Goal: Transaction & Acquisition: Purchase product/service

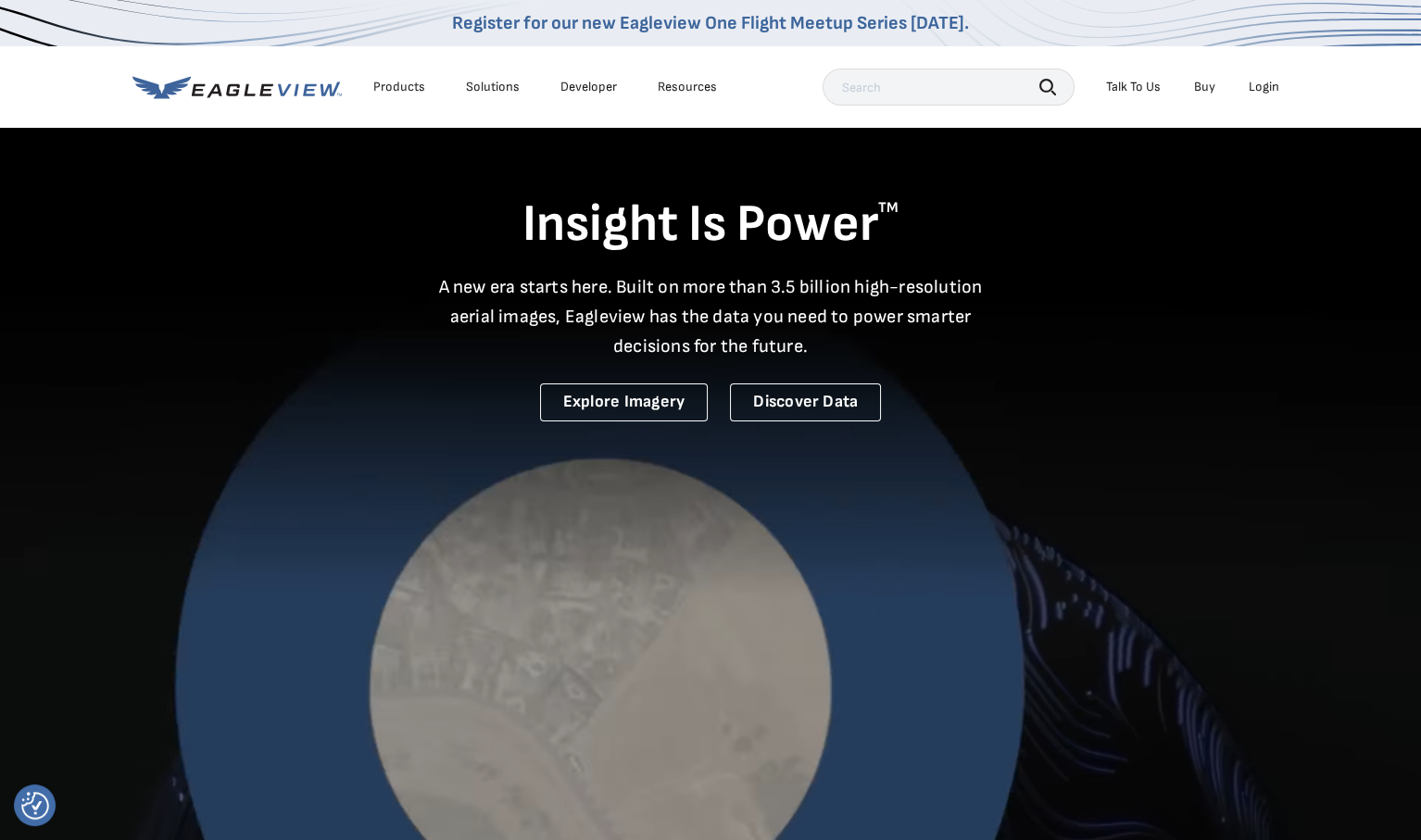
click at [1266, 88] on div "Login" at bounding box center [1264, 87] width 30 height 17
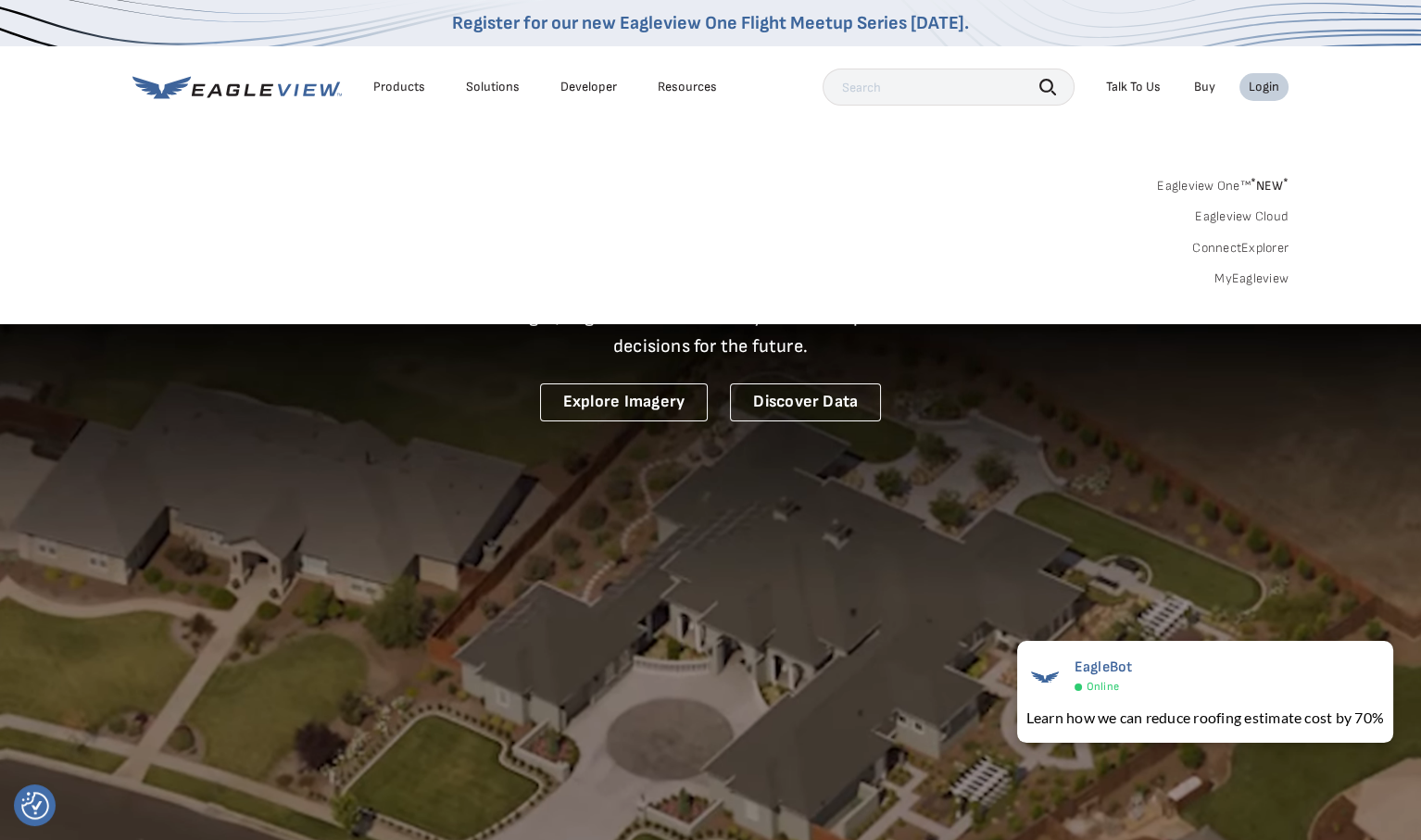
click at [1266, 88] on div "Login" at bounding box center [1264, 87] width 30 height 17
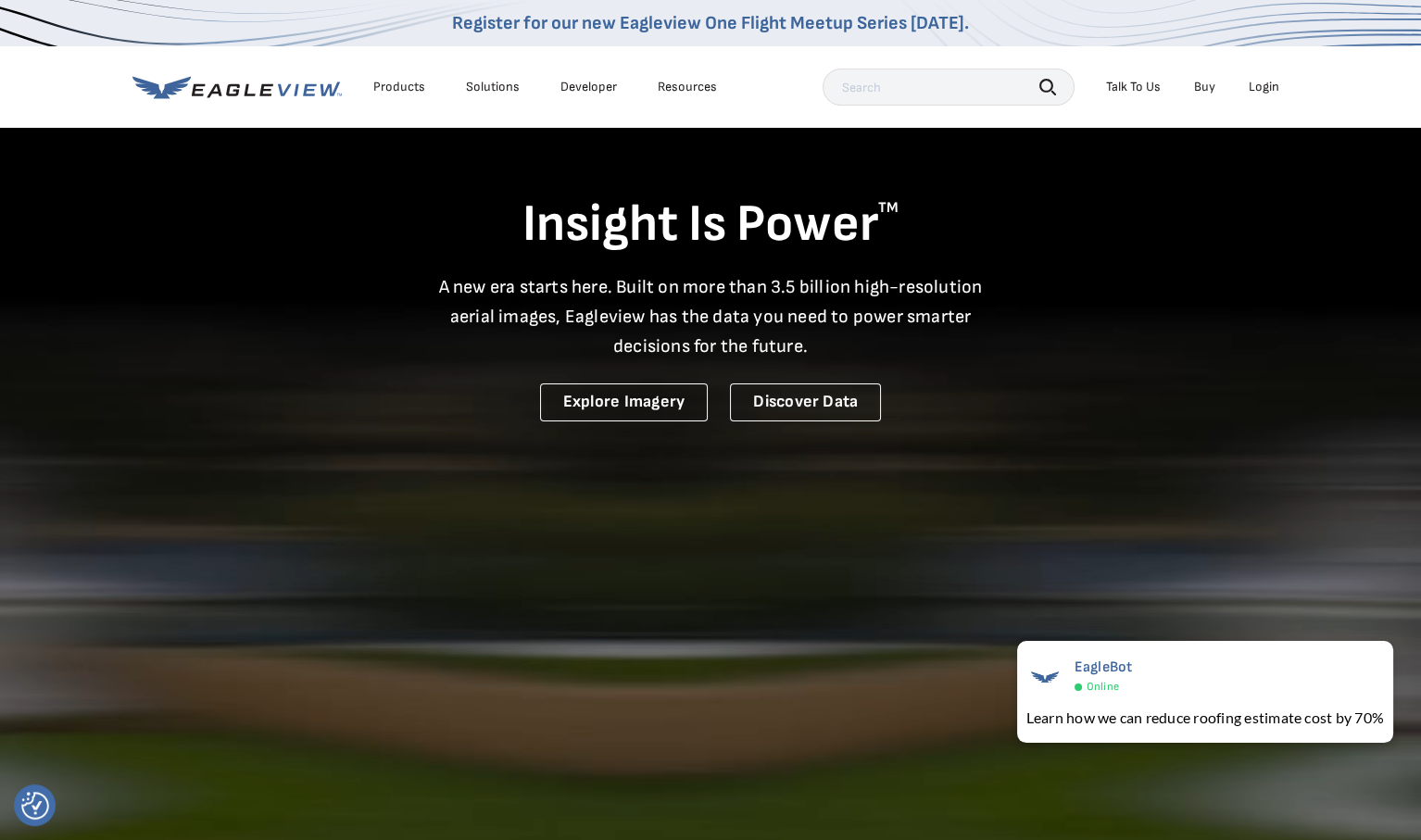
click at [1262, 83] on div "Login" at bounding box center [1264, 87] width 30 height 17
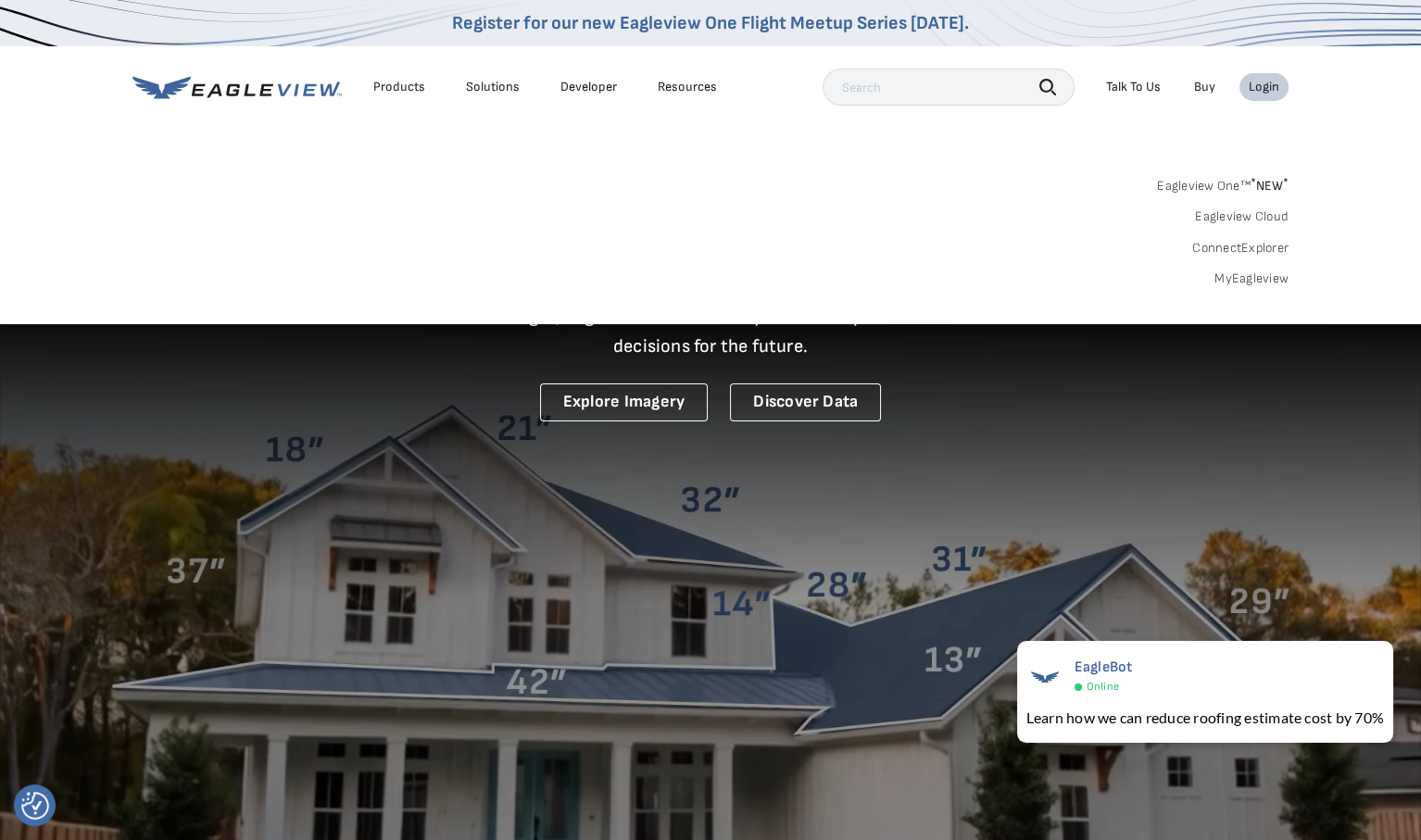
click at [1257, 180] on span "* NEW *" at bounding box center [1270, 185] width 38 height 16
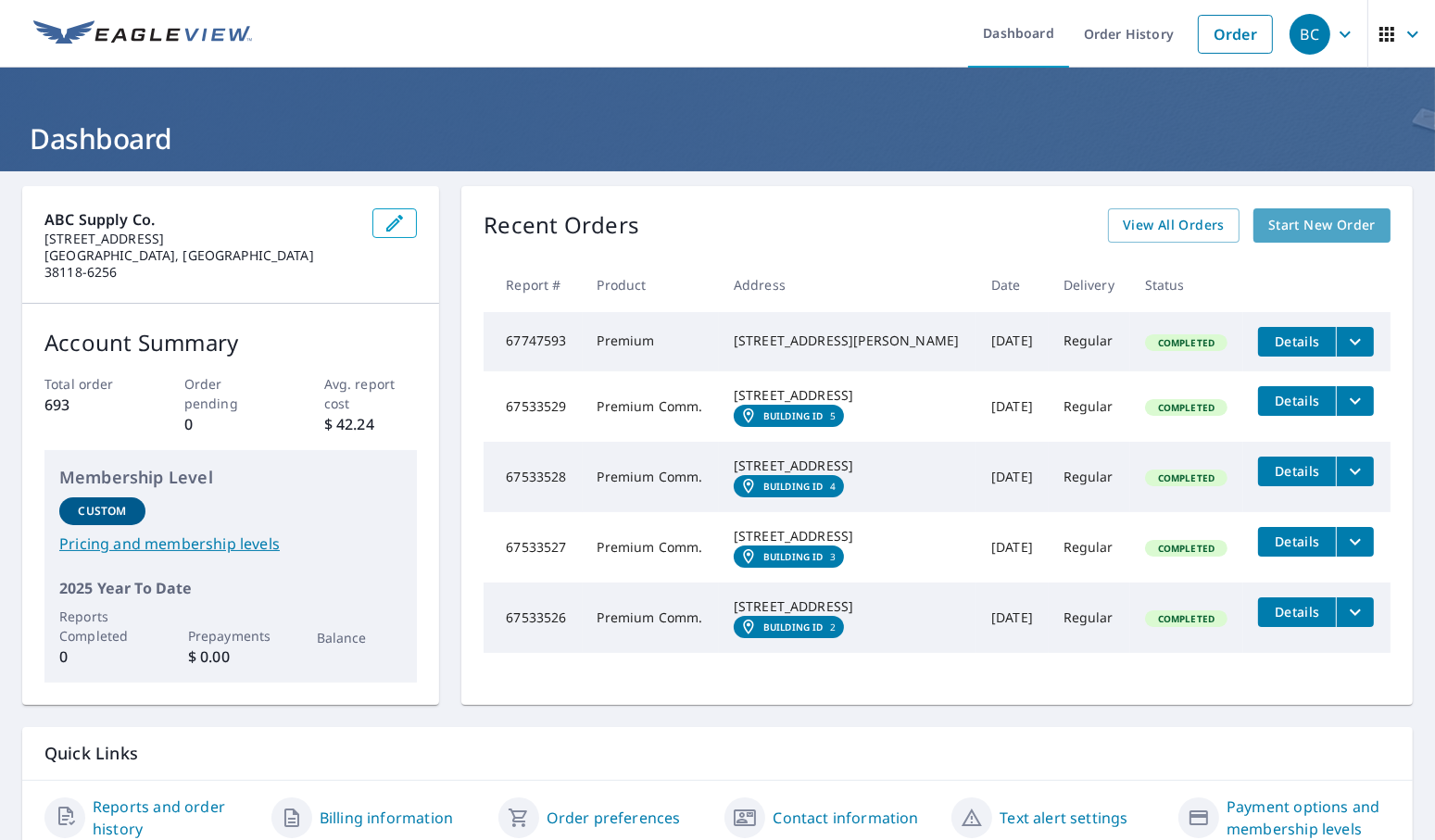
click at [1316, 220] on span "Start New Order" at bounding box center [1322, 225] width 108 height 23
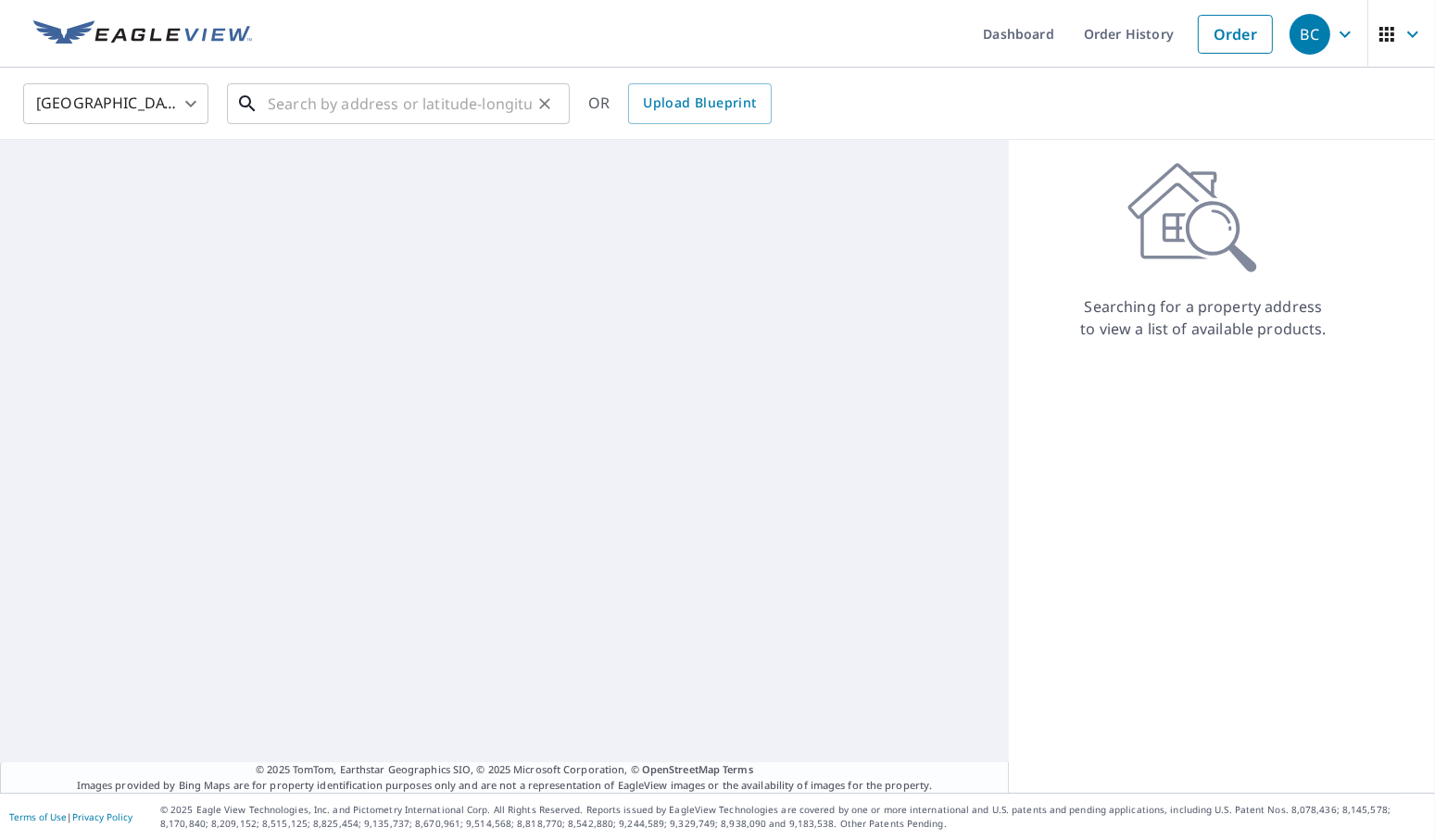
click at [324, 100] on input "text" at bounding box center [399, 103] width 264 height 52
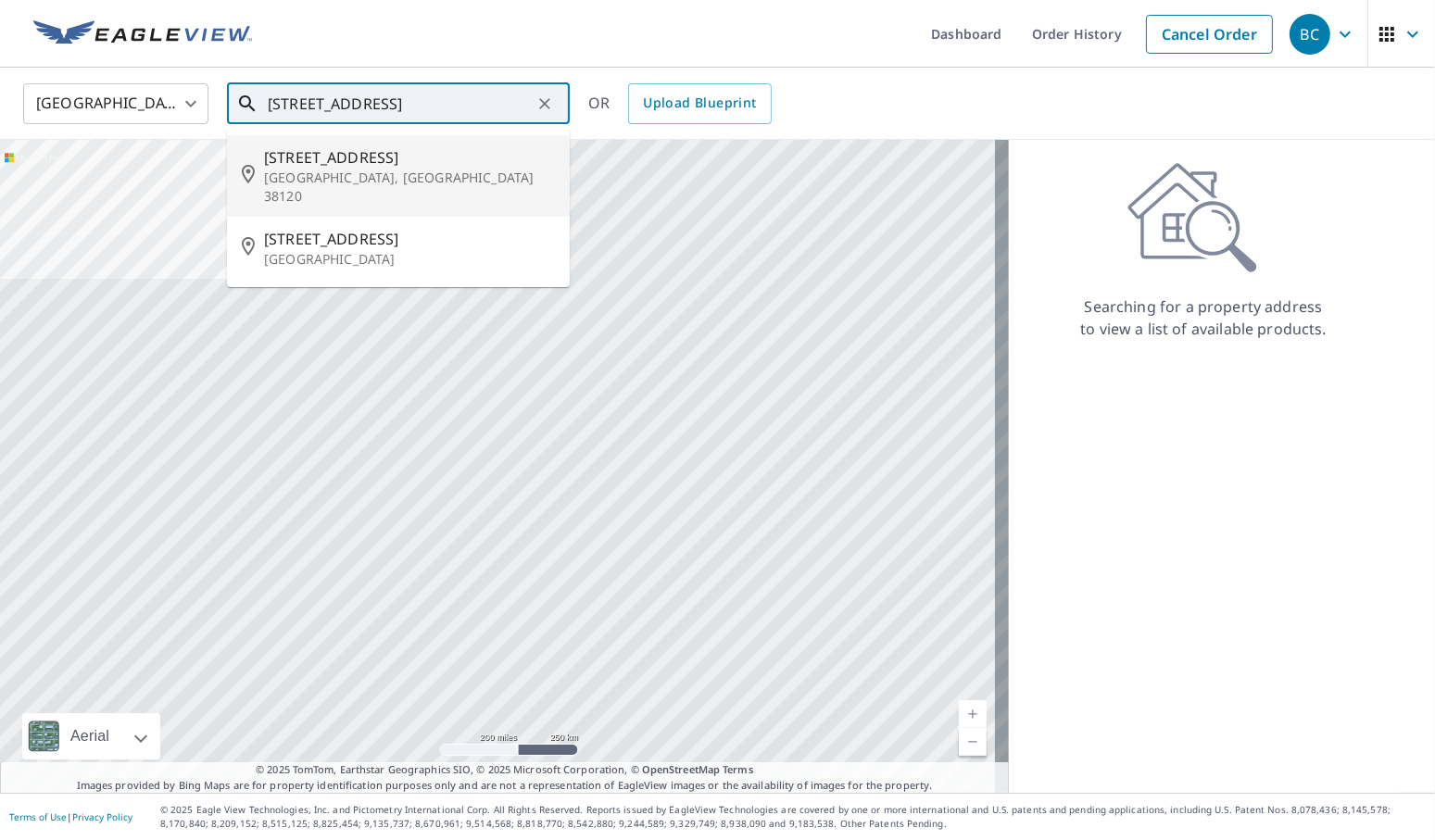
click at [326, 166] on span "[STREET_ADDRESS]" at bounding box center [409, 158] width 291 height 23
type input "[STREET_ADDRESS]"
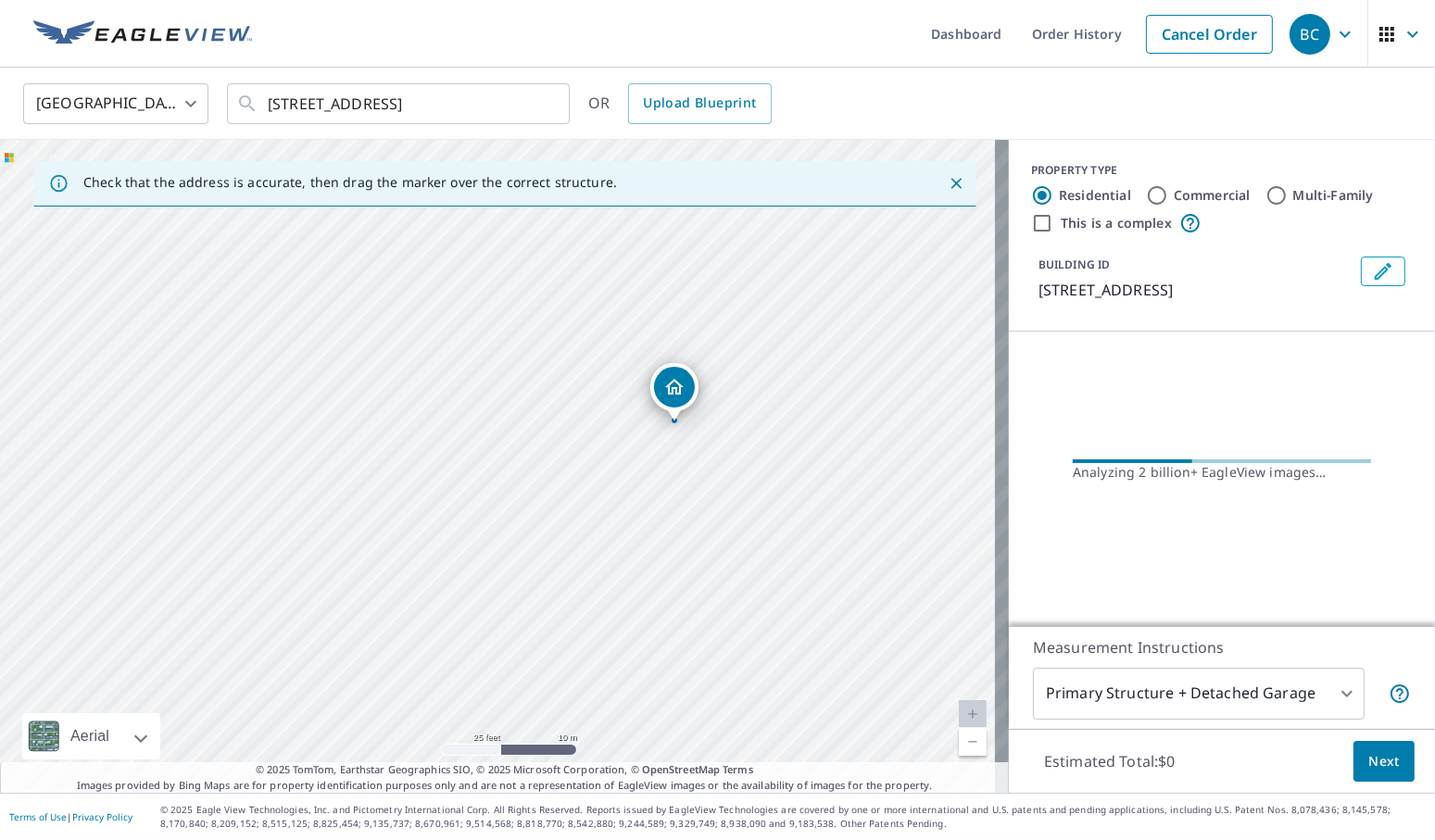
drag, startPoint x: 438, startPoint y: 467, endPoint x: 582, endPoint y: 529, distance: 156.8
click at [582, 529] on div "[STREET_ADDRESS]" at bounding box center [504, 466] width 1009 height 653
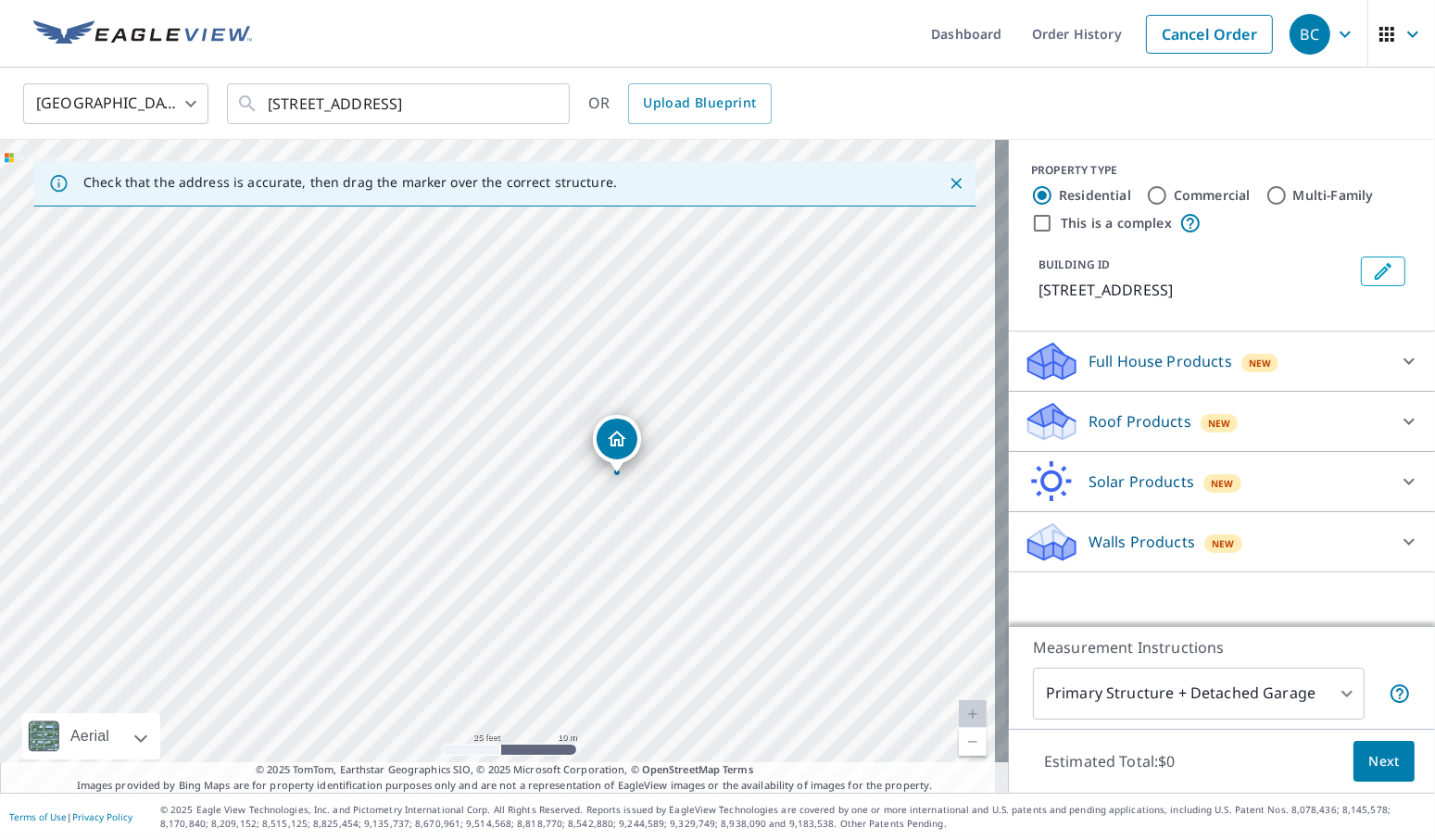
drag, startPoint x: 499, startPoint y: 525, endPoint x: 618, endPoint y: 537, distance: 119.6
click at [618, 537] on div "[STREET_ADDRESS]" at bounding box center [504, 466] width 1009 height 653
drag, startPoint x: 619, startPoint y: 447, endPoint x: 554, endPoint y: 438, distance: 65.6
click at [1146, 193] on input "Commercial" at bounding box center [1157, 196] width 23 height 23
radio input "true"
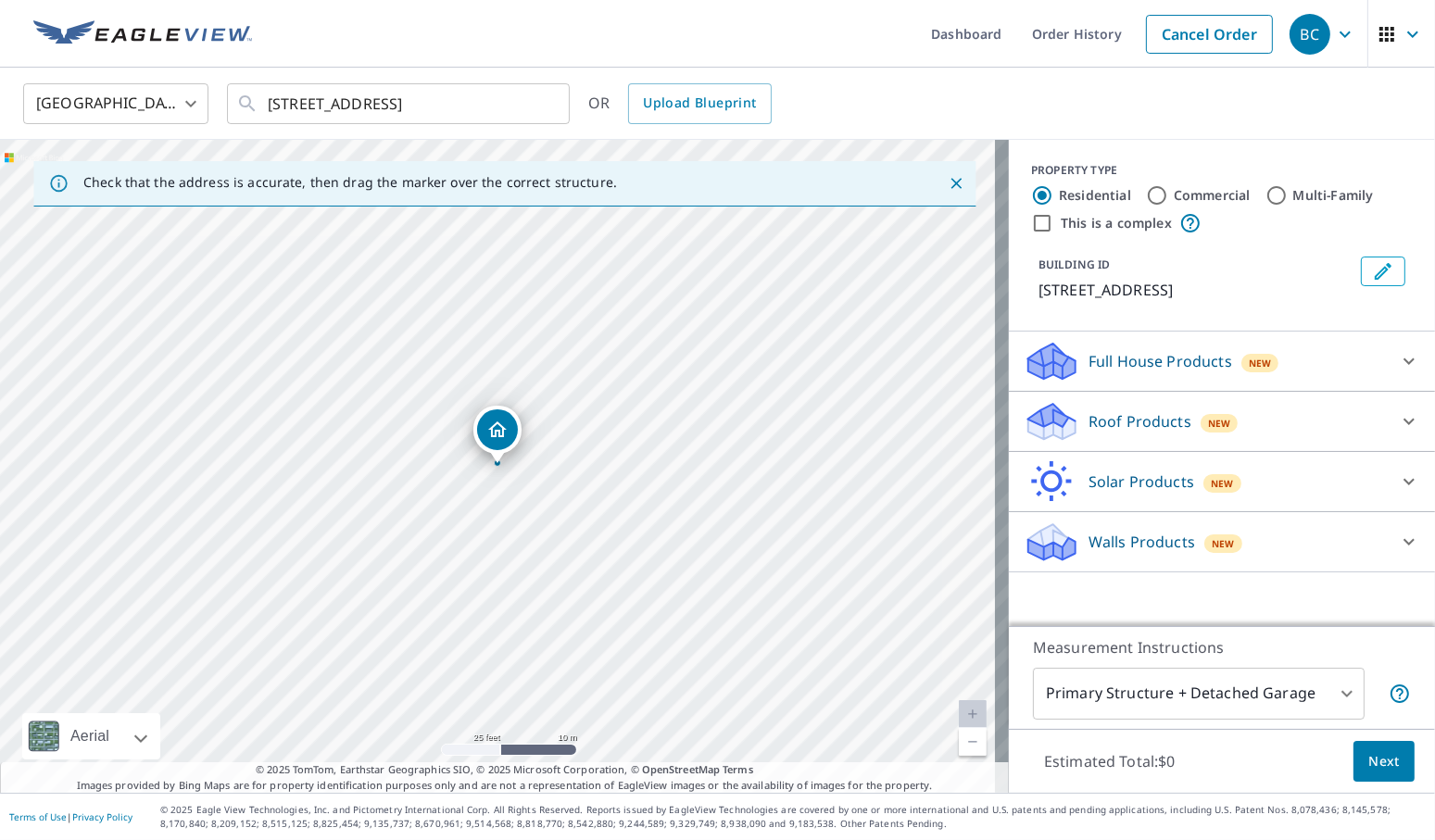
type input "4"
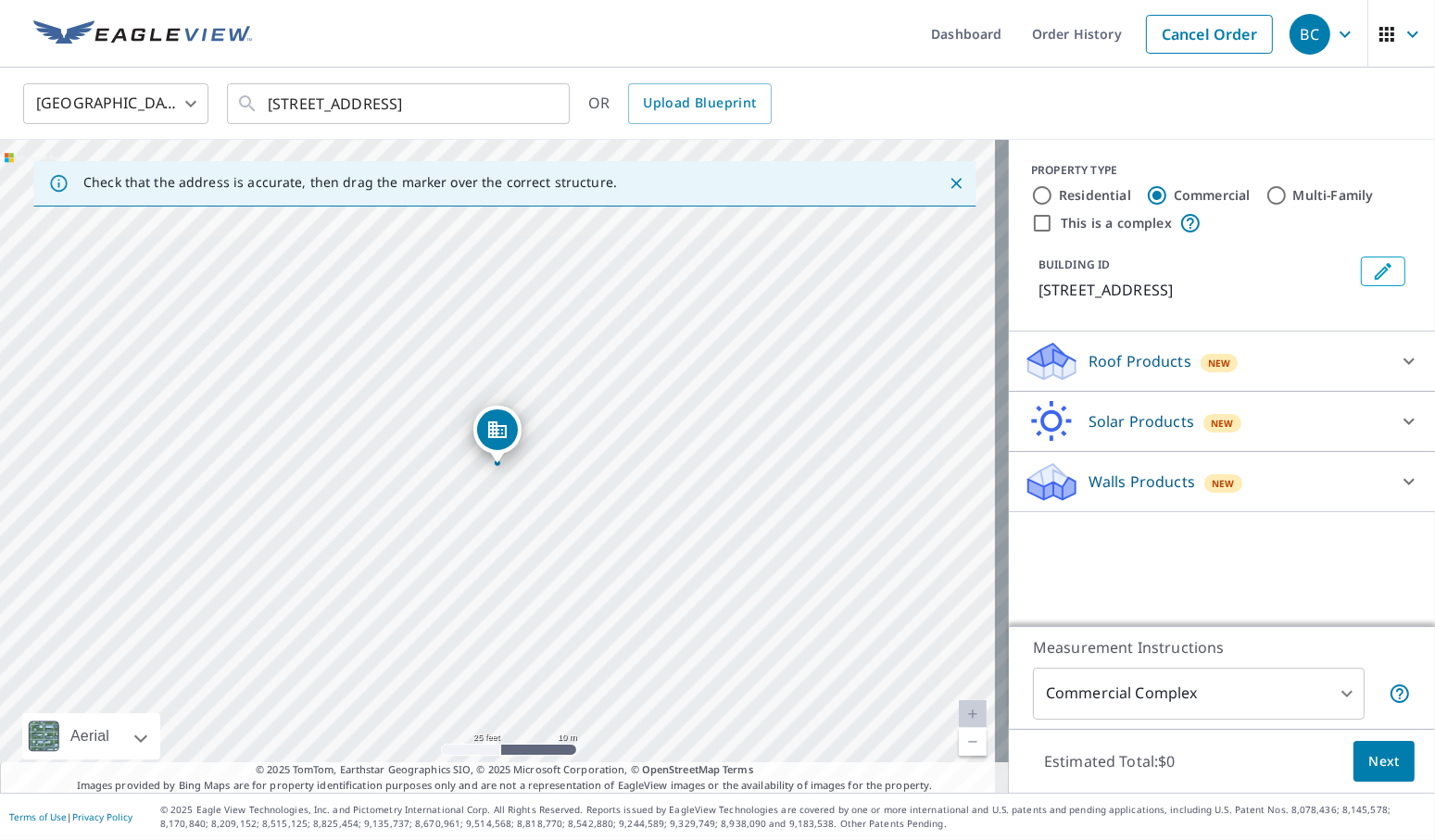
drag, startPoint x: 1119, startPoint y: 359, endPoint x: 1269, endPoint y: 359, distance: 150.0
click at [1269, 359] on div "Roof Products New" at bounding box center [1205, 362] width 363 height 43
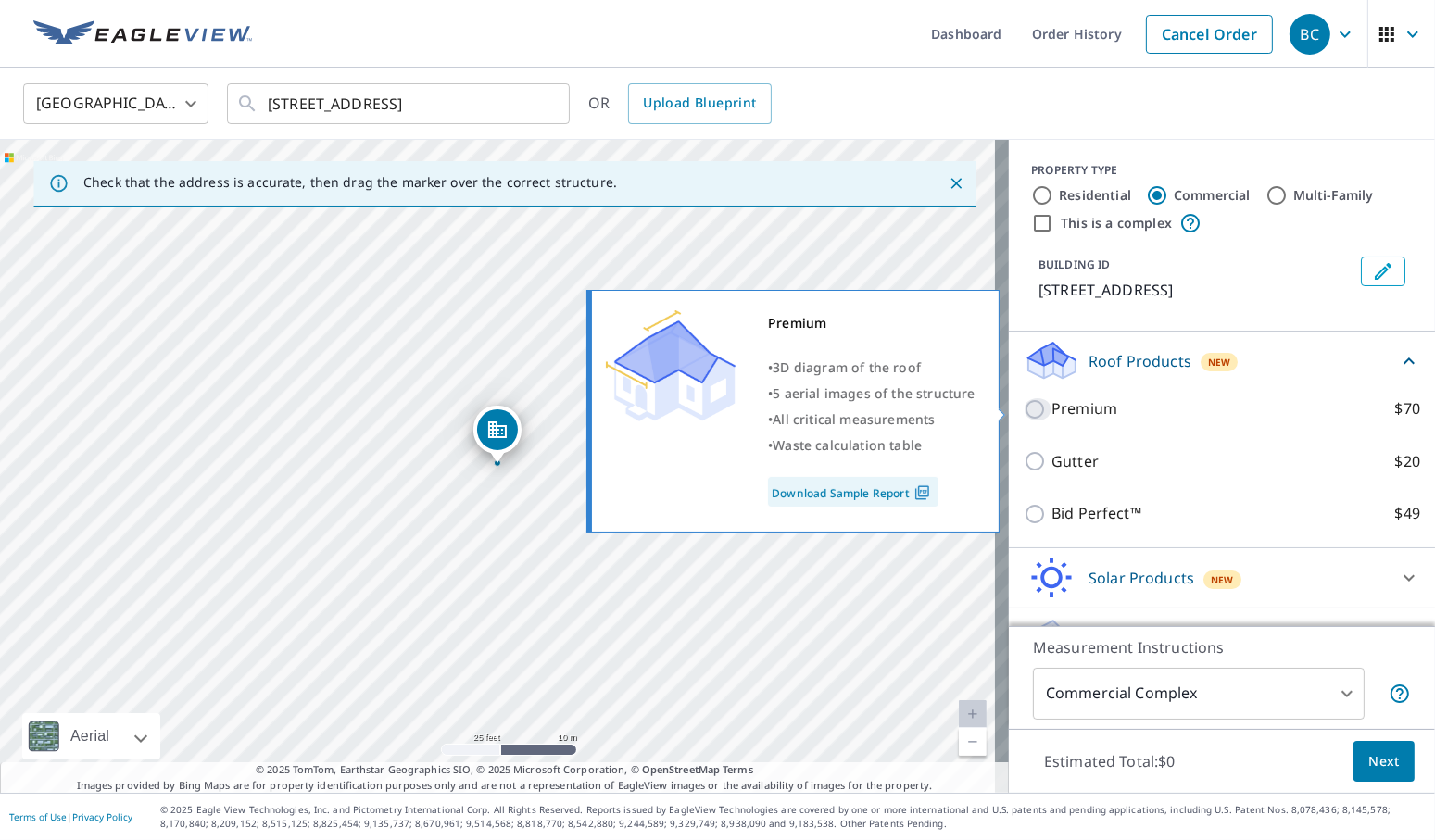
click at [1024, 406] on input "Premium $70" at bounding box center [1037, 409] width 27 height 23
checkbox input "true"
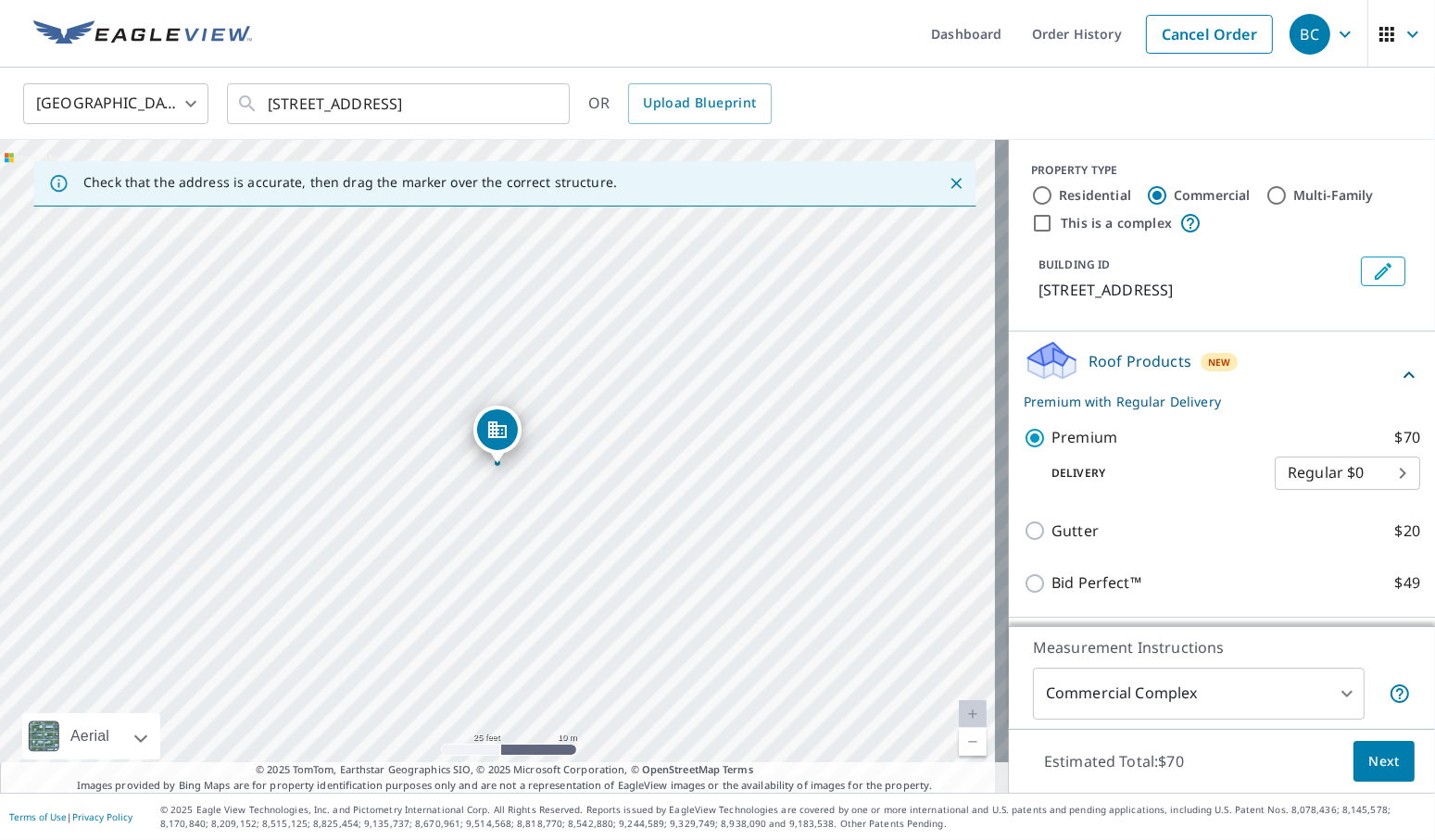
click at [1368, 761] on span "Next" at bounding box center [1383, 762] width 31 height 23
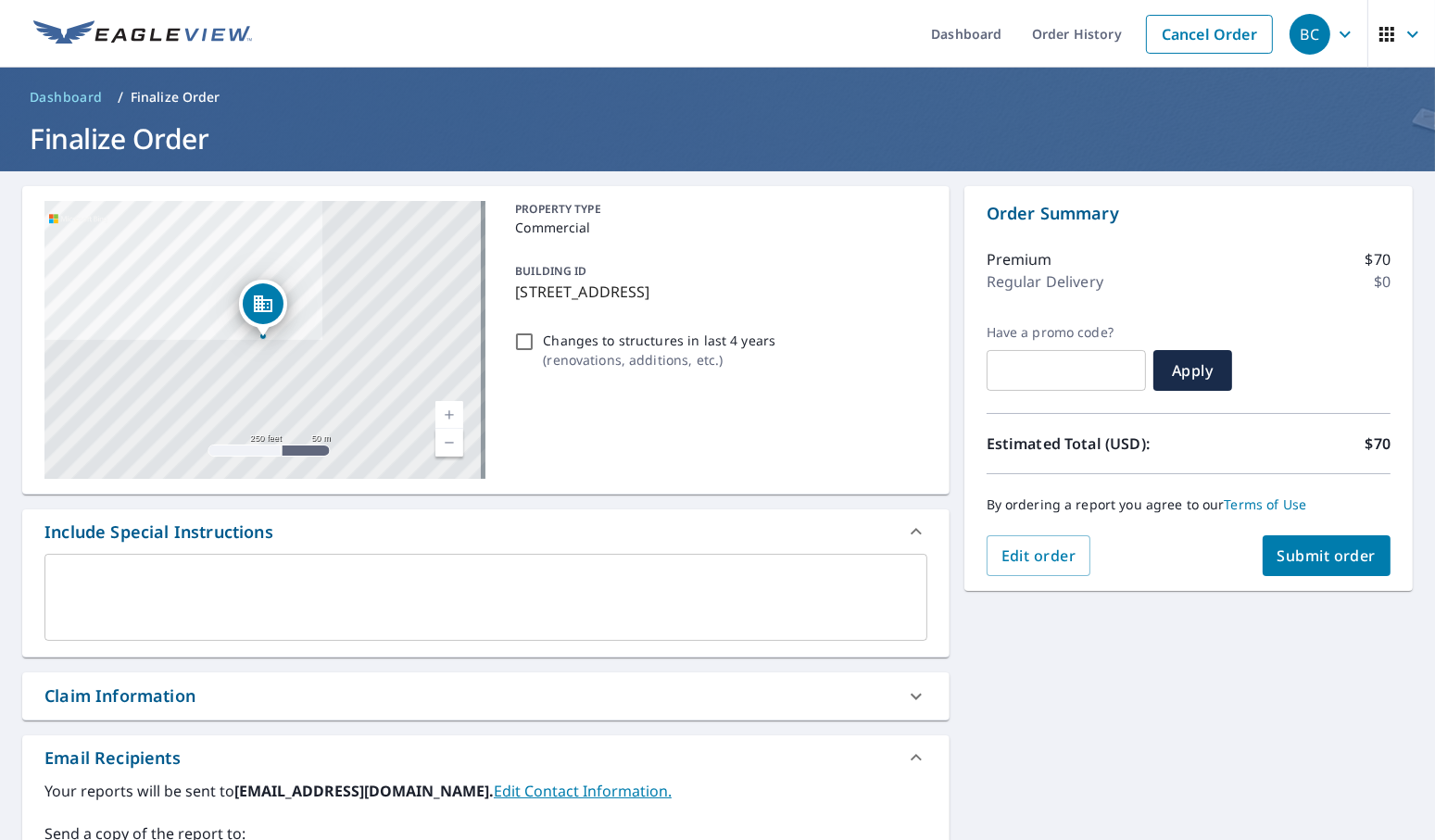
click at [1298, 543] on button "Submit order" at bounding box center [1326, 555] width 129 height 41
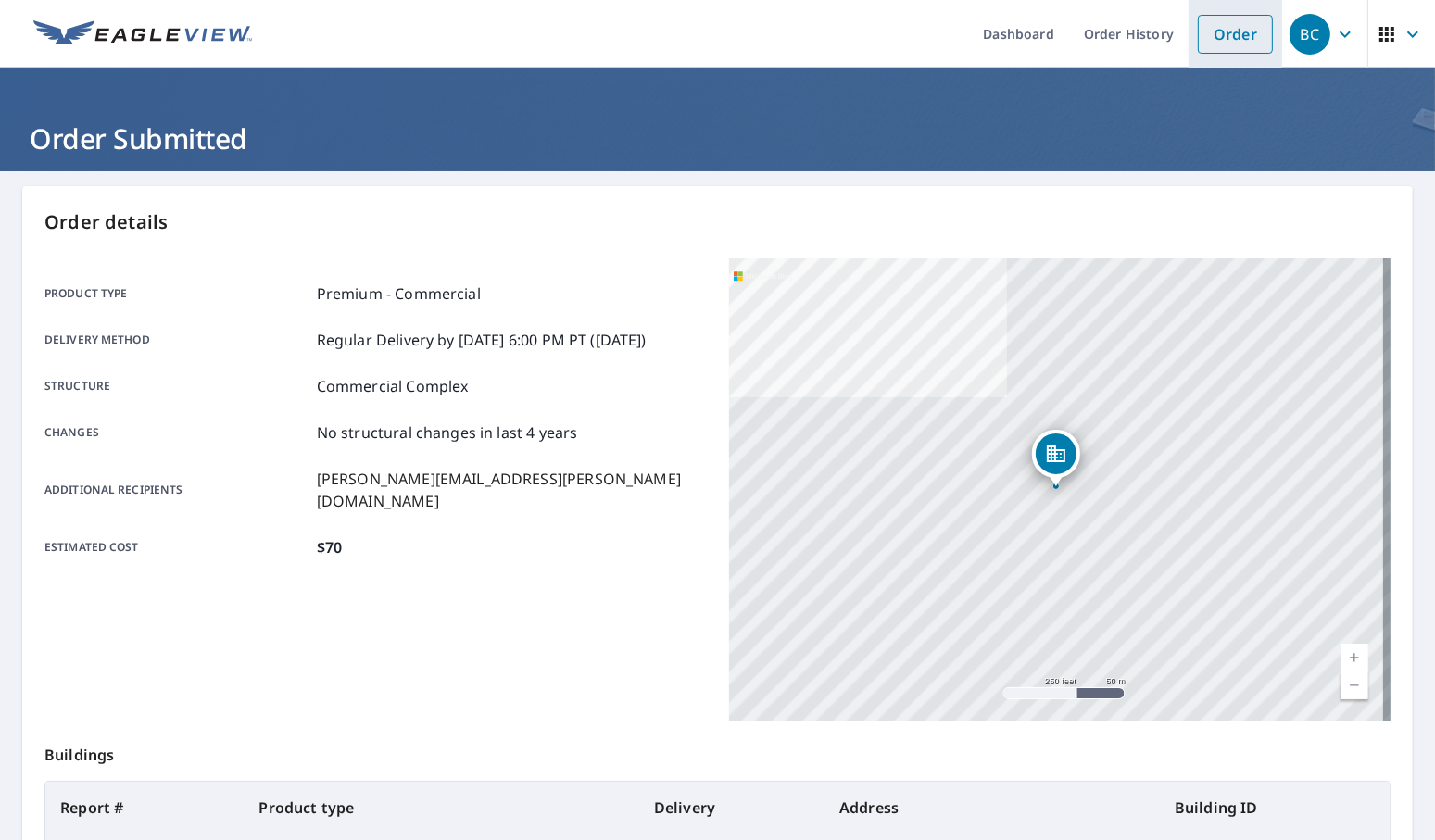
click at [1212, 41] on link "Order" at bounding box center [1235, 34] width 75 height 39
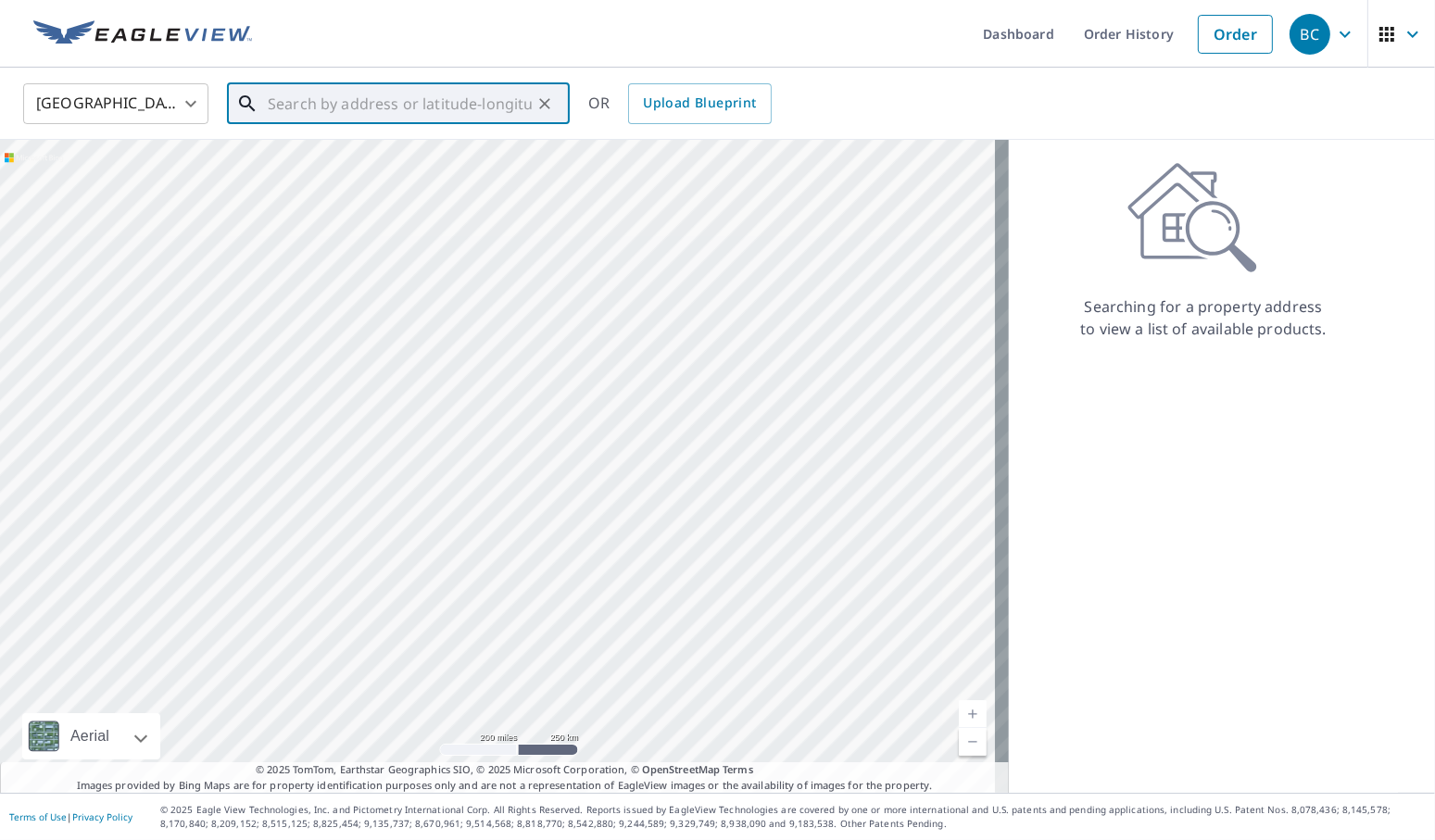
click at [339, 96] on input "text" at bounding box center [399, 103] width 264 height 52
click at [351, 163] on span "2030 Runaway Bay Dr" at bounding box center [409, 158] width 291 height 23
type input "[STREET_ADDRESS][PERSON_NAME]"
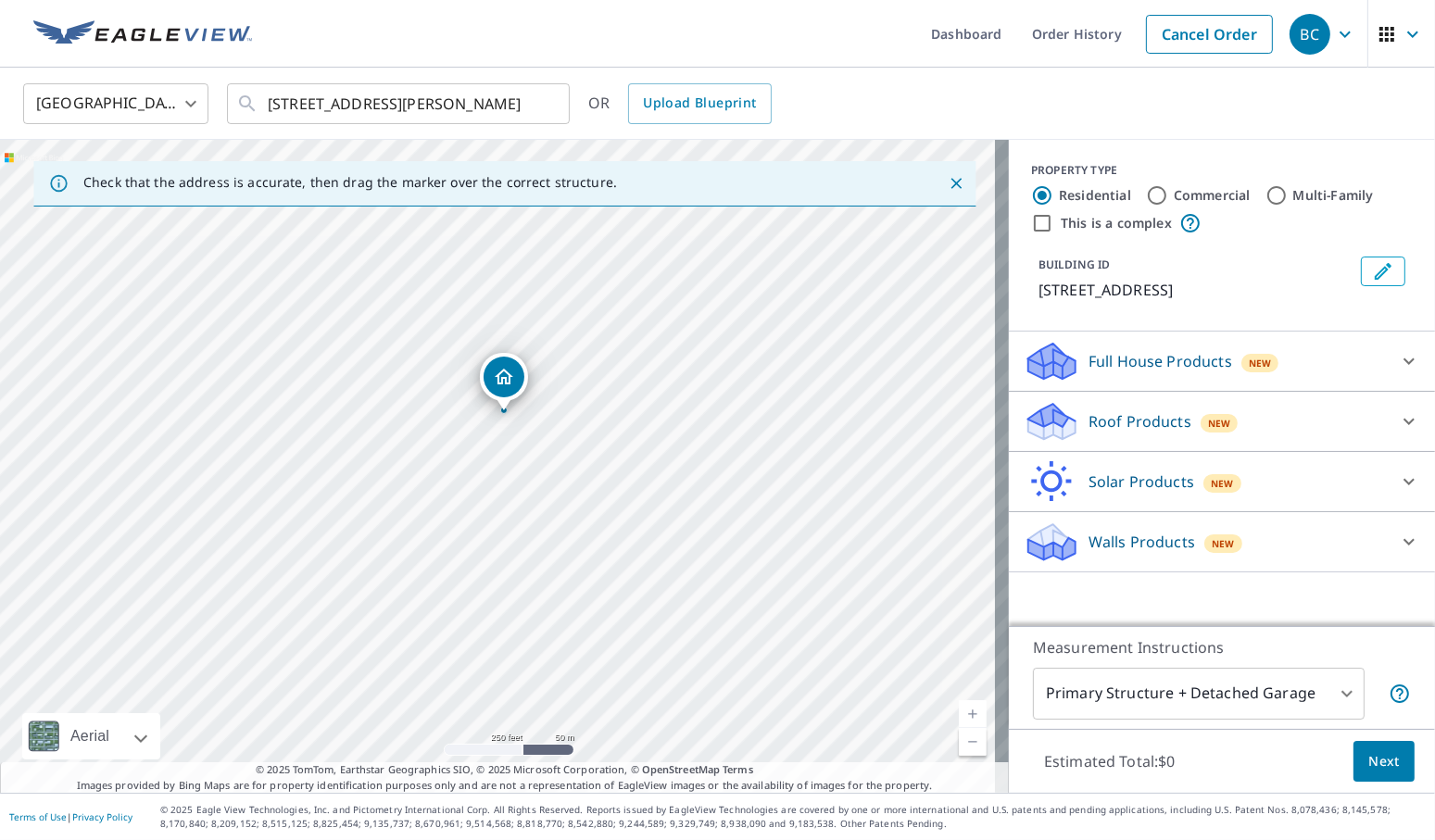
drag, startPoint x: 498, startPoint y: 500, endPoint x: 505, endPoint y: 447, distance: 53.5
click at [505, 447] on div "[STREET_ADDRESS][PERSON_NAME]" at bounding box center [504, 466] width 1009 height 653
drag, startPoint x: 508, startPoint y: 461, endPoint x: 508, endPoint y: 433, distance: 28.0
click at [508, 433] on div "[STREET_ADDRESS][PERSON_NAME]" at bounding box center [504, 466] width 1009 height 653
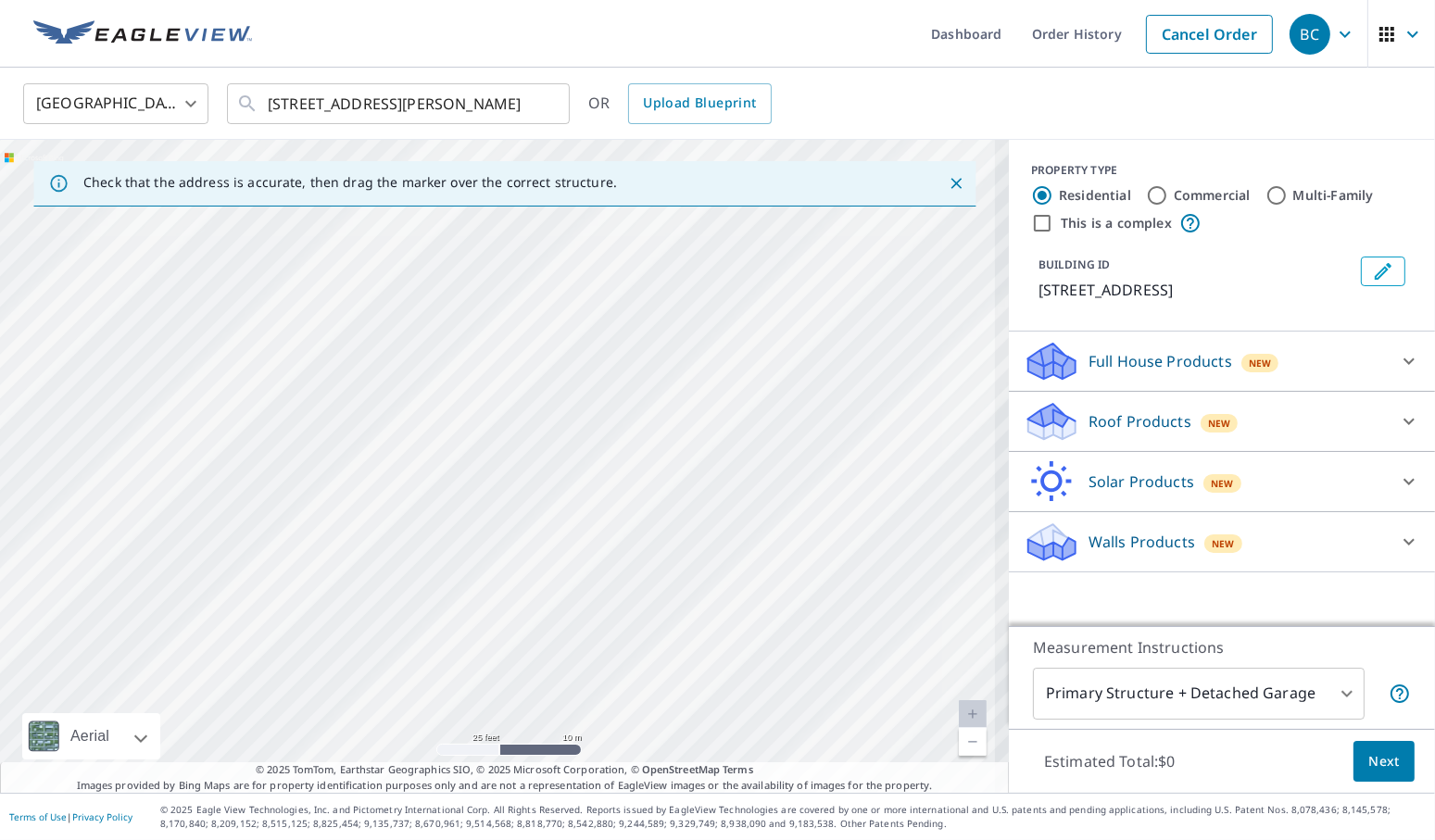
drag, startPoint x: 507, startPoint y: 479, endPoint x: 576, endPoint y: 490, distance: 69.9
click at [576, 490] on div "[STREET_ADDRESS][PERSON_NAME]" at bounding box center [504, 466] width 1009 height 653
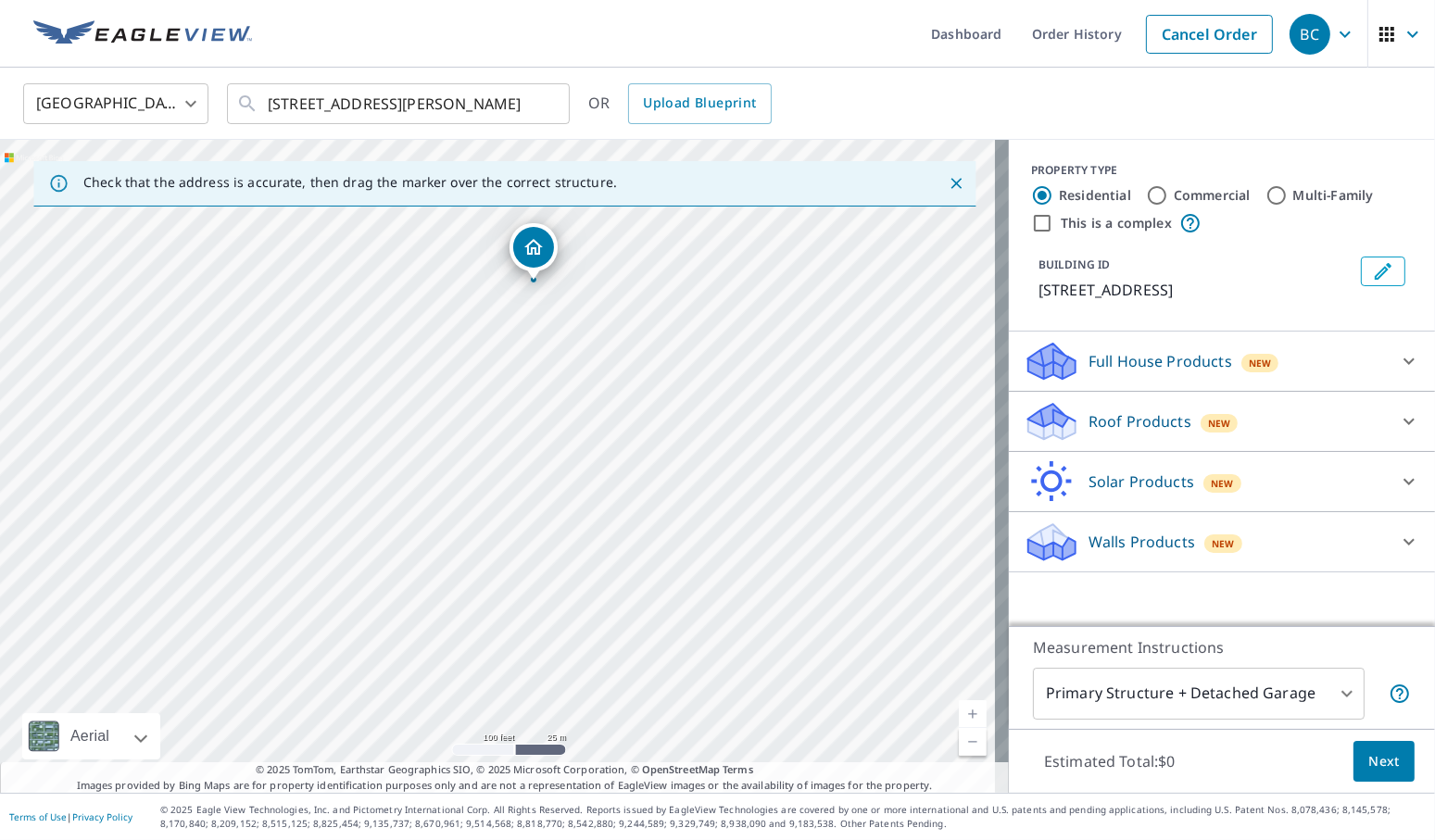
click at [631, 310] on div "[STREET_ADDRESS][PERSON_NAME]" at bounding box center [504, 466] width 1009 height 653
drag, startPoint x: 530, startPoint y: 248, endPoint x: 628, endPoint y: 290, distance: 106.6
click at [1030, 225] on input "This is a complex" at bounding box center [1042, 223] width 23 height 23
checkbox input "true"
radio input "false"
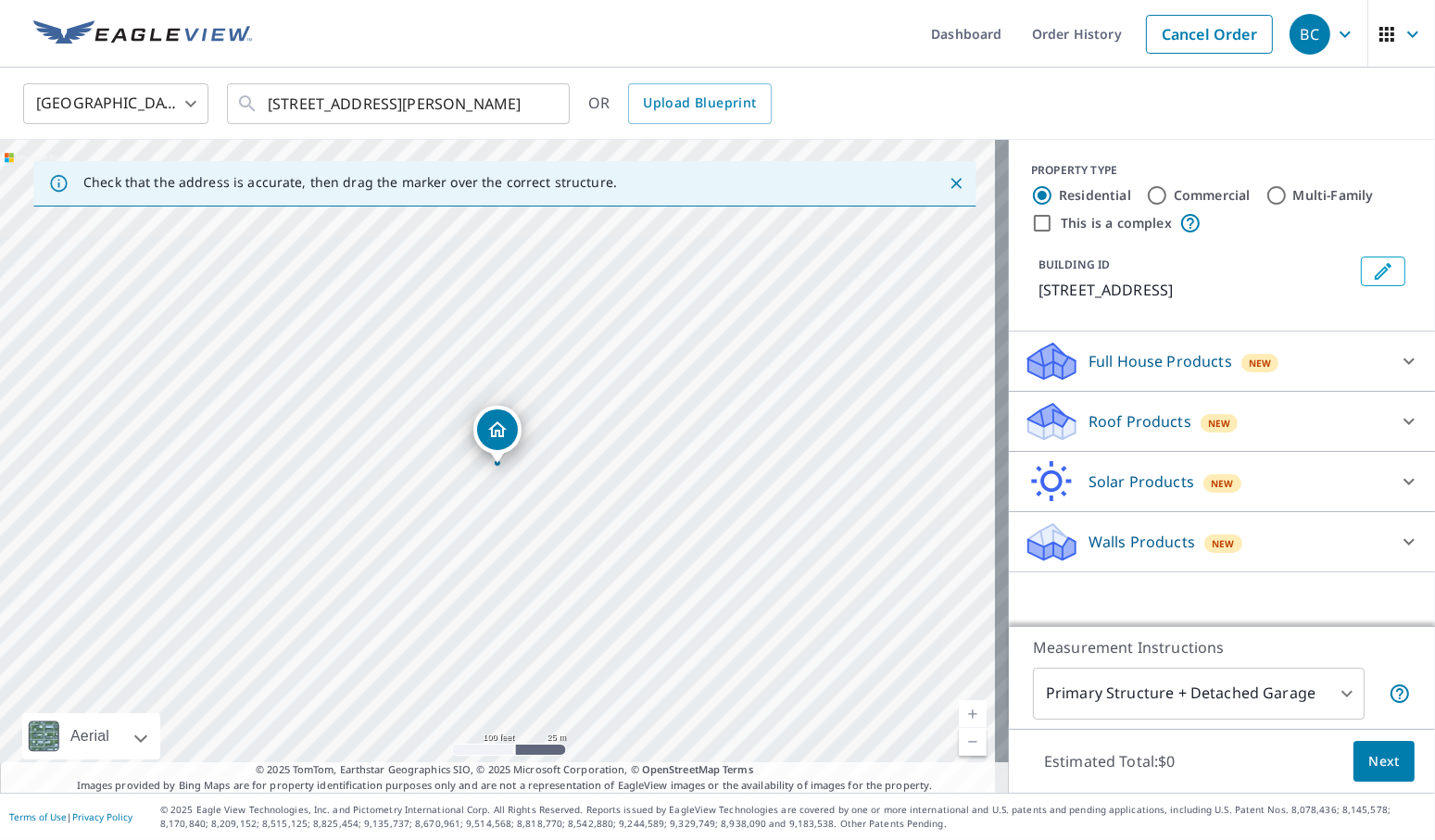
radio input "true"
type input "4"
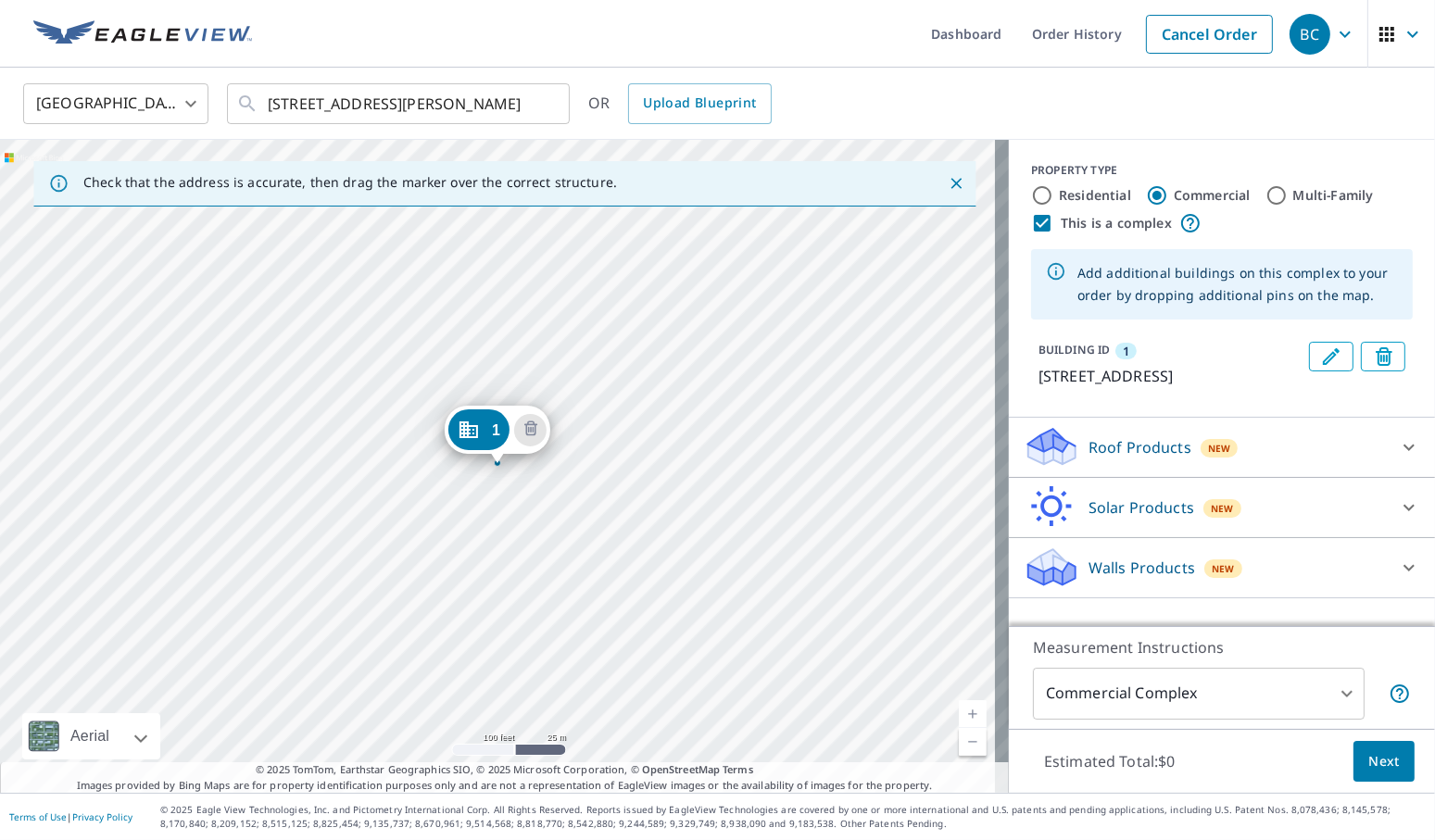
click at [503, 608] on div "1 [STREET_ADDRESS][PERSON_NAME]" at bounding box center [504, 466] width 1009 height 653
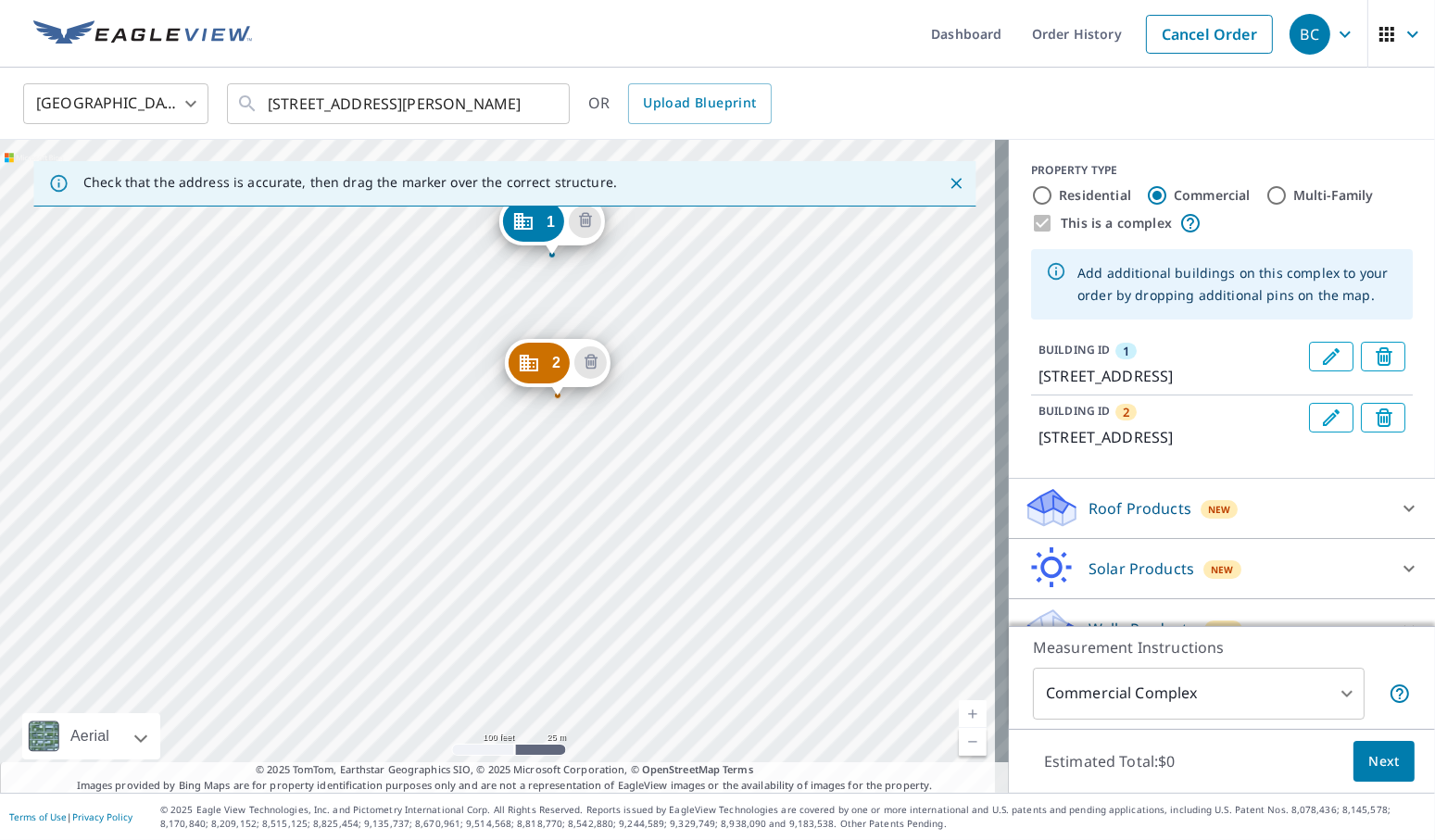
drag, startPoint x: 379, startPoint y: 596, endPoint x: 434, endPoint y: 388, distance: 215.1
click at [434, 388] on div "2 [STREET_ADDRESS][PERSON_NAME] 1 [STREET_ADDRESS][PERSON_NAME]" at bounding box center [504, 466] width 1009 height 653
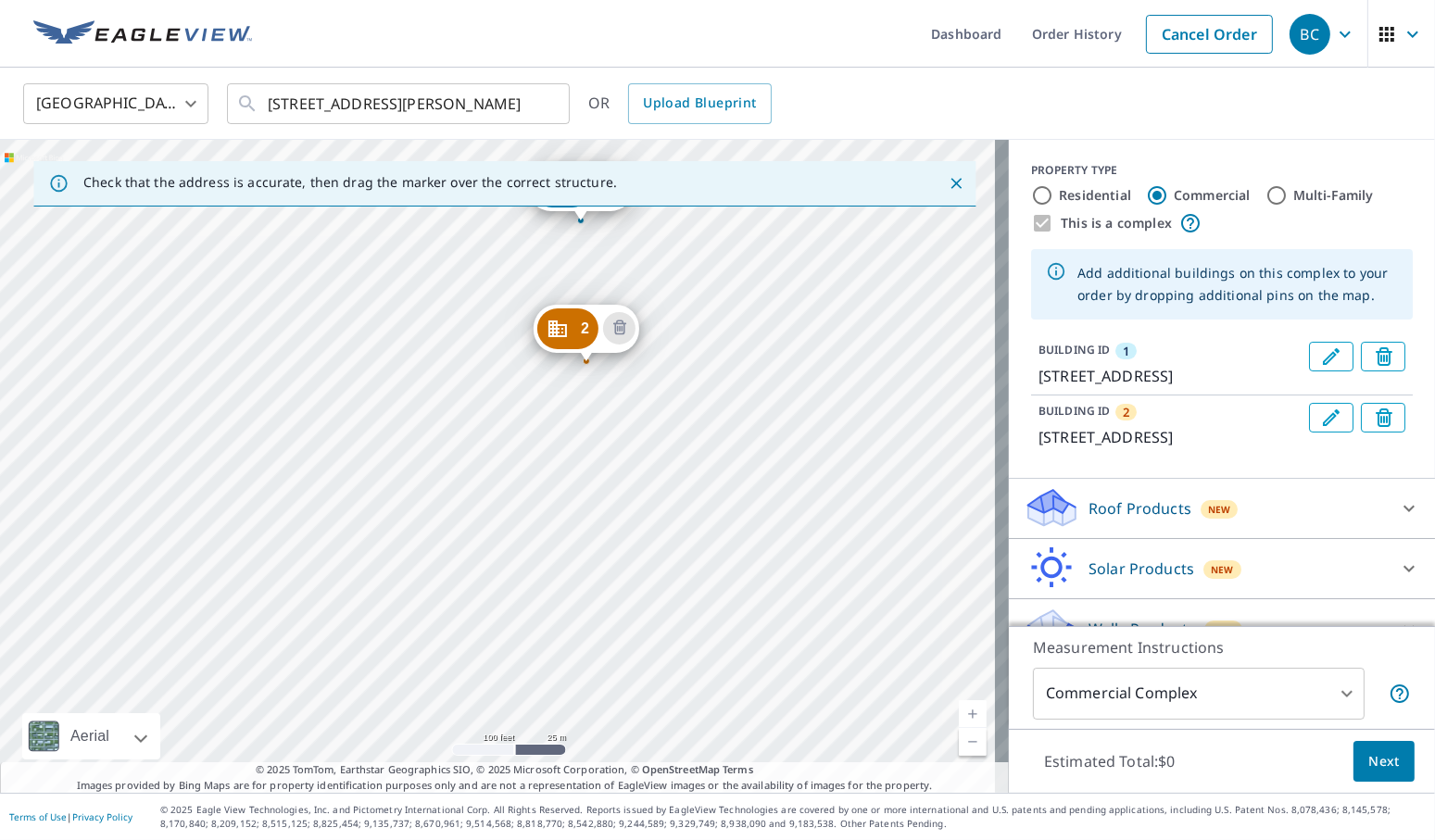
drag, startPoint x: 404, startPoint y: 401, endPoint x: 433, endPoint y: 367, distance: 44.7
click at [433, 367] on div "2 [STREET_ADDRESS][PERSON_NAME] 1 [STREET_ADDRESS][PERSON_NAME]" at bounding box center [504, 466] width 1009 height 653
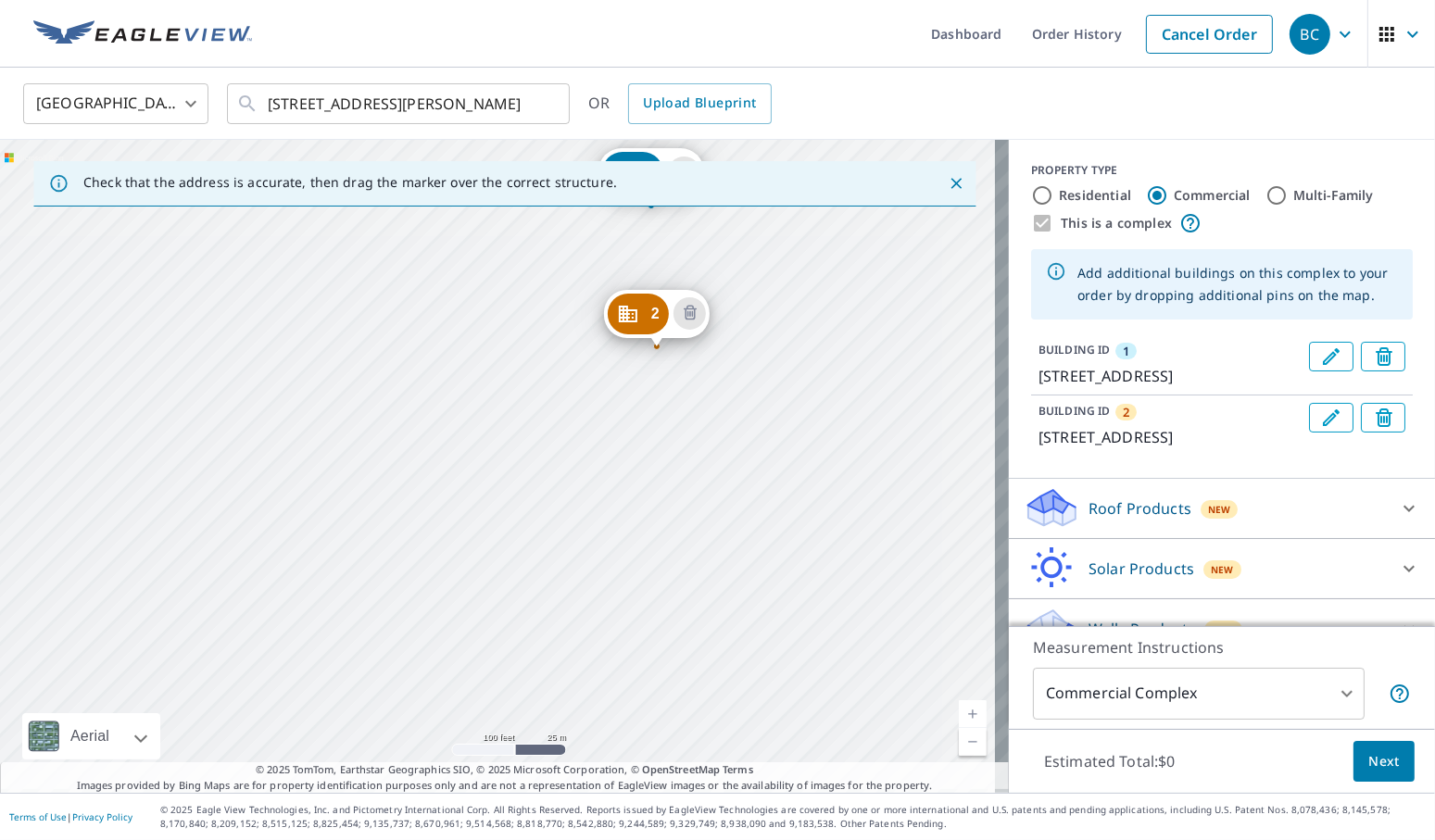
drag, startPoint x: 525, startPoint y: 435, endPoint x: 594, endPoint y: 422, distance: 70.2
click at [594, 422] on div "2 [STREET_ADDRESS][PERSON_NAME] 1 [STREET_ADDRESS][PERSON_NAME]" at bounding box center [504, 466] width 1009 height 653
click at [563, 468] on div "2 [STREET_ADDRESS][PERSON_NAME] 1 [STREET_ADDRESS][PERSON_NAME]" at bounding box center [504, 466] width 1009 height 653
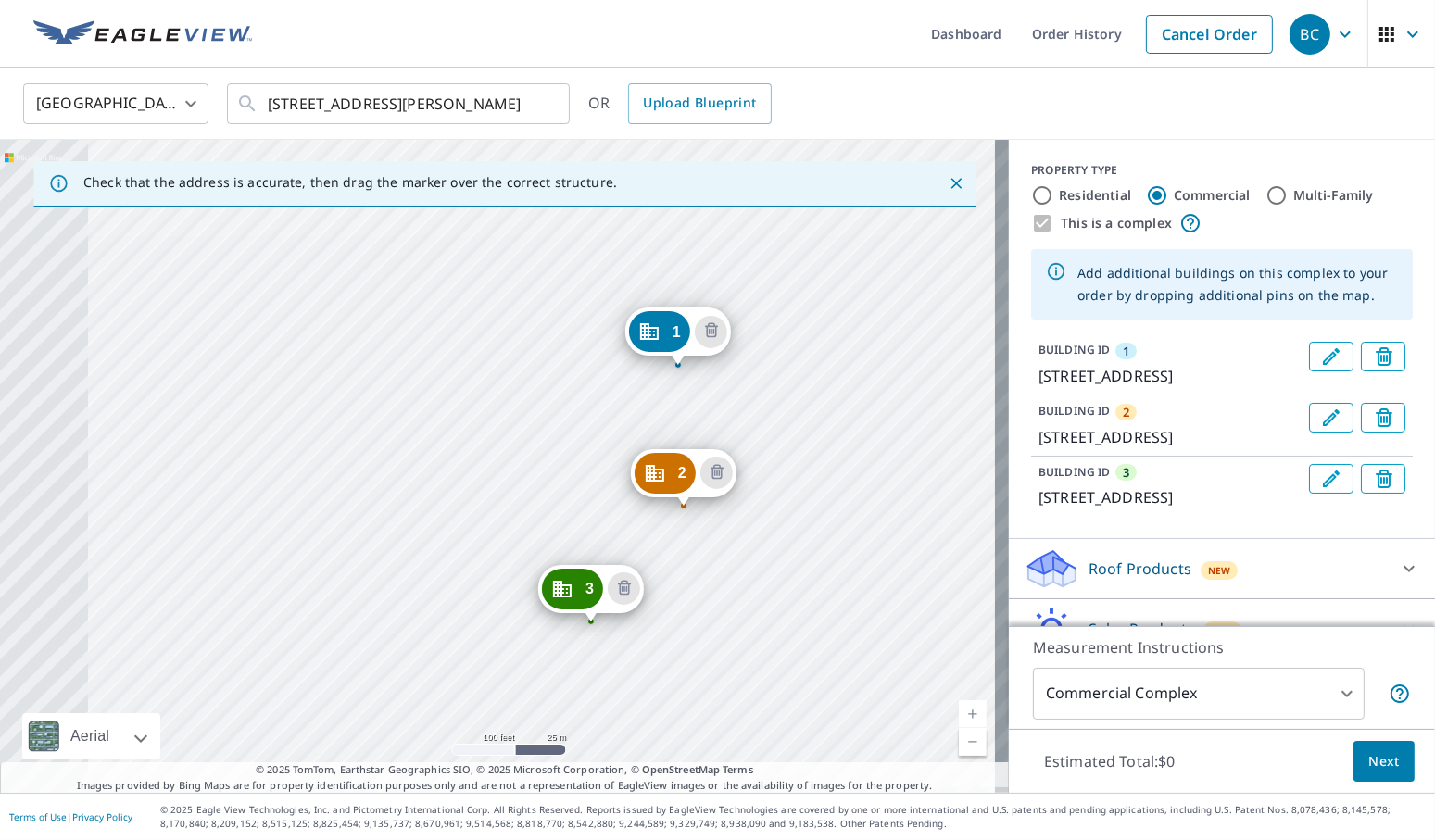
drag, startPoint x: 142, startPoint y: 571, endPoint x: 322, endPoint y: 472, distance: 205.4
click at [322, 472] on div "2 [STREET_ADDRESS][PERSON_NAME] 3 [STREET_ADDRESS] 1 [STREET_ADDRESS]" at bounding box center [504, 466] width 1009 height 653
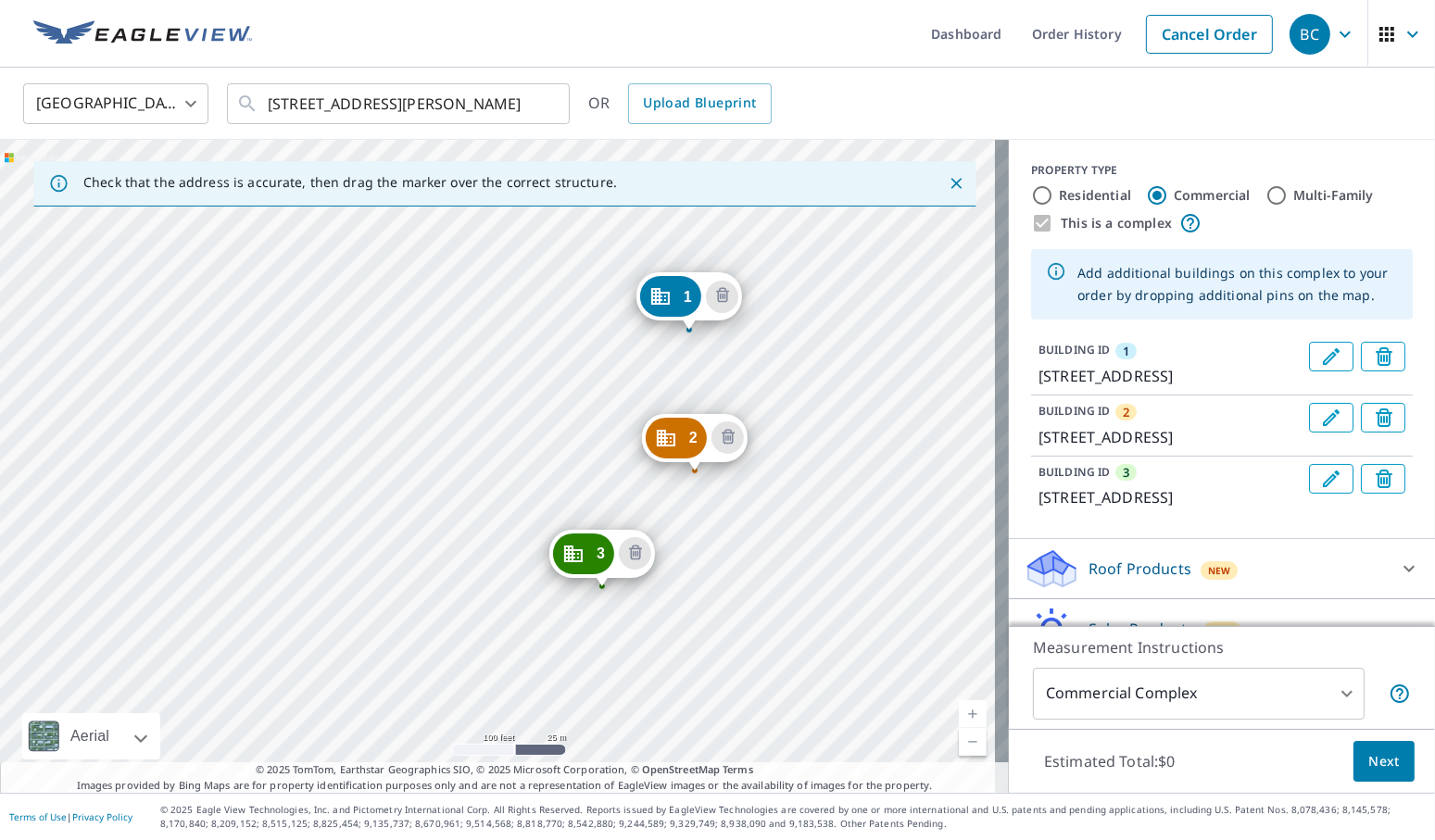
drag, startPoint x: 329, startPoint y: 511, endPoint x: 340, endPoint y: 477, distance: 35.7
click at [340, 477] on div "2 [STREET_ADDRESS][PERSON_NAME] 3 [STREET_ADDRESS] 1 [STREET_ADDRESS]" at bounding box center [504, 466] width 1009 height 653
click at [1384, 768] on span "Next" at bounding box center [1383, 762] width 31 height 23
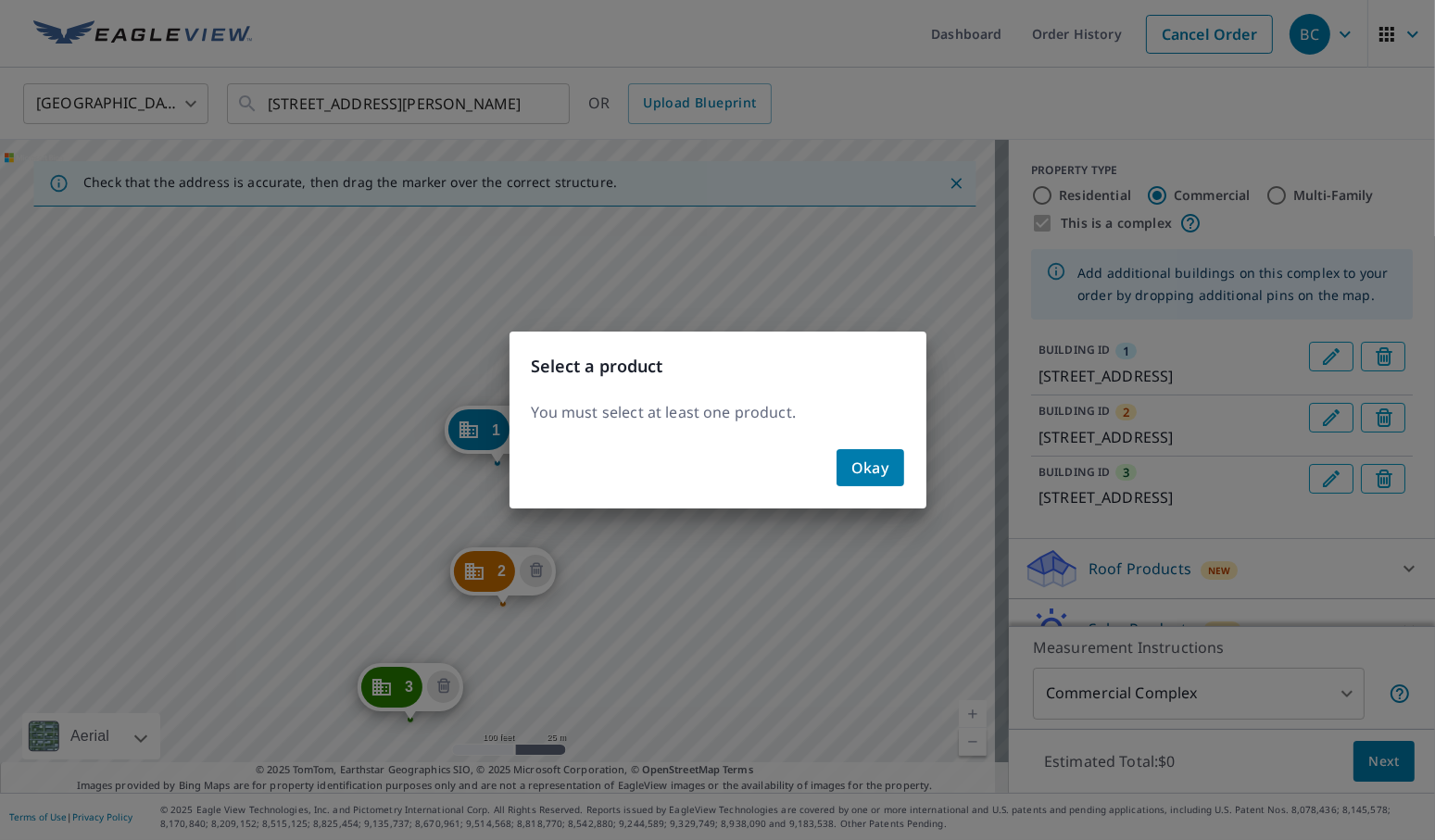
click at [877, 463] on span "Okay" at bounding box center [870, 467] width 38 height 26
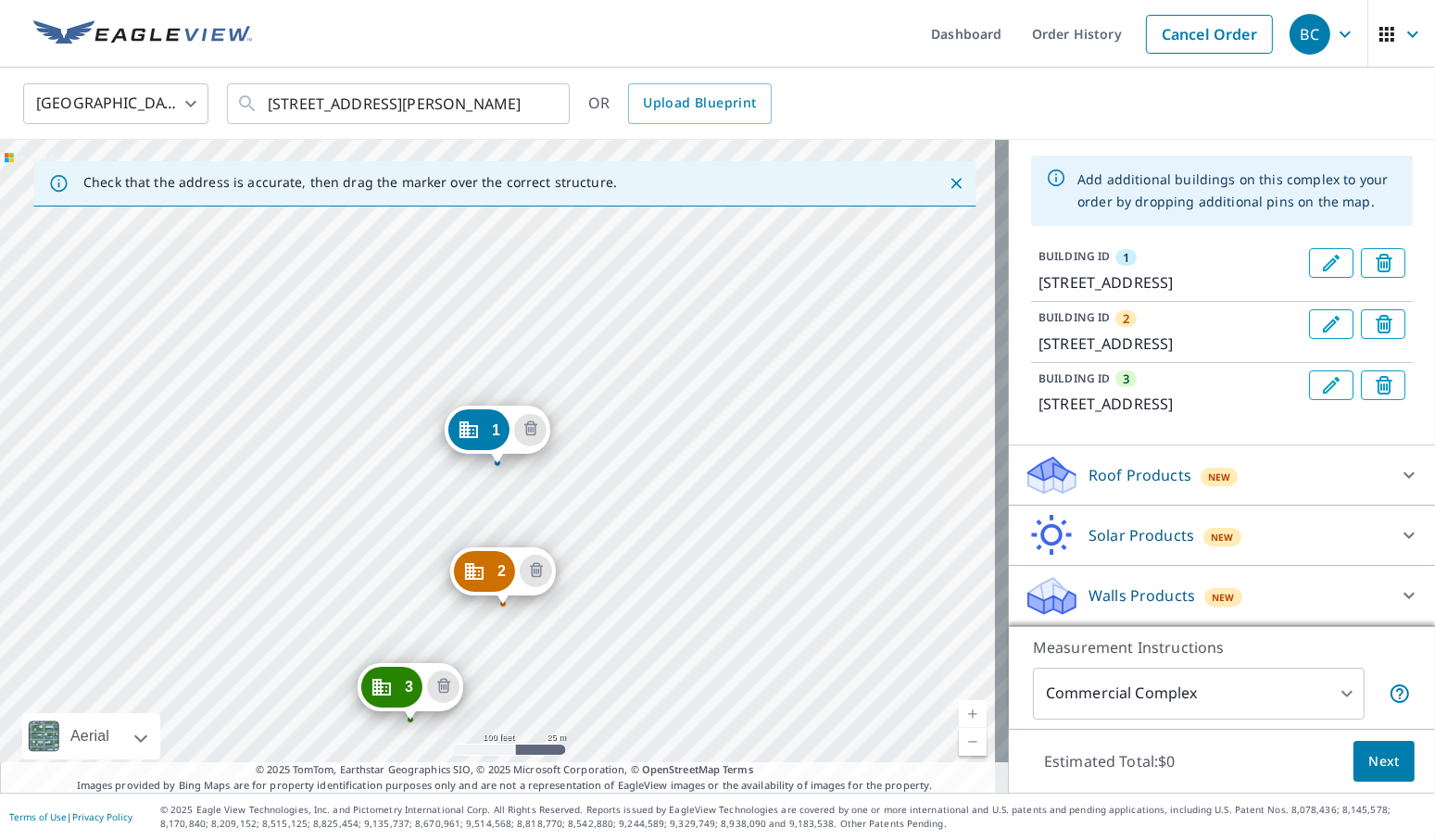
scroll to position [160, 0]
click at [1279, 472] on div "Roof Products New" at bounding box center [1205, 475] width 363 height 43
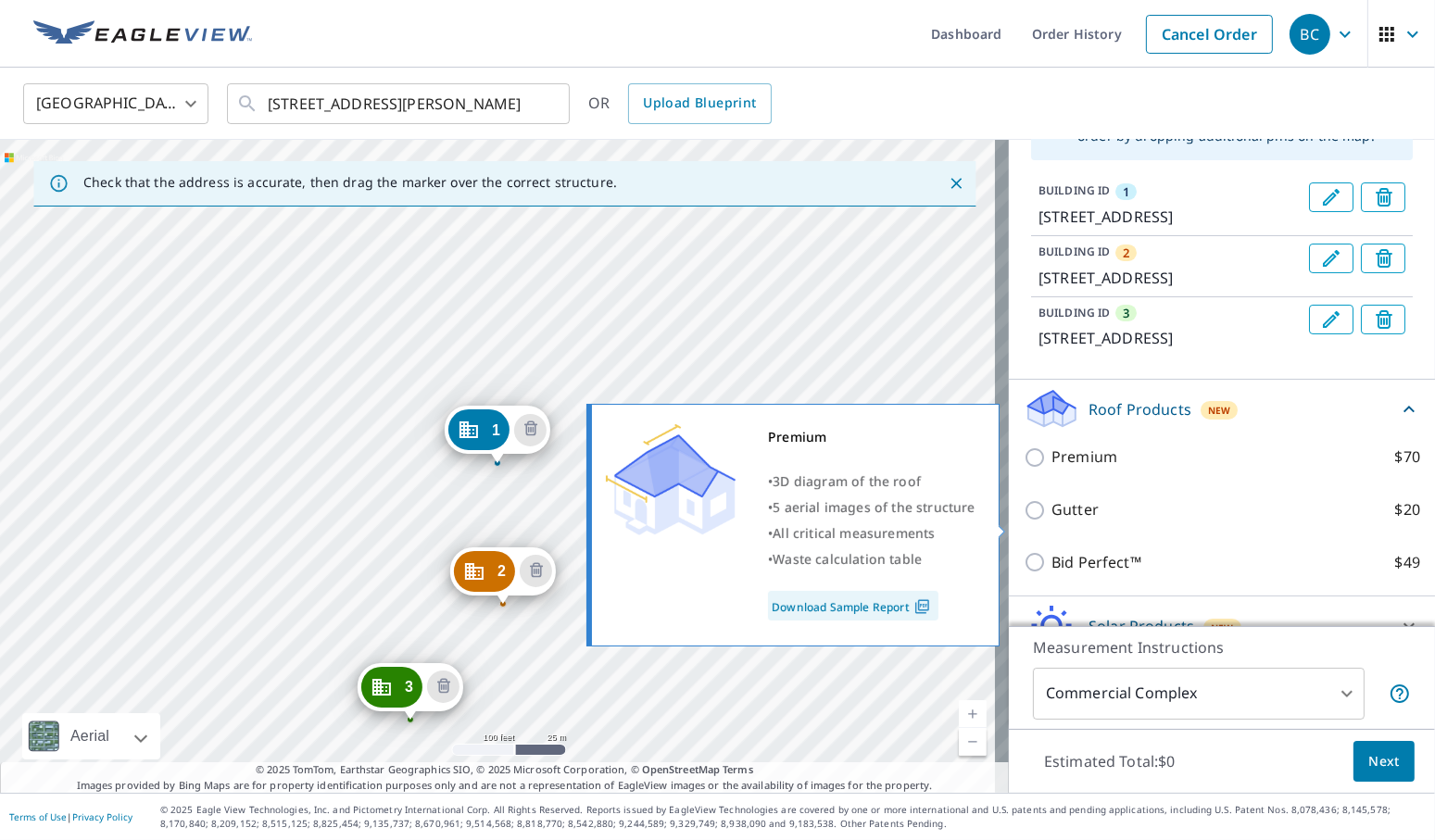
click at [1057, 469] on p "Premium" at bounding box center [1084, 456] width 66 height 23
click at [1051, 469] on input "Premium $70" at bounding box center [1037, 457] width 27 height 23
checkbox input "true"
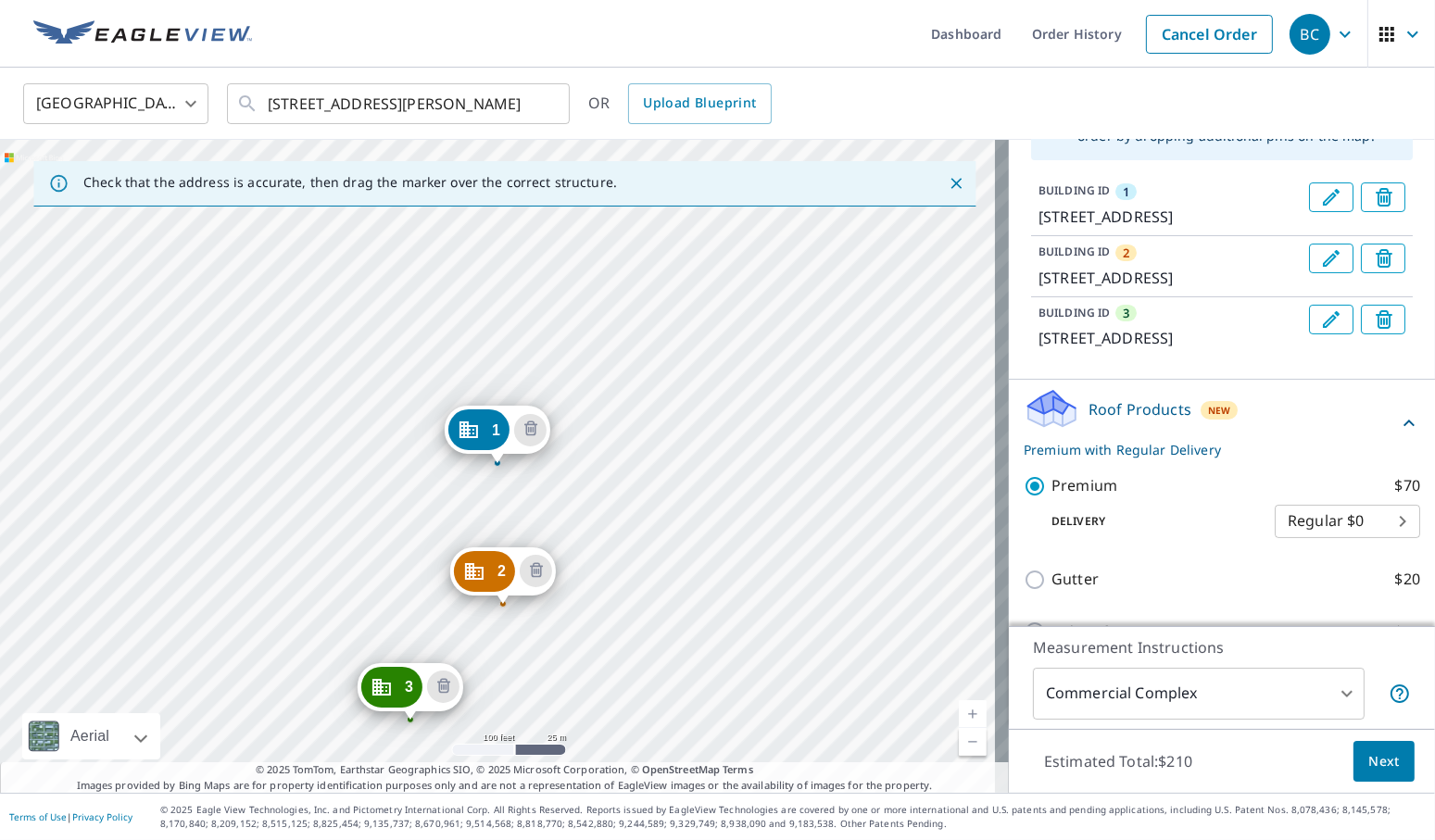
scroll to position [386, 0]
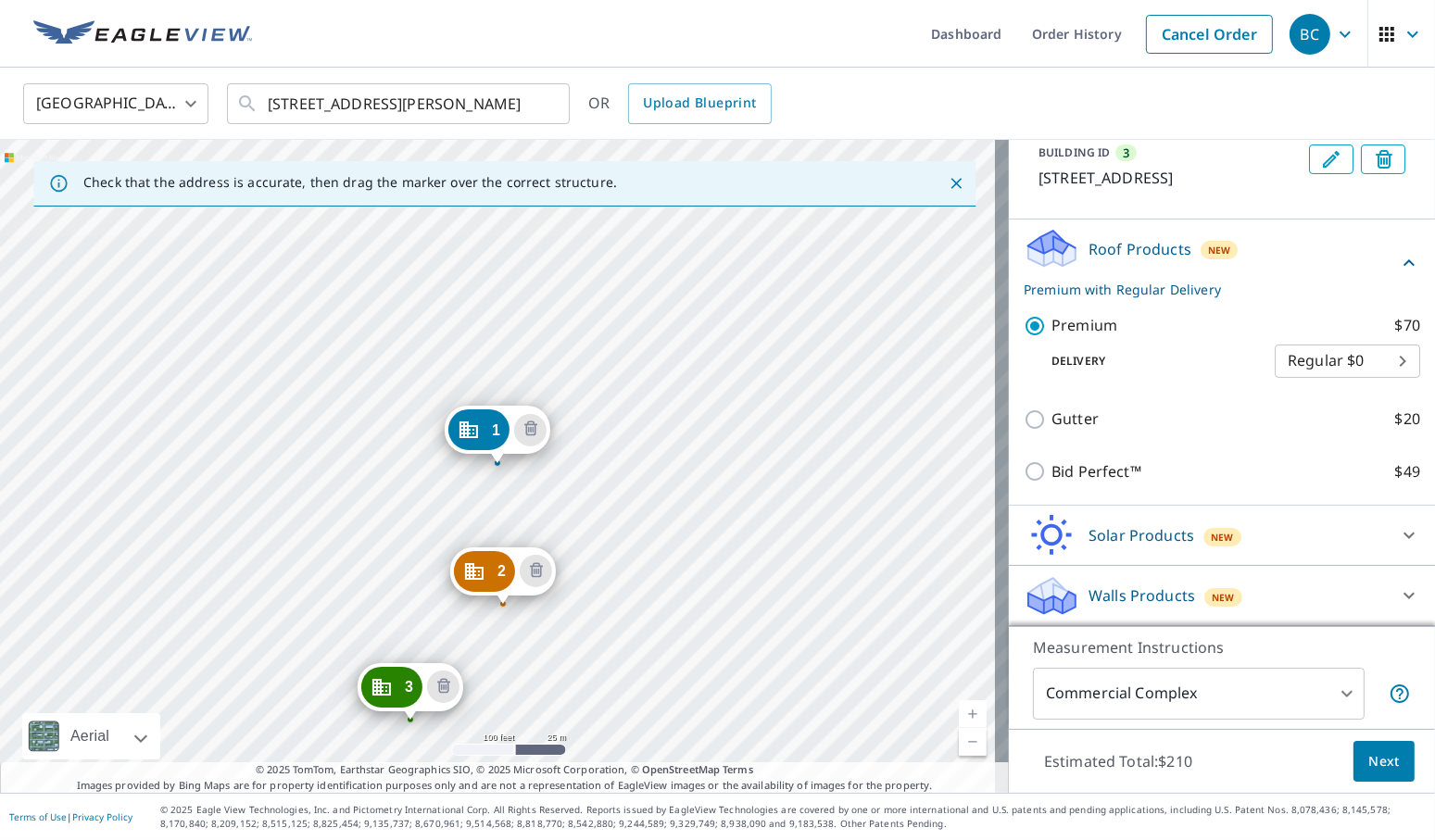
click at [1368, 763] on span "Next" at bounding box center [1383, 762] width 31 height 23
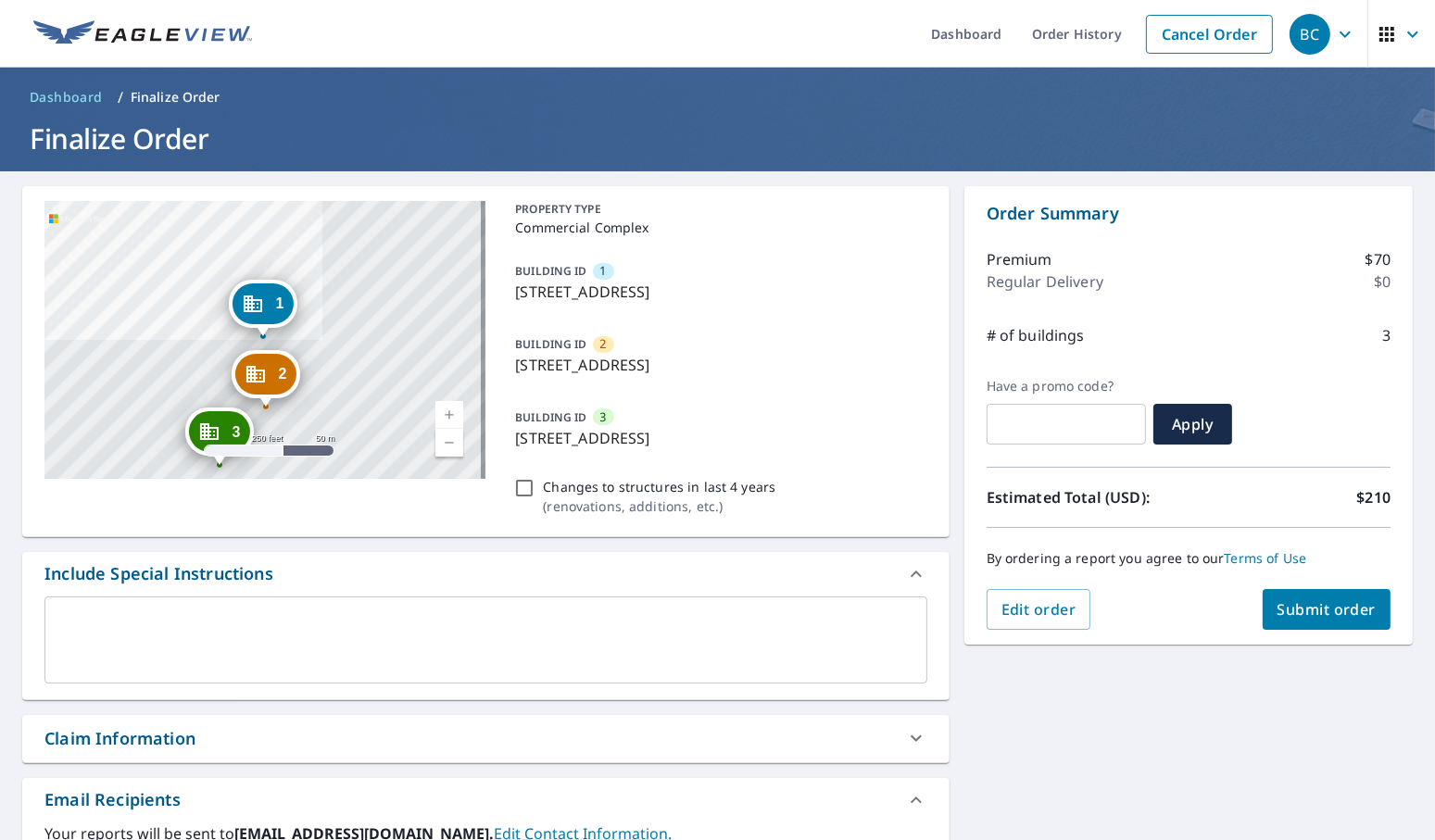
click at [1335, 609] on span "Submit order" at bounding box center [1326, 609] width 99 height 21
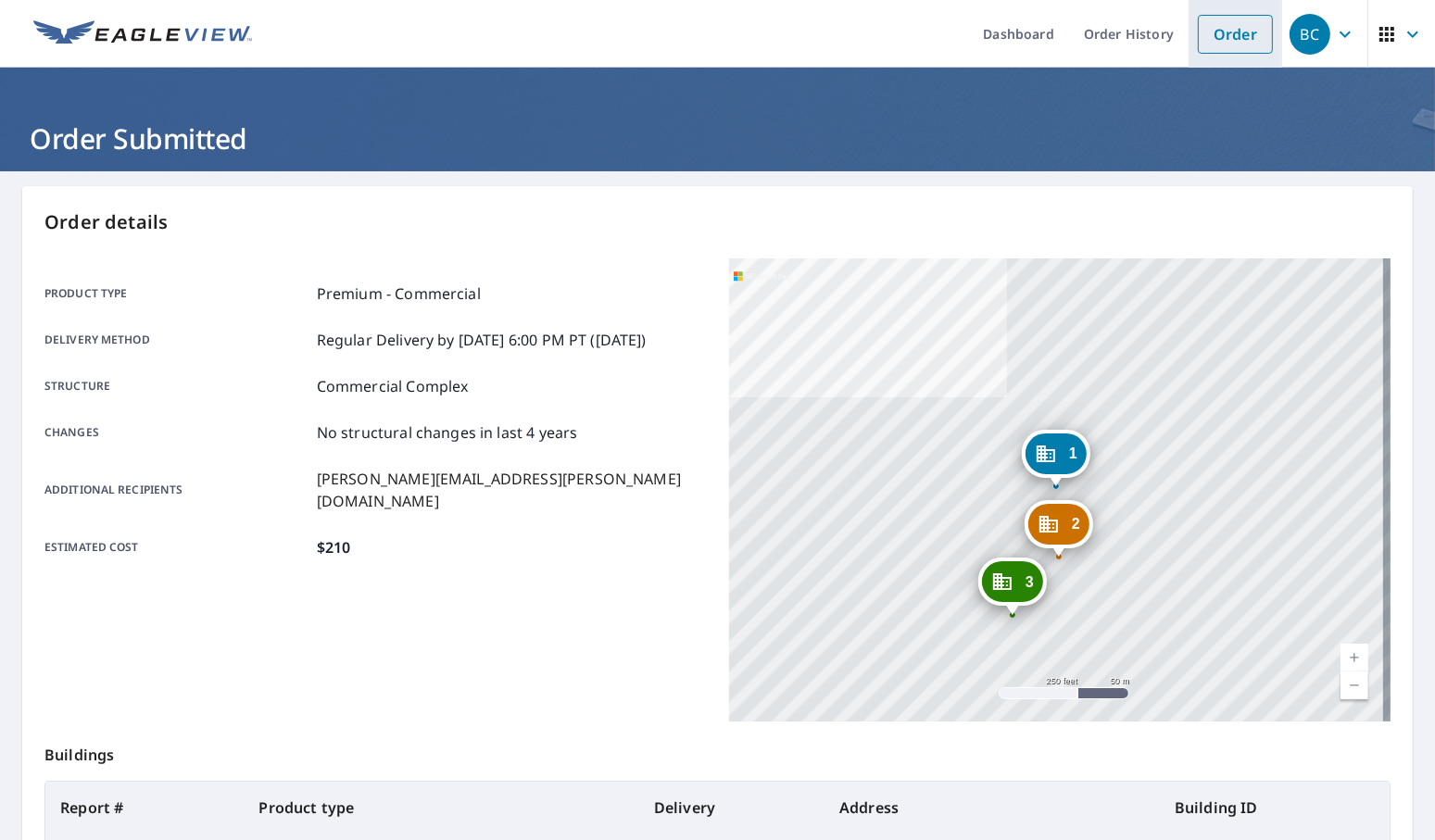
click at [1200, 43] on link "Order" at bounding box center [1235, 34] width 75 height 39
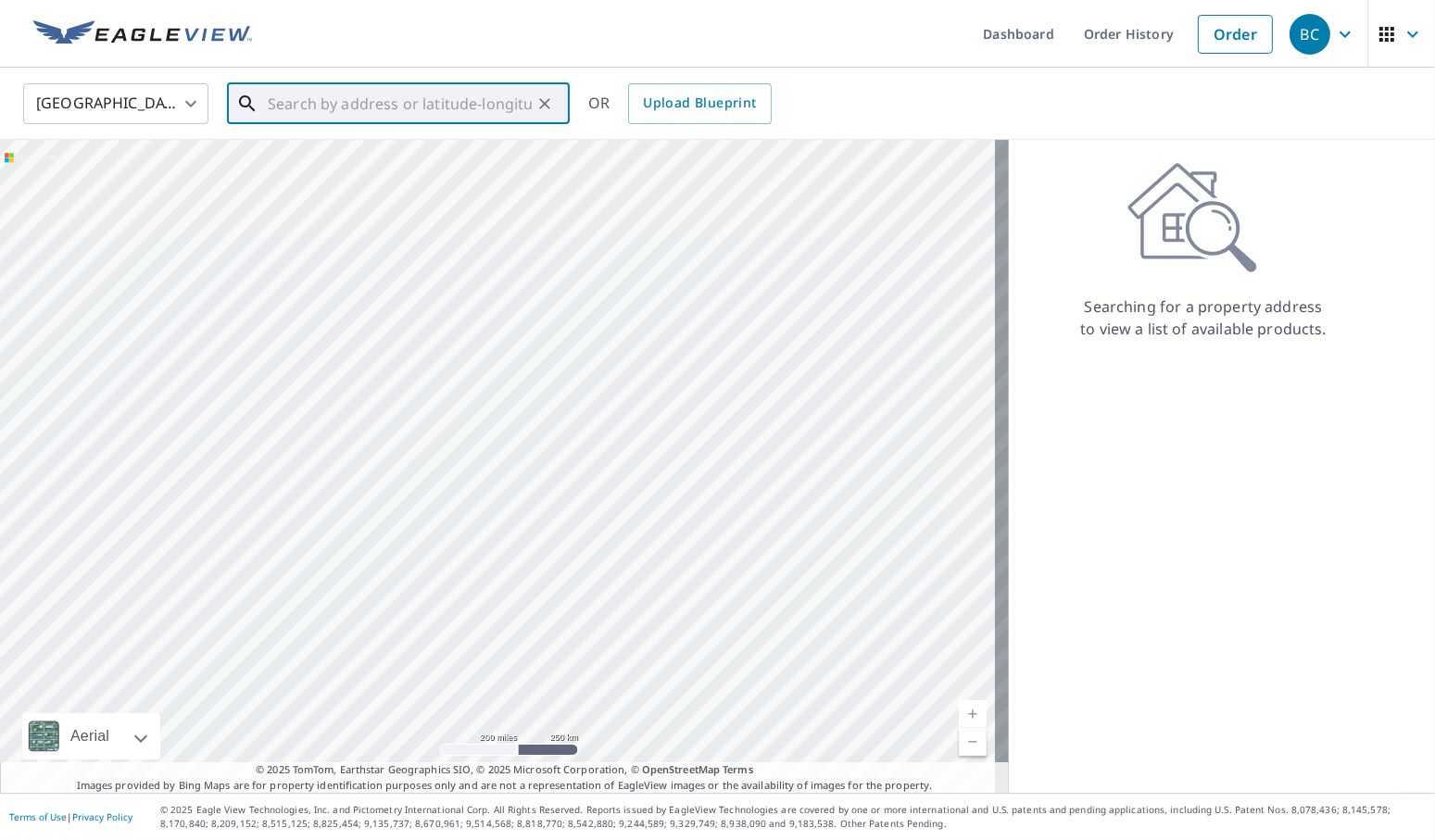
click at [435, 91] on input "text" at bounding box center [399, 103] width 264 height 52
click at [328, 106] on input "text" at bounding box center [399, 103] width 264 height 52
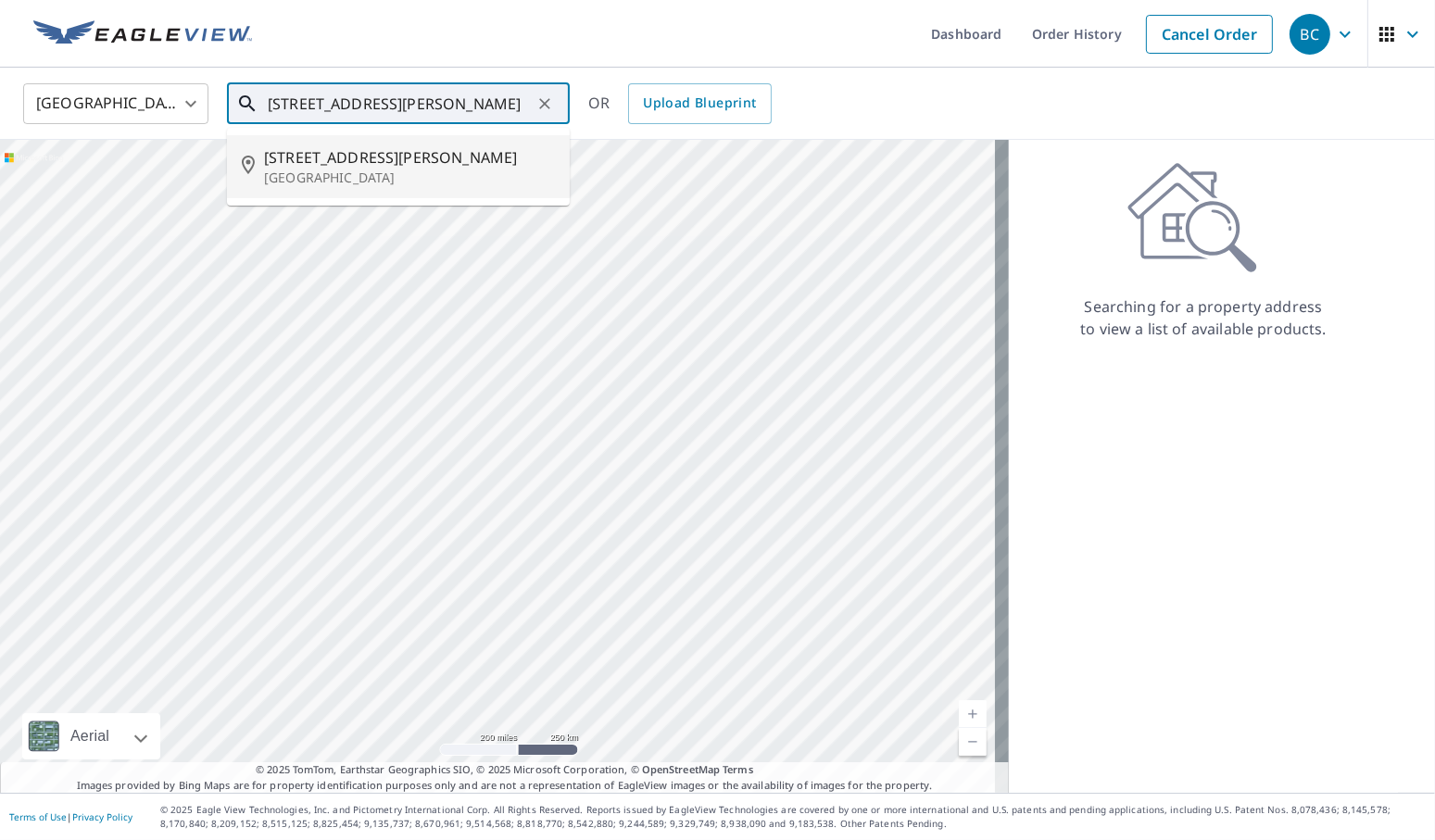
click at [318, 160] on span "[STREET_ADDRESS][PERSON_NAME]" at bounding box center [409, 158] width 291 height 23
type input "[STREET_ADDRESS][PERSON_NAME][PERSON_NAME]"
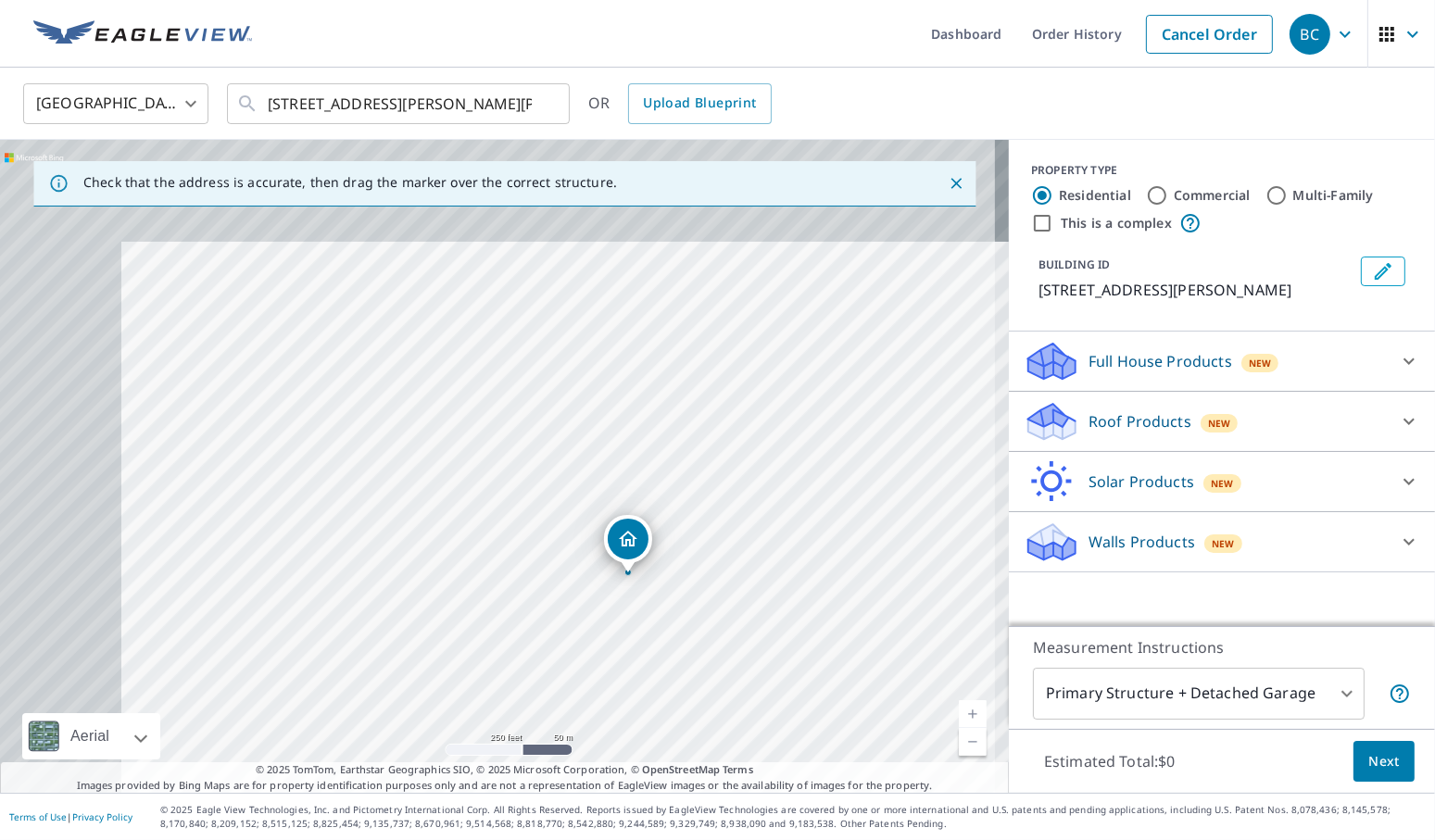
drag, startPoint x: 352, startPoint y: 410, endPoint x: 483, endPoint y: 518, distance: 169.8
click at [483, 518] on div "[STREET_ADDRESS][PERSON_NAME][PERSON_NAME]" at bounding box center [504, 466] width 1009 height 653
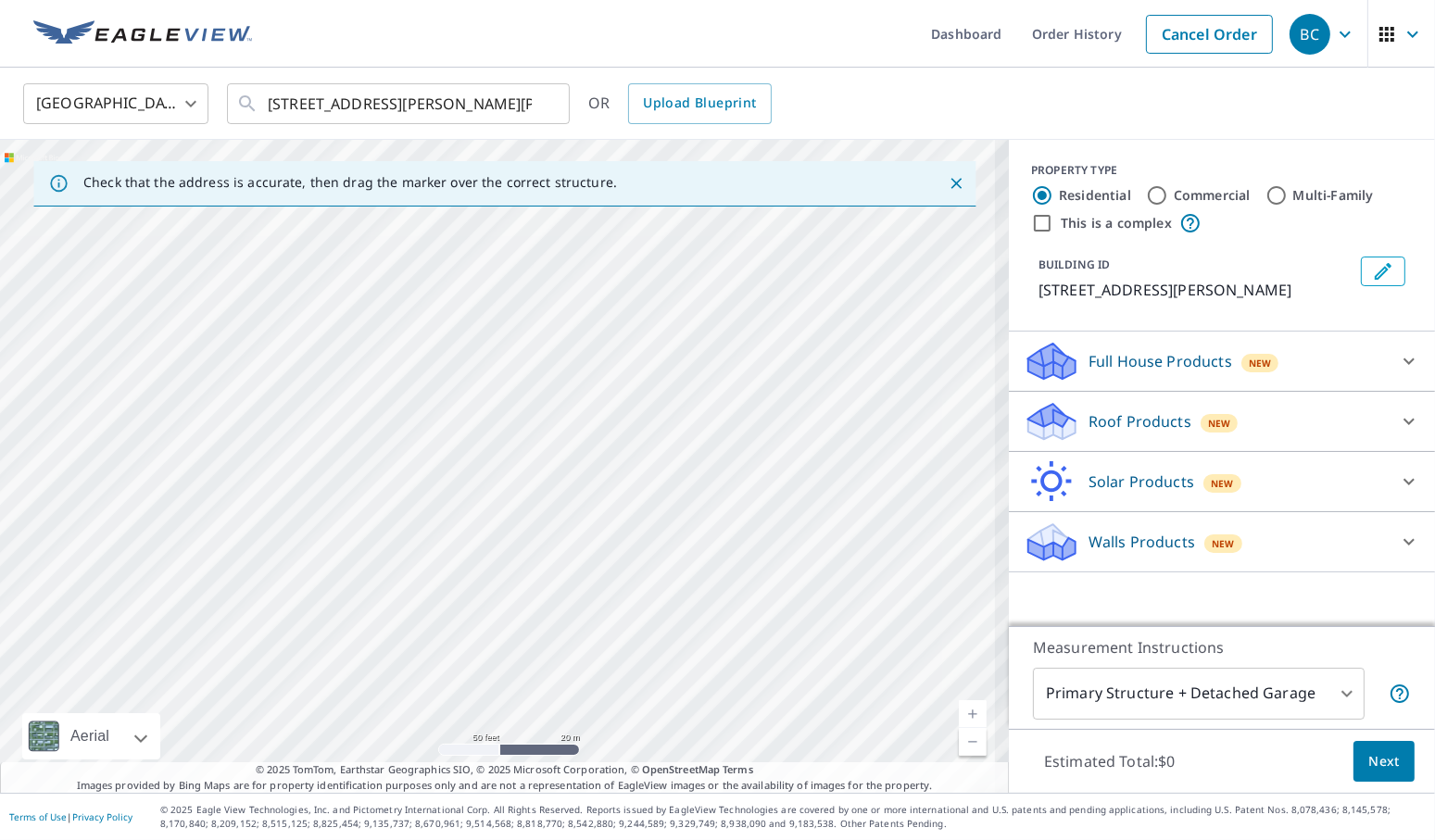
click at [963, 741] on link "Current Level 19, Zoom Out" at bounding box center [972, 741] width 27 height 27
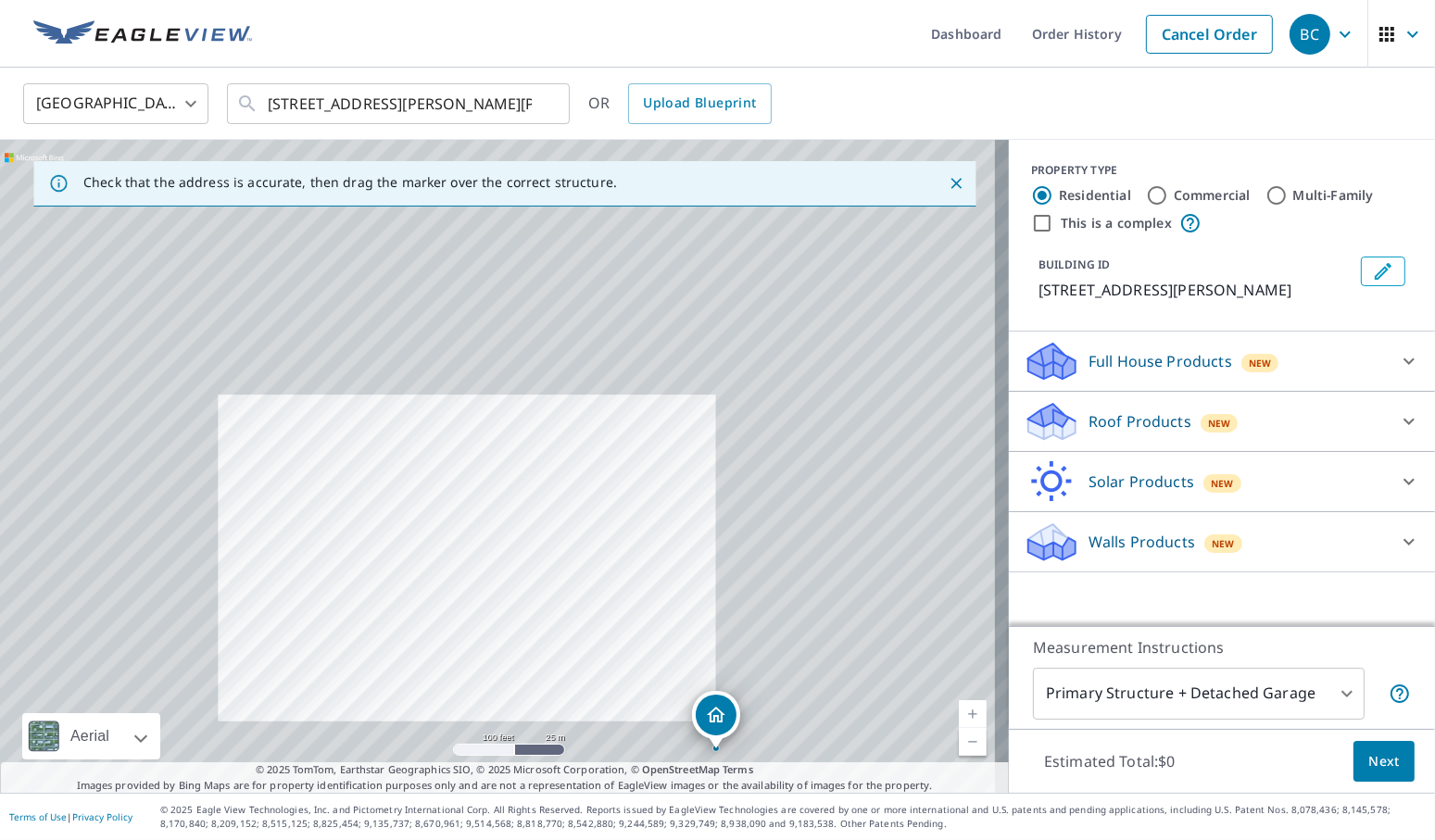
drag, startPoint x: 652, startPoint y: 405, endPoint x: 621, endPoint y: 497, distance: 97.1
click at [621, 497] on div "[STREET_ADDRESS][PERSON_NAME][PERSON_NAME]" at bounding box center [504, 466] width 1009 height 653
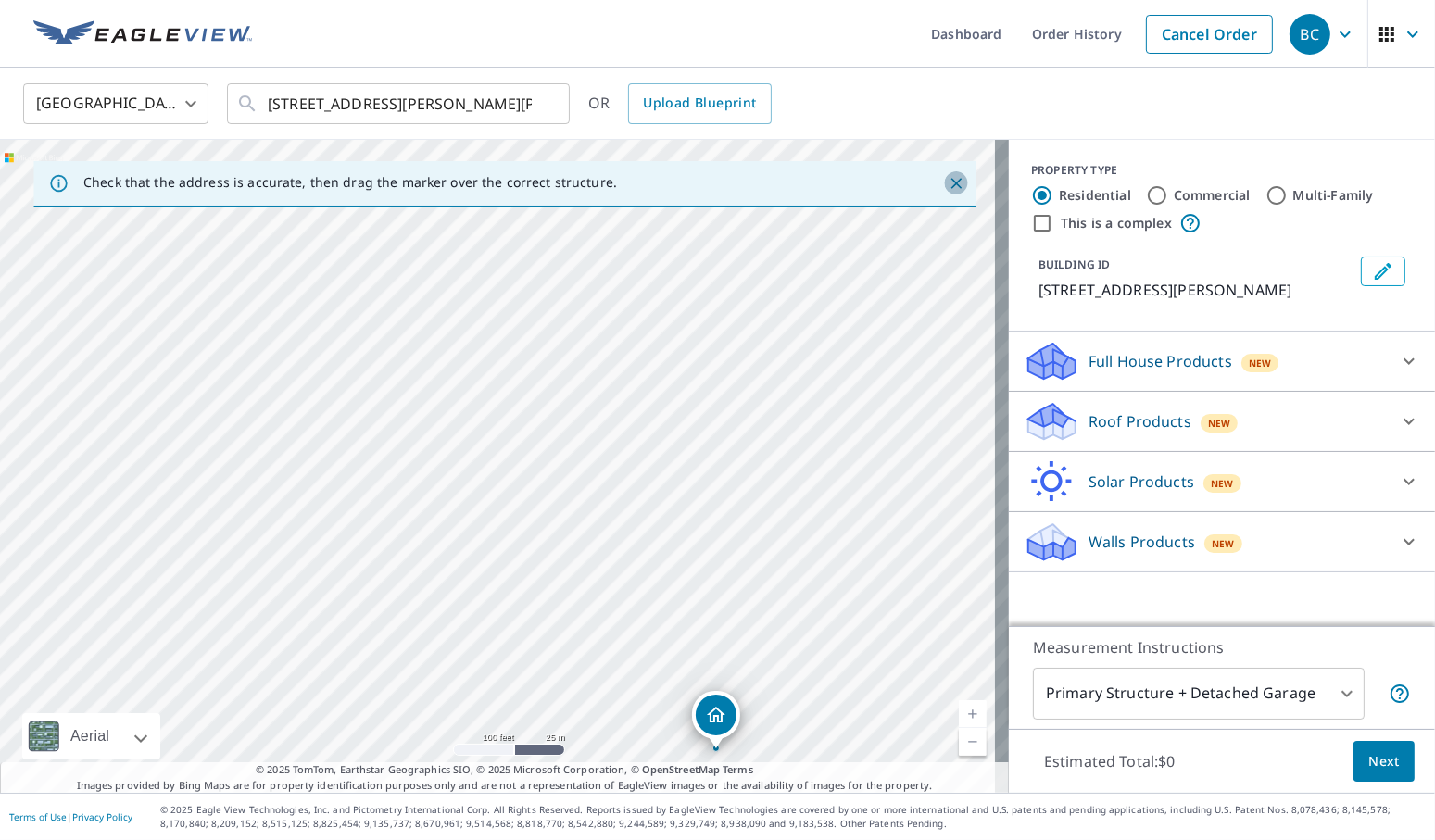
click at [946, 180] on icon "Close" at bounding box center [956, 183] width 19 height 19
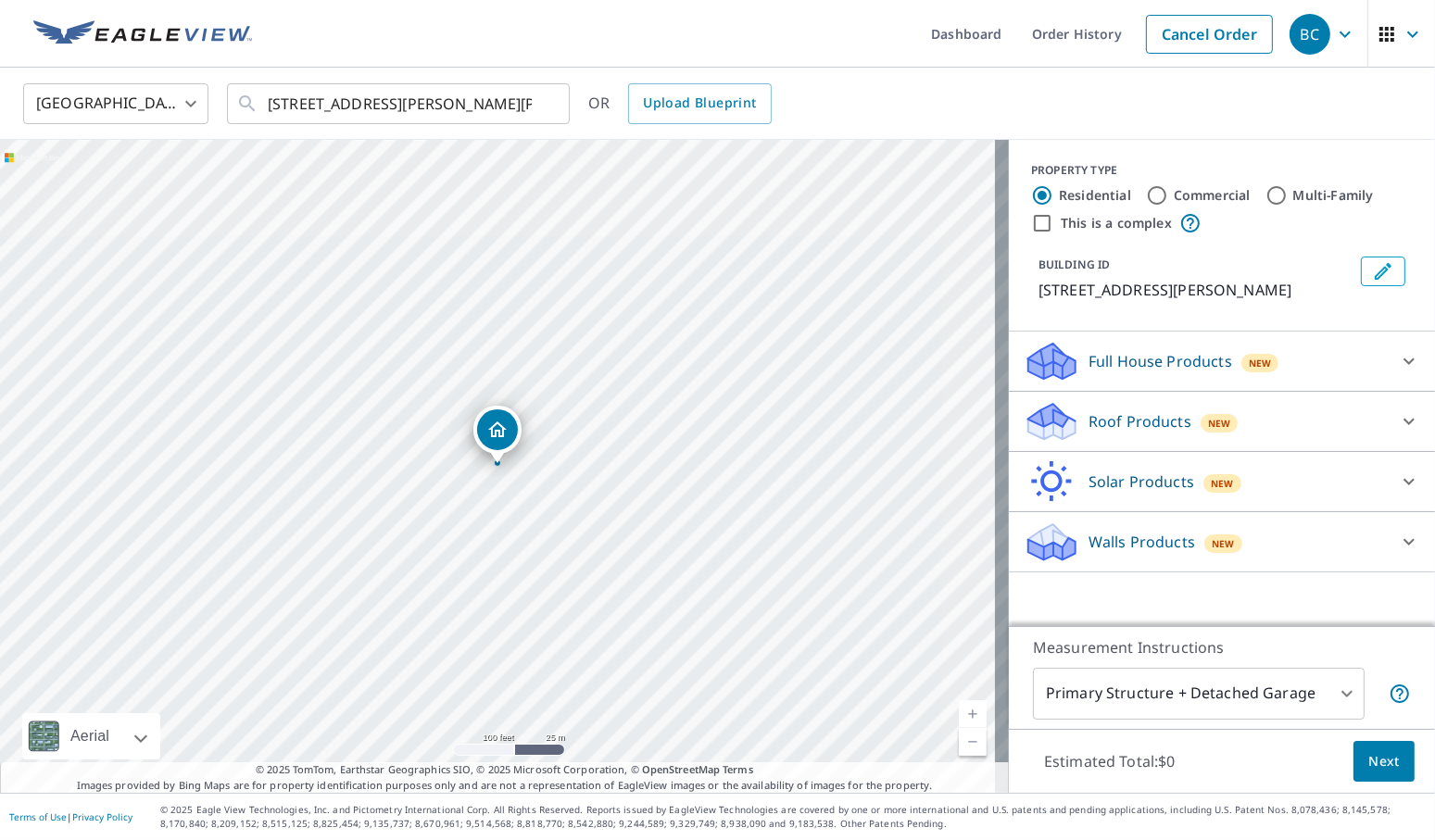
click at [1146, 188] on input "Commercial" at bounding box center [1157, 196] width 23 height 23
radio input "true"
type input "4"
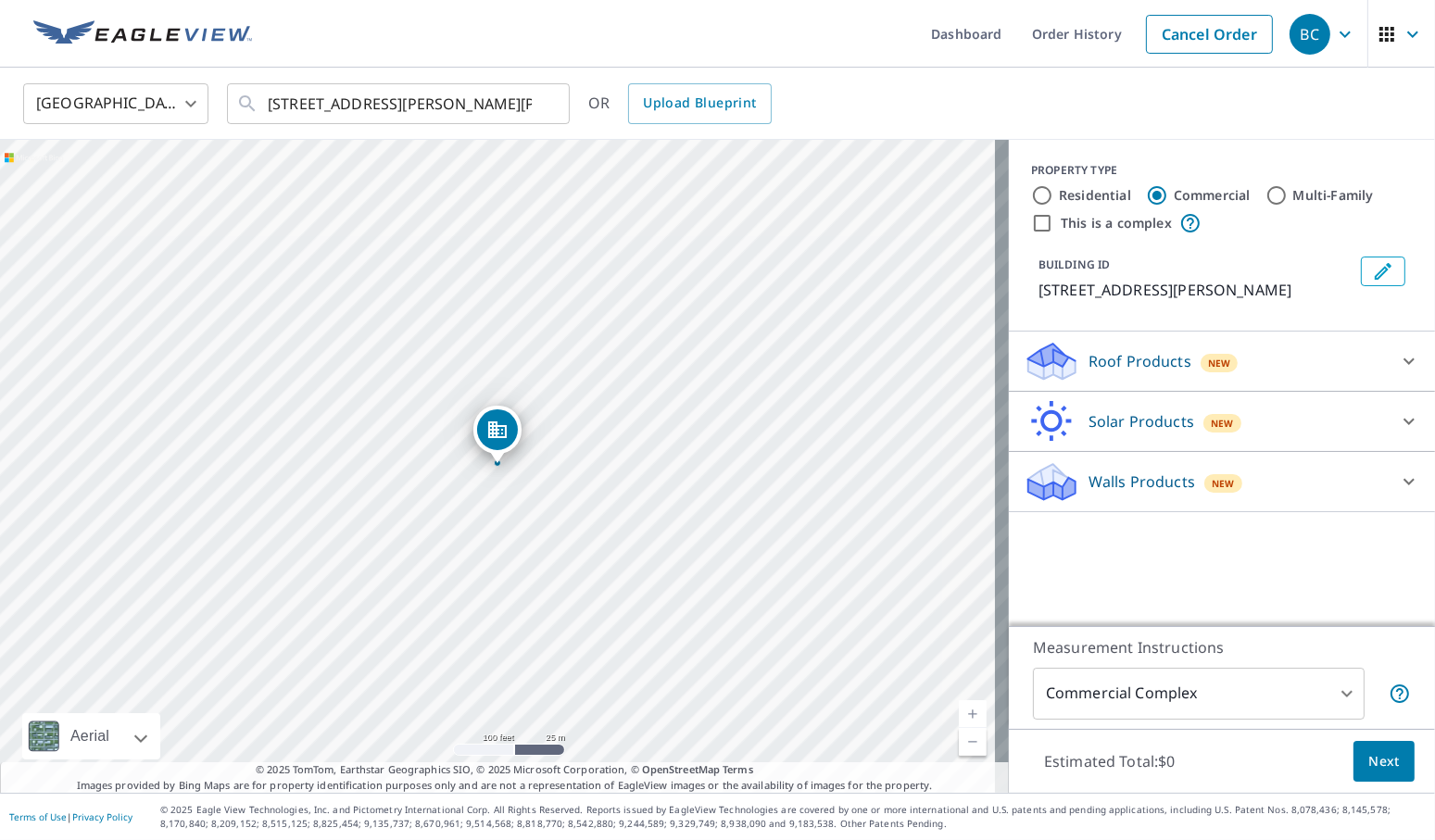
click at [1032, 219] on input "This is a complex" at bounding box center [1042, 223] width 23 height 23
checkbox input "true"
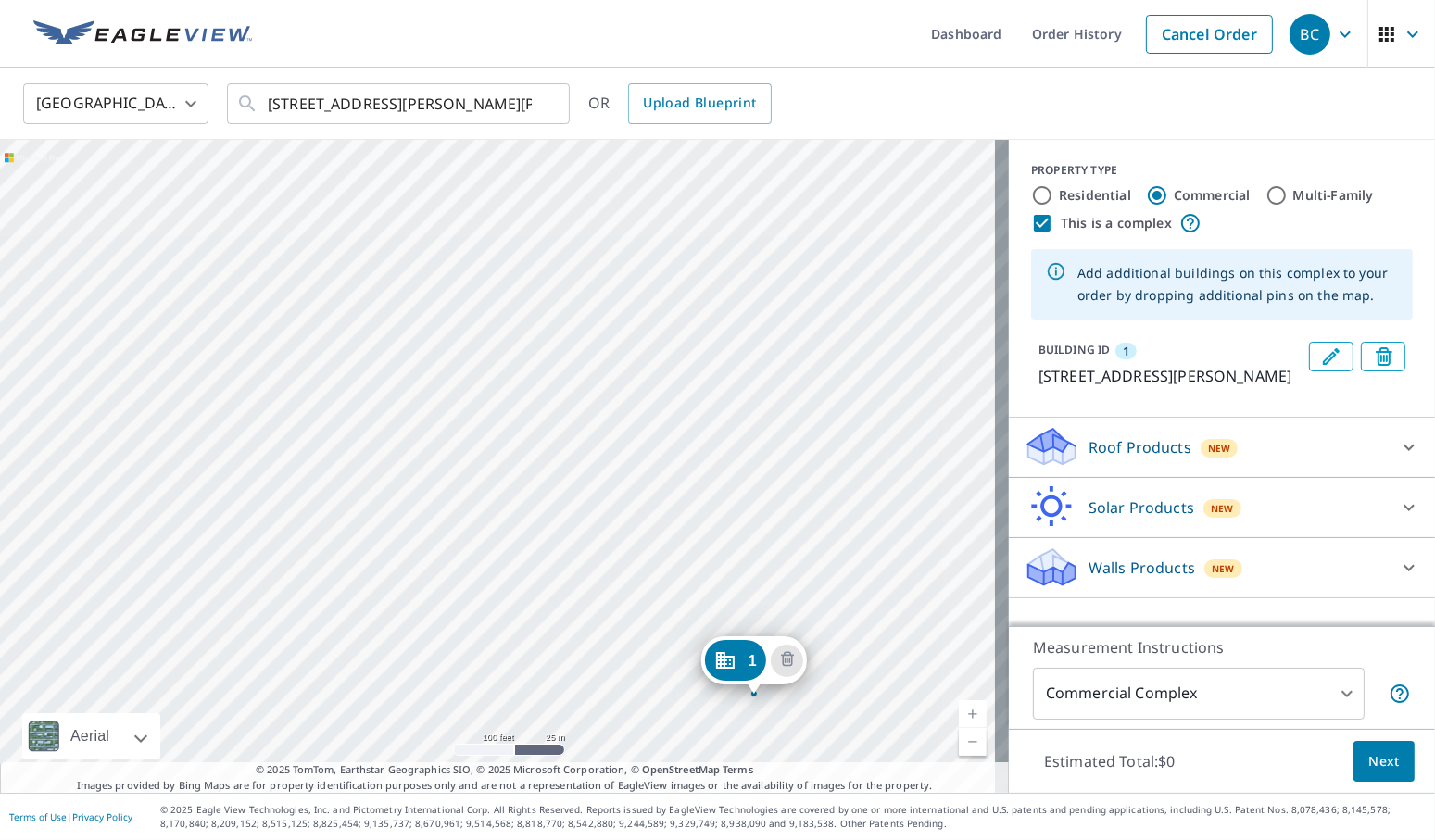
drag, startPoint x: 412, startPoint y: 323, endPoint x: 668, endPoint y: 555, distance: 345.5
click at [668, 555] on div "1 [STREET_ADDRESS][PERSON_NAME][PERSON_NAME]" at bounding box center [504, 466] width 1009 height 653
click at [959, 739] on link "Current Level 18, Zoom Out" at bounding box center [972, 741] width 27 height 27
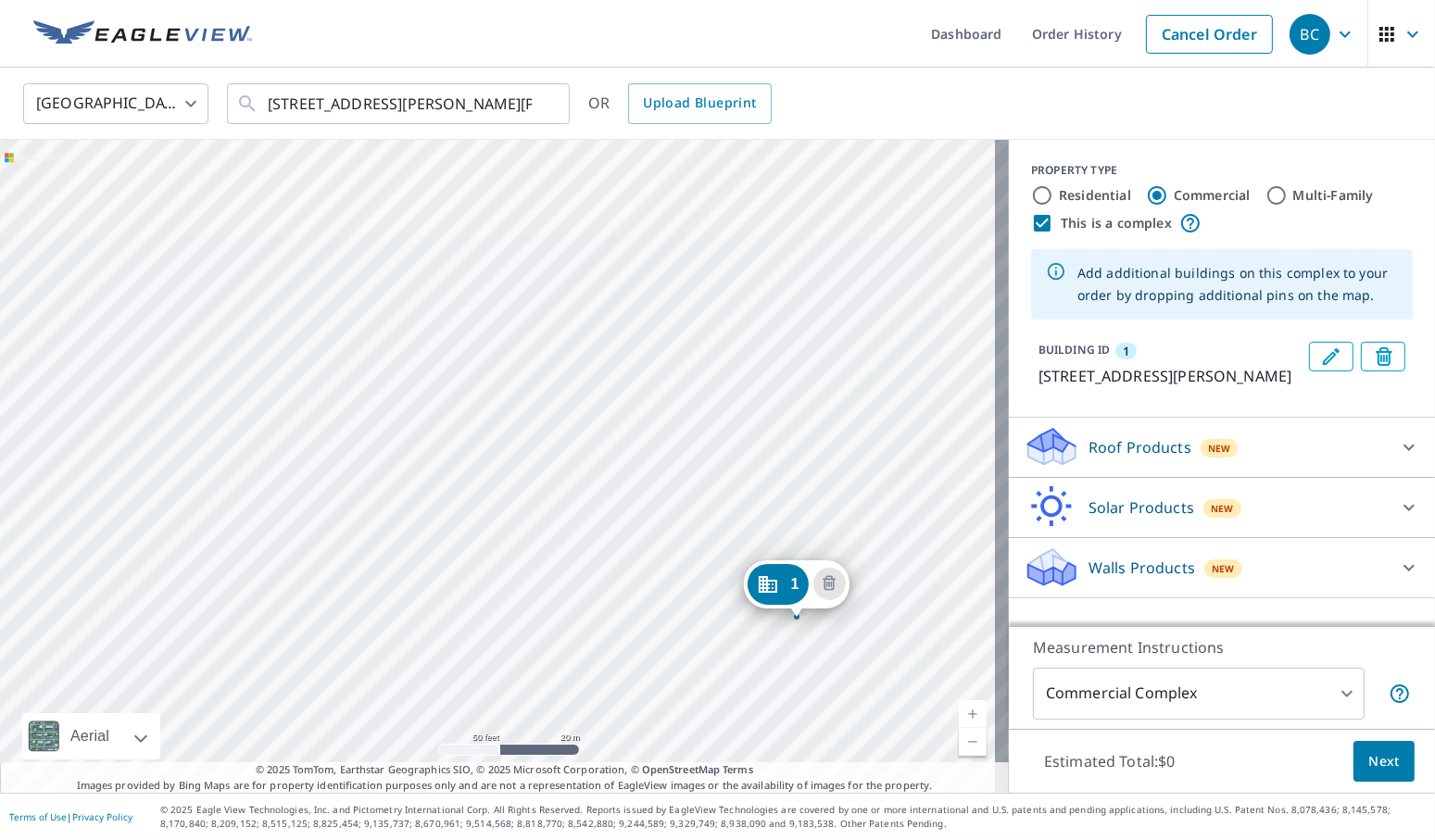
drag, startPoint x: 547, startPoint y: 347, endPoint x: 368, endPoint y: 504, distance: 238.1
click at [368, 504] on div "1 [STREET_ADDRESS][PERSON_NAME][PERSON_NAME]" at bounding box center [504, 466] width 1009 height 653
drag, startPoint x: 252, startPoint y: 523, endPoint x: 471, endPoint y: 510, distance: 219.4
click at [471, 510] on div "1 [STREET_ADDRESS][PERSON_NAME][PERSON_NAME]" at bounding box center [504, 466] width 1009 height 653
drag, startPoint x: 435, startPoint y: 311, endPoint x: 443, endPoint y: 497, distance: 186.2
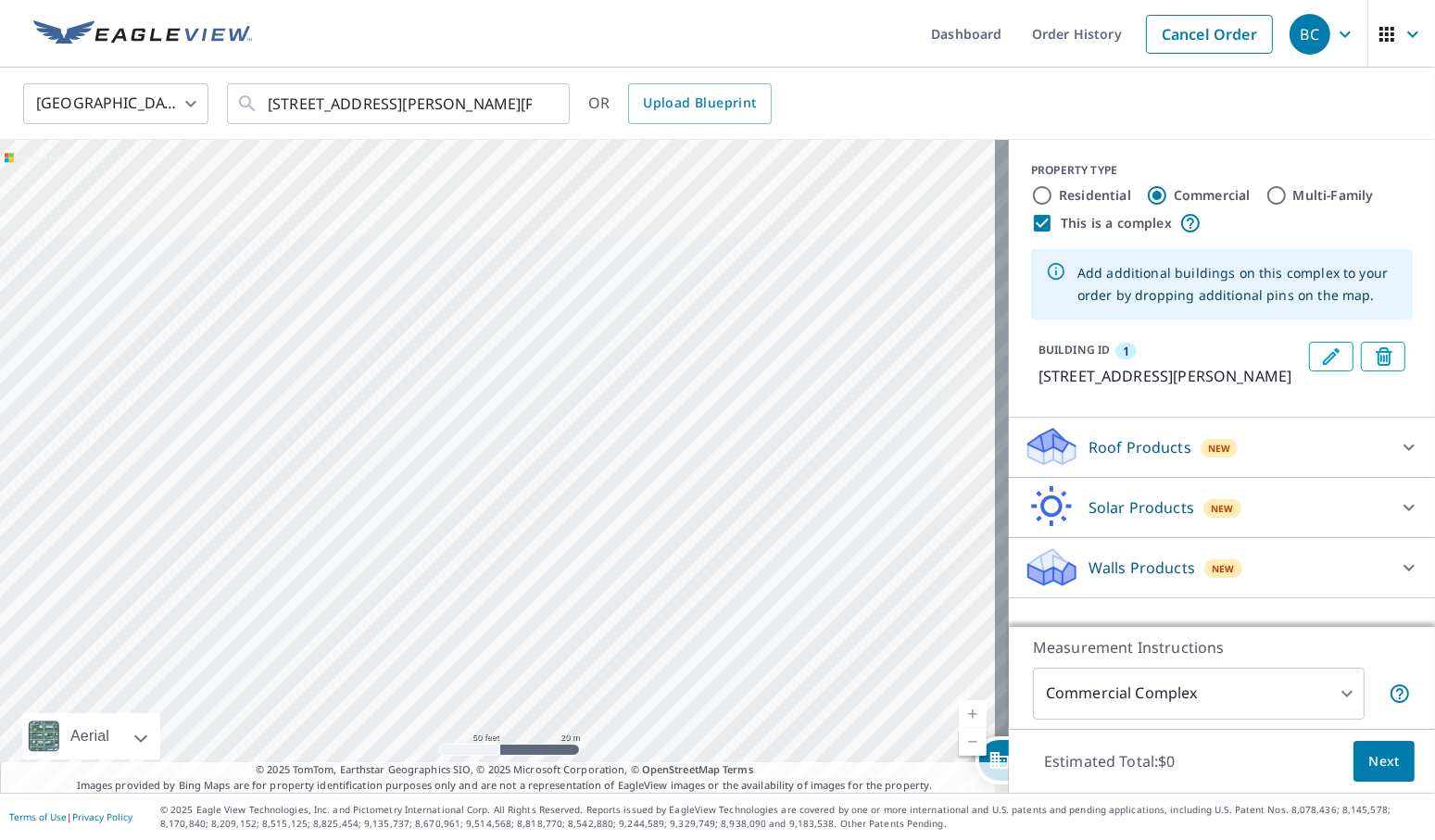
click at [443, 497] on div "1 [STREET_ADDRESS][PERSON_NAME][PERSON_NAME]" at bounding box center [504, 466] width 1009 height 653
drag, startPoint x: 417, startPoint y: 334, endPoint x: 415, endPoint y: 532, distance: 198.0
click at [415, 532] on div "1 [STREET_ADDRESS][PERSON_NAME][PERSON_NAME]" at bounding box center [504, 466] width 1009 height 653
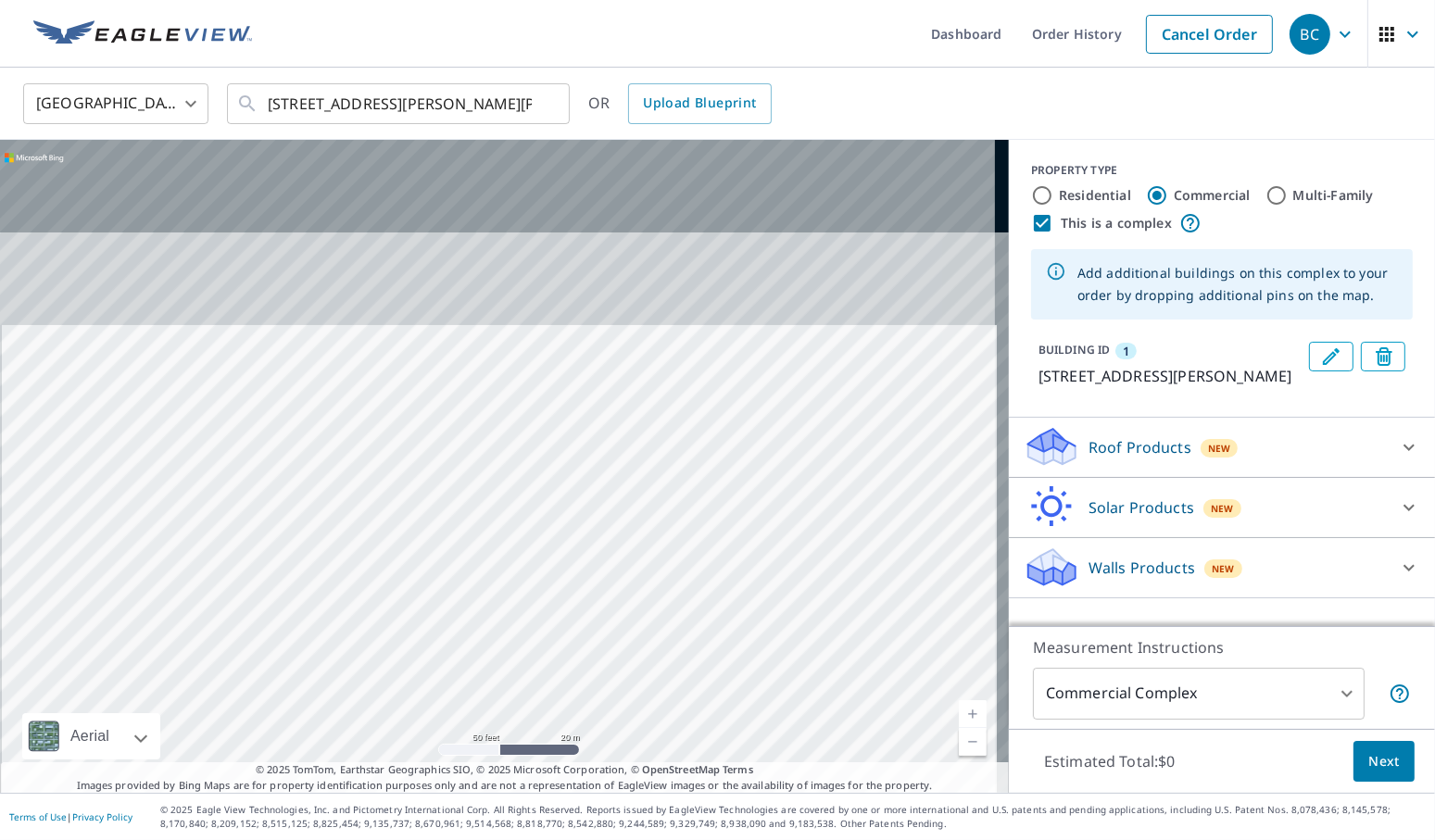
drag, startPoint x: 384, startPoint y: 369, endPoint x: 390, endPoint y: 573, distance: 204.1
click at [390, 573] on div "1 [STREET_ADDRESS][PERSON_NAME][PERSON_NAME]" at bounding box center [504, 466] width 1009 height 653
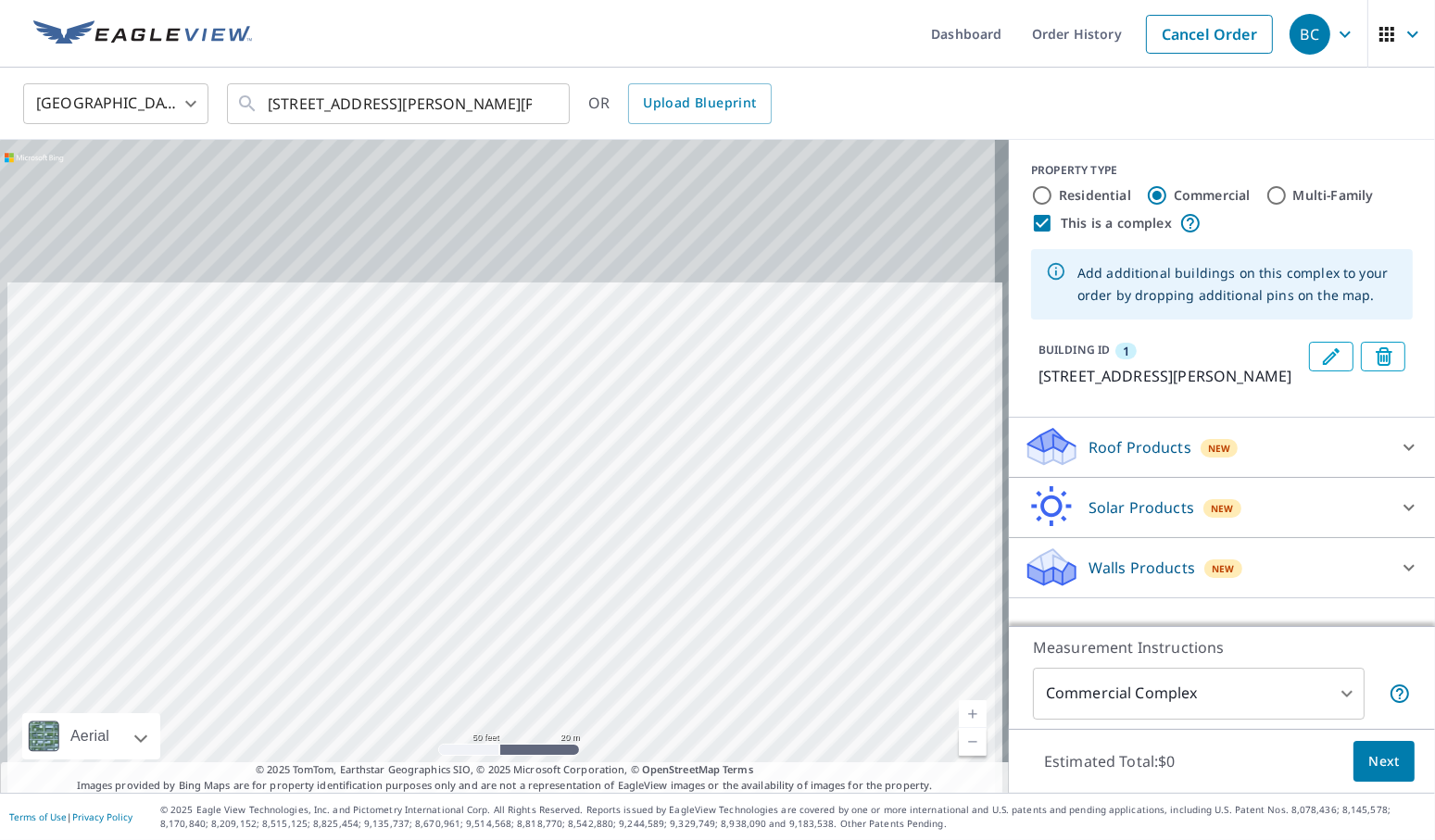
drag, startPoint x: 424, startPoint y: 317, endPoint x: 432, endPoint y: 467, distance: 150.2
click at [432, 467] on div "1 [STREET_ADDRESS][PERSON_NAME][PERSON_NAME]" at bounding box center [504, 466] width 1009 height 653
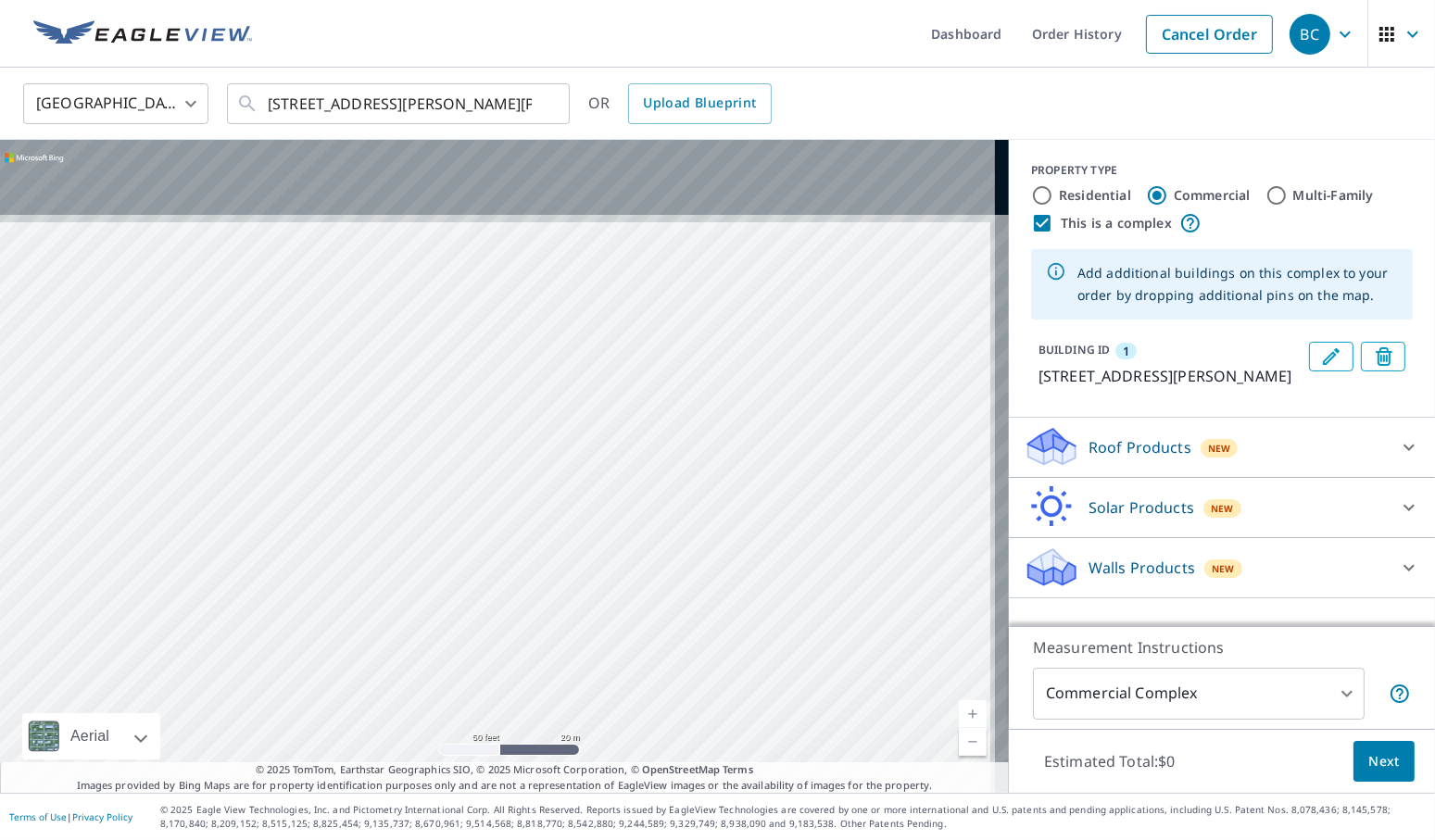
drag, startPoint x: 435, startPoint y: 297, endPoint x: 428, endPoint y: 465, distance: 168.1
click at [428, 465] on div "1 [STREET_ADDRESS][PERSON_NAME][PERSON_NAME]" at bounding box center [504, 466] width 1009 height 653
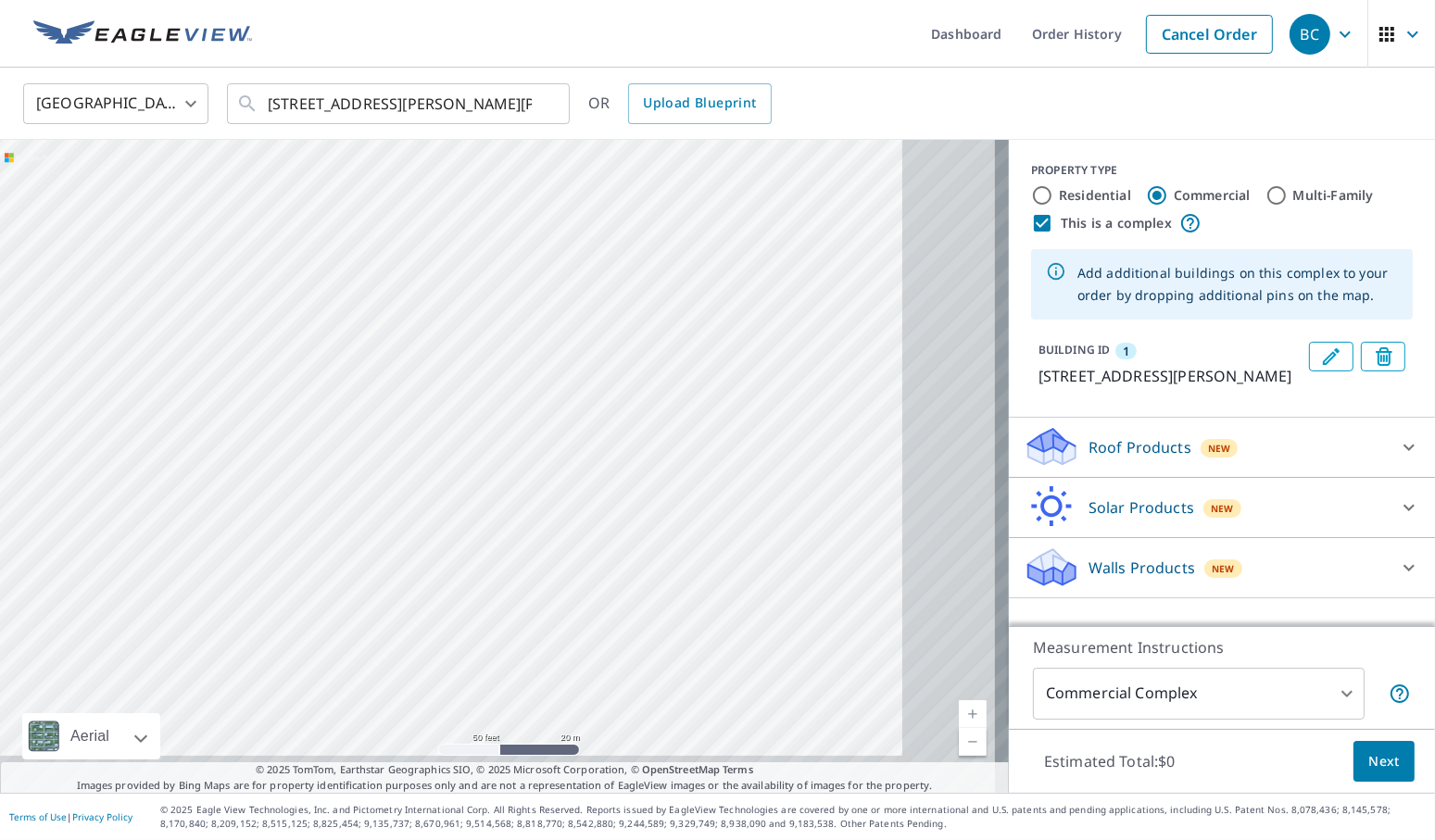
drag, startPoint x: 547, startPoint y: 494, endPoint x: 320, endPoint y: 401, distance: 245.3
click at [320, 401] on div "1 [STREET_ADDRESS][PERSON_NAME][PERSON_NAME]" at bounding box center [504, 466] width 1009 height 653
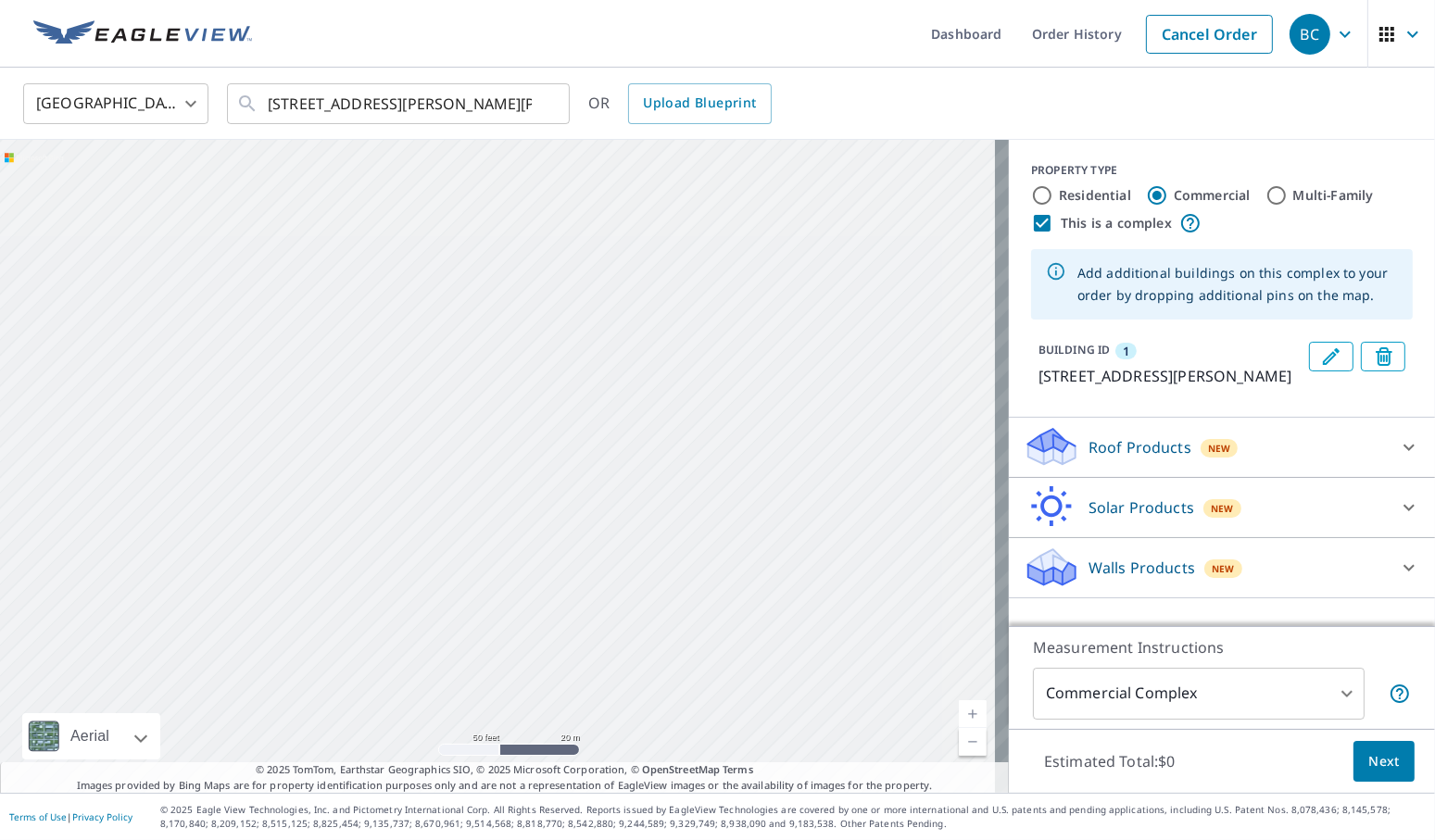
drag, startPoint x: 455, startPoint y: 443, endPoint x: 308, endPoint y: 317, distance: 193.6
click at [308, 317] on div "1 [STREET_ADDRESS][PERSON_NAME][PERSON_NAME]" at bounding box center [504, 466] width 1009 height 653
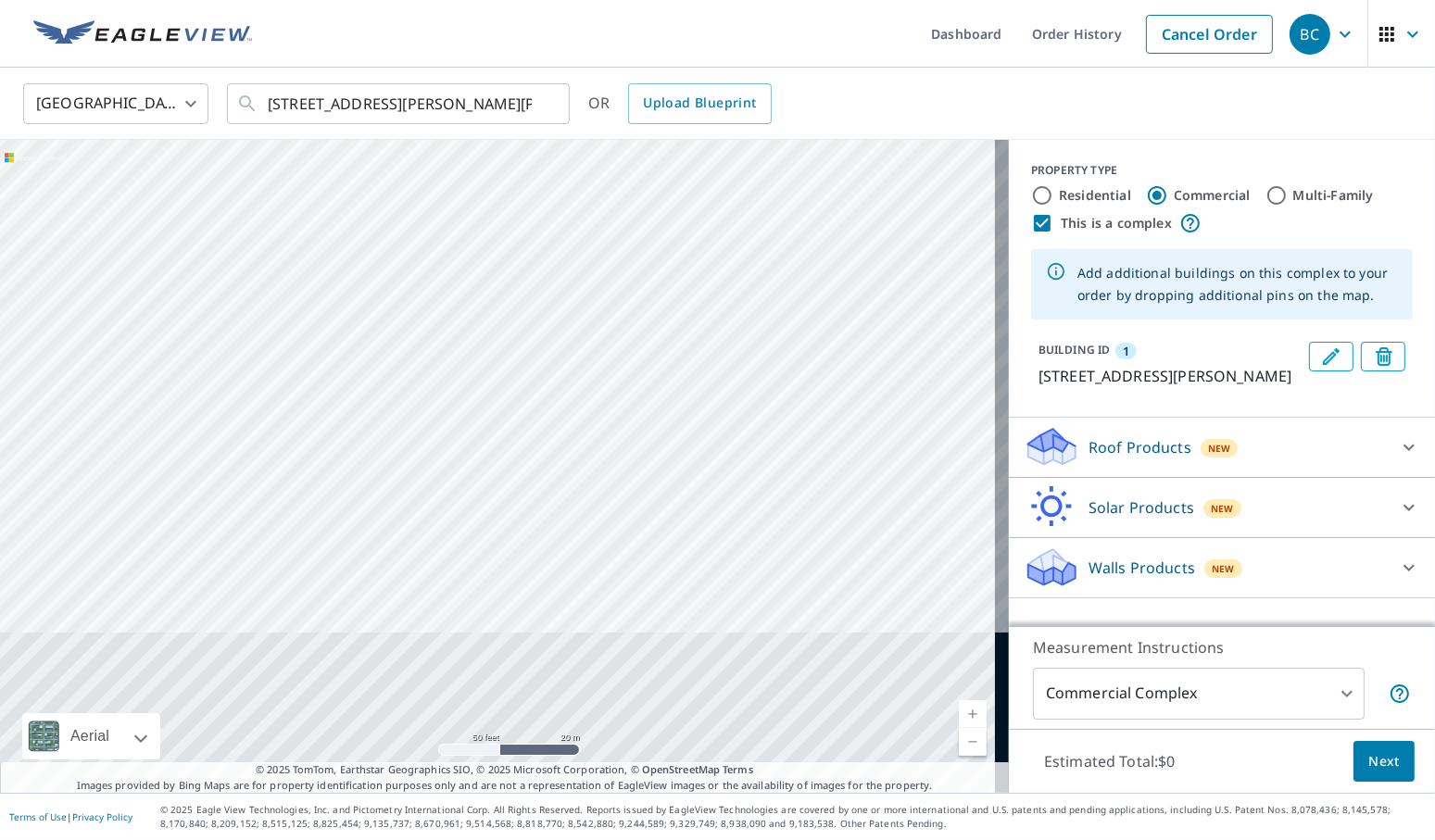
drag, startPoint x: 513, startPoint y: 523, endPoint x: 528, endPoint y: 263, distance: 260.4
click at [528, 263] on div "1 [STREET_ADDRESS][PERSON_NAME][PERSON_NAME]" at bounding box center [504, 466] width 1009 height 653
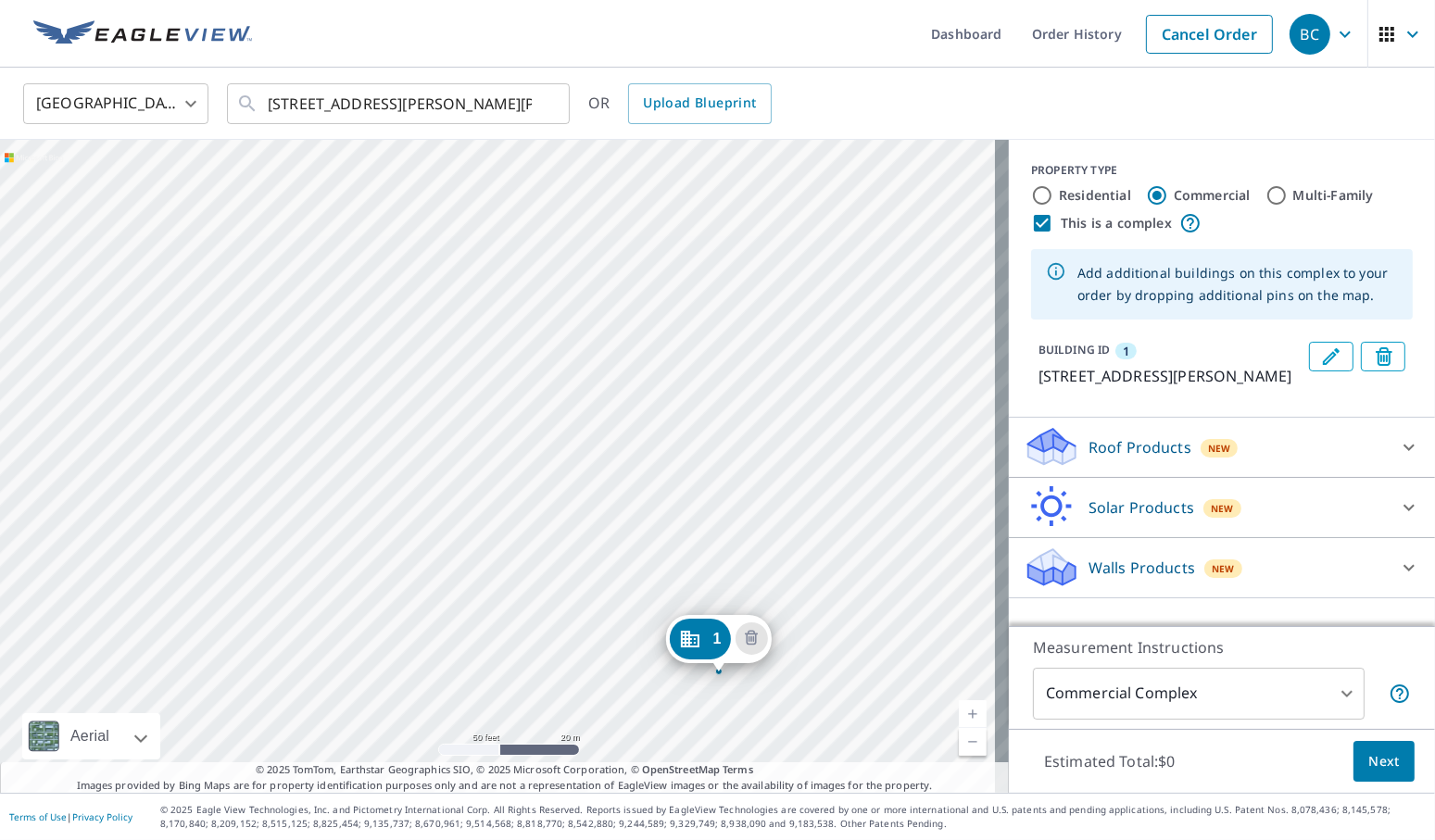
drag, startPoint x: 526, startPoint y: 516, endPoint x: 569, endPoint y: 155, distance: 363.6
click at [569, 155] on div "1 [STREET_ADDRESS][PERSON_NAME][PERSON_NAME]" at bounding box center [504, 466] width 1009 height 653
drag, startPoint x: 521, startPoint y: 574, endPoint x: 644, endPoint y: 415, distance: 201.0
click at [644, 415] on div "1 [STREET_ADDRESS][PERSON_NAME][PERSON_NAME]" at bounding box center [504, 466] width 1009 height 653
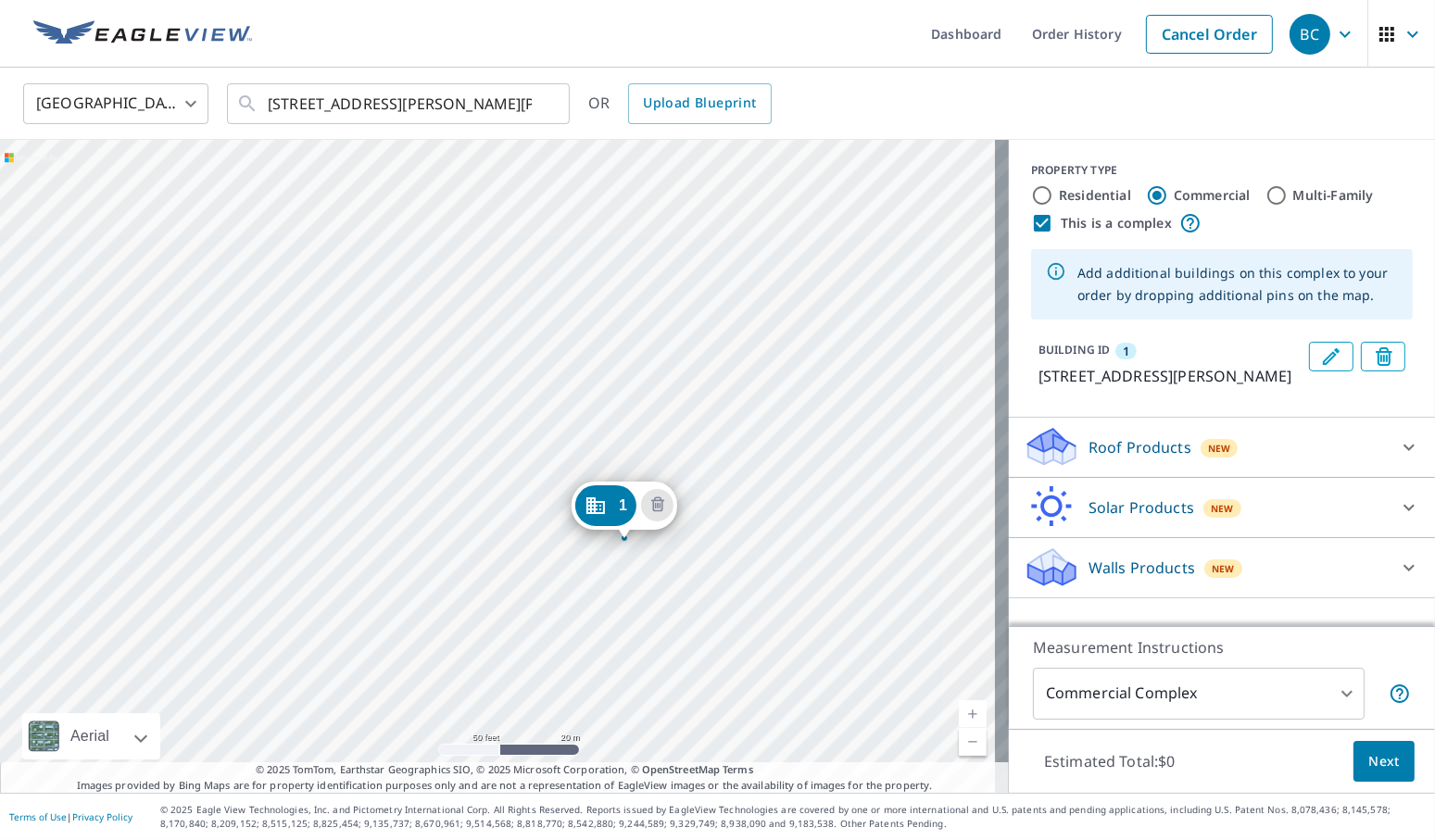
drag, startPoint x: 821, startPoint y: 475, endPoint x: 604, endPoint y: 502, distance: 218.7
drag, startPoint x: 597, startPoint y: 287, endPoint x: 617, endPoint y: 486, distance: 200.0
click at [617, 486] on div "1 [STREET_ADDRESS][PERSON_NAME][PERSON_NAME]" at bounding box center [504, 466] width 1009 height 653
drag, startPoint x: 550, startPoint y: 308, endPoint x: 597, endPoint y: 528, distance: 225.0
click at [597, 528] on div "1 [STREET_ADDRESS][PERSON_NAME][PERSON_NAME]" at bounding box center [504, 466] width 1009 height 653
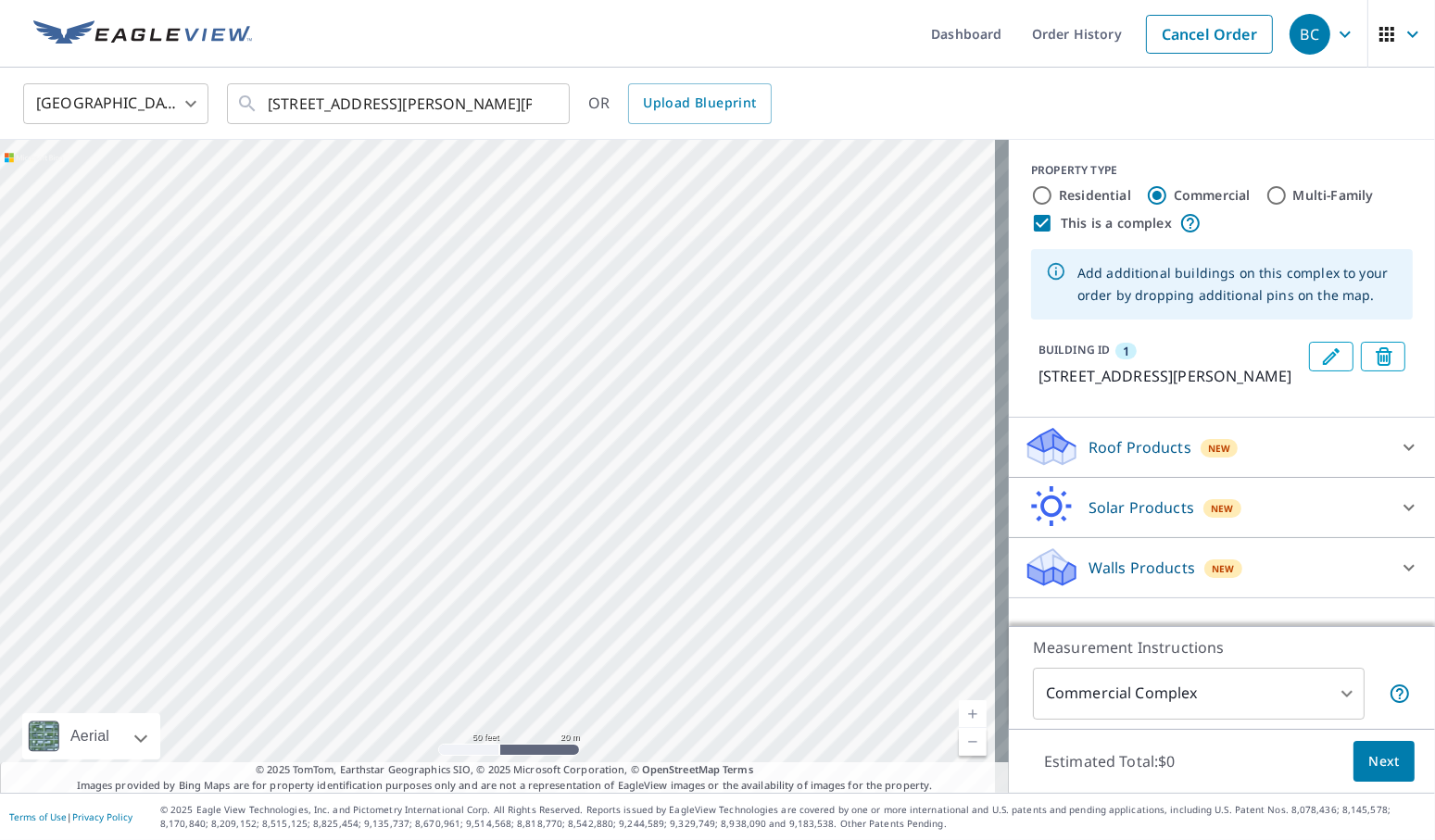
drag, startPoint x: 596, startPoint y: 331, endPoint x: 594, endPoint y: 556, distance: 225.0
click at [594, 556] on div "1 [STREET_ADDRESS][PERSON_NAME][PERSON_NAME]" at bounding box center [504, 466] width 1009 height 653
drag, startPoint x: 597, startPoint y: 340, endPoint x: 625, endPoint y: 553, distance: 214.8
click at [625, 553] on div "1 [STREET_ADDRESS][PERSON_NAME][PERSON_NAME]" at bounding box center [504, 466] width 1009 height 653
drag, startPoint x: 580, startPoint y: 730, endPoint x: 593, endPoint y: 297, distance: 433.2
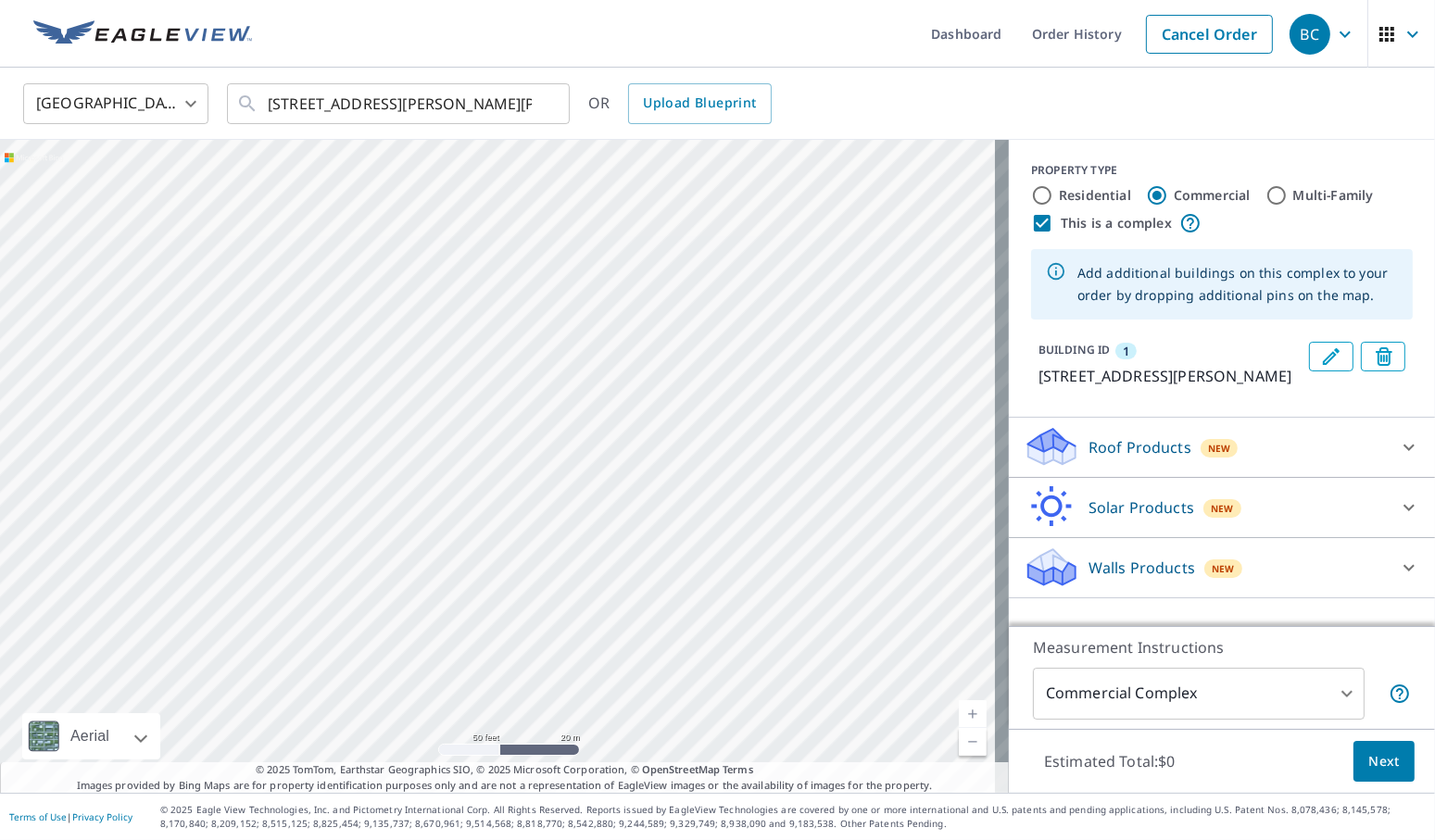
click at [593, 297] on div "1 [STREET_ADDRESS][PERSON_NAME][PERSON_NAME]" at bounding box center [504, 466] width 1009 height 653
drag, startPoint x: 484, startPoint y: 568, endPoint x: 544, endPoint y: 232, distance: 341.3
click at [544, 232] on div "1 [STREET_ADDRESS][PERSON_NAME][PERSON_NAME]" at bounding box center [504, 466] width 1009 height 653
click at [478, 548] on div "1 [STREET_ADDRESS][PERSON_NAME][PERSON_NAME]" at bounding box center [504, 466] width 1009 height 653
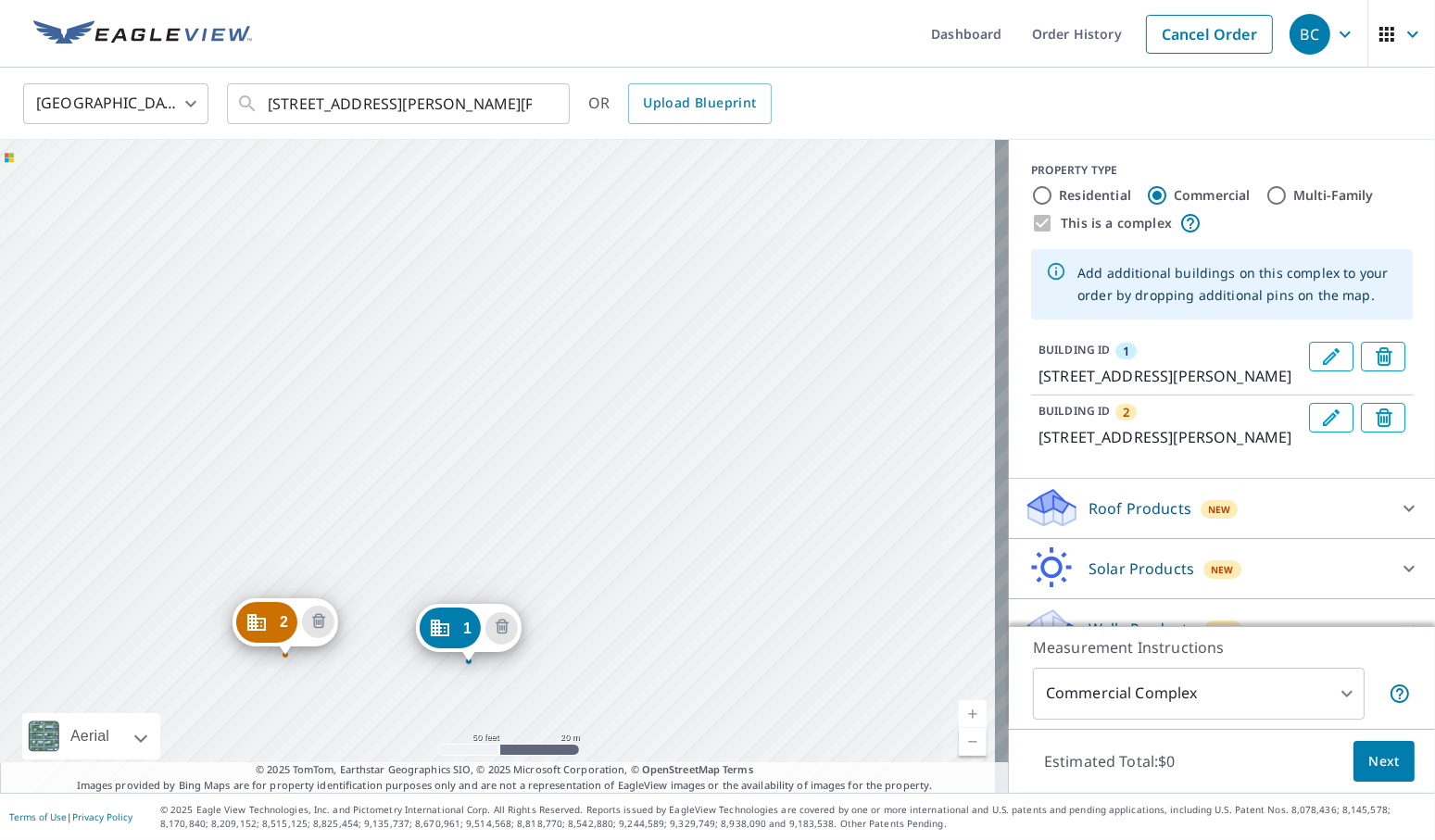
drag, startPoint x: 711, startPoint y: 291, endPoint x: 682, endPoint y: 502, distance: 213.0
click at [682, 502] on div "2 [STREET_ADDRESS][PERSON_NAME][PERSON_NAME] [STREET_ADDRESS][PERSON_NAME][PERS…" at bounding box center [504, 466] width 1009 height 653
drag, startPoint x: 616, startPoint y: 261, endPoint x: 613, endPoint y: 459, distance: 198.0
click at [613, 459] on div "2 [STREET_ADDRESS][PERSON_NAME][PERSON_NAME] [STREET_ADDRESS][PERSON_NAME][PERS…" at bounding box center [504, 466] width 1009 height 653
drag, startPoint x: 615, startPoint y: 340, endPoint x: 647, endPoint y: 481, distance: 144.6
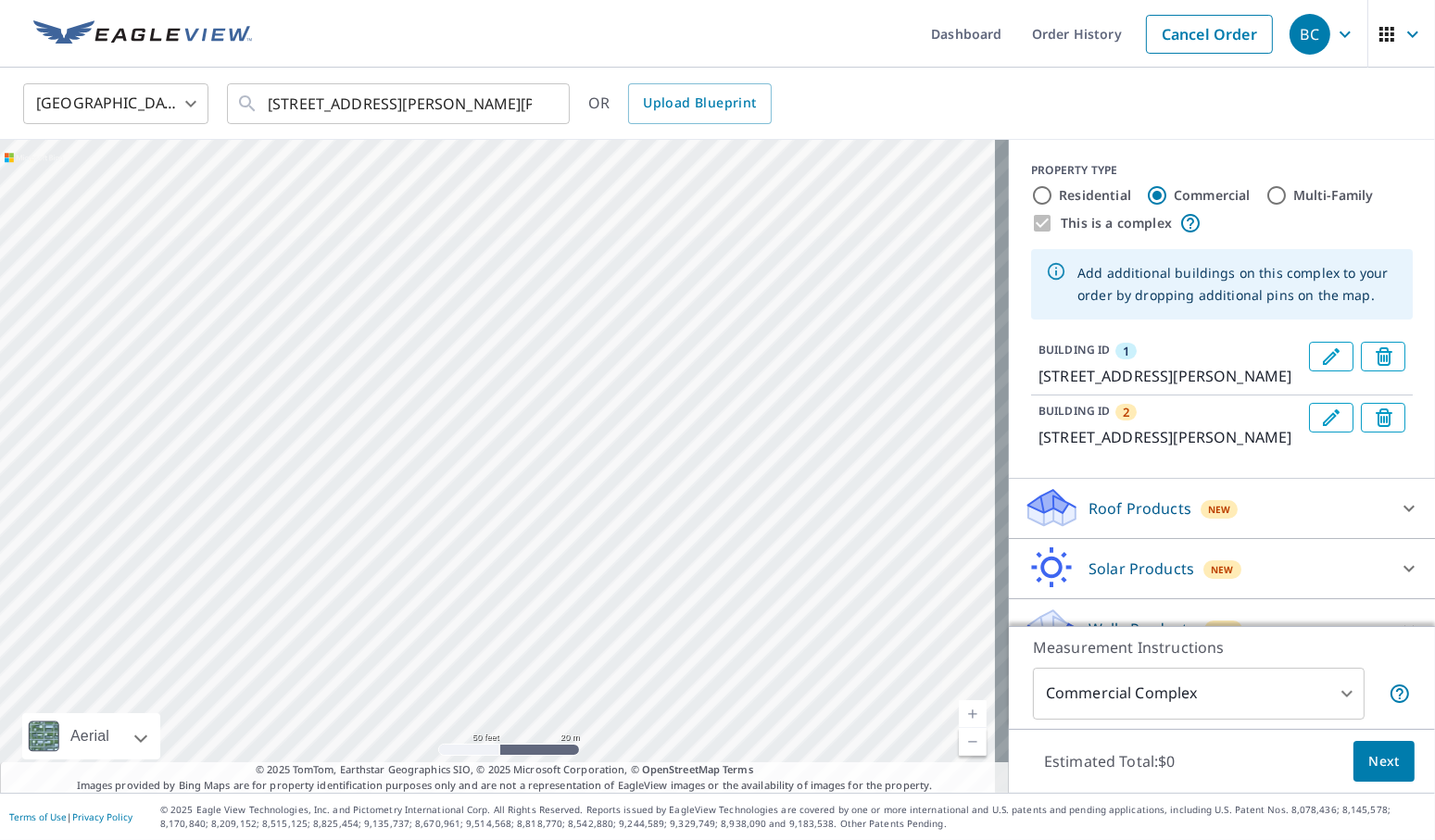
click at [647, 481] on div "2 [STREET_ADDRESS][PERSON_NAME][PERSON_NAME] [STREET_ADDRESS][PERSON_NAME][PERS…" at bounding box center [504, 466] width 1009 height 653
drag, startPoint x: 652, startPoint y: 308, endPoint x: 636, endPoint y: 481, distance: 173.7
click at [636, 481] on div "2 [STREET_ADDRESS][PERSON_NAME][PERSON_NAME] [STREET_ADDRESS][PERSON_NAME][PERS…" at bounding box center [504, 466] width 1009 height 653
drag, startPoint x: 632, startPoint y: 306, endPoint x: 620, endPoint y: 468, distance: 162.4
click at [620, 468] on div "2 [STREET_ADDRESS][PERSON_NAME][PERSON_NAME] [STREET_ADDRESS][PERSON_NAME][PERS…" at bounding box center [504, 466] width 1009 height 653
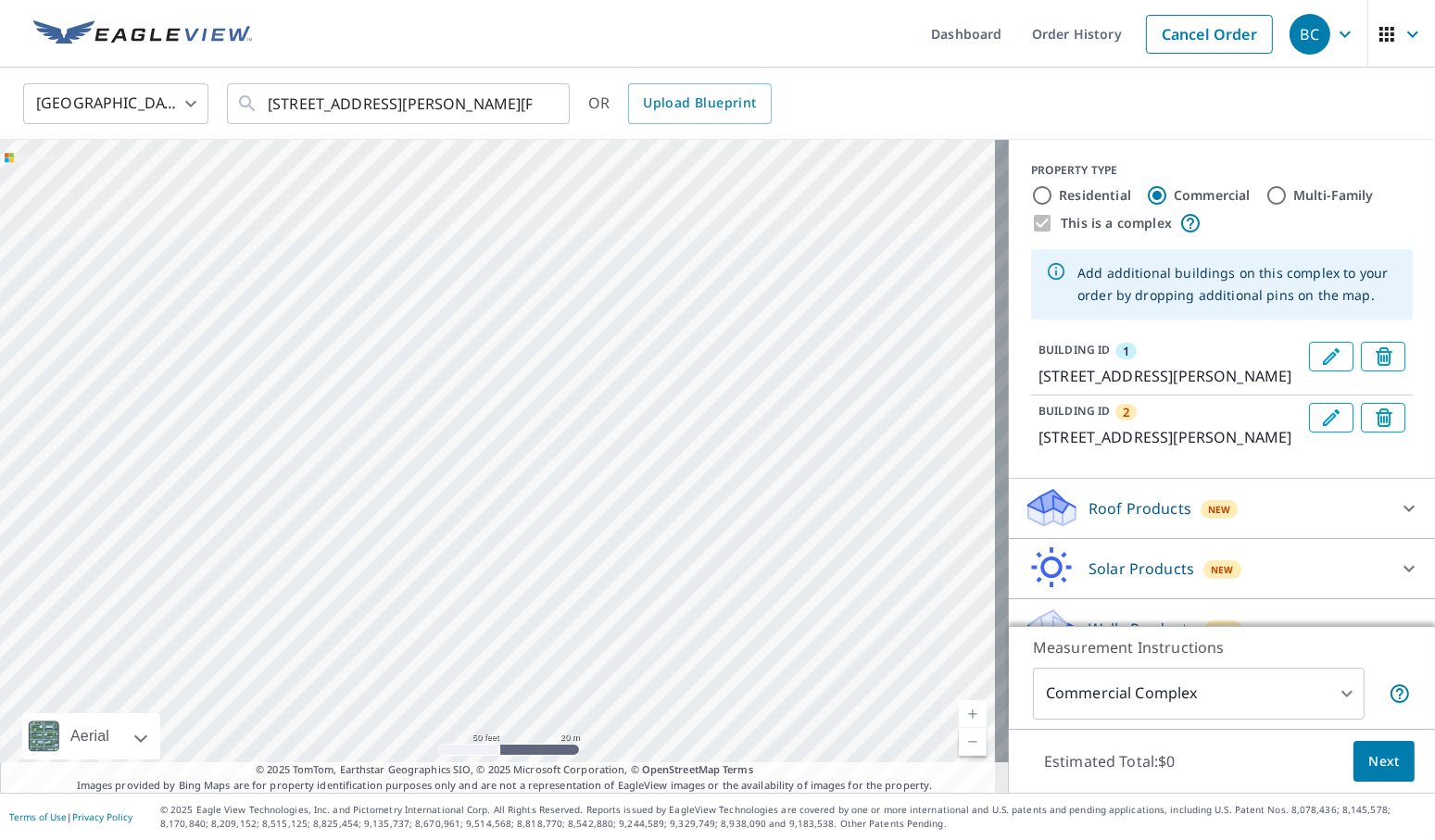
drag, startPoint x: 620, startPoint y: 468, endPoint x: 654, endPoint y: 336, distance: 136.3
click at [654, 336] on div "2 [STREET_ADDRESS][PERSON_NAME][PERSON_NAME] [STREET_ADDRESS][PERSON_NAME][PERS…" at bounding box center [504, 466] width 1009 height 653
drag, startPoint x: 645, startPoint y: 634, endPoint x: 726, endPoint y: 348, distance: 297.2
click at [726, 348] on div "2 [STREET_ADDRESS][PERSON_NAME][PERSON_NAME] [STREET_ADDRESS][PERSON_NAME][PERS…" at bounding box center [504, 466] width 1009 height 653
drag, startPoint x: 621, startPoint y: 616, endPoint x: 666, endPoint y: 375, distance: 245.2
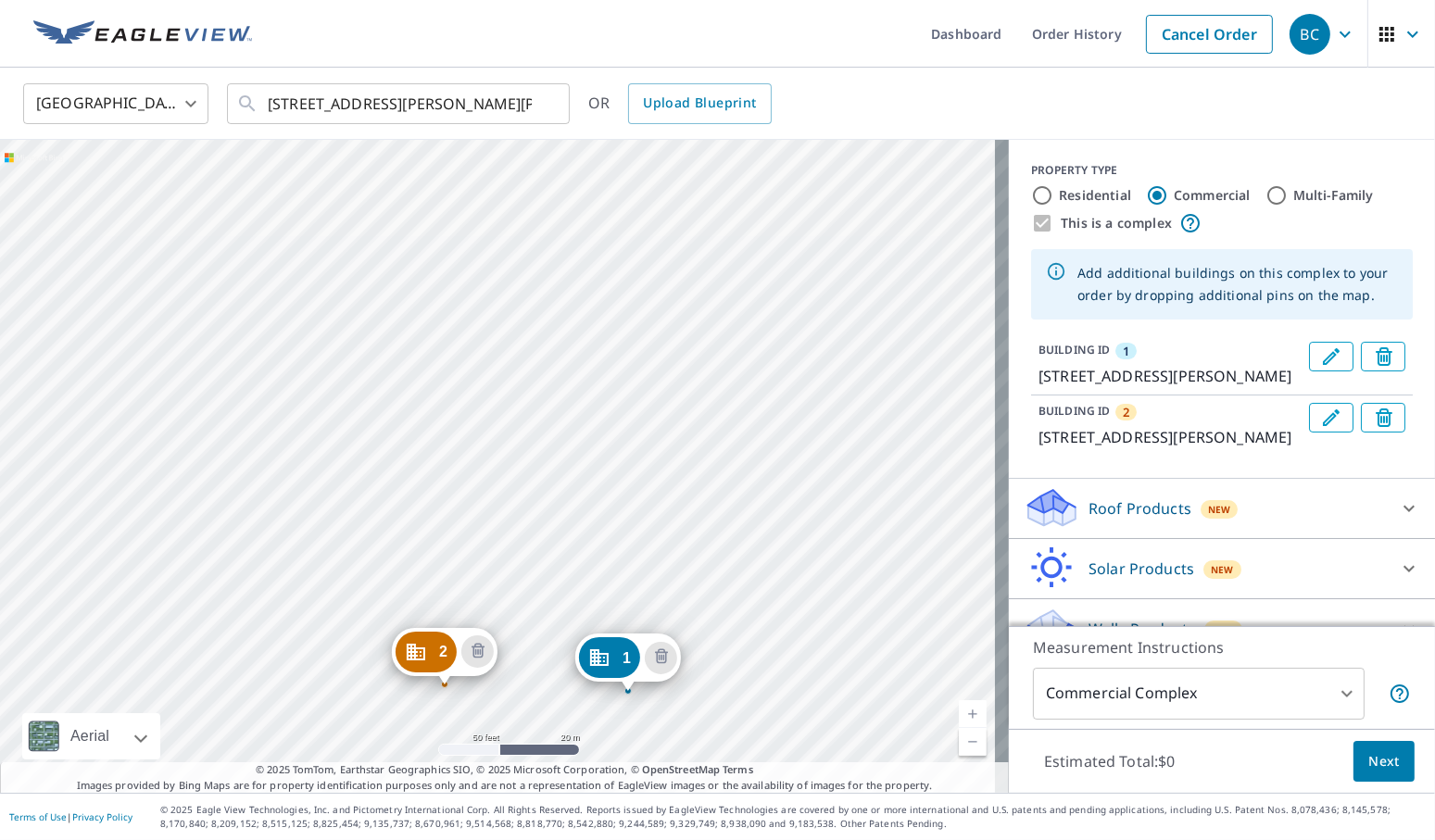
click at [666, 375] on div "2 [STREET_ADDRESS][PERSON_NAME][PERSON_NAME] [STREET_ADDRESS][PERSON_NAME][PERS…" at bounding box center [504, 466] width 1009 height 653
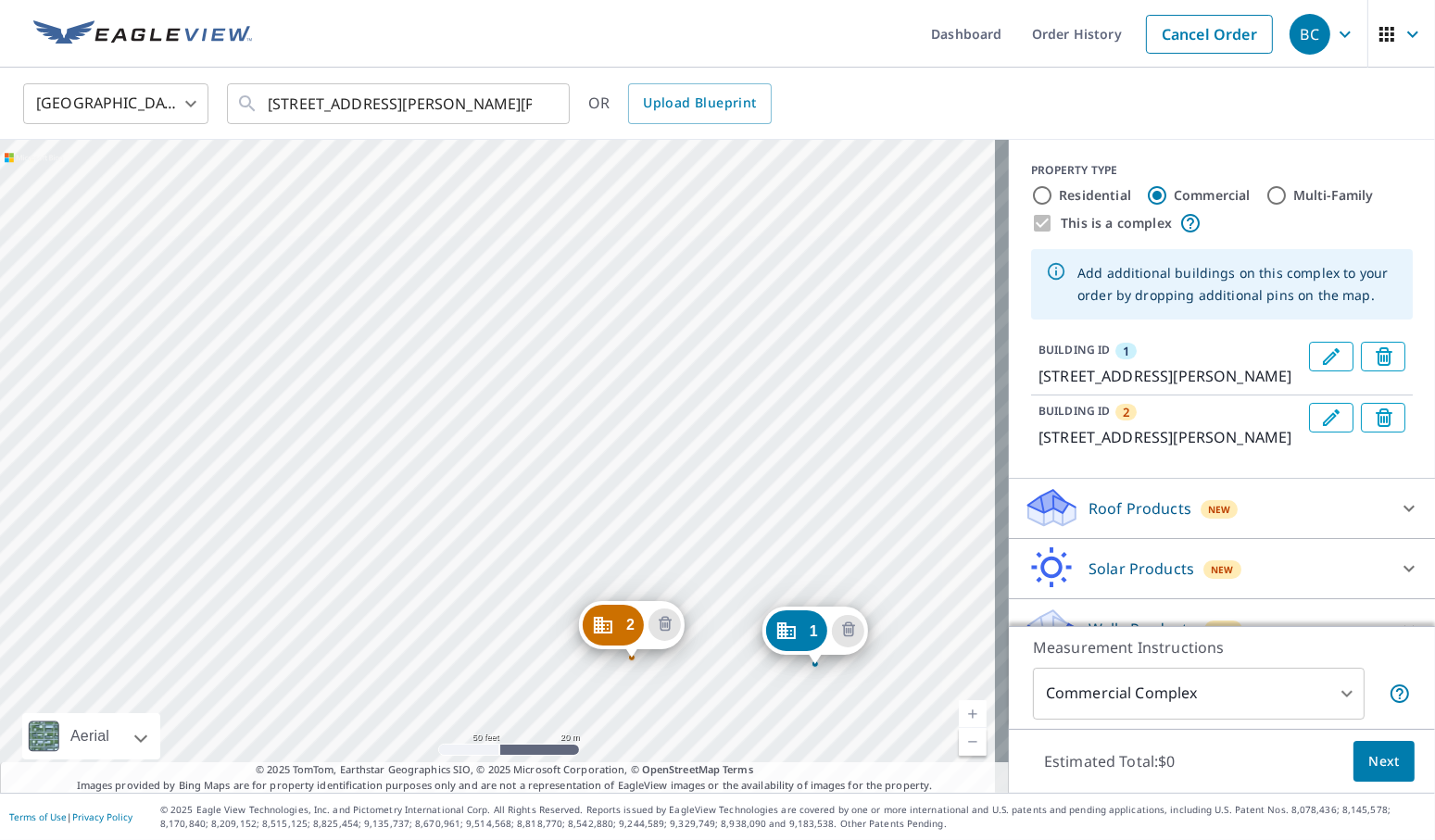
drag, startPoint x: 517, startPoint y: 413, endPoint x: 702, endPoint y: 388, distance: 186.7
click at [702, 388] on div "2 [STREET_ADDRESS][PERSON_NAME][PERSON_NAME] [STREET_ADDRESS][PERSON_NAME][PERS…" at bounding box center [504, 466] width 1009 height 653
click at [591, 473] on div "2 [STREET_ADDRESS][PERSON_NAME][PERSON_NAME] [STREET_ADDRESS][PERSON_NAME][PERS…" at bounding box center [504, 466] width 1009 height 653
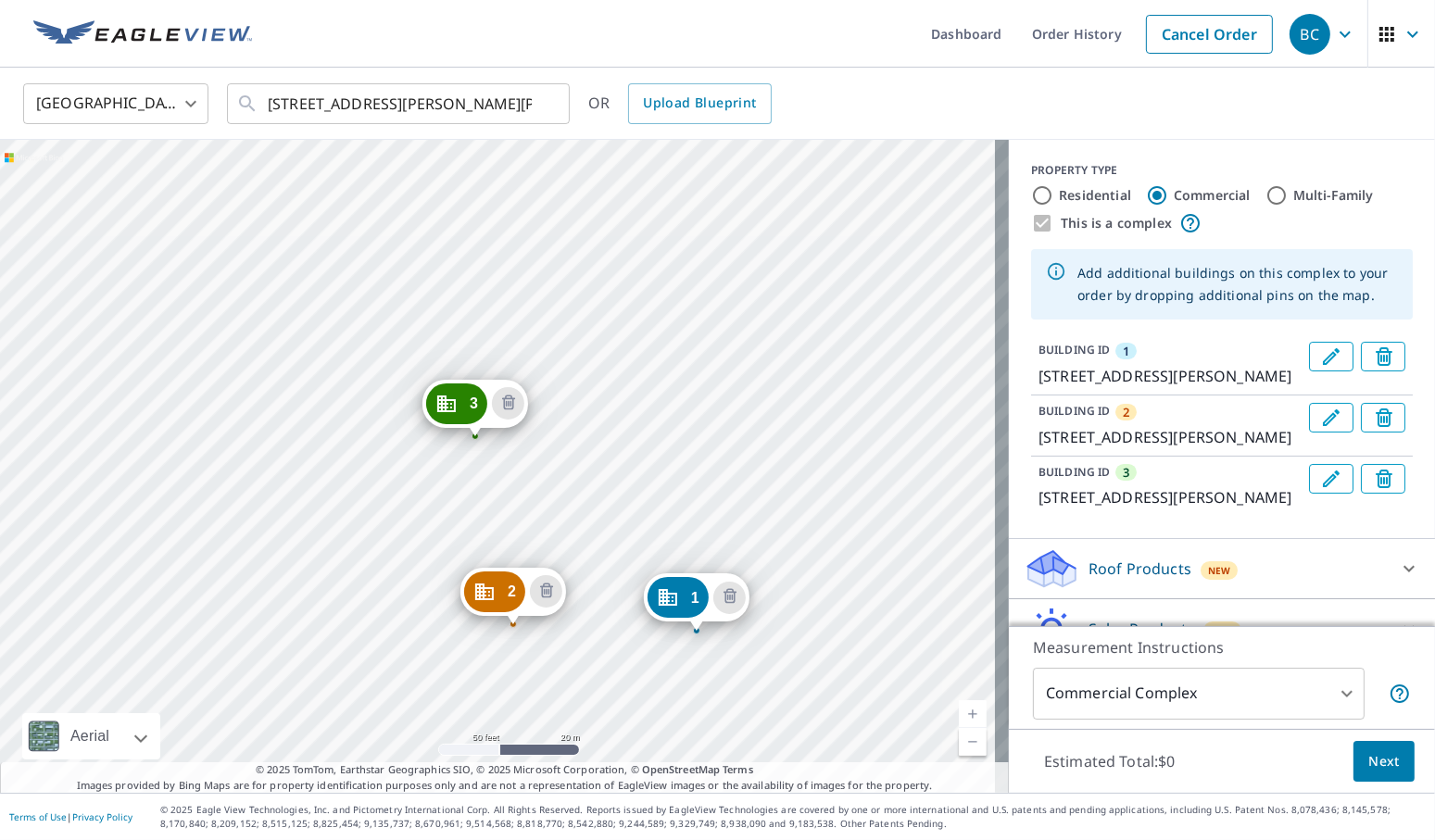
drag, startPoint x: 478, startPoint y: 278, endPoint x: 677, endPoint y: 445, distance: 259.8
click at [677, 445] on div "2 [STREET_ADDRESS][PERSON_NAME][PERSON_NAME] 3 [STREET_ADDRESS][PERSON_NAME][PE…" at bounding box center [504, 466] width 1009 height 653
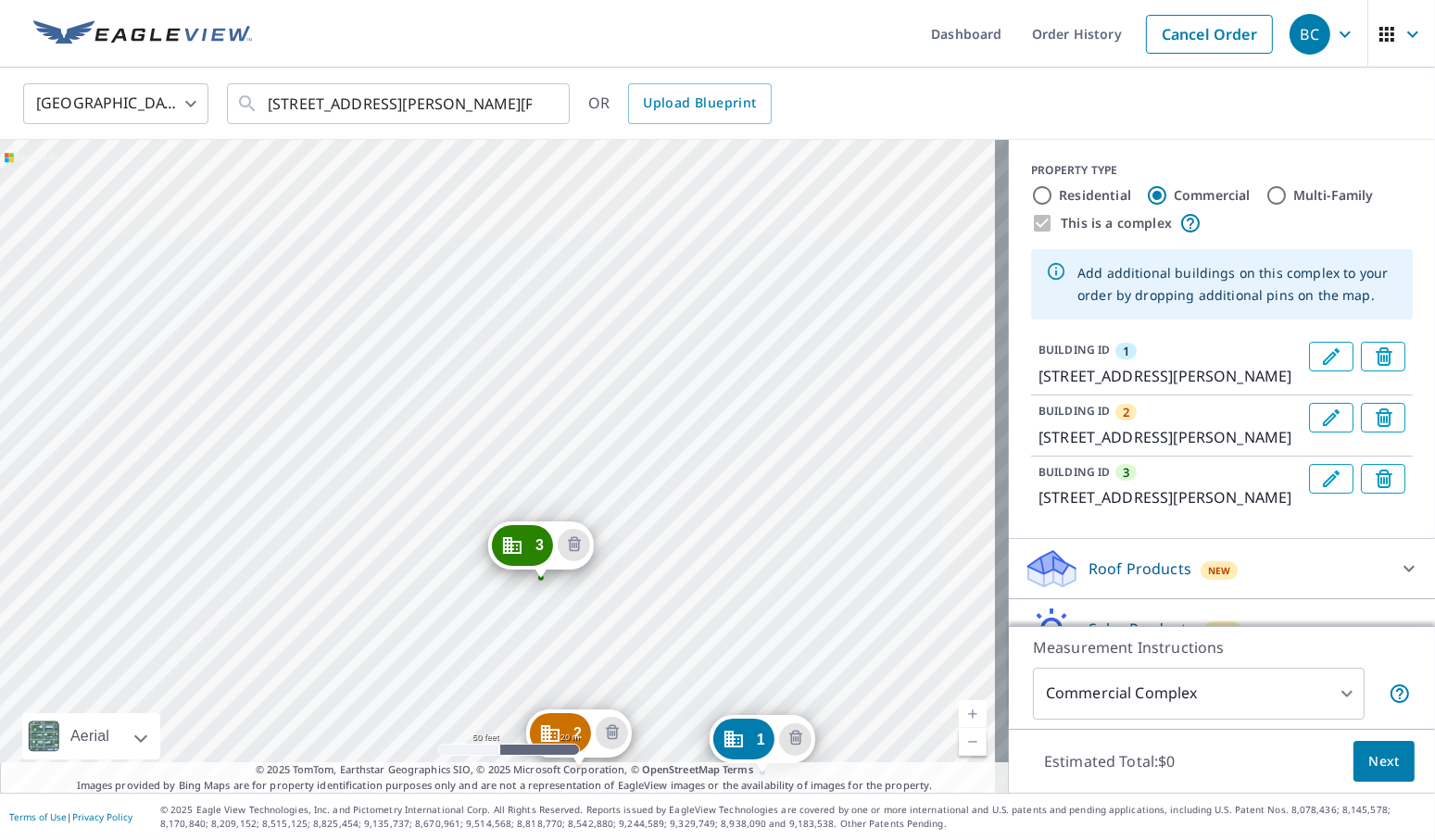
drag, startPoint x: 606, startPoint y: 263, endPoint x: 678, endPoint y: 421, distance: 173.6
click at [678, 421] on div "2 [STREET_ADDRESS][PERSON_NAME][PERSON_NAME] 3 [STREET_ADDRESS][PERSON_NAME][PE…" at bounding box center [504, 466] width 1009 height 653
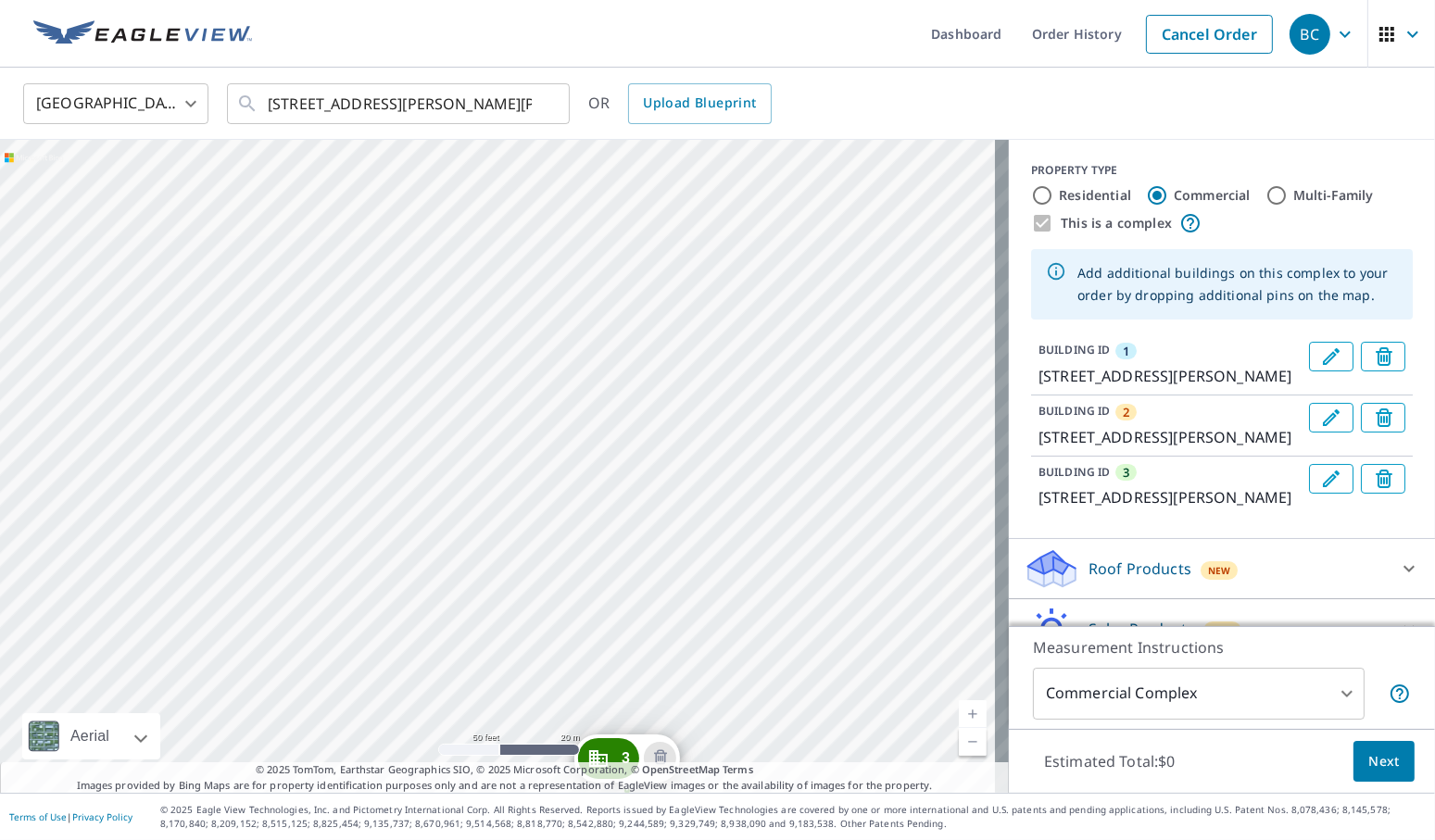
drag, startPoint x: 619, startPoint y: 286, endPoint x: 700, endPoint y: 482, distance: 212.1
click at [700, 482] on div "2 [STREET_ADDRESS][PERSON_NAME][PERSON_NAME] 3 [STREET_ADDRESS][PERSON_NAME][PE…" at bounding box center [504, 466] width 1009 height 653
drag, startPoint x: 648, startPoint y: 399, endPoint x: 526, endPoint y: 437, distance: 127.8
click at [526, 437] on div "2 [STREET_ADDRESS][PERSON_NAME][PERSON_NAME] 3 [STREET_ADDRESS][PERSON_NAME][PE…" at bounding box center [504, 466] width 1009 height 653
click at [391, 501] on div "2 [STREET_ADDRESS][PERSON_NAME][PERSON_NAME] 3 [STREET_ADDRESS][PERSON_NAME][PE…" at bounding box center [504, 466] width 1009 height 653
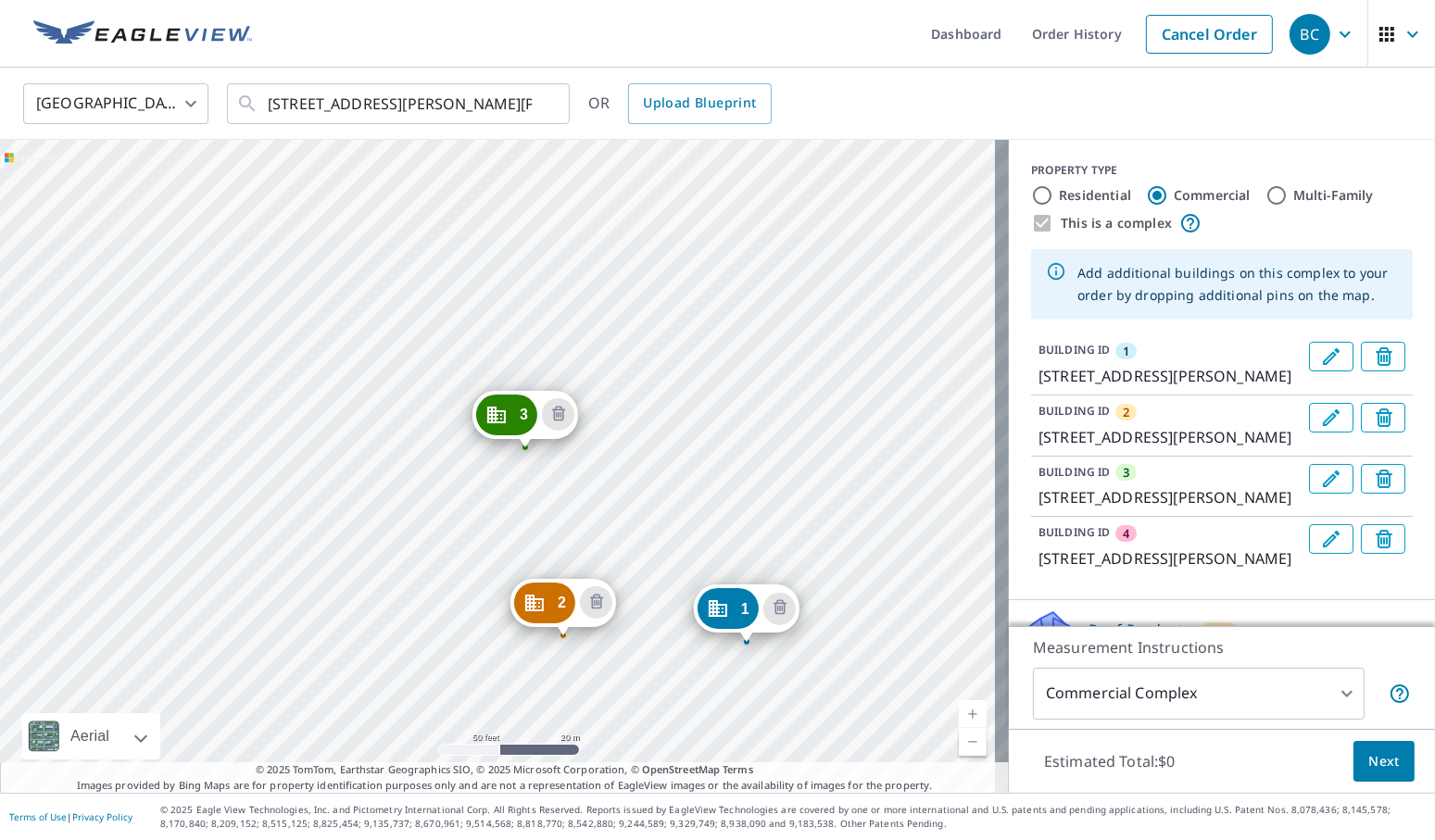
drag, startPoint x: 240, startPoint y: 494, endPoint x: 489, endPoint y: 673, distance: 306.7
click at [489, 673] on div "2 [STREET_ADDRESS][PERSON_NAME][PERSON_NAME] 3 [STREET_ADDRESS][PERSON_NAME][PE…" at bounding box center [504, 466] width 1009 height 653
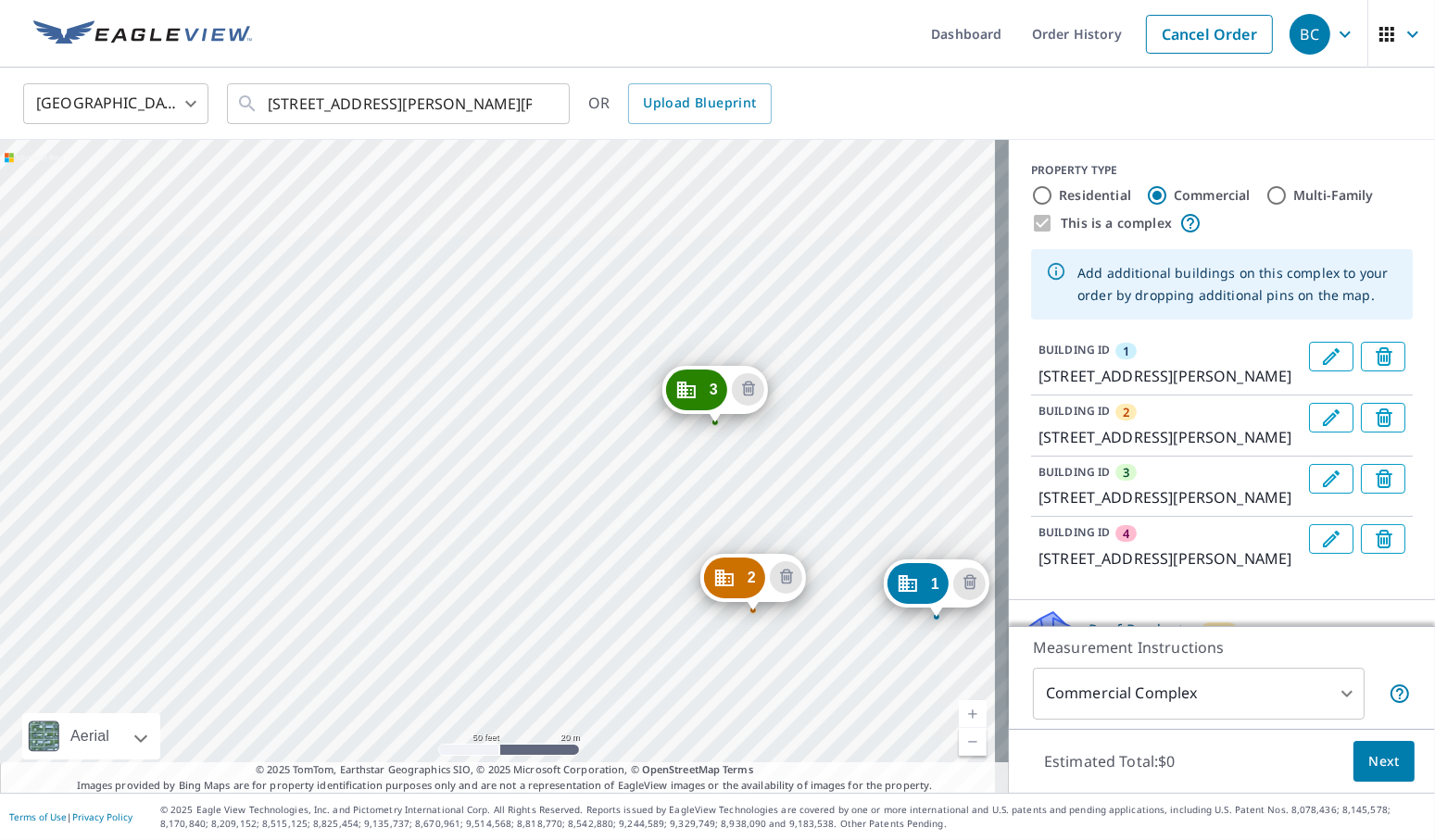
drag, startPoint x: 320, startPoint y: 460, endPoint x: 510, endPoint y: 433, distance: 191.9
click at [510, 433] on div "2 [STREET_ADDRESS][PERSON_NAME][PERSON_NAME] 3 [STREET_ADDRESS][PERSON_NAME][PE…" at bounding box center [504, 466] width 1009 height 653
click at [338, 558] on div "2 [STREET_ADDRESS][PERSON_NAME][PERSON_NAME] 3 [STREET_ADDRESS][PERSON_NAME][PE…" at bounding box center [504, 466] width 1009 height 653
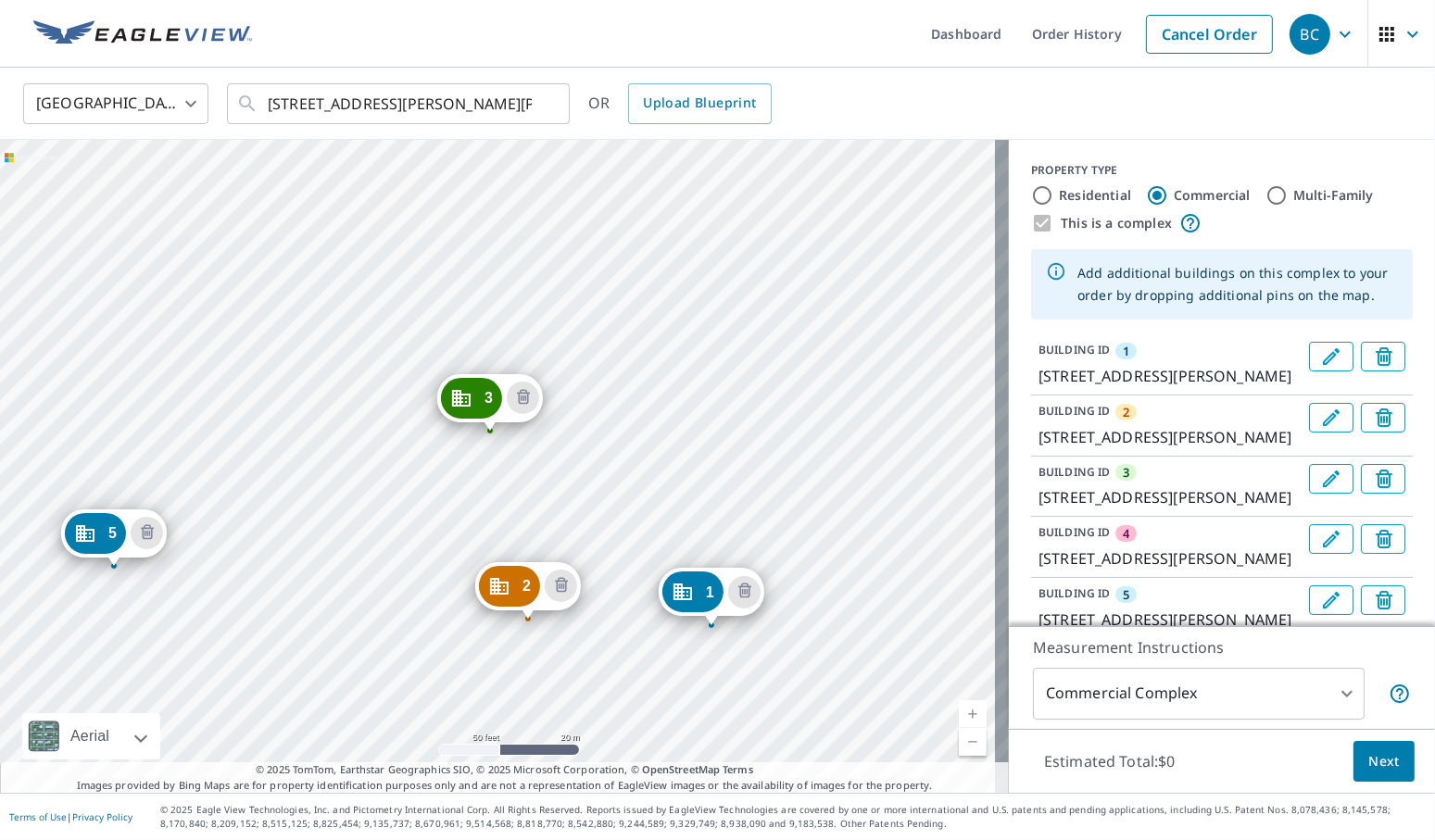
drag, startPoint x: 303, startPoint y: 466, endPoint x: 521, endPoint y: 628, distance: 271.6
click at [521, 628] on div "2 [STREET_ADDRESS][PERSON_NAME][PERSON_NAME] 3 [STREET_ADDRESS][PERSON_NAME][PE…" at bounding box center [504, 466] width 1009 height 653
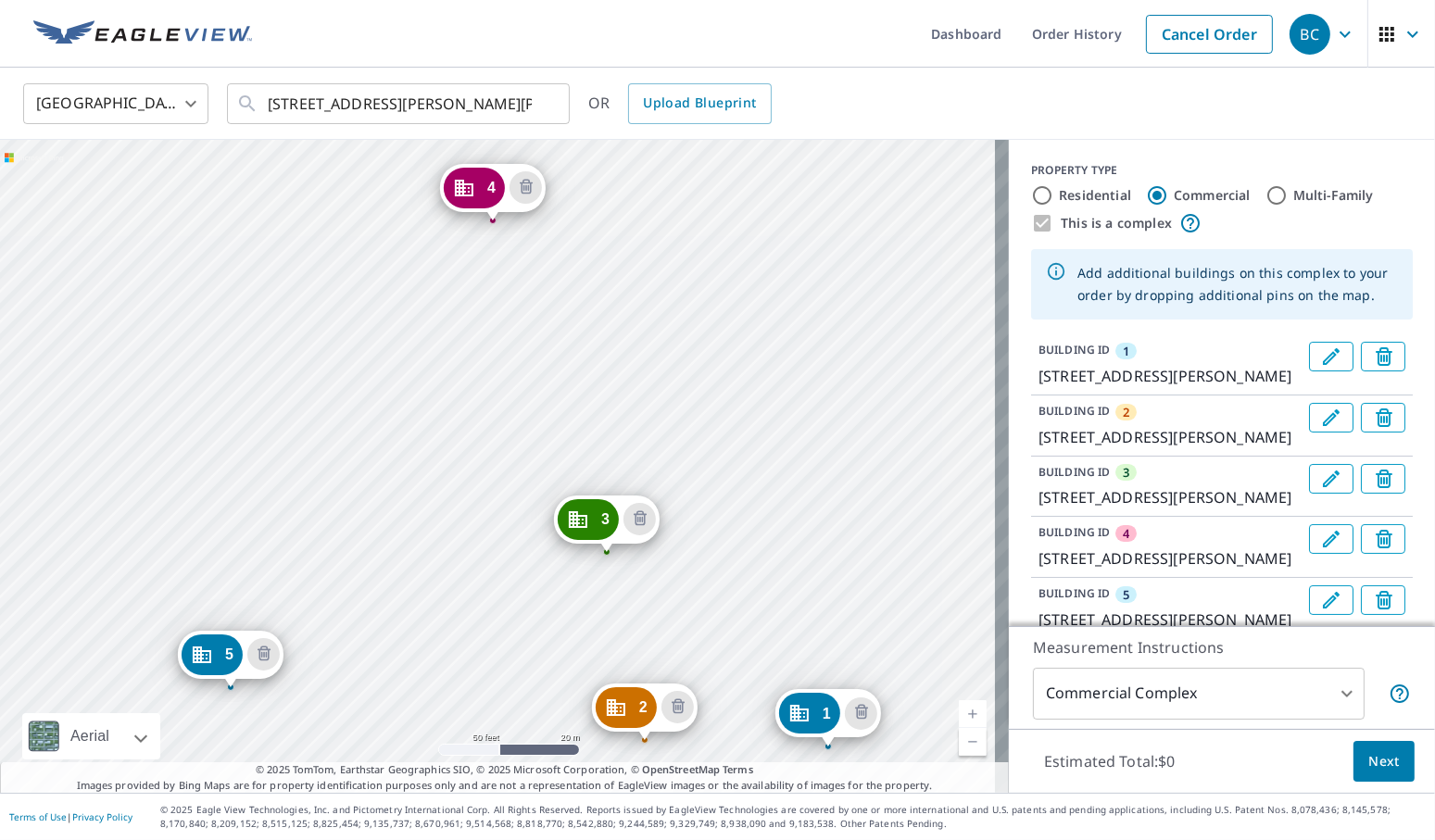
drag, startPoint x: 315, startPoint y: 408, endPoint x: 467, endPoint y: 591, distance: 237.9
click at [467, 591] on div "2 [STREET_ADDRESS][PERSON_NAME][PERSON_NAME] 3 [STREET_ADDRESS][PERSON_NAME][PE…" at bounding box center [504, 466] width 1009 height 653
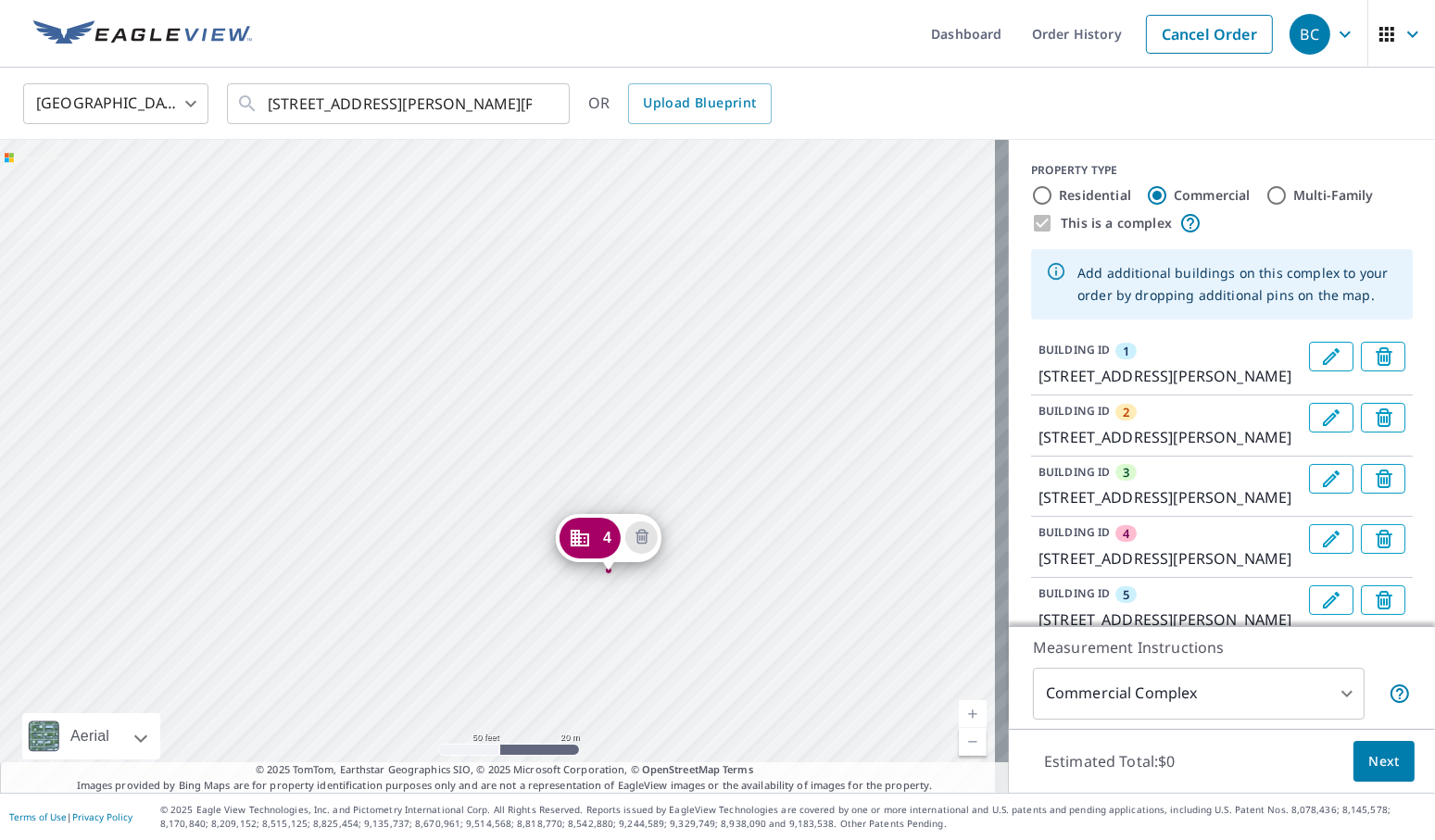
drag, startPoint x: 341, startPoint y: 328, endPoint x: 419, endPoint y: 616, distance: 298.4
click at [419, 616] on div "2 [STREET_ADDRESS][PERSON_NAME][PERSON_NAME] 3 [STREET_ADDRESS][PERSON_NAME][PE…" at bounding box center [504, 466] width 1009 height 653
drag, startPoint x: 463, startPoint y: 351, endPoint x: 346, endPoint y: 571, distance: 249.2
click at [346, 571] on div "2 [STREET_ADDRESS][PERSON_NAME][PERSON_NAME] 3 [STREET_ADDRESS][PERSON_NAME][PE…" at bounding box center [504, 466] width 1009 height 653
drag, startPoint x: 538, startPoint y: 277, endPoint x: 527, endPoint y: 283, distance: 12.5
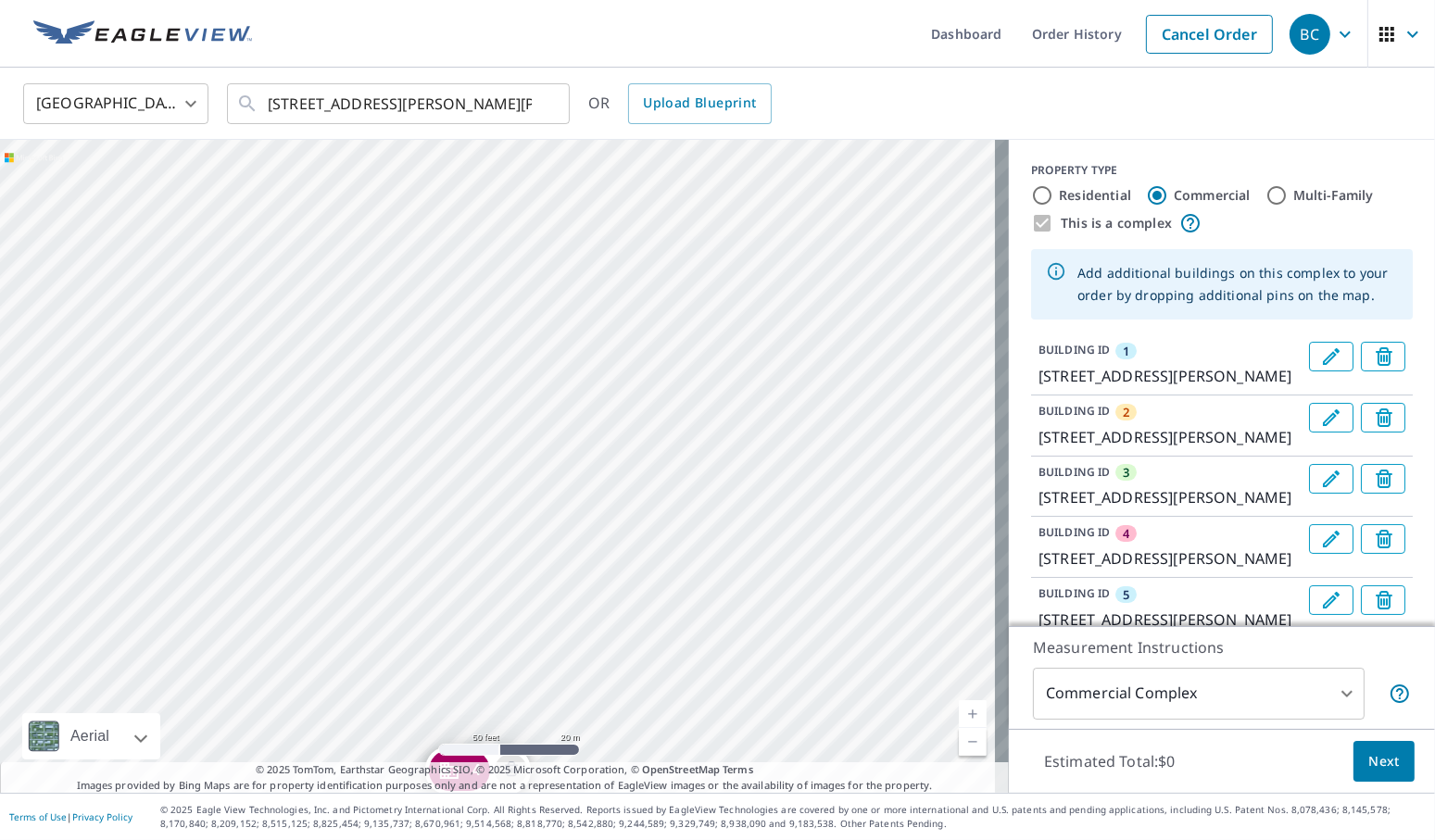
click at [527, 283] on div "2 [STREET_ADDRESS][PERSON_NAME][PERSON_NAME] 3 [STREET_ADDRESS][PERSON_NAME][PE…" at bounding box center [504, 466] width 1009 height 653
drag, startPoint x: 431, startPoint y: 490, endPoint x: 595, endPoint y: 277, distance: 268.8
click at [595, 277] on div "2 [STREET_ADDRESS][PERSON_NAME][PERSON_NAME] 3 [STREET_ADDRESS][PERSON_NAME][PE…" at bounding box center [504, 466] width 1009 height 653
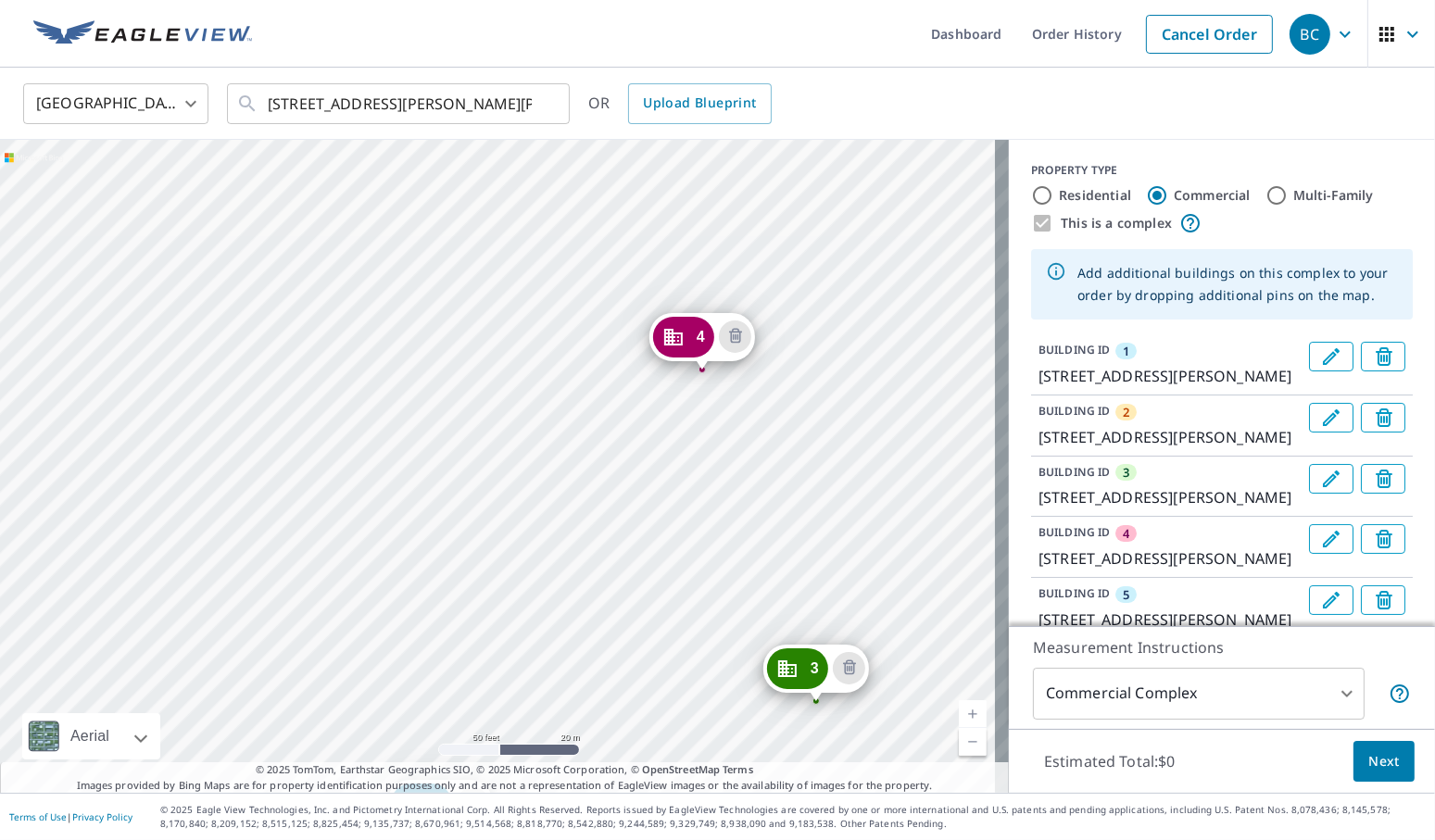
drag, startPoint x: 480, startPoint y: 483, endPoint x: 555, endPoint y: 226, distance: 267.7
click at [555, 226] on div "2 [STREET_ADDRESS][PERSON_NAME][PERSON_NAME] 3 [STREET_ADDRESS][PERSON_NAME][PE…" at bounding box center [504, 466] width 1009 height 653
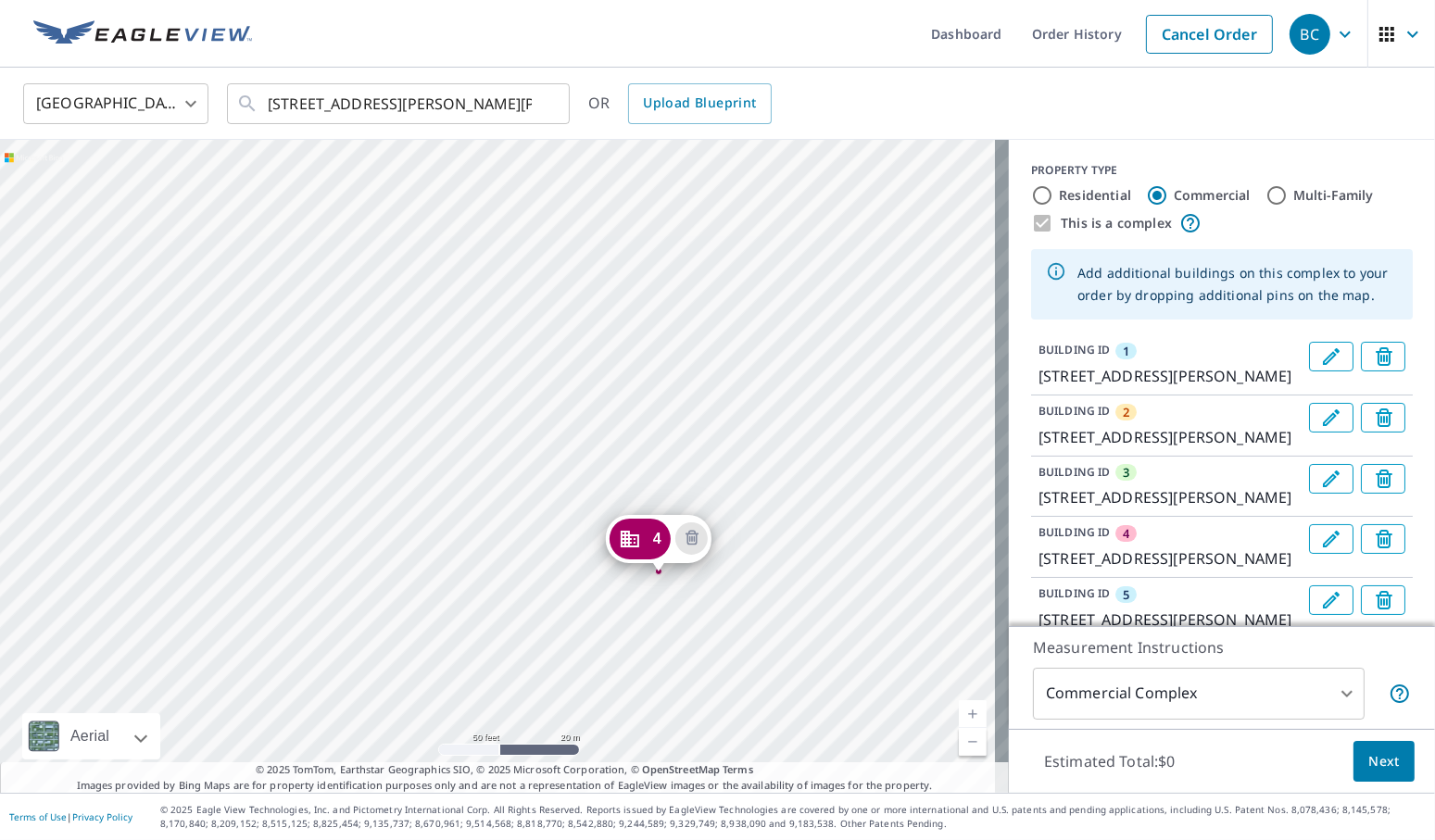
drag, startPoint x: 534, startPoint y: 371, endPoint x: 474, endPoint y: 626, distance: 262.0
click at [474, 626] on div "2 [STREET_ADDRESS][PERSON_NAME][PERSON_NAME] 3 [STREET_ADDRESS][PERSON_NAME][PE…" at bounding box center [504, 466] width 1009 height 653
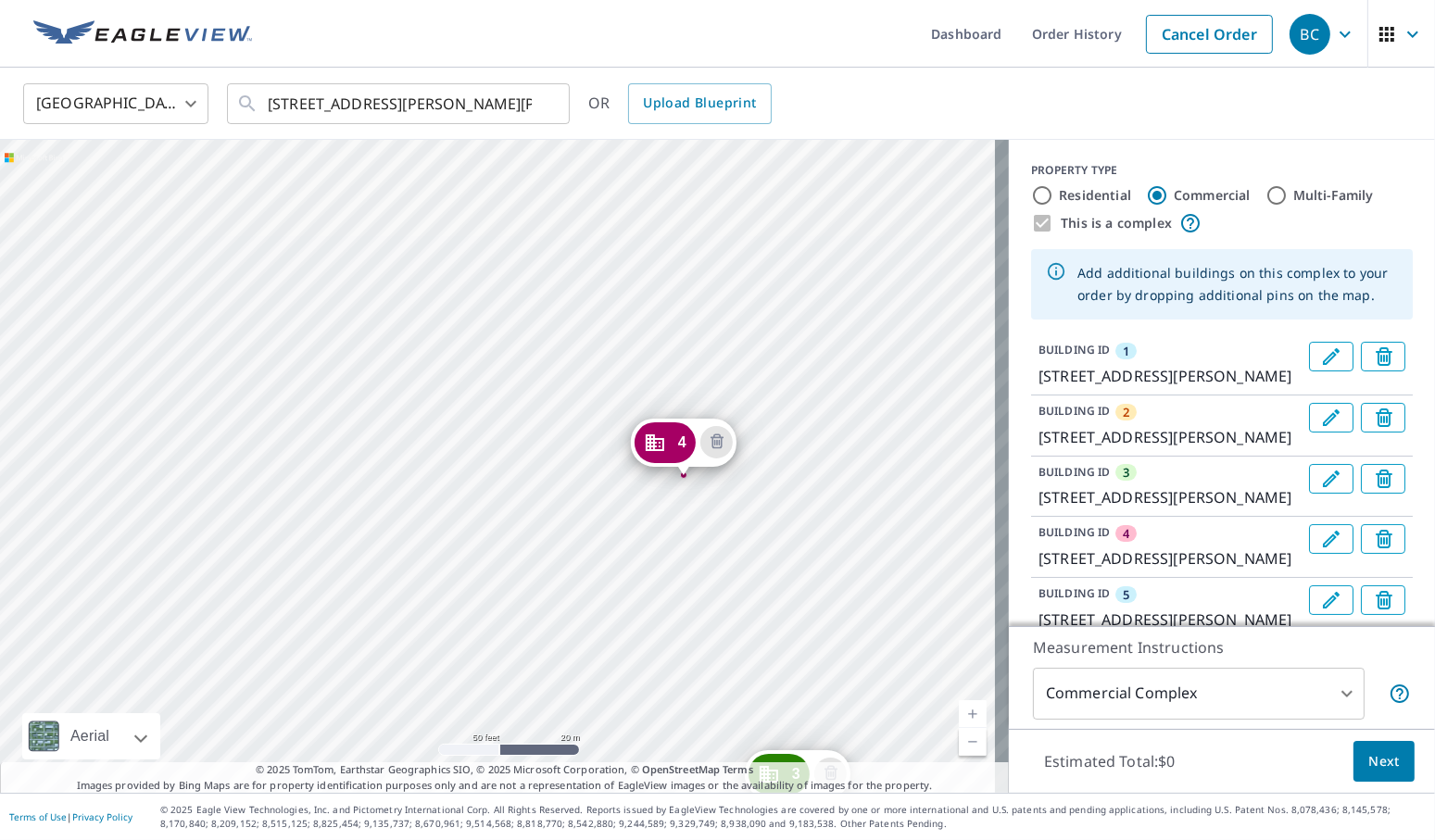
drag, startPoint x: 494, startPoint y: 401, endPoint x: 519, endPoint y: 290, distance: 113.8
click at [519, 290] on div "2 [STREET_ADDRESS][PERSON_NAME][PERSON_NAME] 3 [STREET_ADDRESS][PERSON_NAME][PE…" at bounding box center [504, 466] width 1009 height 653
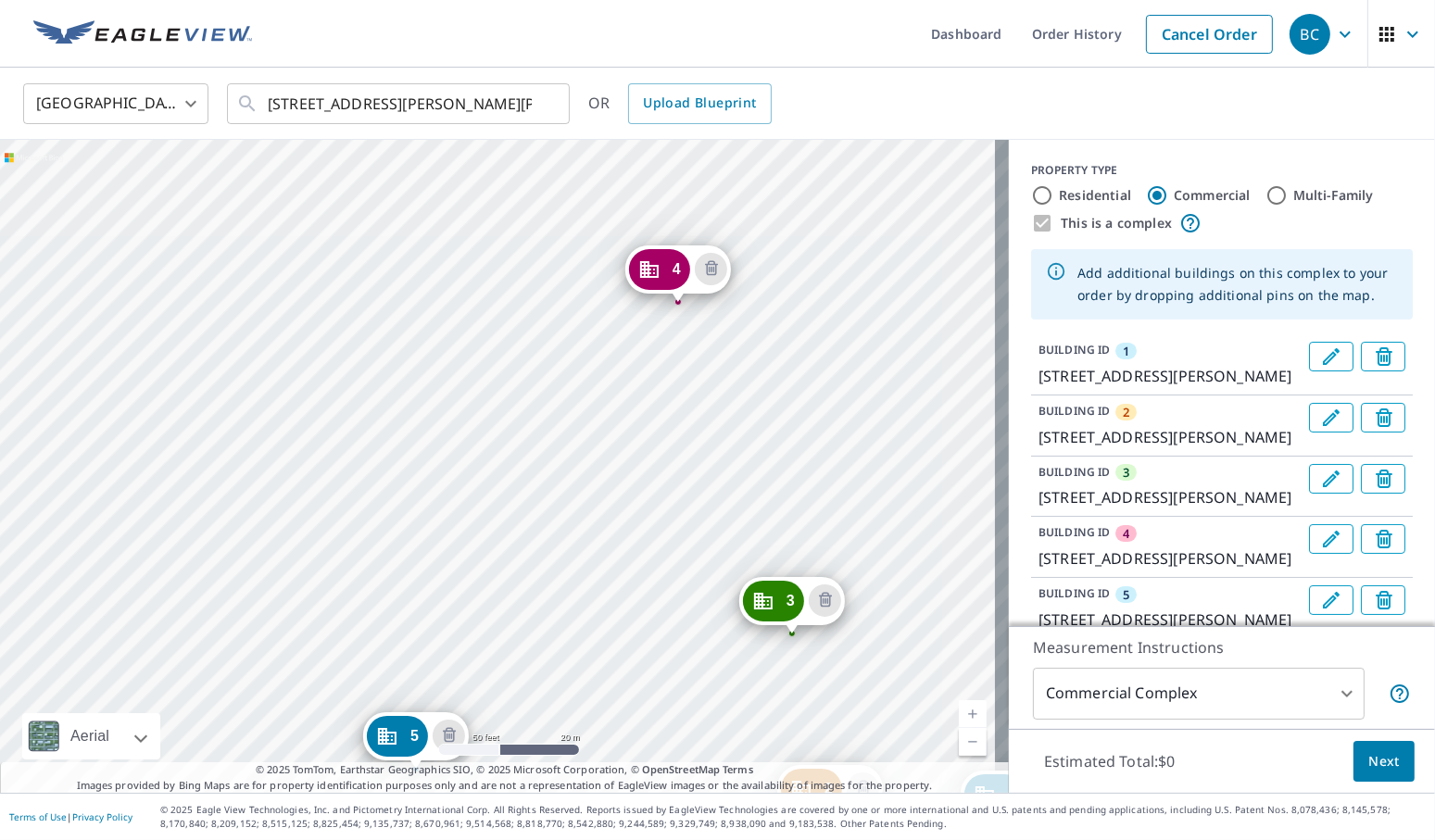
drag, startPoint x: 462, startPoint y: 587, endPoint x: 458, endPoint y: 420, distance: 167.0
click at [458, 420] on div "2 [STREET_ADDRESS][PERSON_NAME][PERSON_NAME] 3 [STREET_ADDRESS][PERSON_NAME][PE…" at bounding box center [504, 466] width 1009 height 653
click at [418, 563] on div "2 [STREET_ADDRESS][PERSON_NAME][PERSON_NAME] 3 [STREET_ADDRESS][PERSON_NAME][PE…" at bounding box center [504, 466] width 1009 height 653
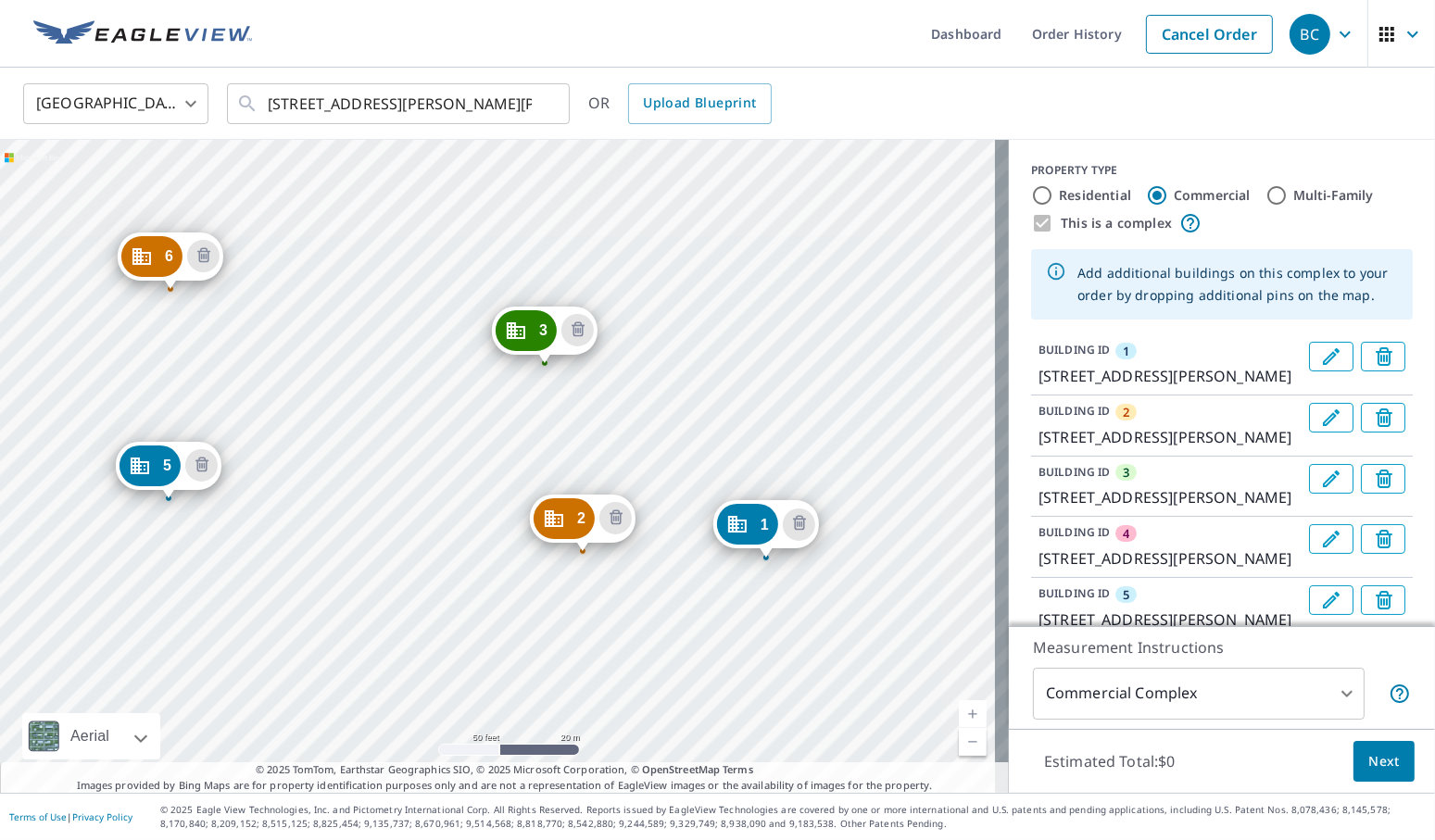
drag, startPoint x: 356, startPoint y: 523, endPoint x: 636, endPoint y: 641, distance: 303.8
click at [636, 641] on div "2 [STREET_ADDRESS][PERSON_NAME][PERSON_NAME] 3 [STREET_ADDRESS][PERSON_NAME][PE…" at bounding box center [504, 466] width 1009 height 653
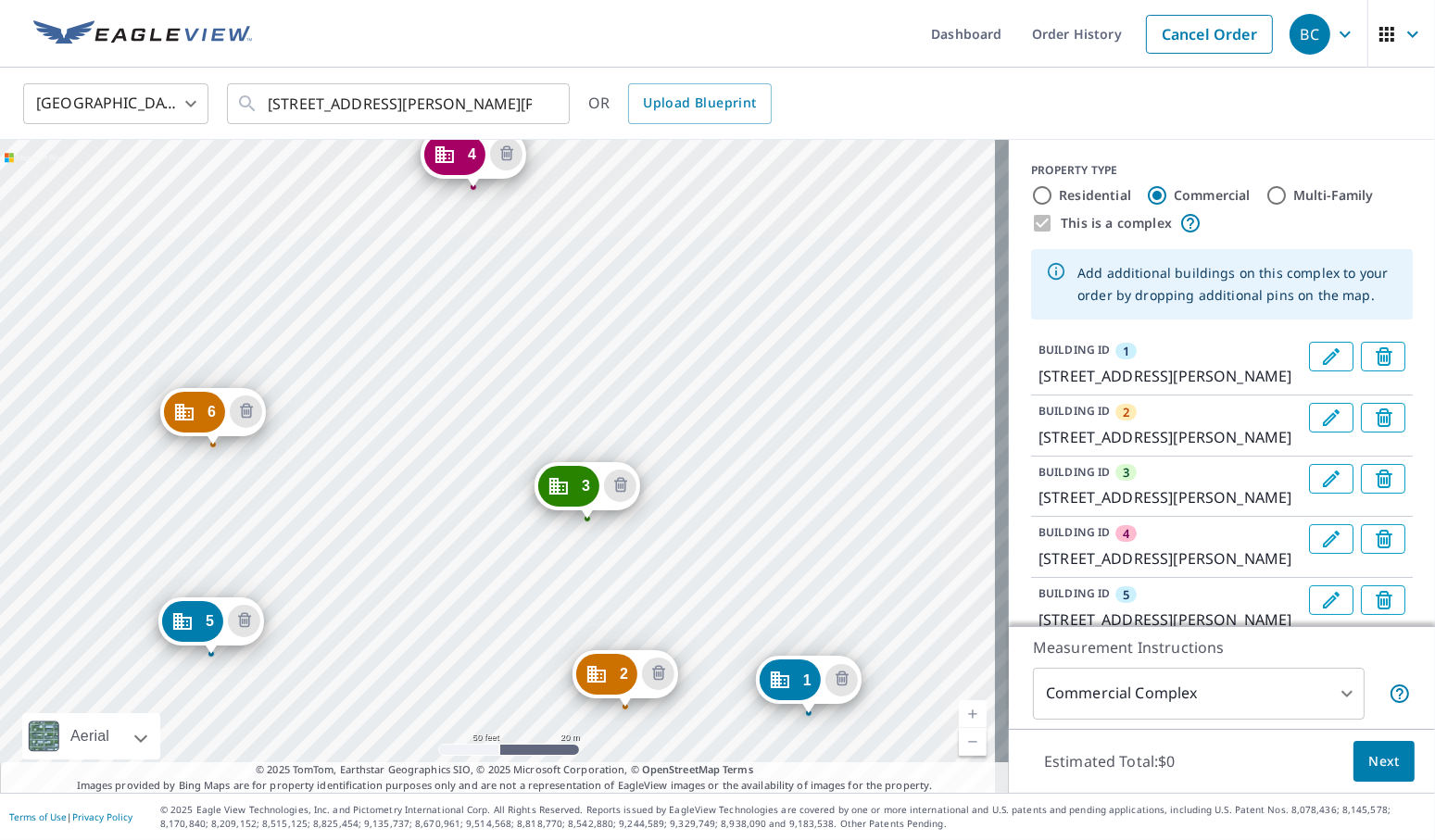
drag, startPoint x: 378, startPoint y: 416, endPoint x: 409, endPoint y: 548, distance: 135.6
click at [409, 548] on div "2 [STREET_ADDRESS][PERSON_NAME][PERSON_NAME] 3 [STREET_ADDRESS][PERSON_NAME][PE…" at bounding box center [504, 466] width 1009 height 653
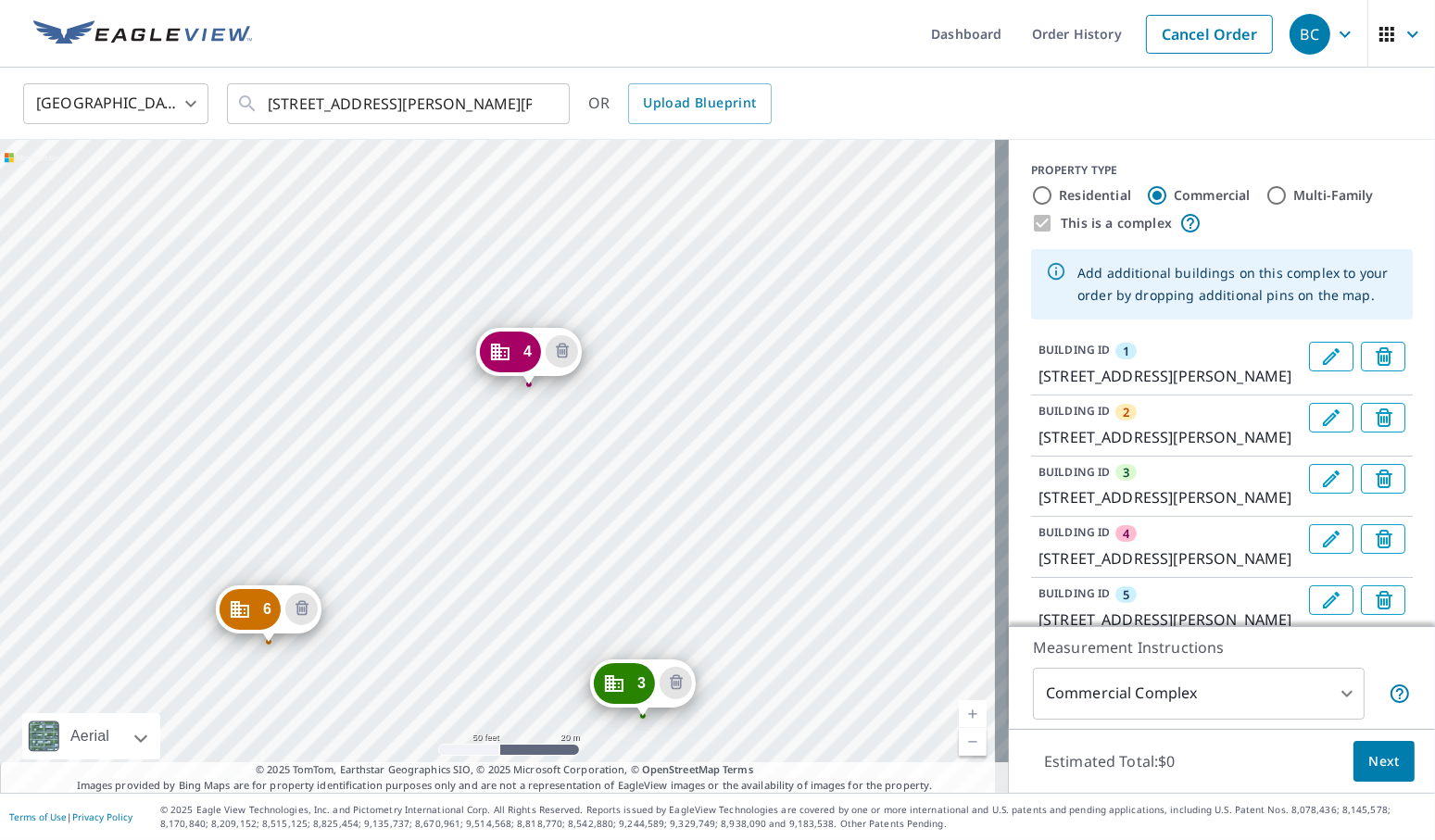
drag, startPoint x: 361, startPoint y: 344, endPoint x: 417, endPoint y: 542, distance: 205.8
click at [417, 542] on div "2 [STREET_ADDRESS][PERSON_NAME][PERSON_NAME] 3 [STREET_ADDRESS][PERSON_NAME][PE…" at bounding box center [504, 466] width 1009 height 653
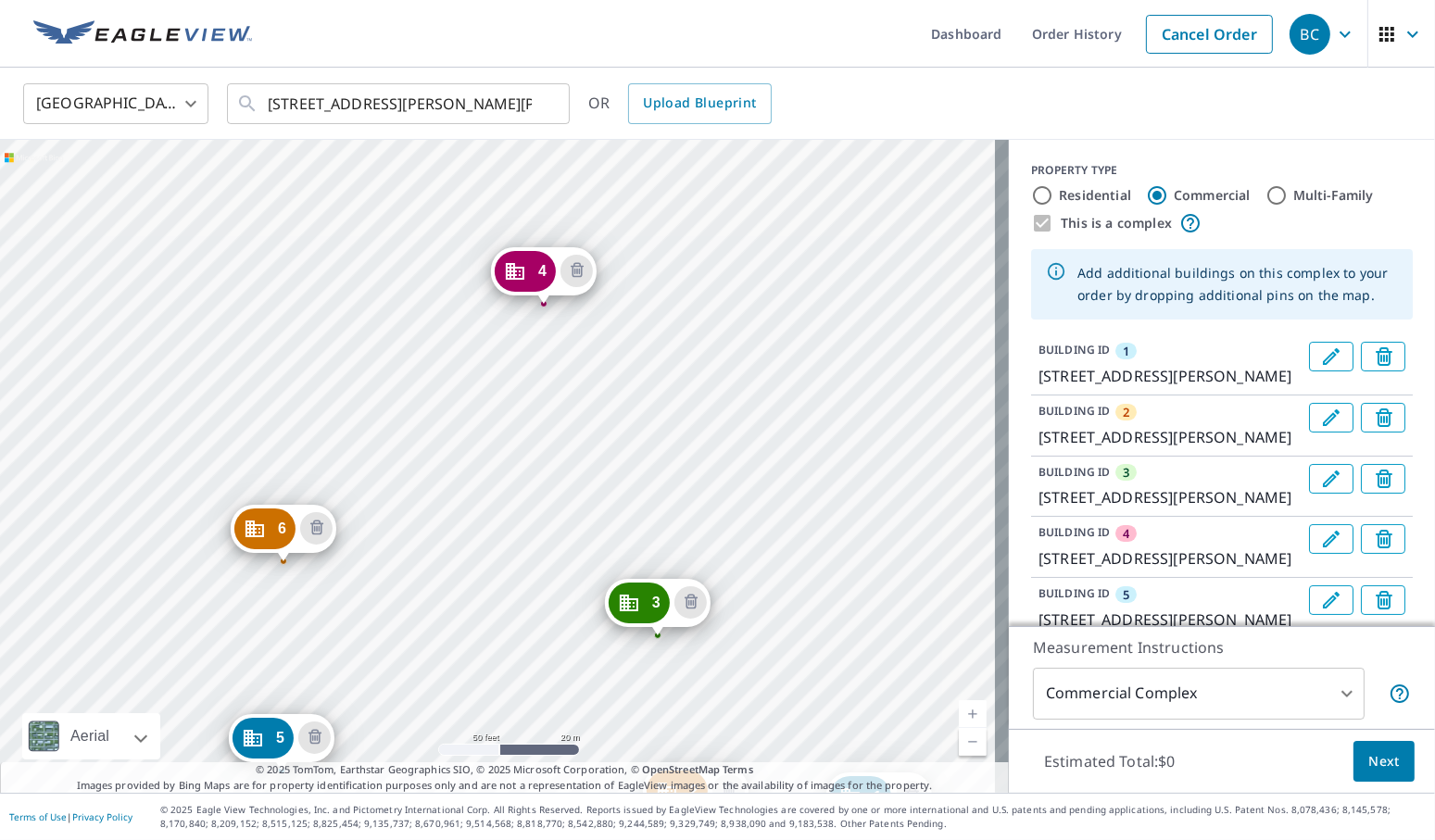
drag, startPoint x: 374, startPoint y: 379, endPoint x: 394, endPoint y: 274, distance: 106.9
click at [394, 274] on div "2 [STREET_ADDRESS][PERSON_NAME][PERSON_NAME] 3 [STREET_ADDRESS][PERSON_NAME][PE…" at bounding box center [504, 466] width 1009 height 653
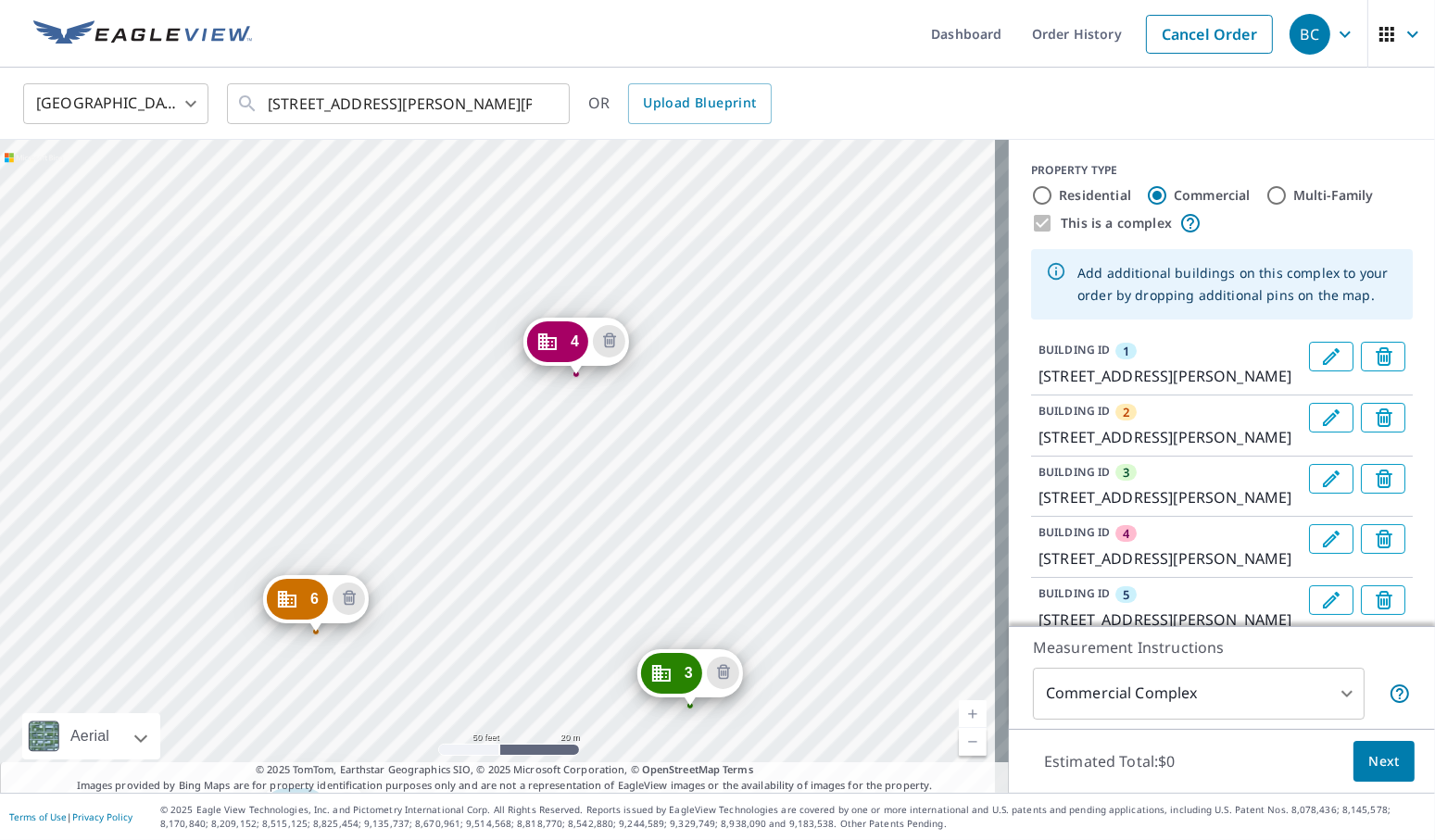
drag, startPoint x: 405, startPoint y: 501, endPoint x: 432, endPoint y: 594, distance: 96.8
click at [432, 594] on div "2 [STREET_ADDRESS][PERSON_NAME][PERSON_NAME] 3 [STREET_ADDRESS][PERSON_NAME][PE…" at bounding box center [504, 466] width 1009 height 653
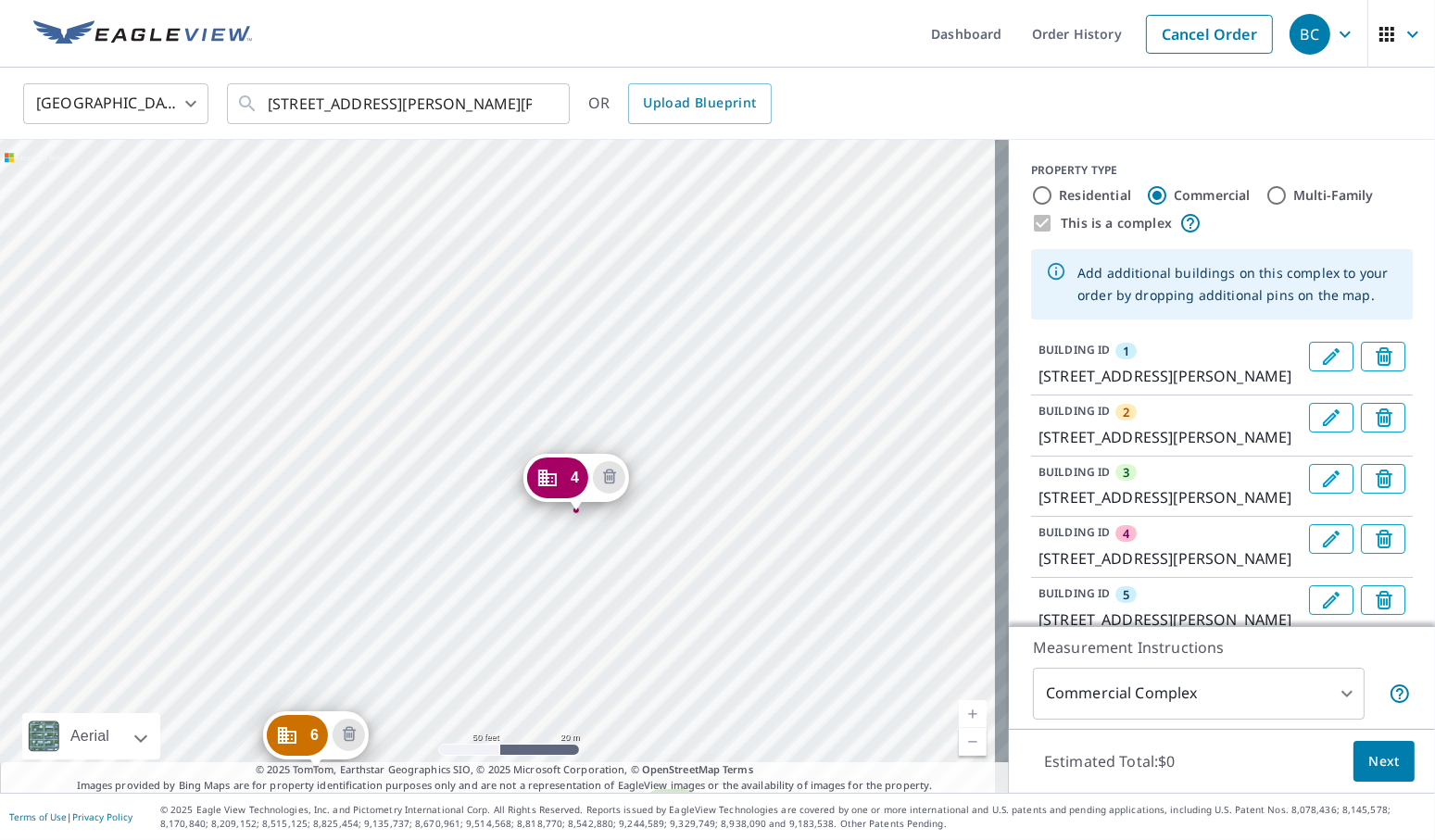
drag, startPoint x: 397, startPoint y: 342, endPoint x: 402, endPoint y: 506, distance: 164.1
click at [402, 506] on div "2 [STREET_ADDRESS][PERSON_NAME][PERSON_NAME] 3 [STREET_ADDRESS][PERSON_NAME][PE…" at bounding box center [504, 466] width 1009 height 653
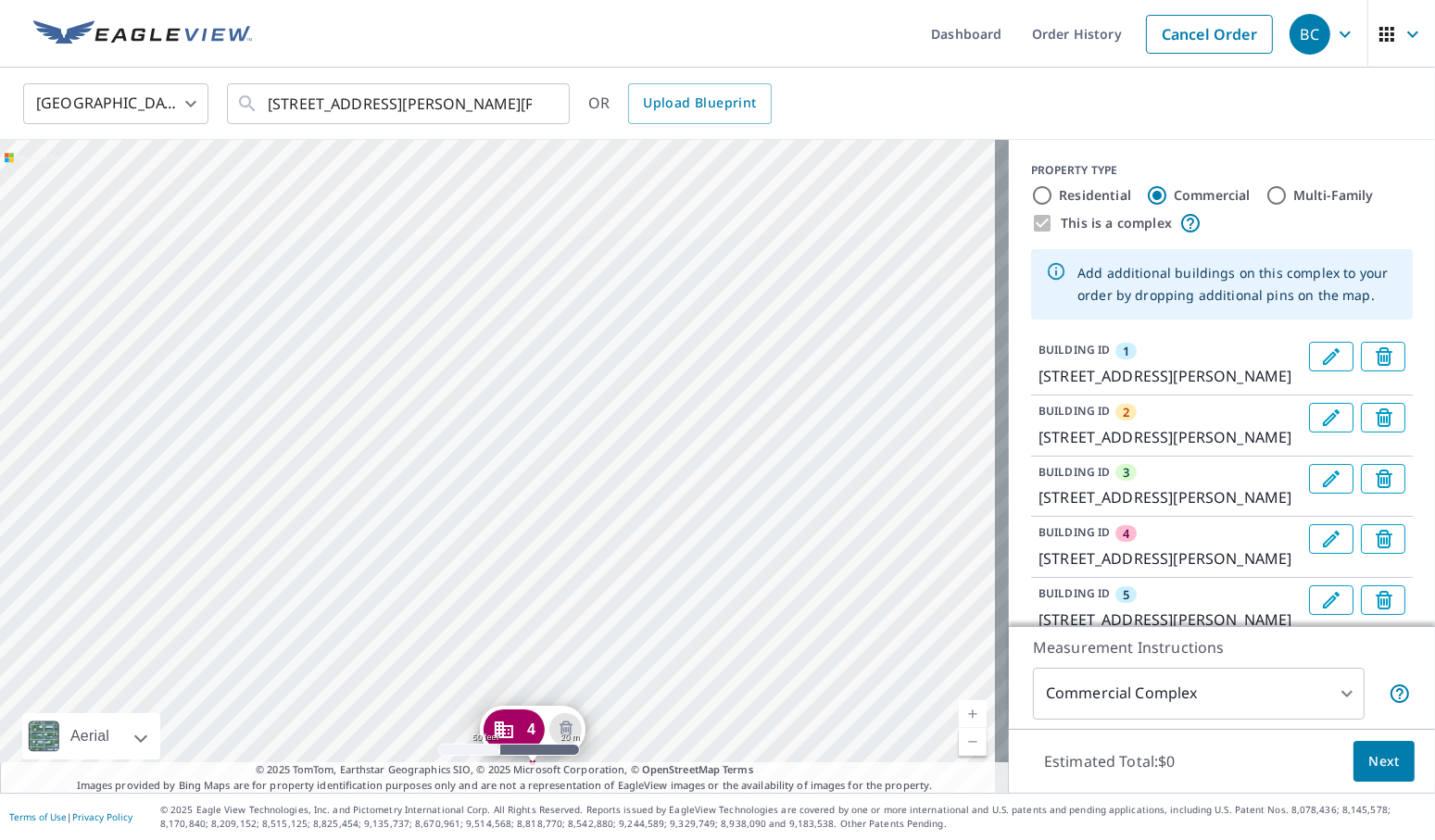
drag, startPoint x: 457, startPoint y: 275, endPoint x: 408, endPoint y: 506, distance: 236.1
click at [408, 506] on div "2 [STREET_ADDRESS][PERSON_NAME][PERSON_NAME] 3 [STREET_ADDRESS][PERSON_NAME][PE…" at bounding box center [504, 466] width 1009 height 653
drag, startPoint x: 458, startPoint y: 321, endPoint x: 478, endPoint y: 427, distance: 107.9
click at [478, 427] on div "2 [STREET_ADDRESS][PERSON_NAME][PERSON_NAME] 3 [STREET_ADDRESS][PERSON_NAME][PE…" at bounding box center [504, 466] width 1009 height 653
drag, startPoint x: 582, startPoint y: 628, endPoint x: 467, endPoint y: 467, distance: 197.9
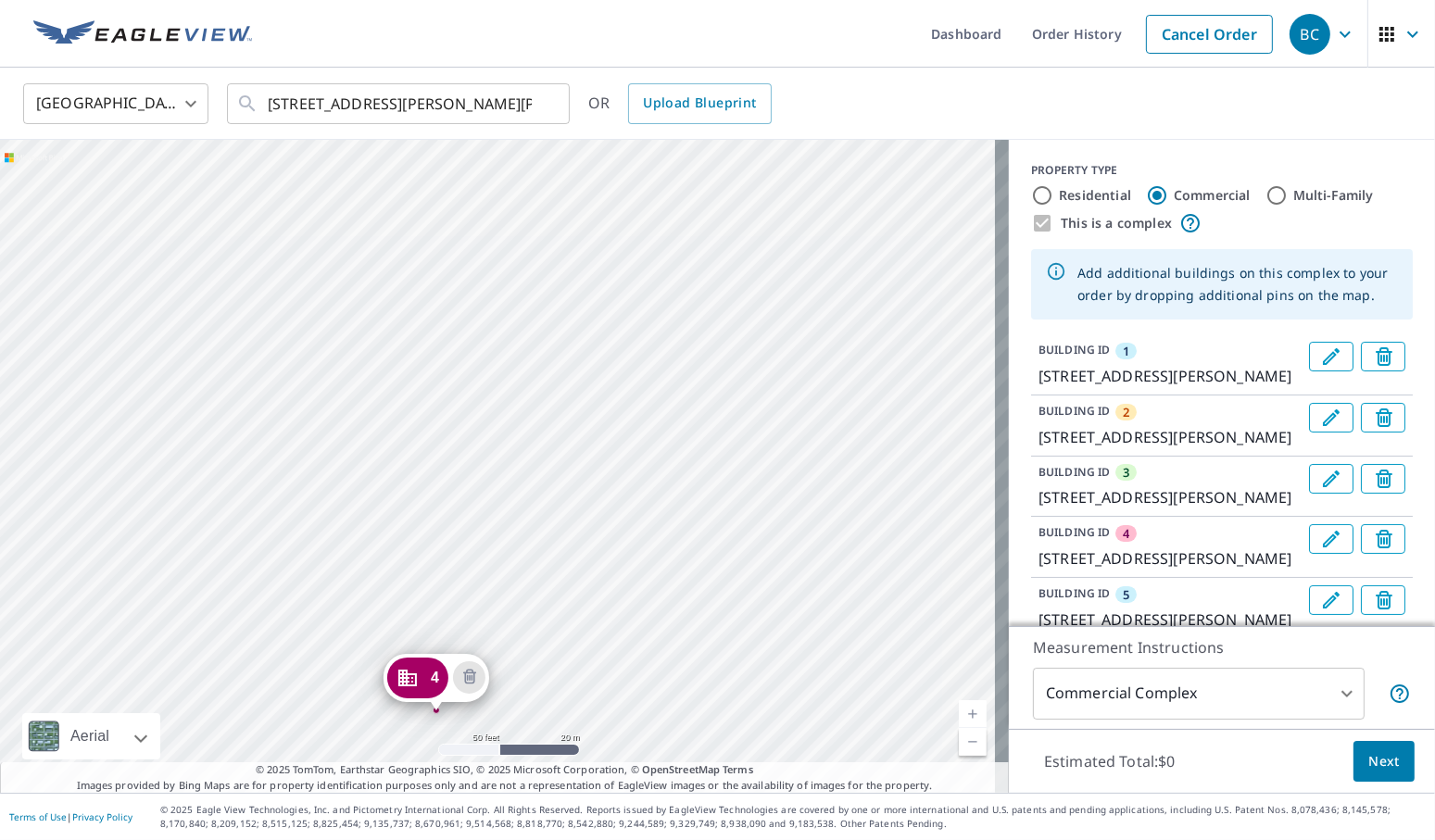
click at [467, 467] on div "2 [STREET_ADDRESS][PERSON_NAME][PERSON_NAME] 3 [STREET_ADDRESS][PERSON_NAME][PE…" at bounding box center [504, 466] width 1009 height 653
drag, startPoint x: 562, startPoint y: 489, endPoint x: 476, endPoint y: 600, distance: 140.4
click at [476, 600] on div "2 [STREET_ADDRESS][PERSON_NAME][PERSON_NAME] 3 [STREET_ADDRESS][PERSON_NAME][PE…" at bounding box center [504, 466] width 1009 height 653
drag, startPoint x: 640, startPoint y: 550, endPoint x: 659, endPoint y: 386, distance: 165.1
click at [659, 386] on div "2 [STREET_ADDRESS][PERSON_NAME][PERSON_NAME] 3 [STREET_ADDRESS][PERSON_NAME][PE…" at bounding box center [504, 466] width 1009 height 653
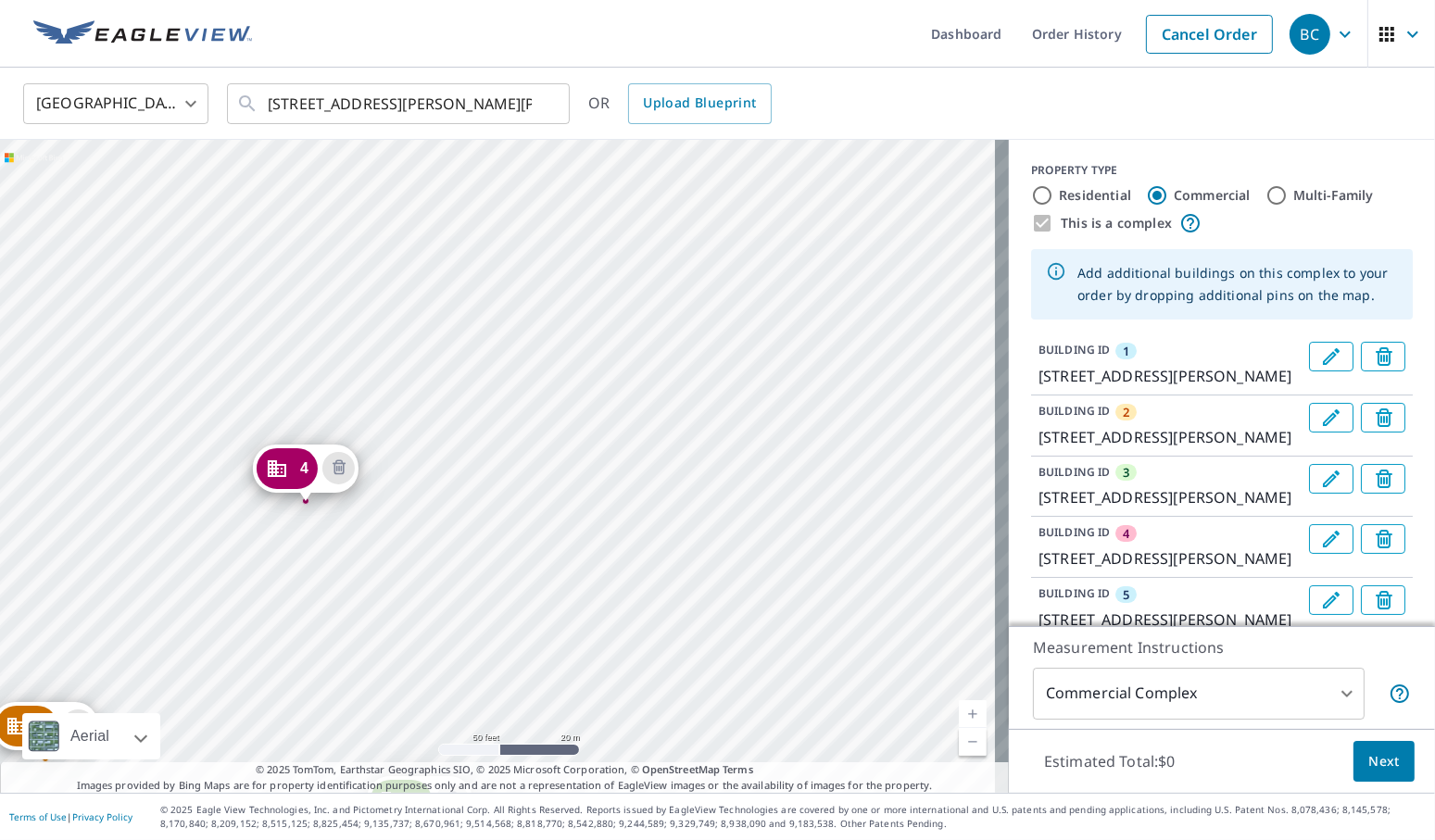
drag, startPoint x: 616, startPoint y: 585, endPoint x: 614, endPoint y: 389, distance: 196.0
click at [614, 389] on div "2 [STREET_ADDRESS][PERSON_NAME][PERSON_NAME] 3 [STREET_ADDRESS][PERSON_NAME][PE…" at bounding box center [504, 466] width 1009 height 653
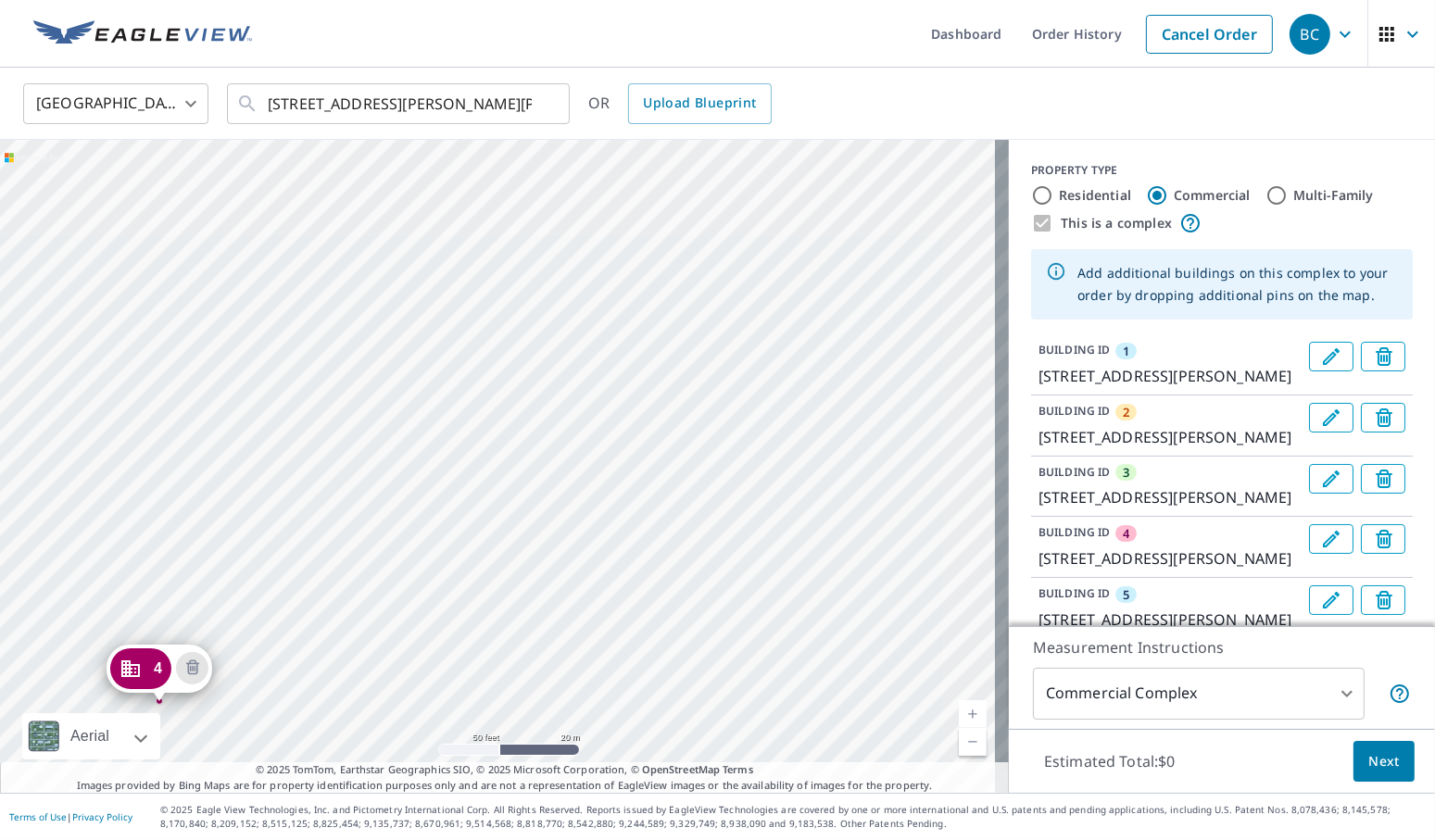
drag, startPoint x: 725, startPoint y: 405, endPoint x: 579, endPoint y: 604, distance: 246.8
click at [579, 604] on div "2 [STREET_ADDRESS][PERSON_NAME][PERSON_NAME] 3 [STREET_ADDRESS][PERSON_NAME][PE…" at bounding box center [504, 466] width 1009 height 653
drag, startPoint x: 616, startPoint y: 422, endPoint x: 452, endPoint y: 550, distance: 208.0
click at [452, 550] on div "2 [STREET_ADDRESS][PERSON_NAME][PERSON_NAME] 3 [STREET_ADDRESS][PERSON_NAME][PE…" at bounding box center [504, 466] width 1009 height 653
drag, startPoint x: 522, startPoint y: 626, endPoint x: 526, endPoint y: 576, distance: 50.2
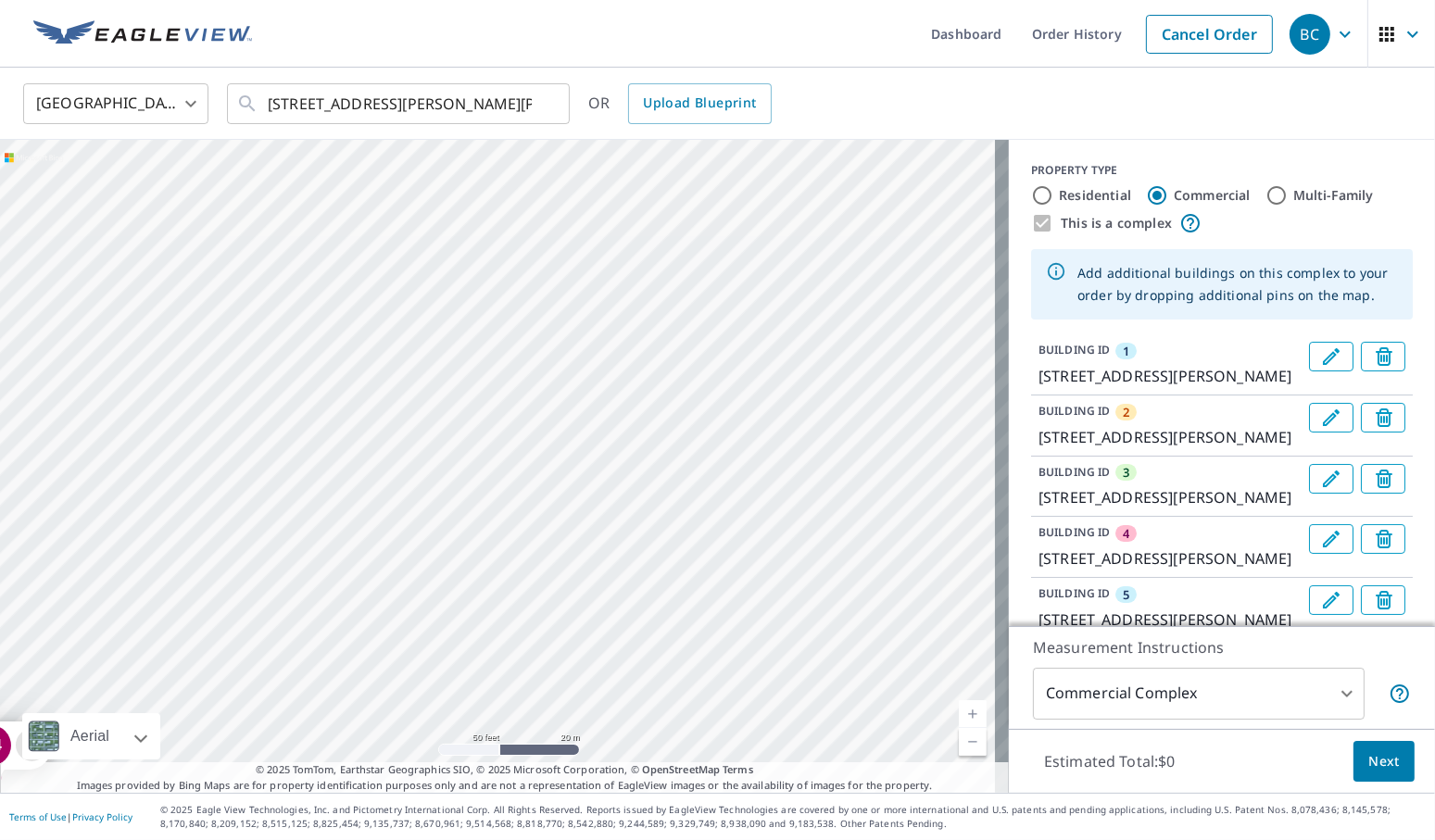
click at [526, 576] on div "2 [STREET_ADDRESS][PERSON_NAME][PERSON_NAME] 3 [STREET_ADDRESS][PERSON_NAME][PE…" at bounding box center [504, 466] width 1009 height 653
drag, startPoint x: 560, startPoint y: 734, endPoint x: 536, endPoint y: 482, distance: 253.1
click at [536, 482] on div "2 [STREET_ADDRESS][PERSON_NAME][PERSON_NAME] 3 [STREET_ADDRESS][PERSON_NAME][PE…" at bounding box center [504, 466] width 1009 height 653
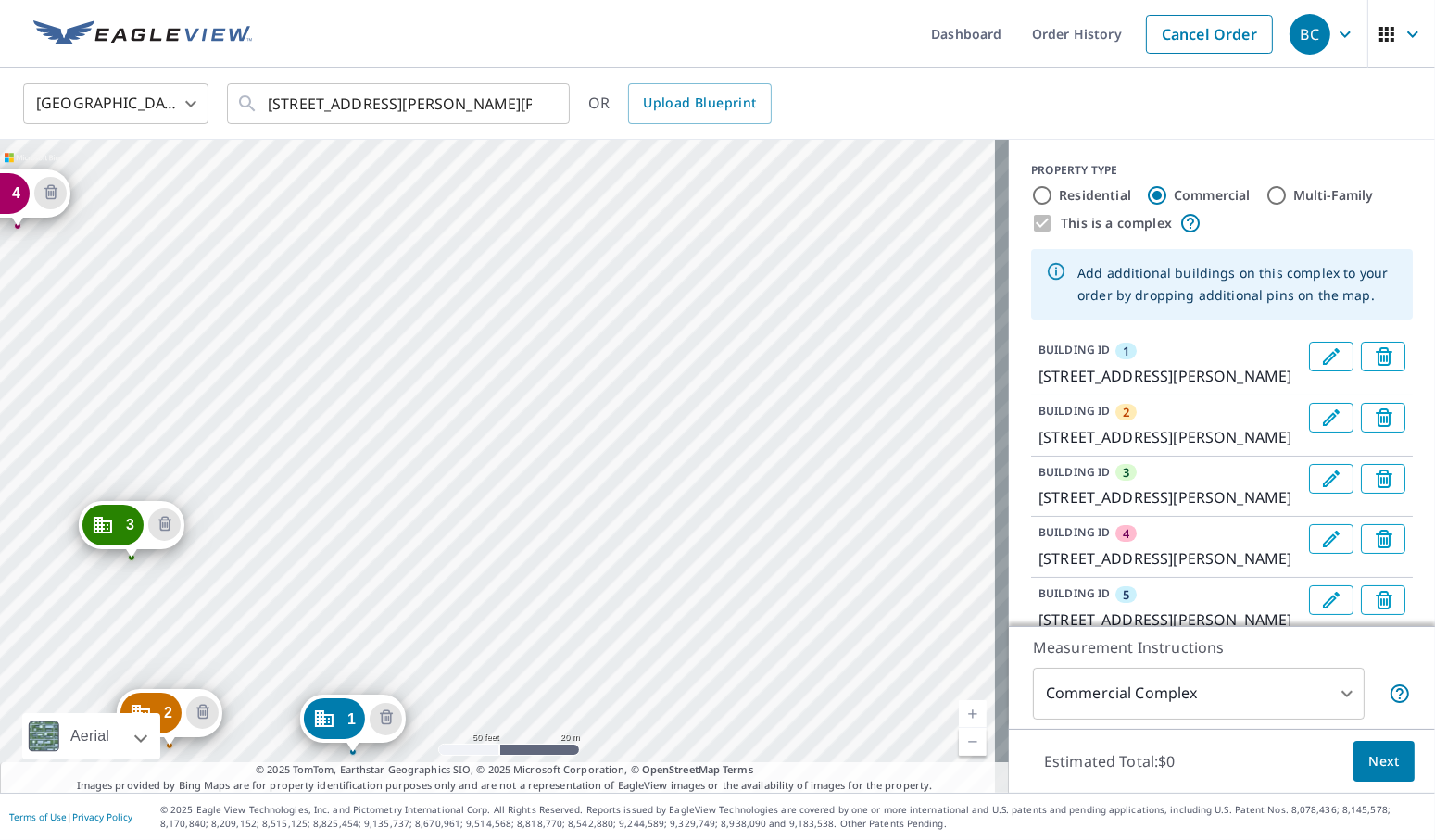
drag, startPoint x: 470, startPoint y: 678, endPoint x: 513, endPoint y: 377, distance: 304.1
click at [513, 377] on div "2 [STREET_ADDRESS][PERSON_NAME][PERSON_NAME] 3 [STREET_ADDRESS][PERSON_NAME][PE…" at bounding box center [504, 466] width 1009 height 653
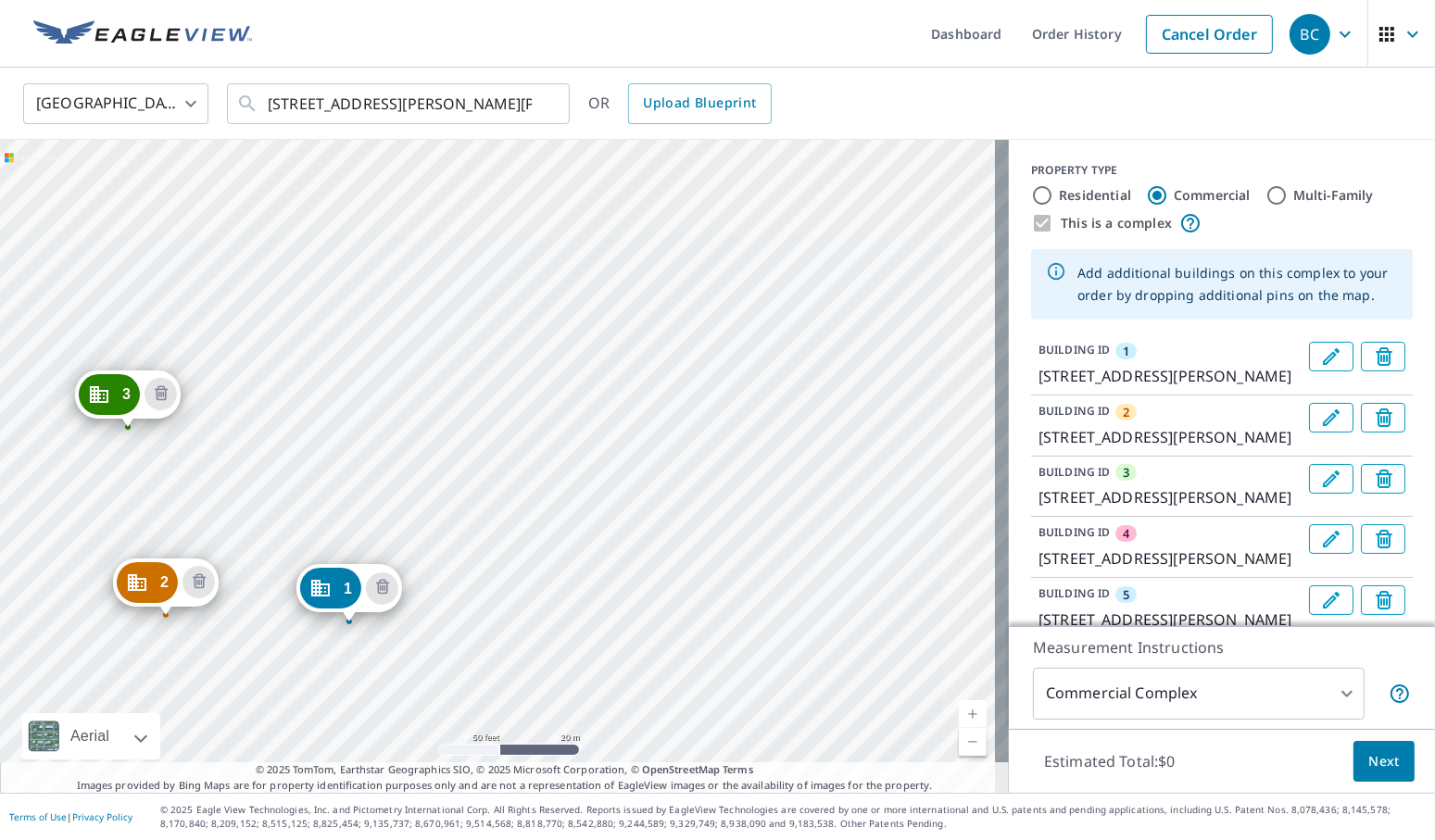
drag, startPoint x: 514, startPoint y: 572, endPoint x: 510, endPoint y: 439, distance: 133.1
click at [510, 439] on div "2 [STREET_ADDRESS][PERSON_NAME][PERSON_NAME] 3 [STREET_ADDRESS][PERSON_NAME][PE…" at bounding box center [504, 466] width 1009 height 653
click at [574, 591] on div "2 [STREET_ADDRESS][PERSON_NAME][PERSON_NAME] 3 [STREET_ADDRESS][PERSON_NAME][PE…" at bounding box center [504, 466] width 1009 height 653
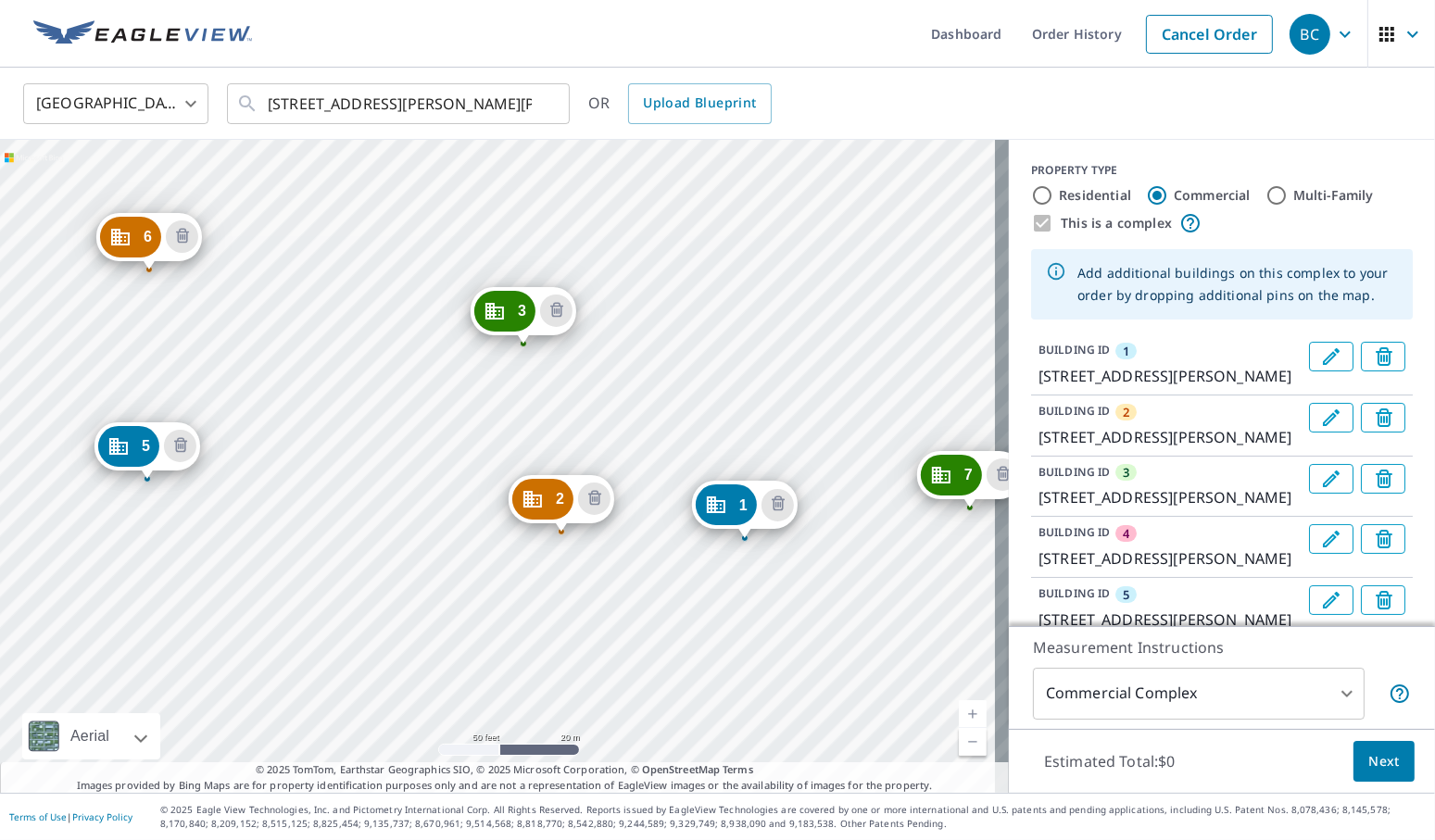
drag, startPoint x: 338, startPoint y: 495, endPoint x: 590, endPoint y: 574, distance: 264.1
click at [590, 574] on div "2 [STREET_ADDRESS][PERSON_NAME][PERSON_NAME] 3 [STREET_ADDRESS][PERSON_NAME][PE…" at bounding box center [504, 466] width 1009 height 653
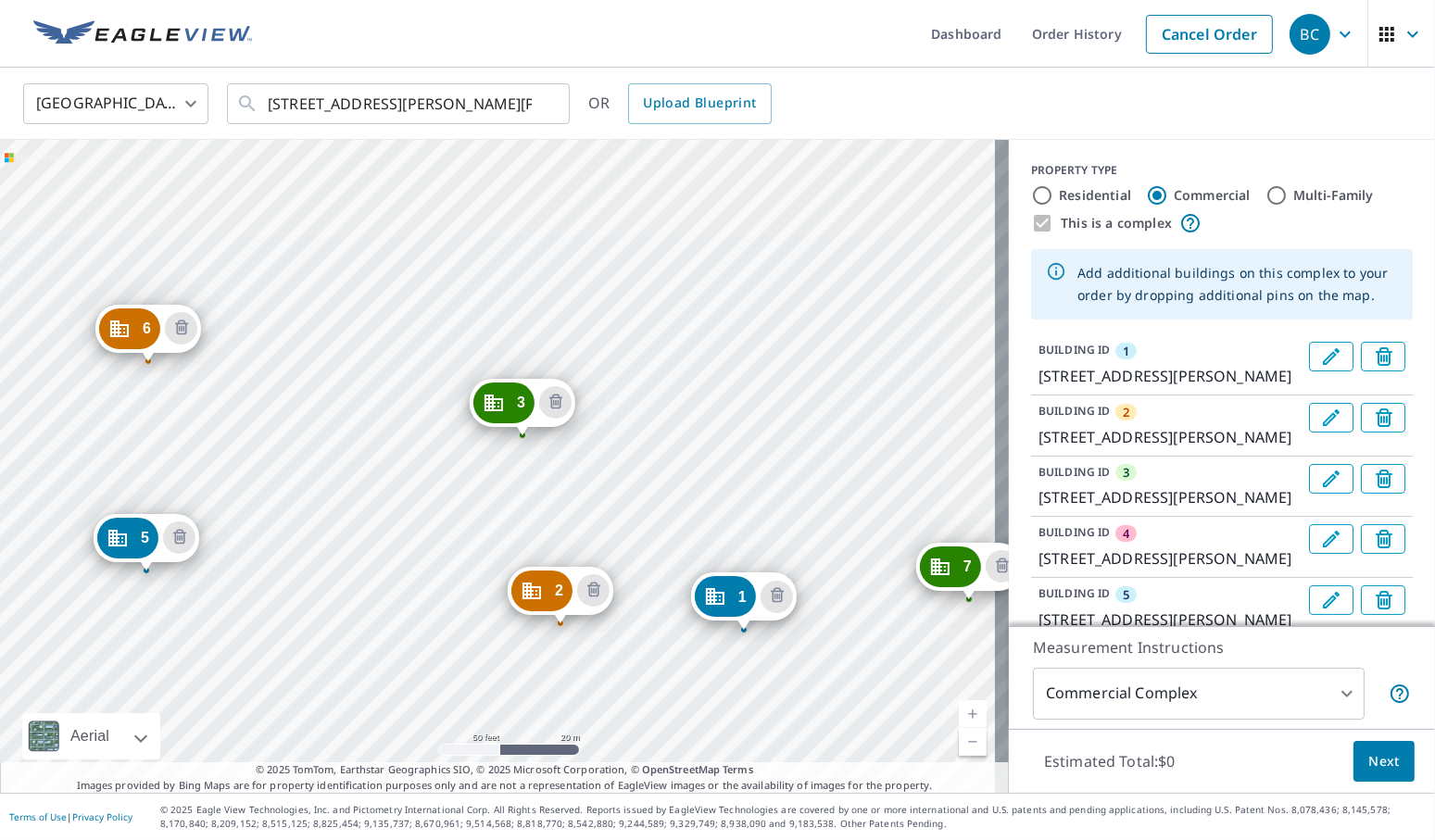
drag, startPoint x: 388, startPoint y: 435, endPoint x: 386, endPoint y: 563, distance: 128.0
click at [386, 563] on div "2 [STREET_ADDRESS][PERSON_NAME][PERSON_NAME] 3 [STREET_ADDRESS][PERSON_NAME][PE…" at bounding box center [504, 466] width 1009 height 653
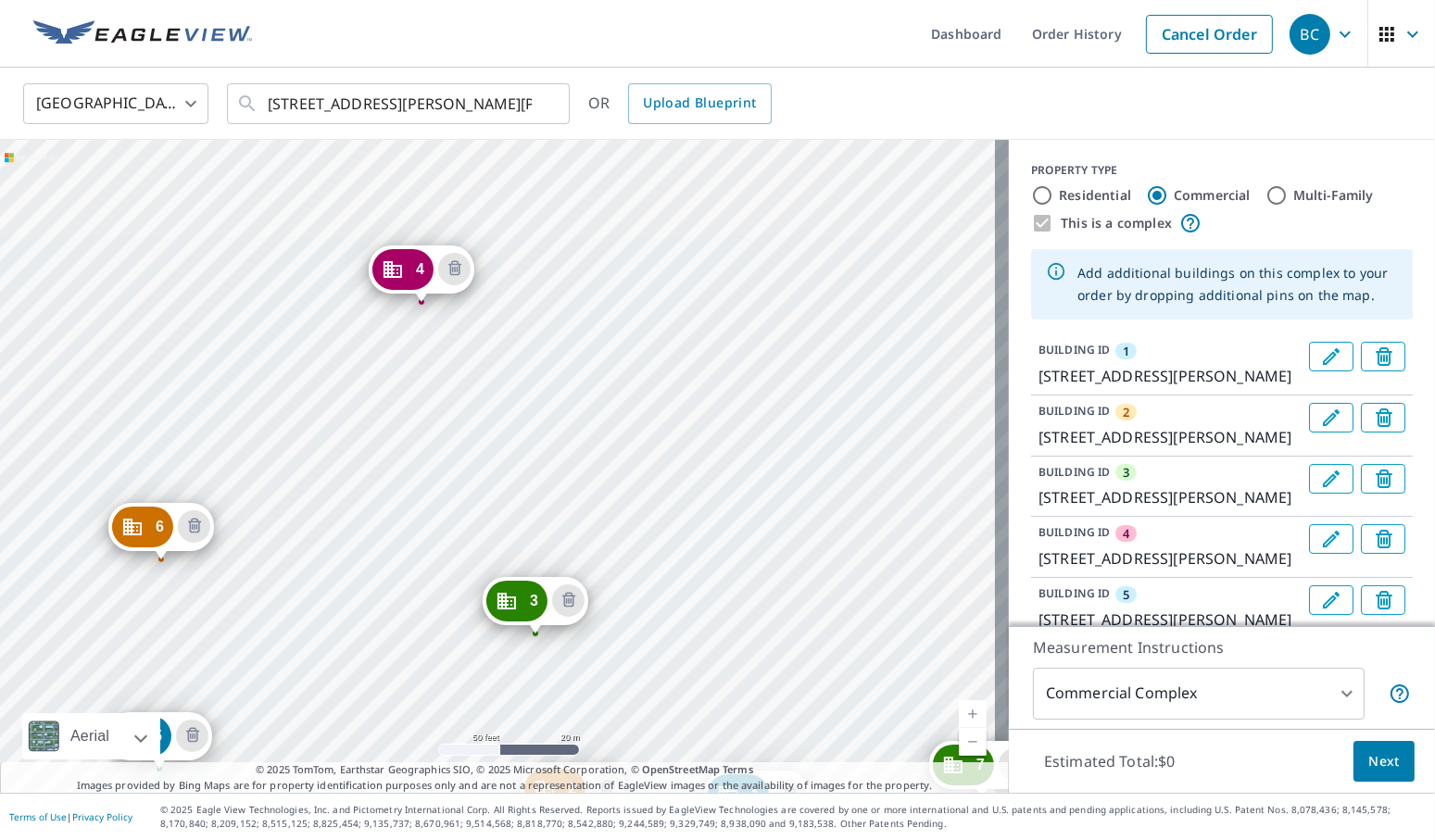
drag, startPoint x: 393, startPoint y: 299, endPoint x: 403, endPoint y: 459, distance: 160.3
click at [403, 459] on div "2 [STREET_ADDRESS][PERSON_NAME][PERSON_NAME] 3 [STREET_ADDRESS][PERSON_NAME][PE…" at bounding box center [504, 466] width 1009 height 653
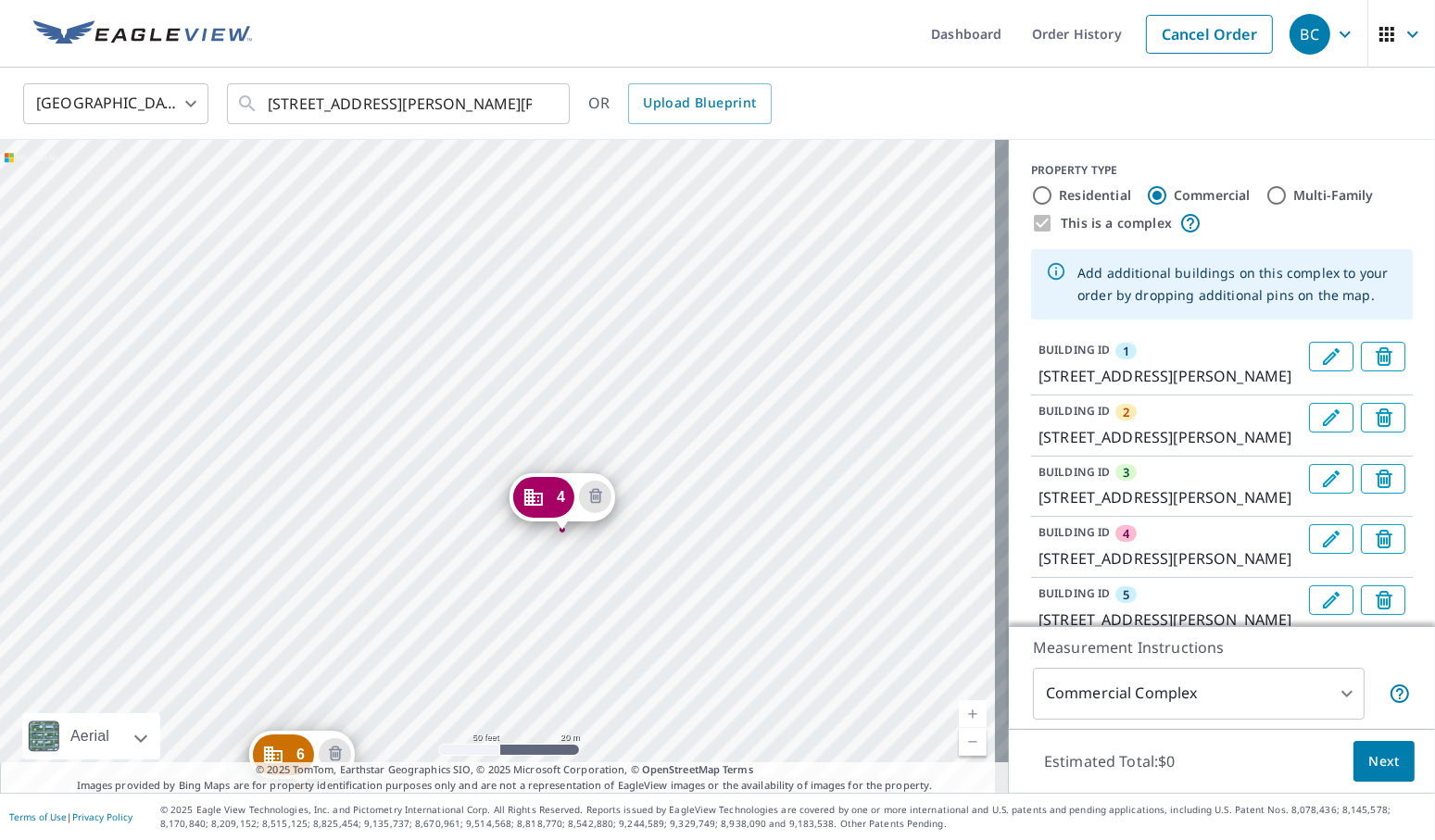
drag, startPoint x: 304, startPoint y: 340, endPoint x: 445, endPoint y: 565, distance: 265.5
click at [445, 565] on div "2 [STREET_ADDRESS][PERSON_NAME][PERSON_NAME] 3 [STREET_ADDRESS][PERSON_NAME][PE…" at bounding box center [504, 466] width 1009 height 653
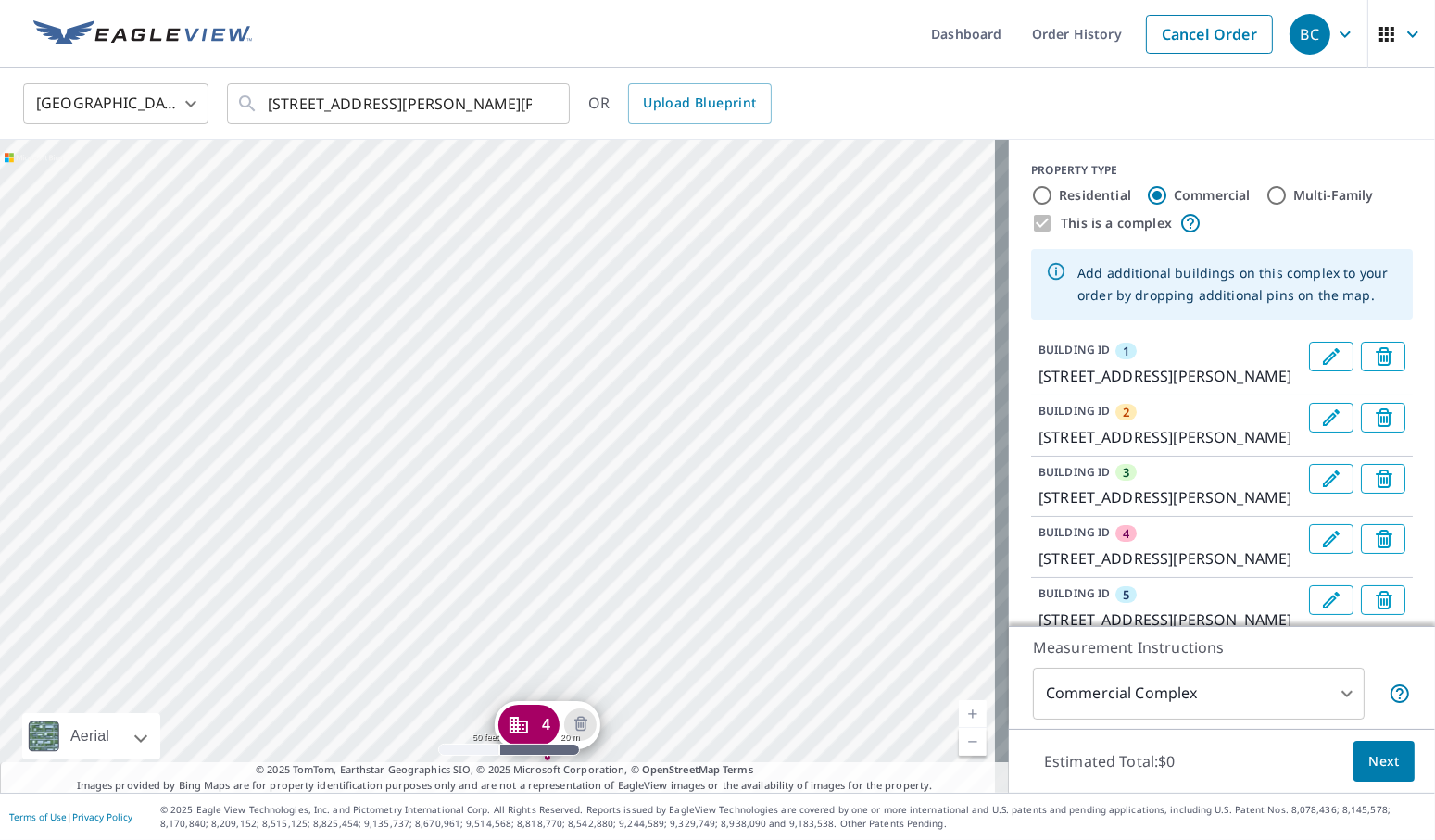
drag, startPoint x: 381, startPoint y: 278, endPoint x: 366, endPoint y: 506, distance: 228.5
click at [366, 506] on div "2 [STREET_ADDRESS][PERSON_NAME][PERSON_NAME] 3 [STREET_ADDRESS][PERSON_NAME][PE…" at bounding box center [504, 466] width 1009 height 653
drag, startPoint x: 351, startPoint y: 317, endPoint x: 323, endPoint y: 413, distance: 100.0
click at [323, 413] on div "2 [STREET_ADDRESS][PERSON_NAME][PERSON_NAME] 3 [STREET_ADDRESS][PERSON_NAME][PE…" at bounding box center [504, 466] width 1009 height 653
drag, startPoint x: 358, startPoint y: 617, endPoint x: 321, endPoint y: 454, distance: 167.1
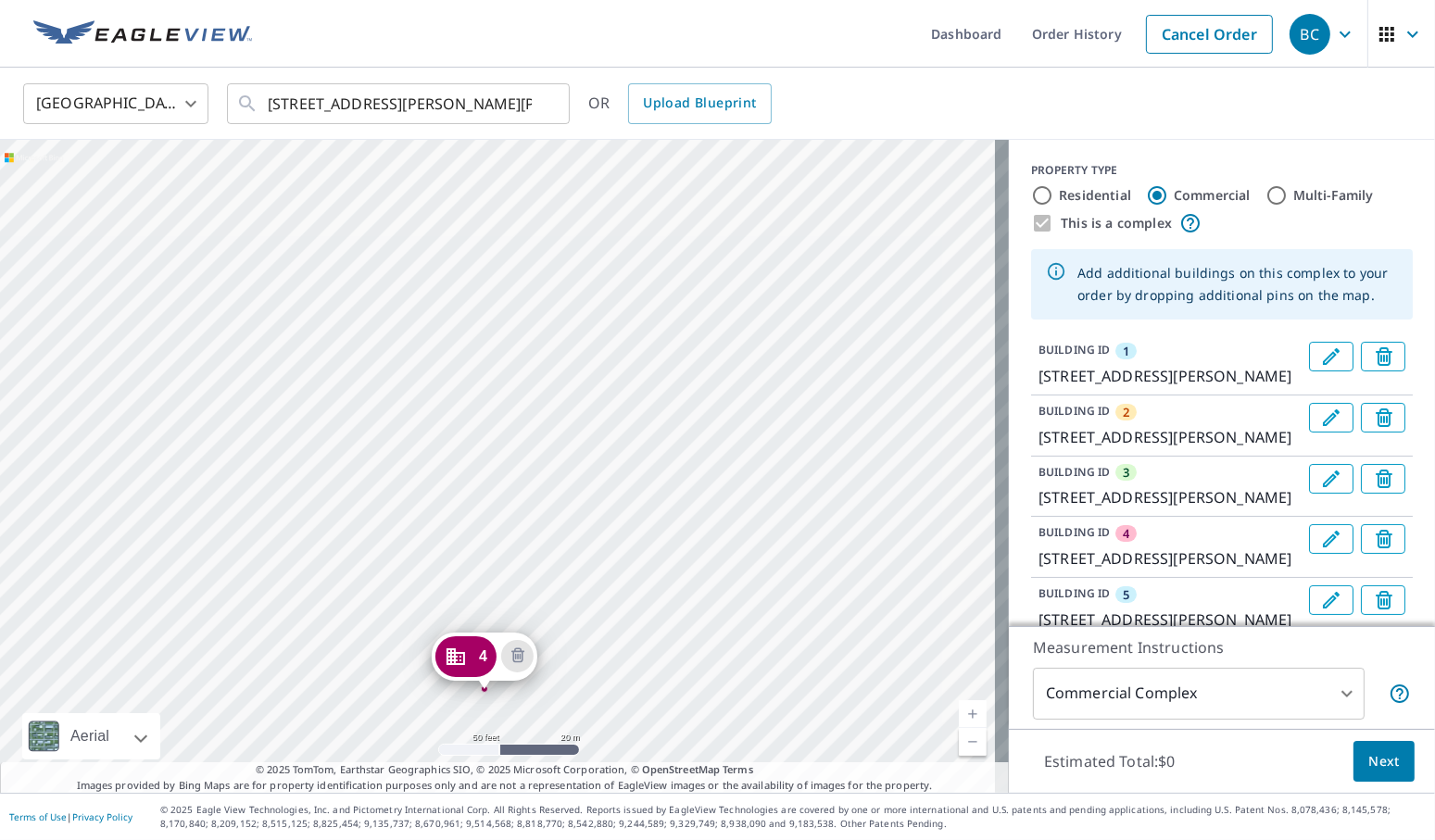
click at [321, 454] on div "2 [STREET_ADDRESS][PERSON_NAME][PERSON_NAME] 3 [STREET_ADDRESS][PERSON_NAME][PE…" at bounding box center [504, 466] width 1009 height 653
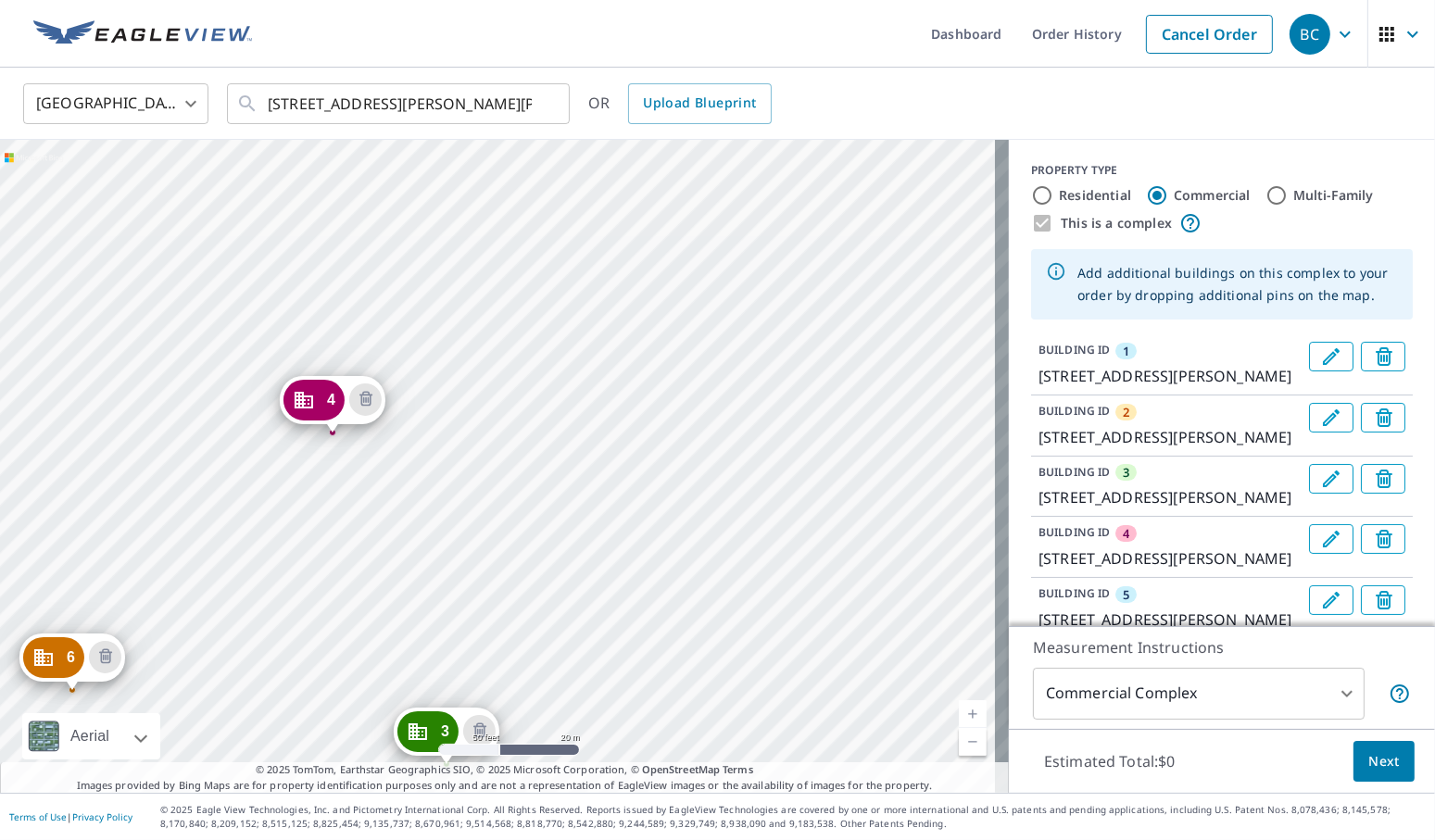
drag, startPoint x: 346, startPoint y: 634, endPoint x: 197, endPoint y: 376, distance: 297.9
click at [197, 376] on div "2 [STREET_ADDRESS][PERSON_NAME][PERSON_NAME] 3 [STREET_ADDRESS][PERSON_NAME][PE…" at bounding box center [504, 466] width 1009 height 653
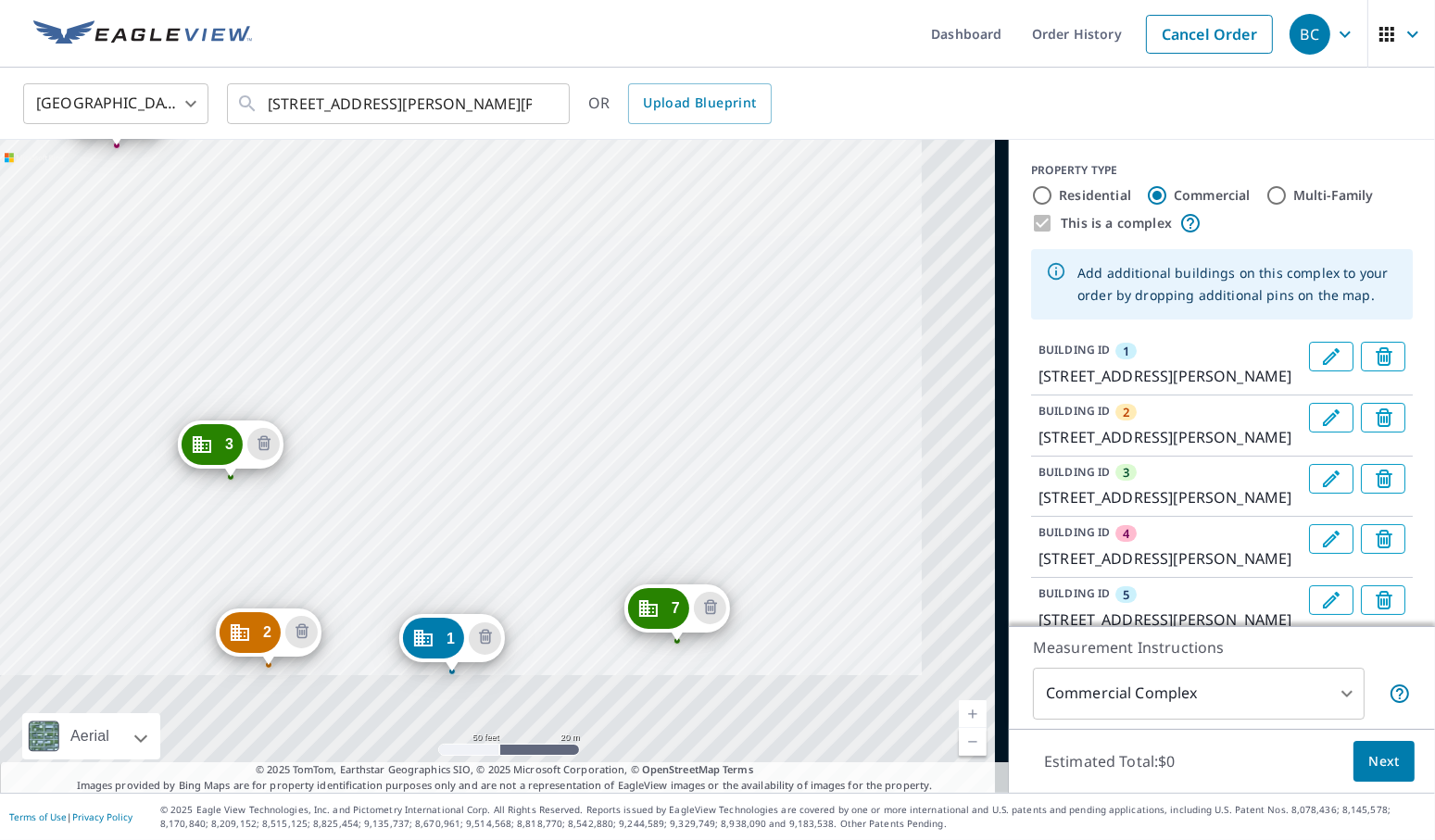
drag, startPoint x: 587, startPoint y: 609, endPoint x: 356, endPoint y: 316, distance: 373.1
click at [356, 316] on div "2 [STREET_ADDRESS][PERSON_NAME][PERSON_NAME] 3 [STREET_ADDRESS][PERSON_NAME][PE…" at bounding box center [504, 466] width 1009 height 653
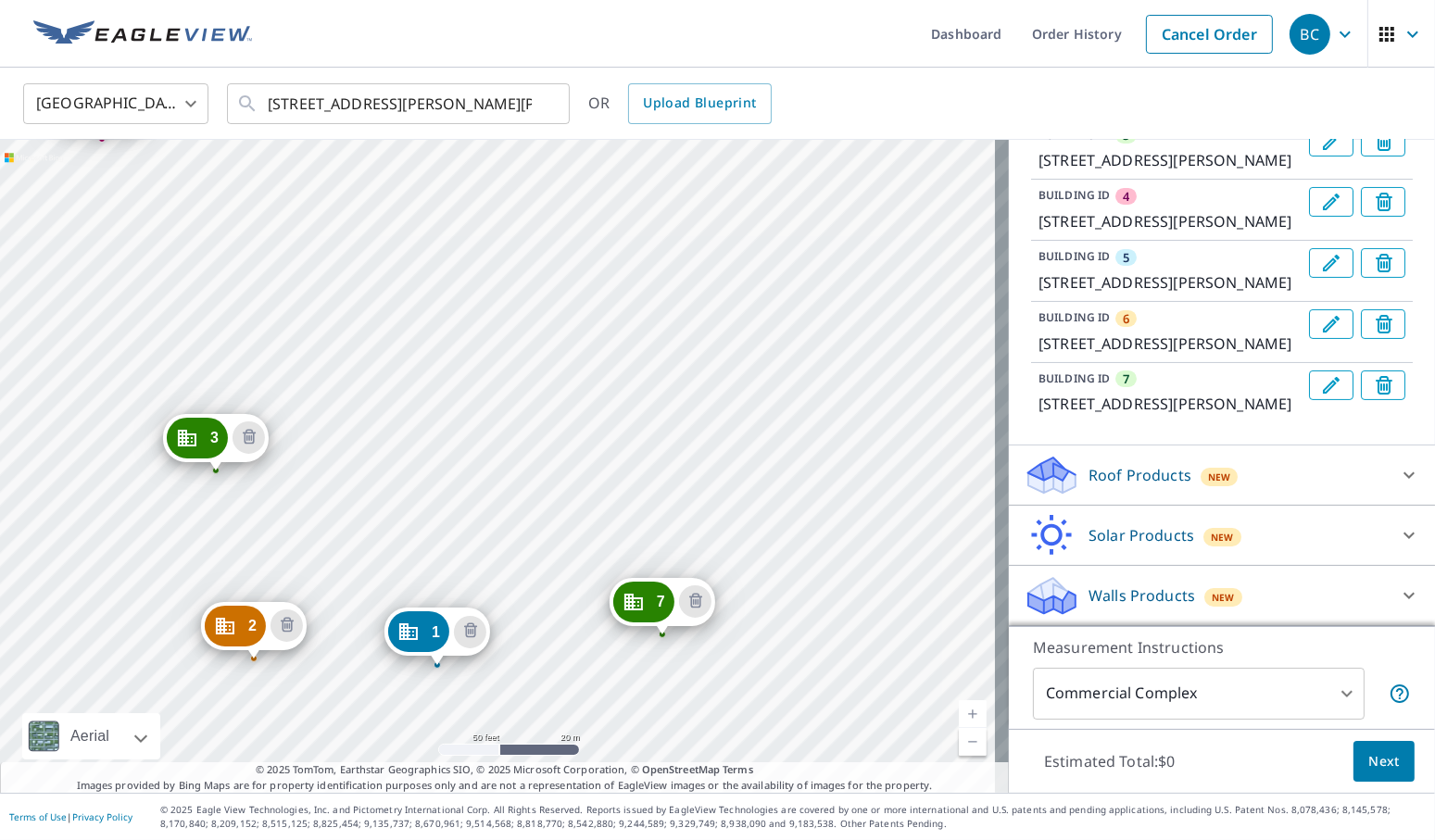
scroll to position [493, 0]
click at [1235, 467] on div "Roof Products New" at bounding box center [1205, 475] width 363 height 43
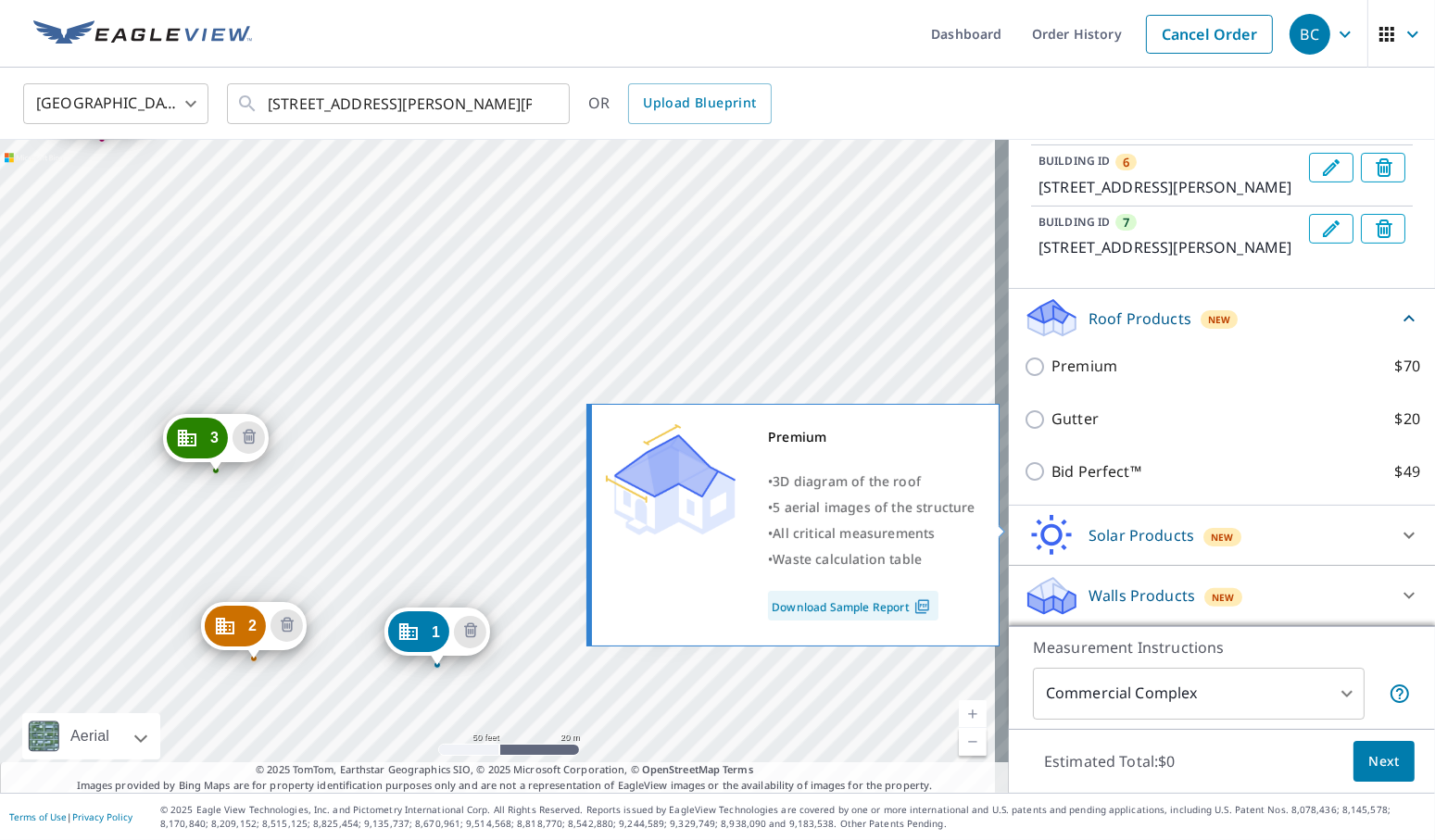
click at [1030, 378] on input "Premium $70" at bounding box center [1037, 367] width 27 height 23
checkbox input "true"
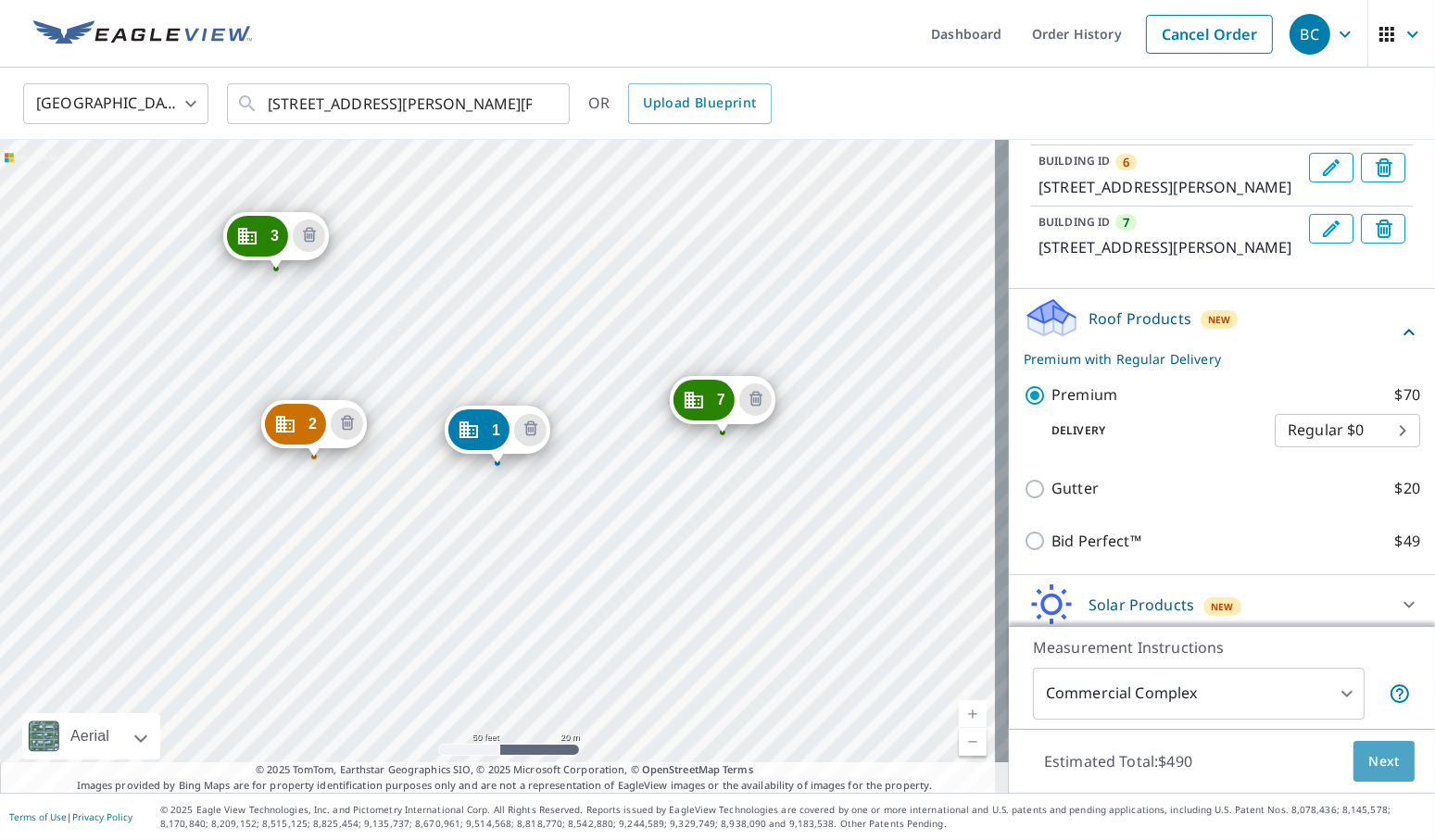
click at [1374, 759] on span "Next" at bounding box center [1383, 762] width 31 height 23
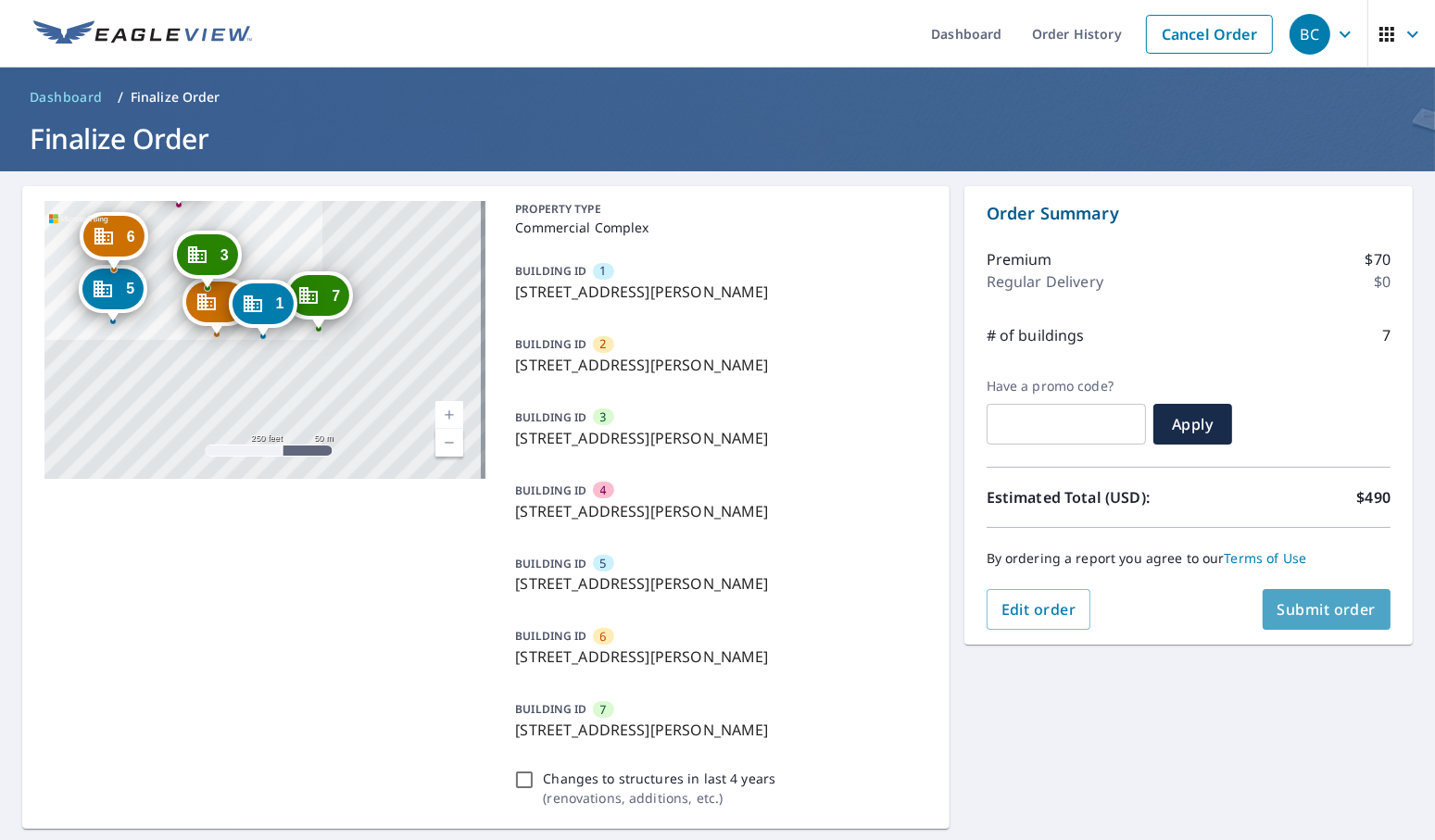
click at [1311, 609] on span "Submit order" at bounding box center [1326, 609] width 99 height 21
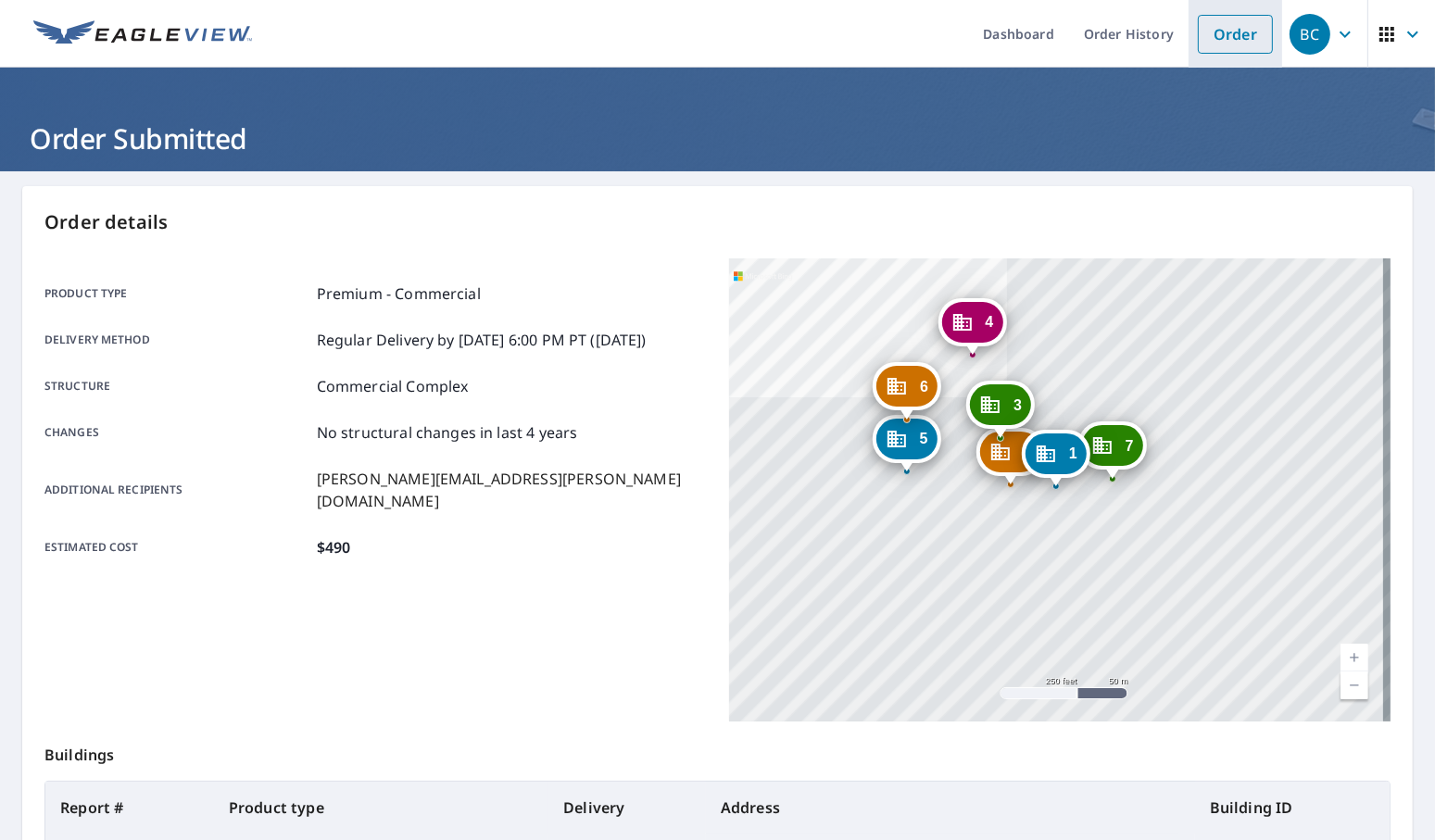
click at [1219, 38] on link "Order" at bounding box center [1235, 34] width 75 height 39
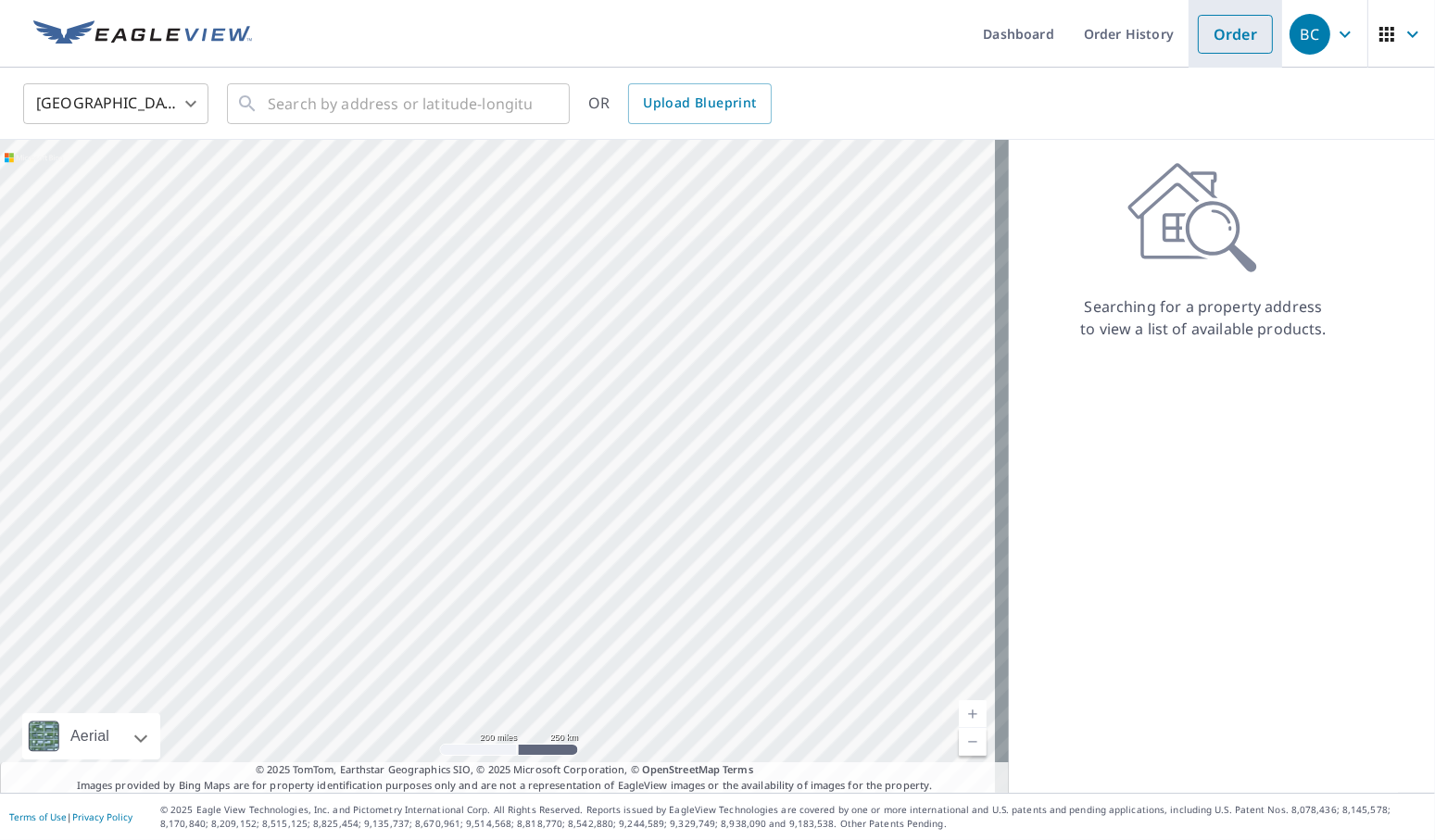
click at [1208, 38] on link "Order" at bounding box center [1235, 34] width 75 height 39
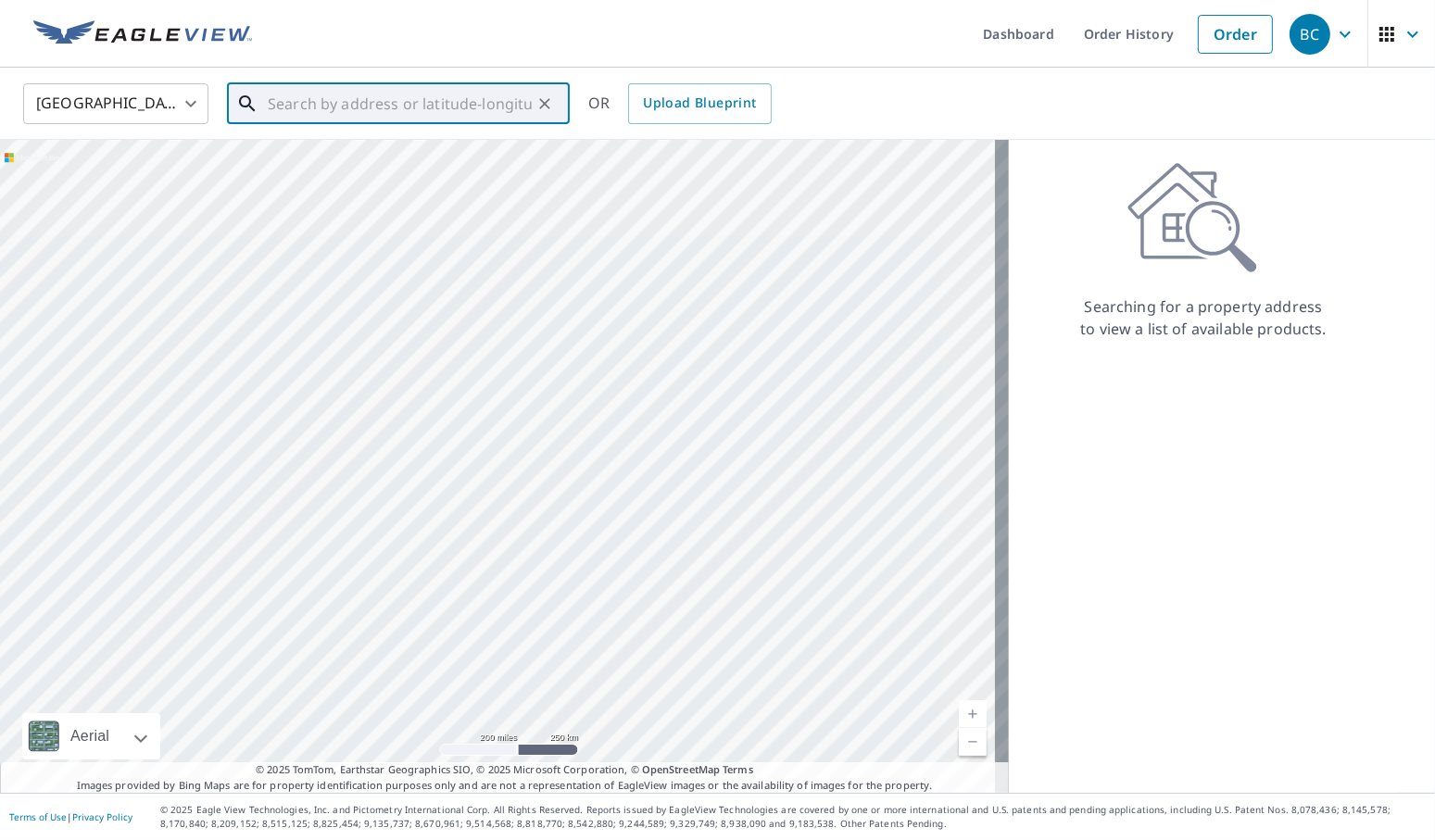
click at [360, 111] on input "text" at bounding box center [399, 103] width 264 height 52
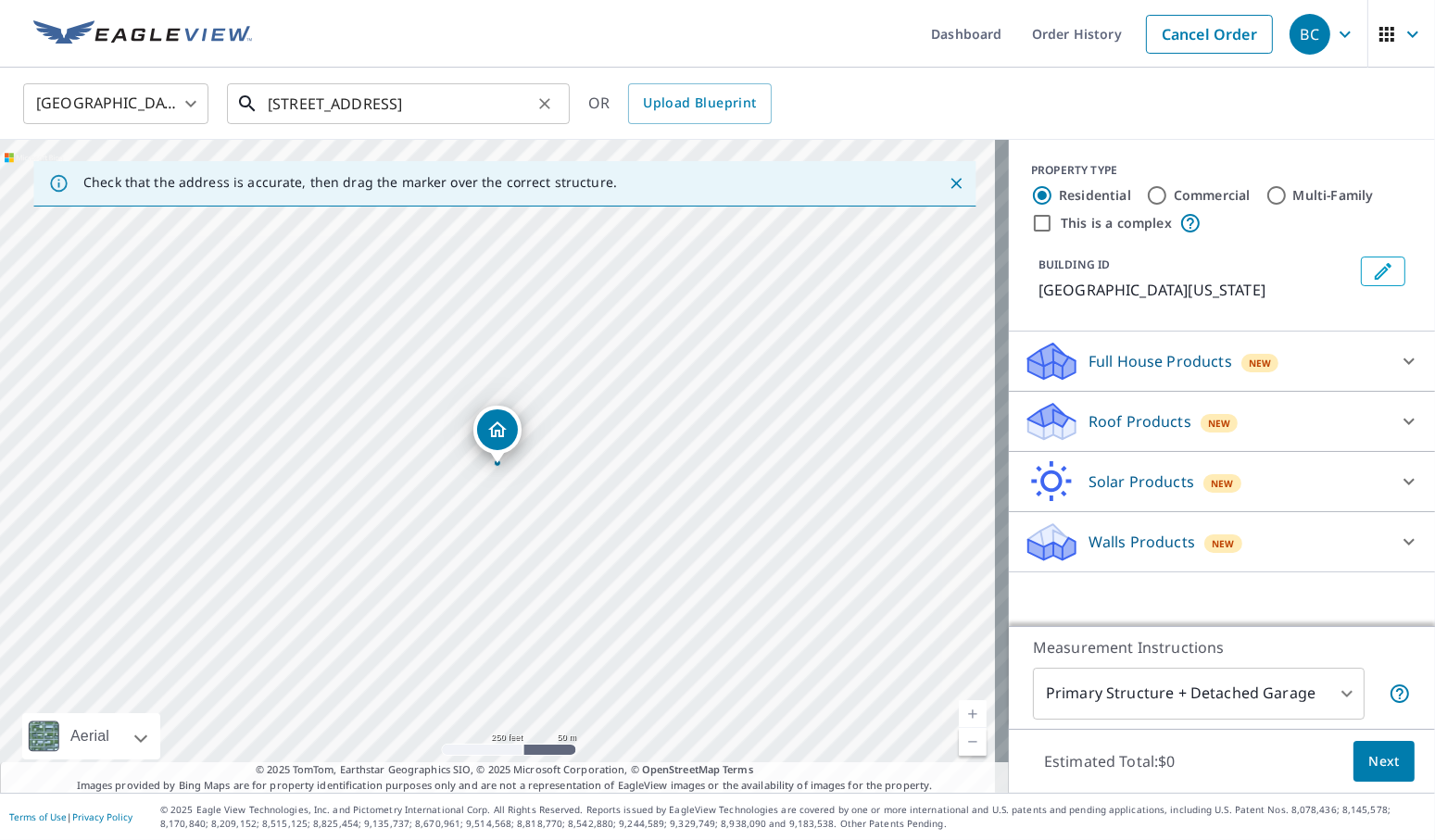
click at [460, 109] on input "[STREET_ADDRESS]" at bounding box center [399, 103] width 264 height 52
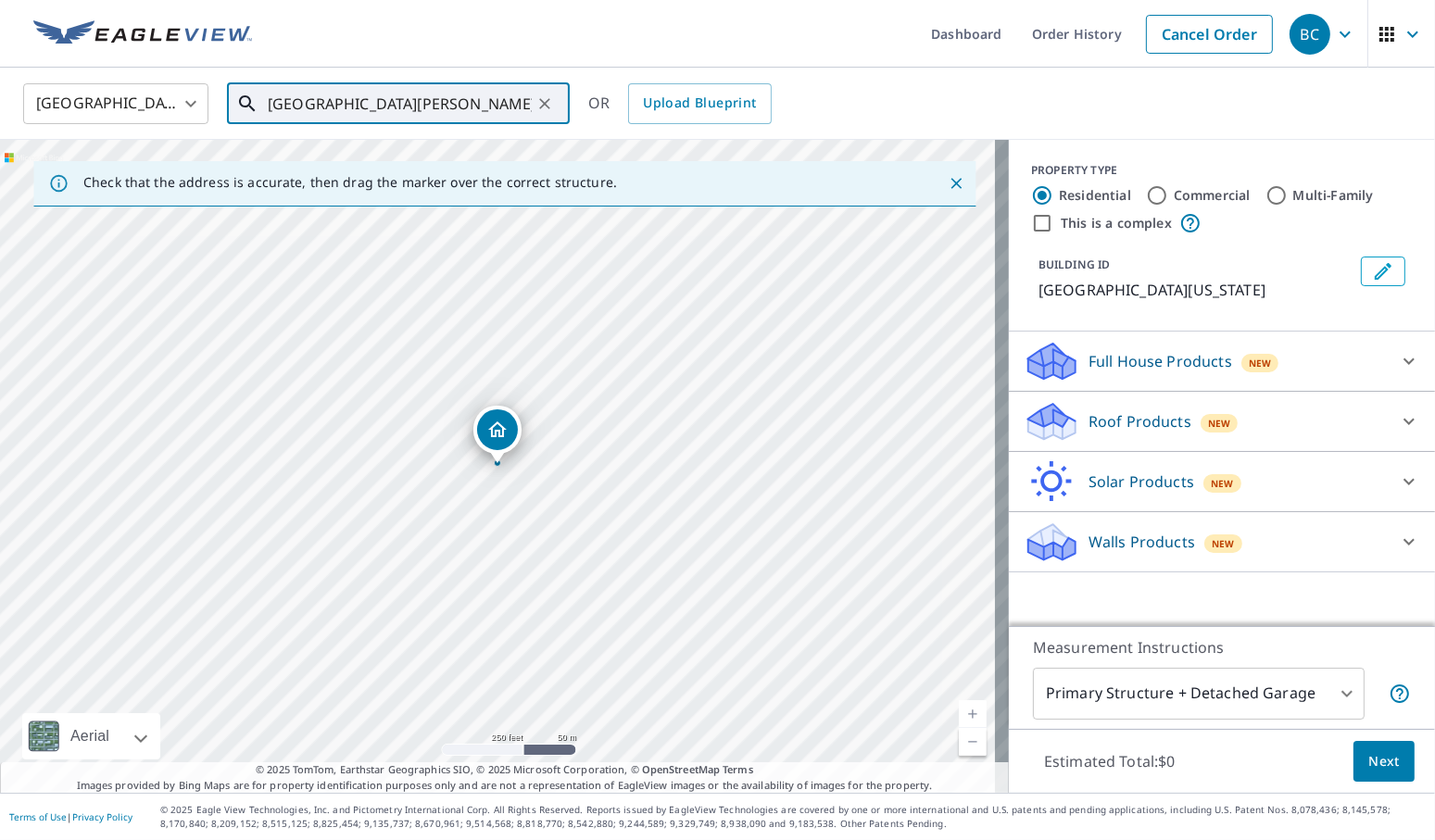
click at [356, 100] on input "[GEOGRAPHIC_DATA][PERSON_NAME]" at bounding box center [399, 103] width 264 height 52
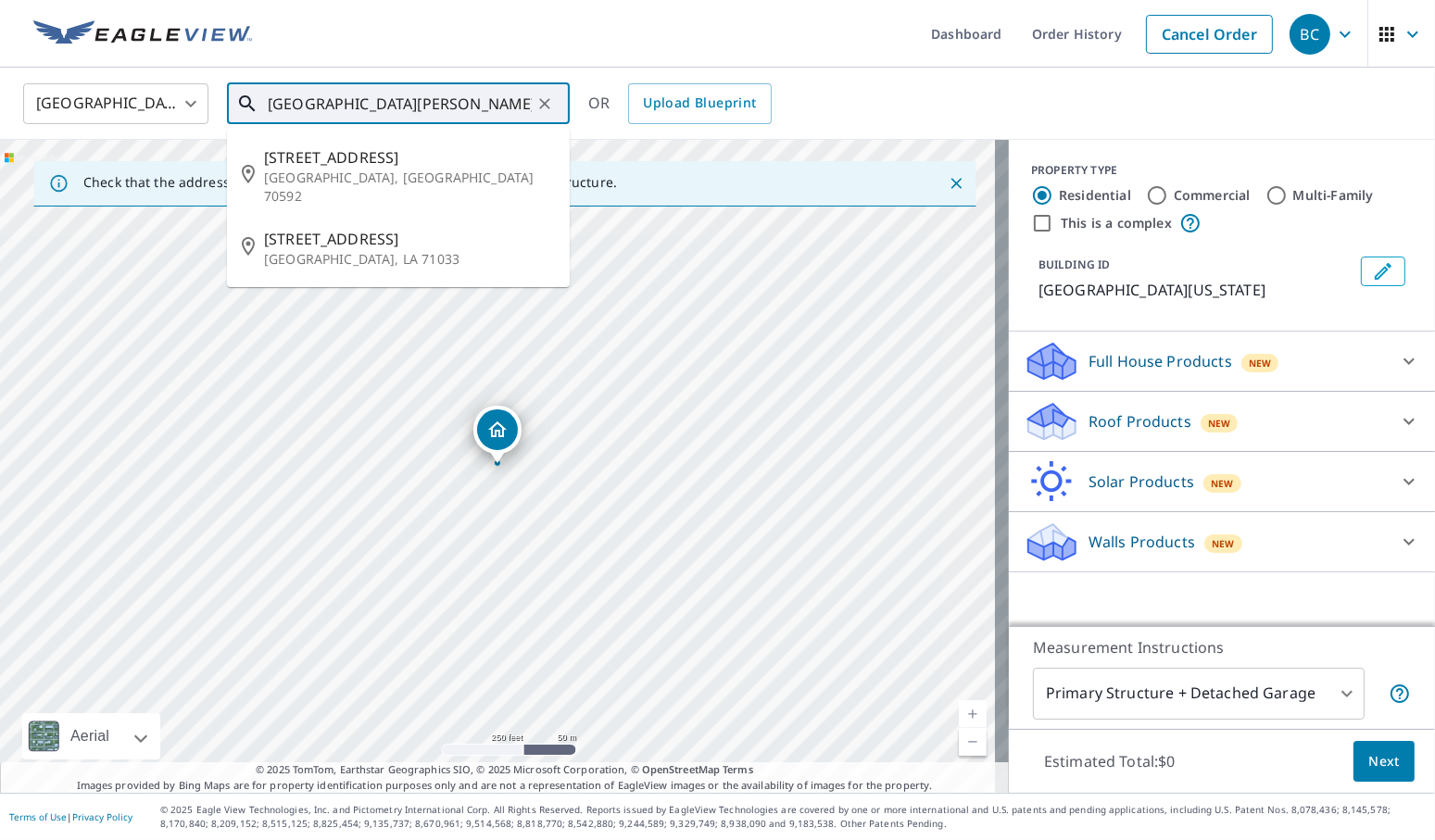
click at [356, 100] on input "[GEOGRAPHIC_DATA][PERSON_NAME]" at bounding box center [399, 103] width 264 height 52
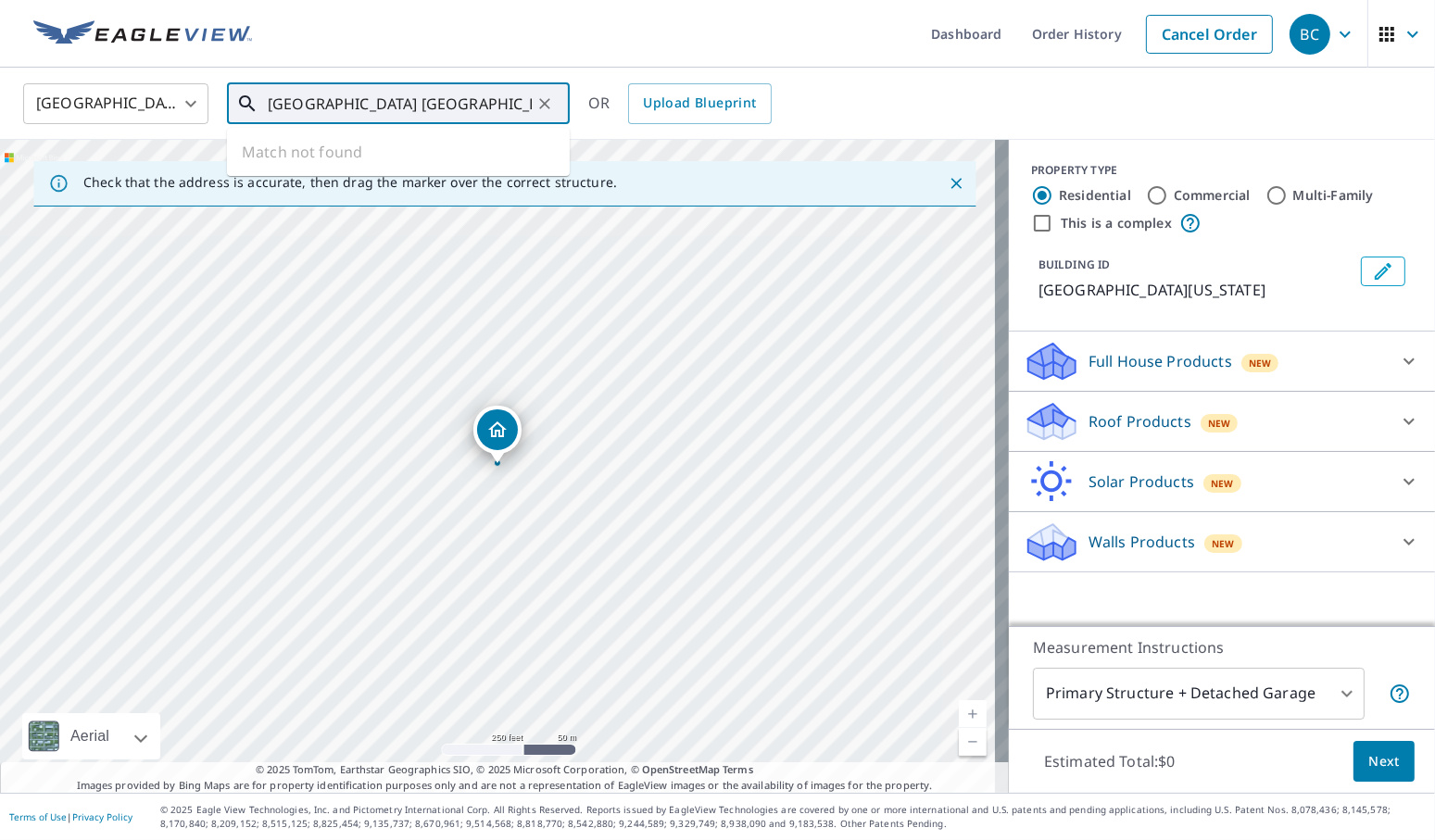
type input "[GEOGRAPHIC_DATA] [GEOGRAPHIC_DATA] [GEOGRAPHIC_DATA]"
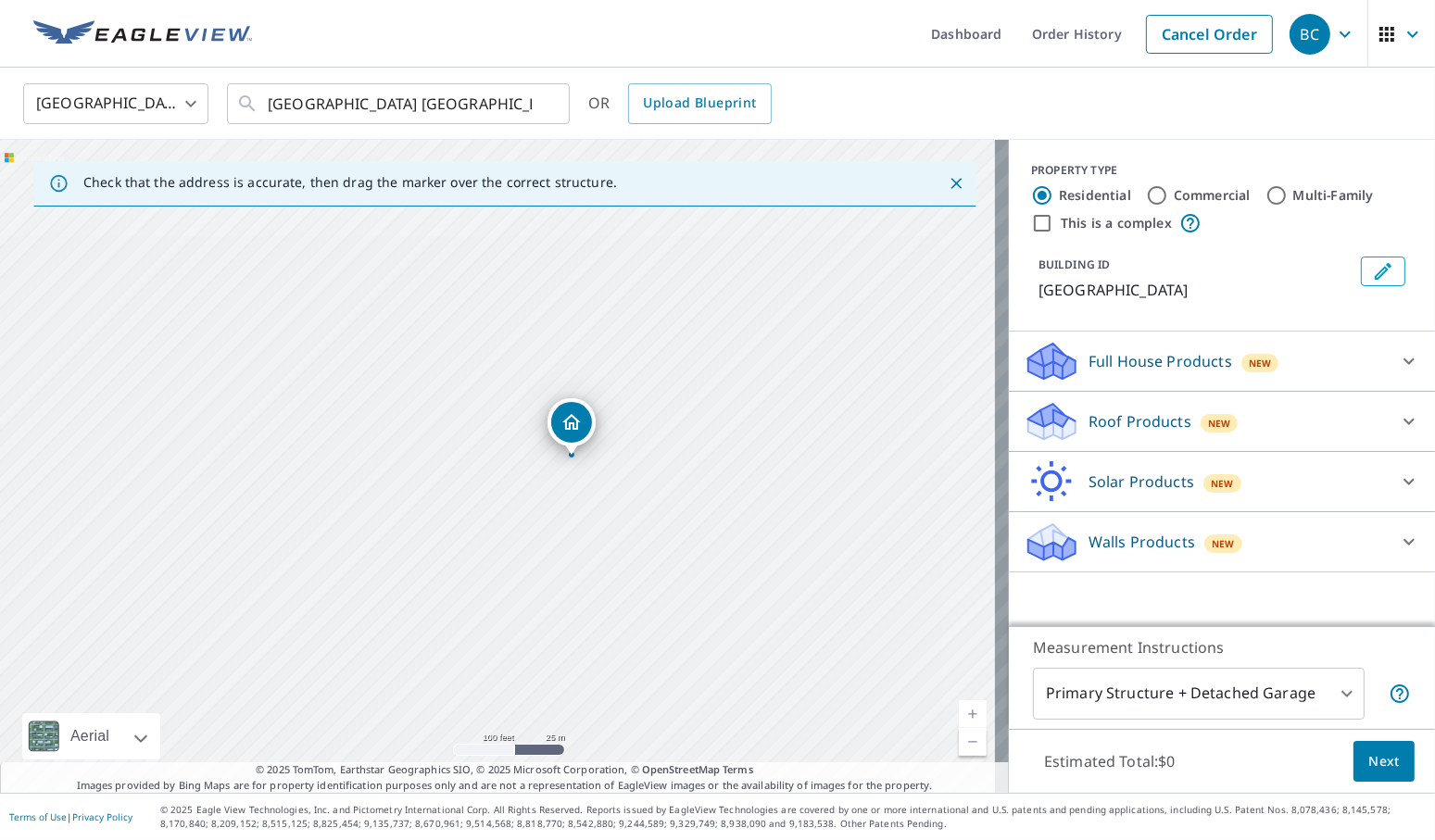
drag, startPoint x: 439, startPoint y: 474, endPoint x: 500, endPoint y: 460, distance: 62.6
click at [500, 460] on div "[GEOGRAPHIC_DATA][PERSON_NAME]" at bounding box center [504, 466] width 1009 height 653
drag, startPoint x: 612, startPoint y: 536, endPoint x: 650, endPoint y: 540, distance: 38.2
click at [650, 540] on div "[GEOGRAPHIC_DATA][PERSON_NAME]" at bounding box center [504, 466] width 1009 height 653
click at [1146, 187] on input "Commercial" at bounding box center [1157, 196] width 23 height 23
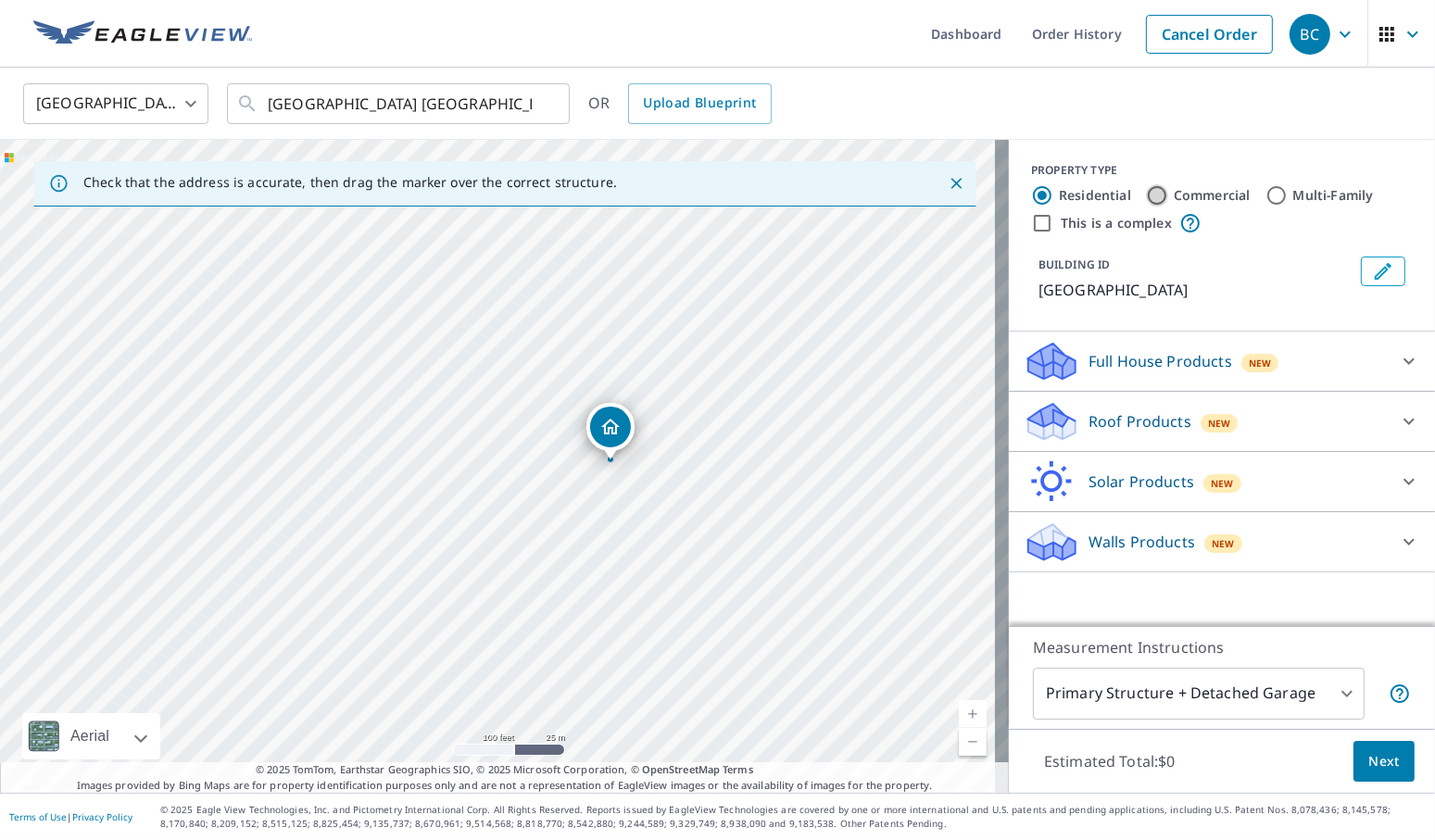
radio input "true"
type input "4"
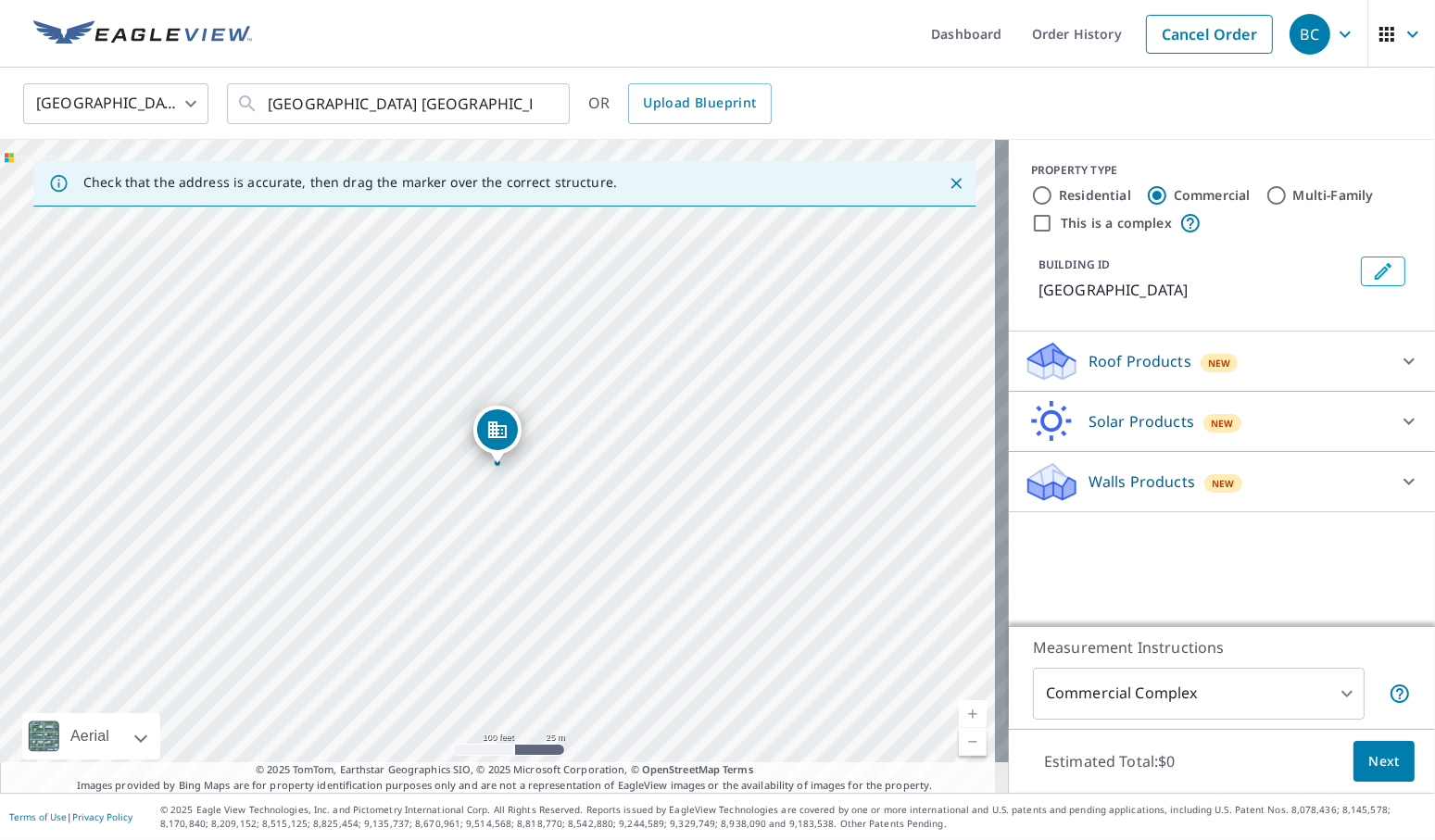
click at [1009, 219] on div "PROPERTY TYPE Residential Commercial Multi-Family This is a complex BUILDING [G…" at bounding box center [1221, 235] width 426 height 192
click at [1030, 218] on input "This is a complex" at bounding box center [1042, 223] width 23 height 23
checkbox input "true"
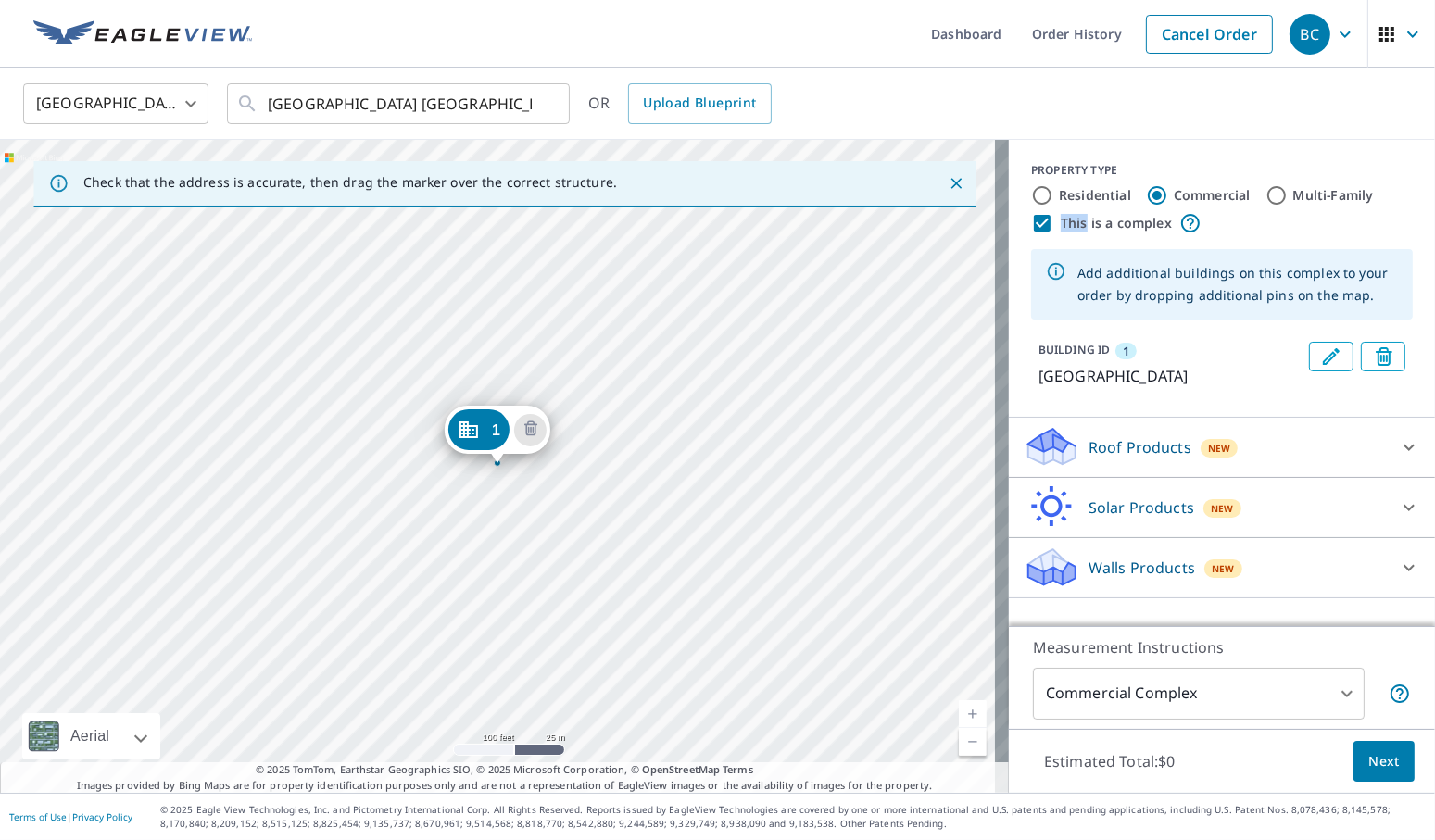
click at [950, 180] on icon "Close" at bounding box center [956, 183] width 11 height 11
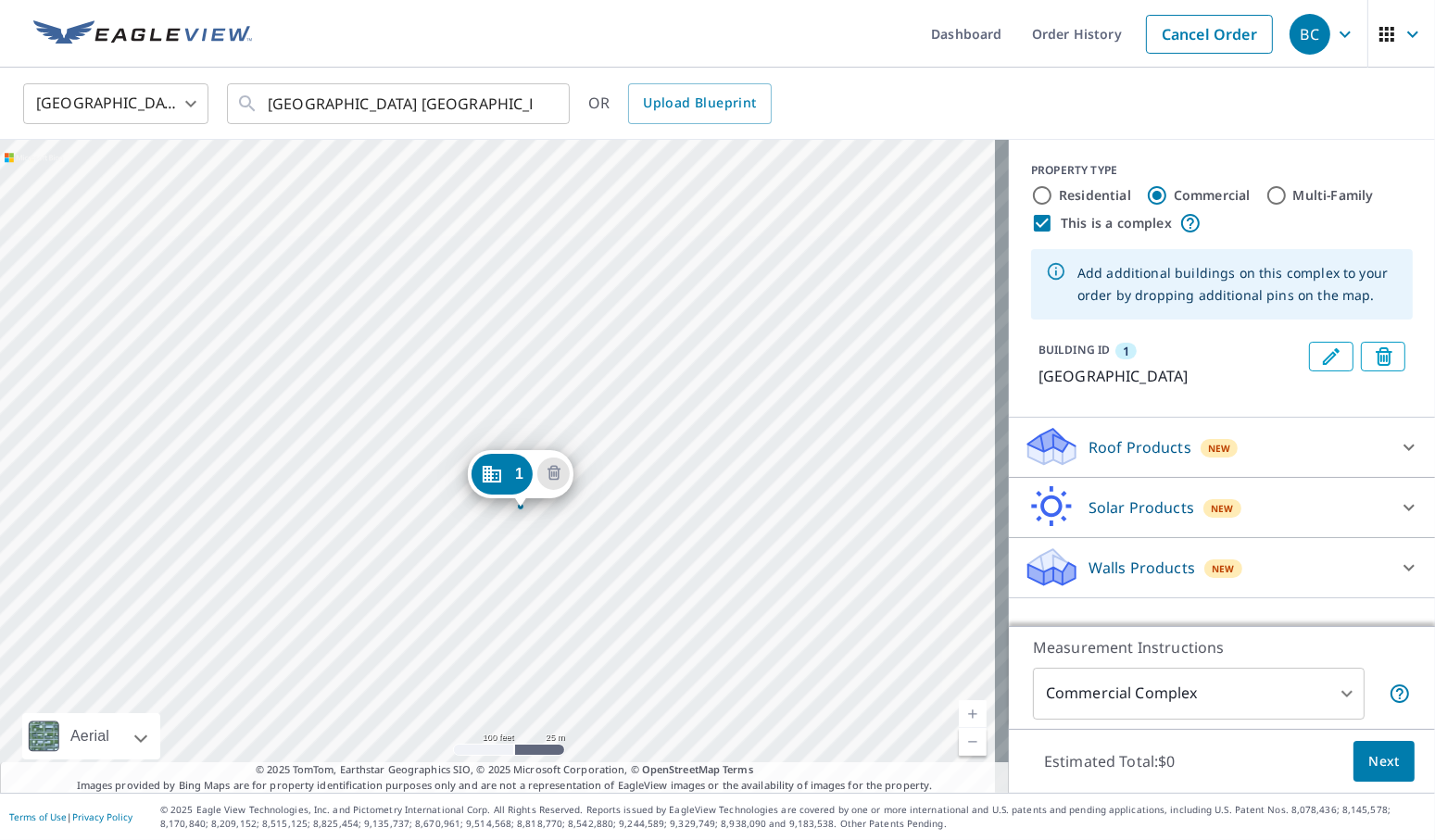
drag, startPoint x: 484, startPoint y: 439, endPoint x: 508, endPoint y: 484, distance: 51.0
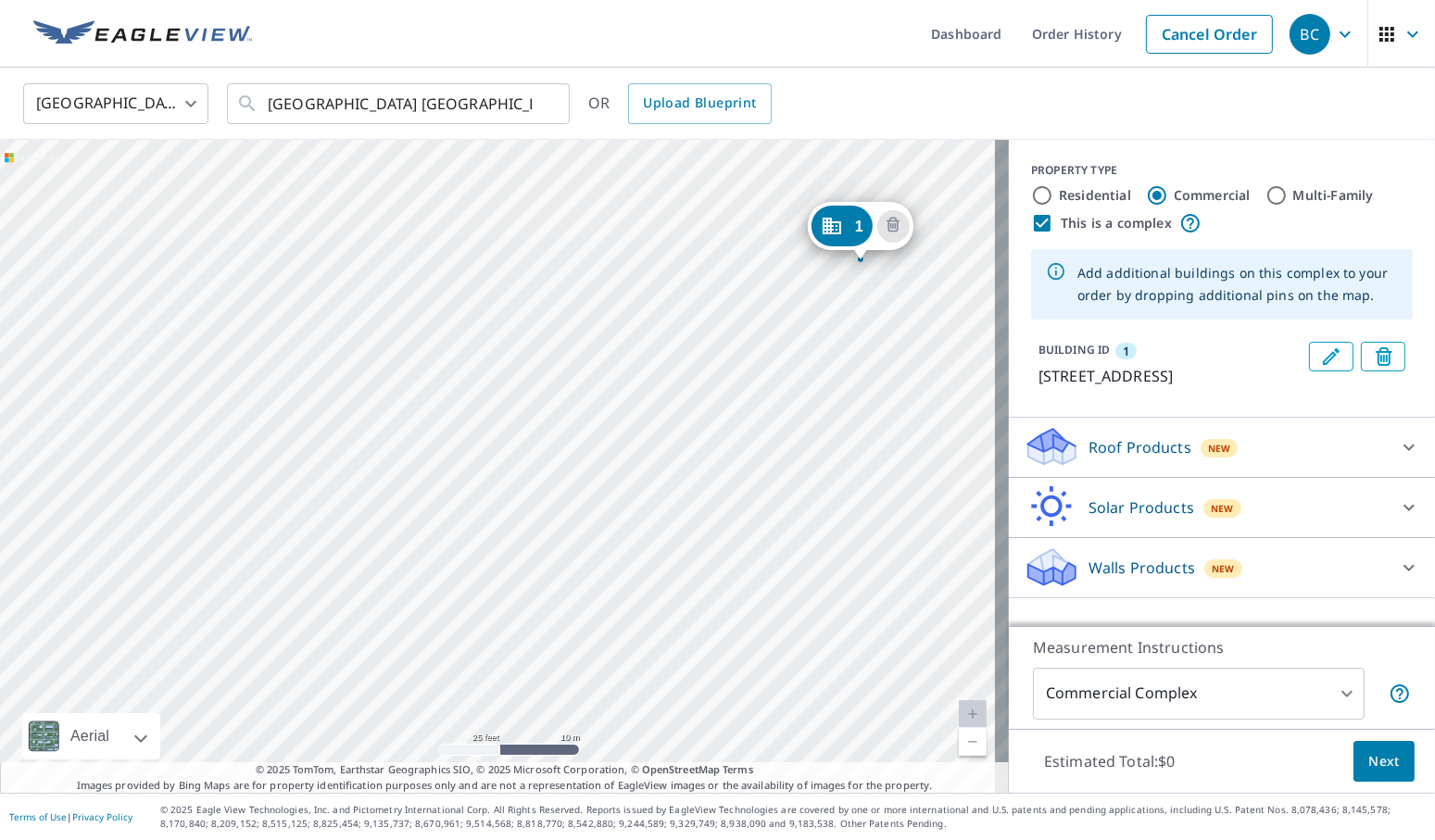
drag, startPoint x: 454, startPoint y: 489, endPoint x: 562, endPoint y: 382, distance: 152.0
click at [562, 382] on div "1 [STREET_ADDRESS]" at bounding box center [504, 466] width 1009 height 653
click at [959, 734] on link "Current Level 20, Zoom Out" at bounding box center [972, 741] width 27 height 27
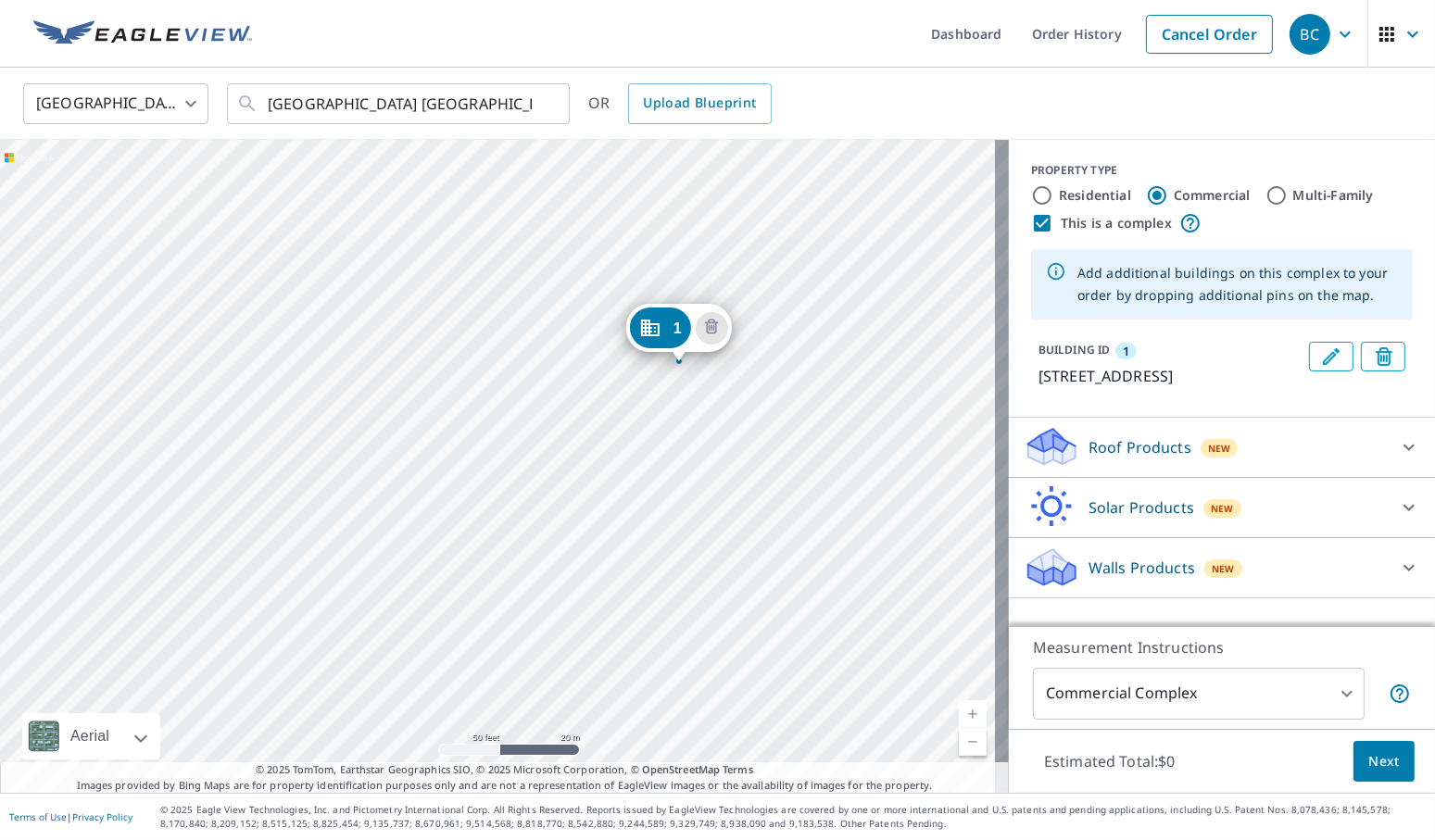
click at [468, 536] on div "1 [STREET_ADDRESS]" at bounding box center [504, 466] width 1009 height 653
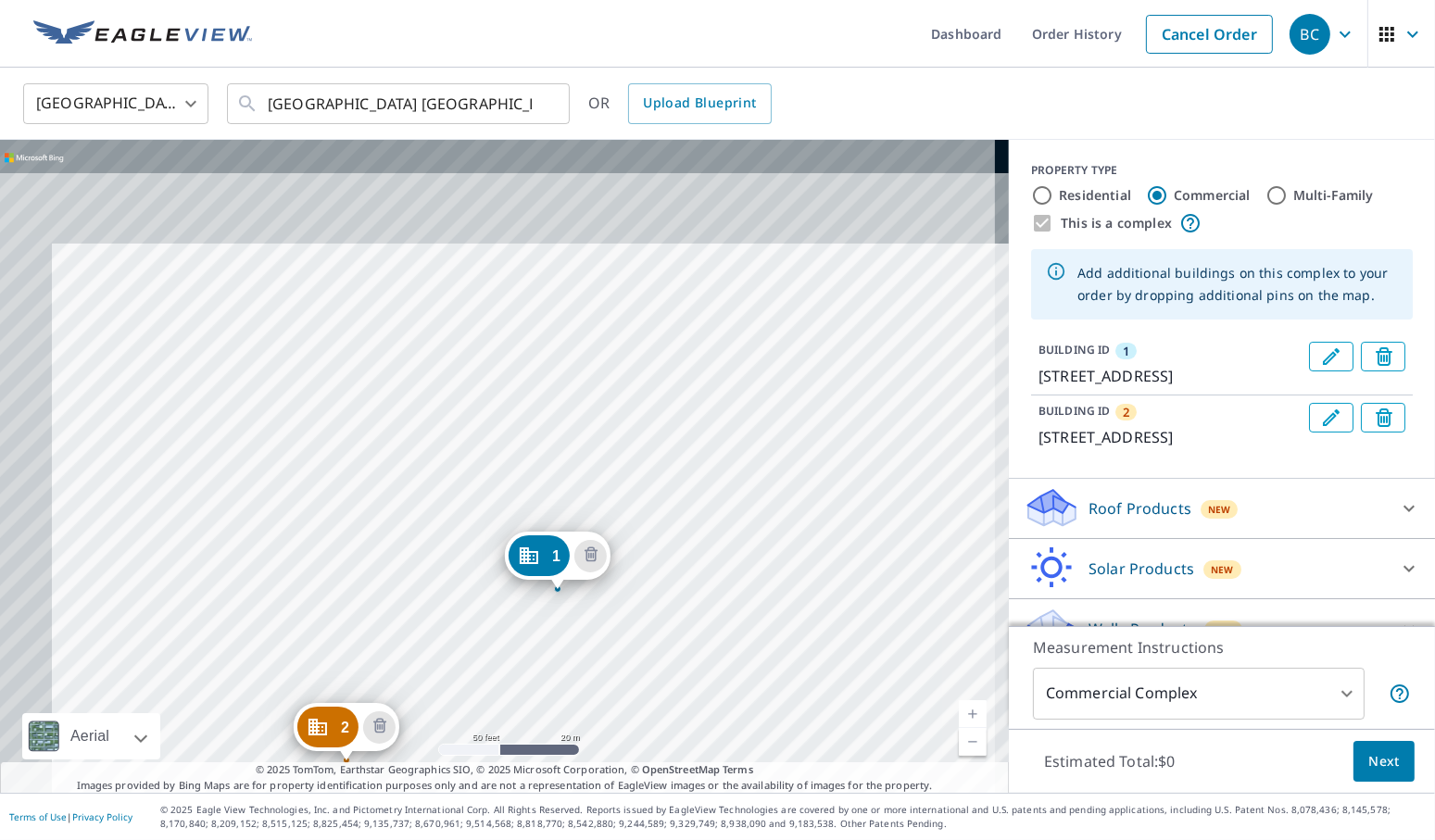
drag, startPoint x: 362, startPoint y: 463, endPoint x: 425, endPoint y: 594, distance: 145.4
click at [425, 594] on div "2 [STREET_ADDRESS] [STREET_ADDRESS]" at bounding box center [504, 466] width 1009 height 653
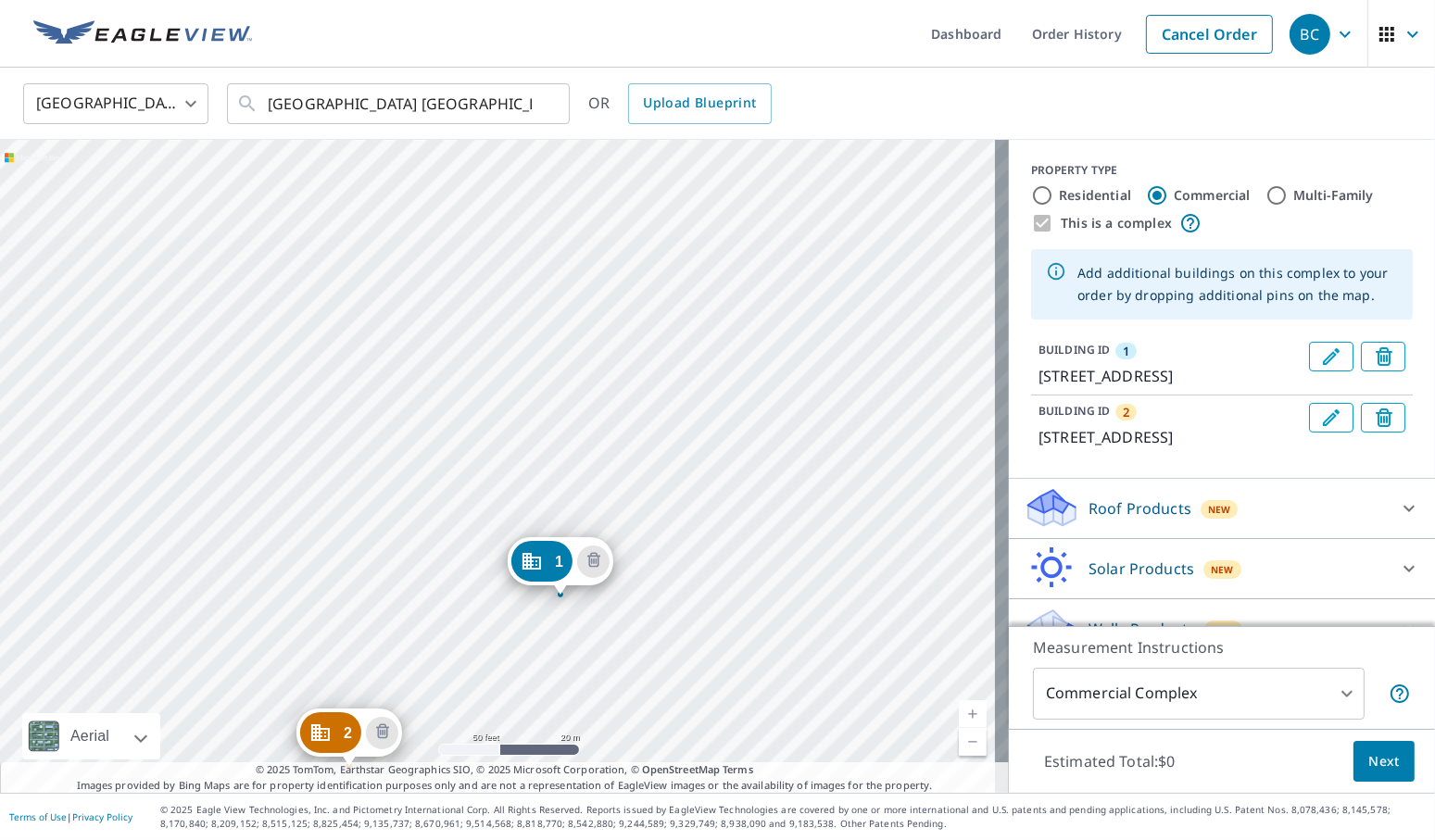
click at [583, 338] on div "2 [STREET_ADDRESS] [STREET_ADDRESS]" at bounding box center [504, 466] width 1009 height 653
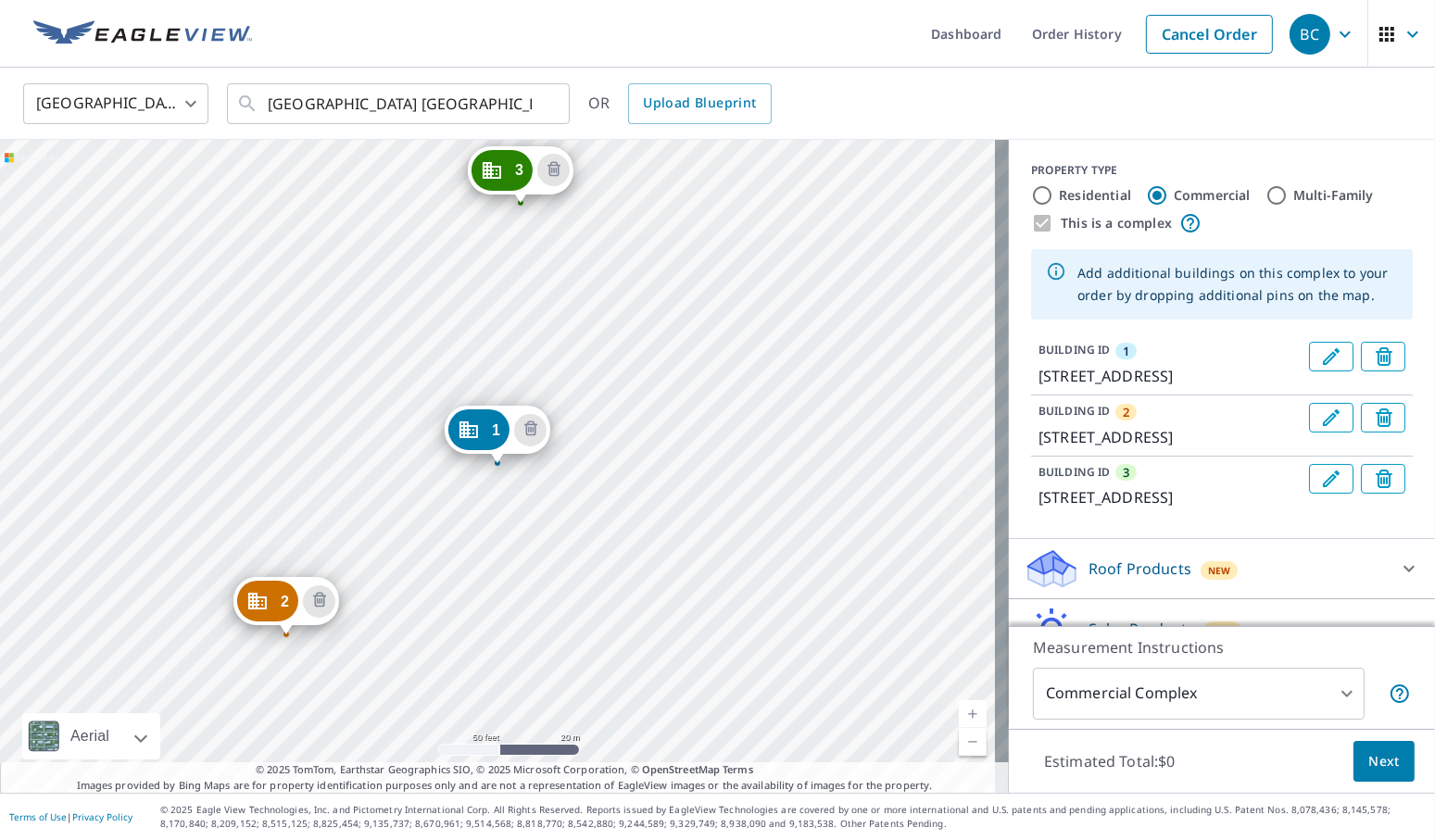
drag, startPoint x: 630, startPoint y: 308, endPoint x: 450, endPoint y: 493, distance: 258.1
click at [450, 493] on div "2 [STREET_ADDRESS] 3 [STREET_ADDRESS] 1 [STREET_ADDRESS]" at bounding box center [504, 466] width 1009 height 653
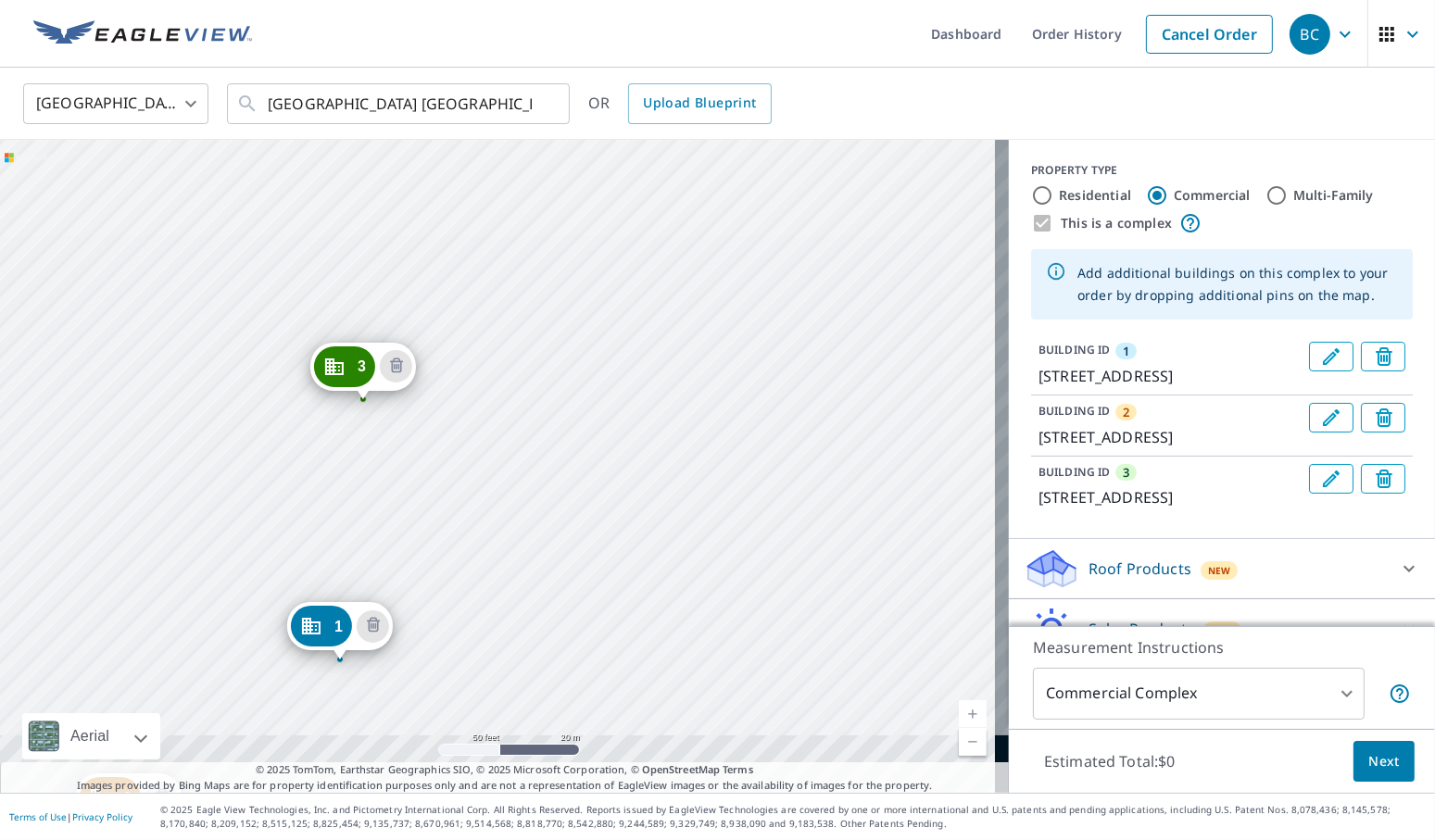
drag, startPoint x: 597, startPoint y: 327, endPoint x: 619, endPoint y: 338, distance: 24.6
click at [619, 338] on div "2 [STREET_ADDRESS] 3 [STREET_ADDRESS] 1 [STREET_ADDRESS]" at bounding box center [504, 466] width 1009 height 653
drag, startPoint x: 434, startPoint y: 471, endPoint x: 619, endPoint y: 377, distance: 207.5
click at [619, 377] on div "2 [STREET_ADDRESS] 3 [STREET_ADDRESS] 1 [STREET_ADDRESS]" at bounding box center [504, 466] width 1009 height 653
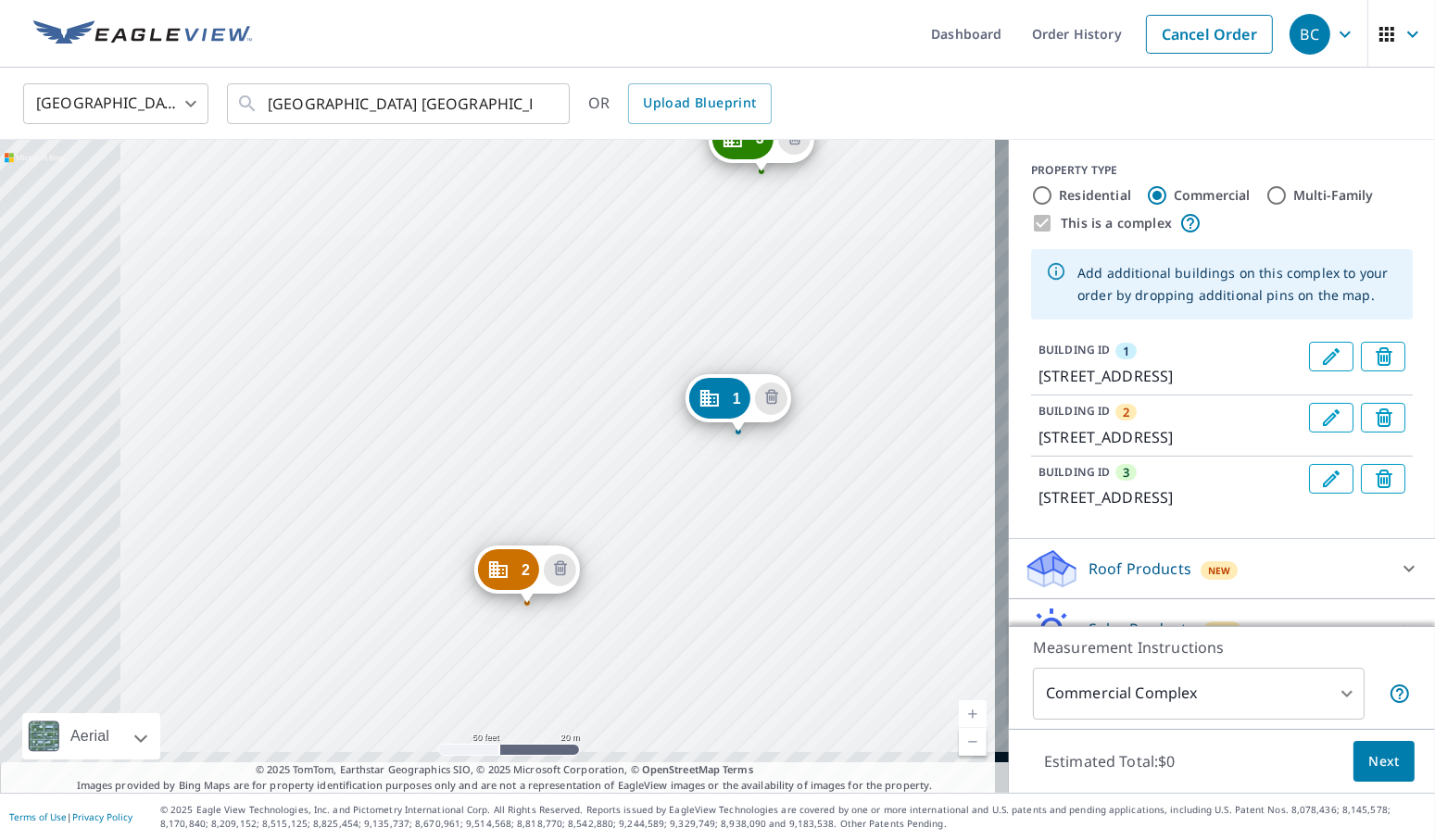
drag, startPoint x: 402, startPoint y: 479, endPoint x: 615, endPoint y: 346, distance: 251.1
click at [615, 346] on div "2 [STREET_ADDRESS] 3 [STREET_ADDRESS] 1 [STREET_ADDRESS]" at bounding box center [504, 466] width 1009 height 653
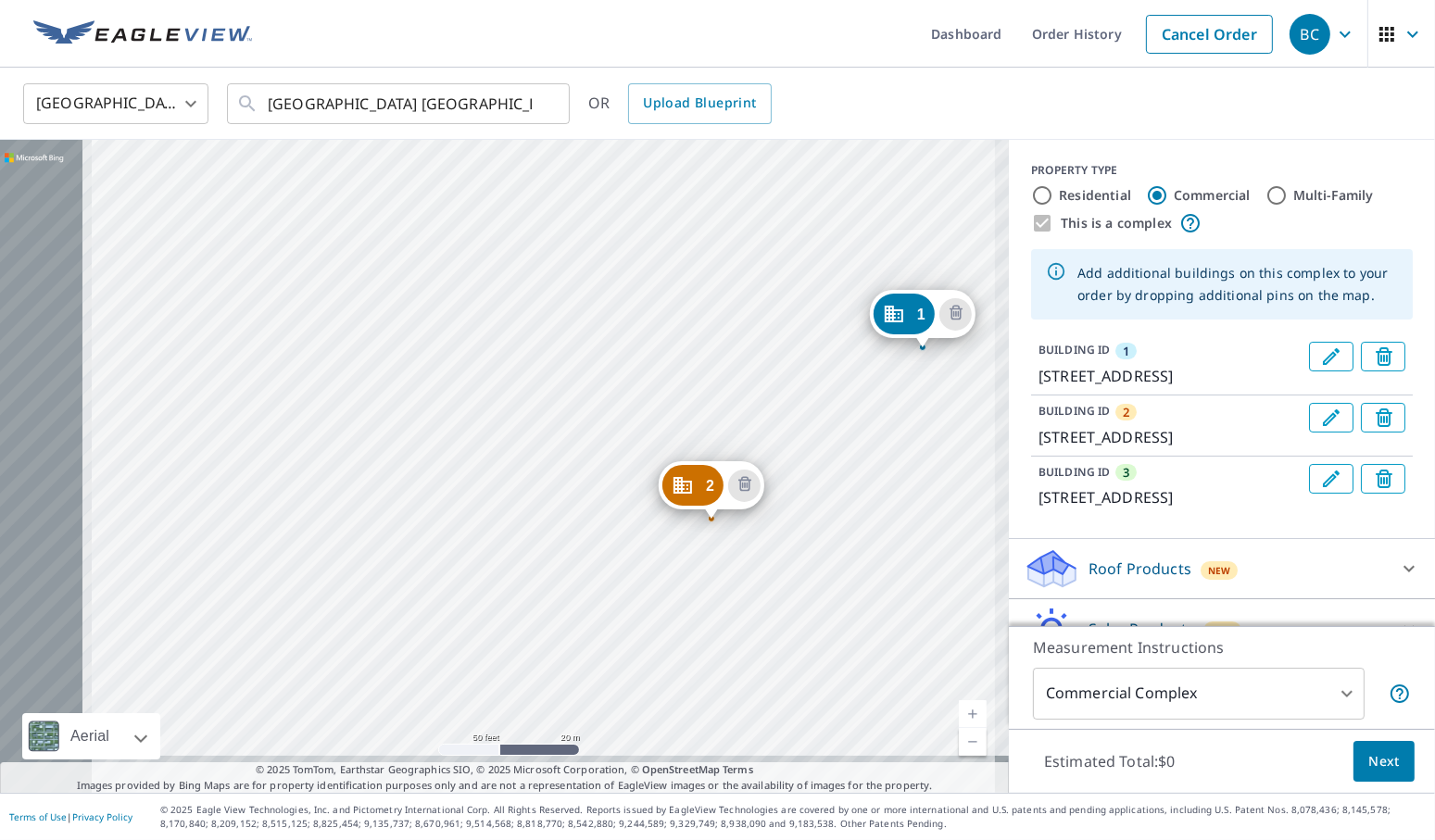
drag, startPoint x: 398, startPoint y: 443, endPoint x: 584, endPoint y: 359, distance: 204.1
click at [584, 359] on div "2 [STREET_ADDRESS] 3 [STREET_ADDRESS] 1 [STREET_ADDRESS]" at bounding box center [504, 466] width 1009 height 653
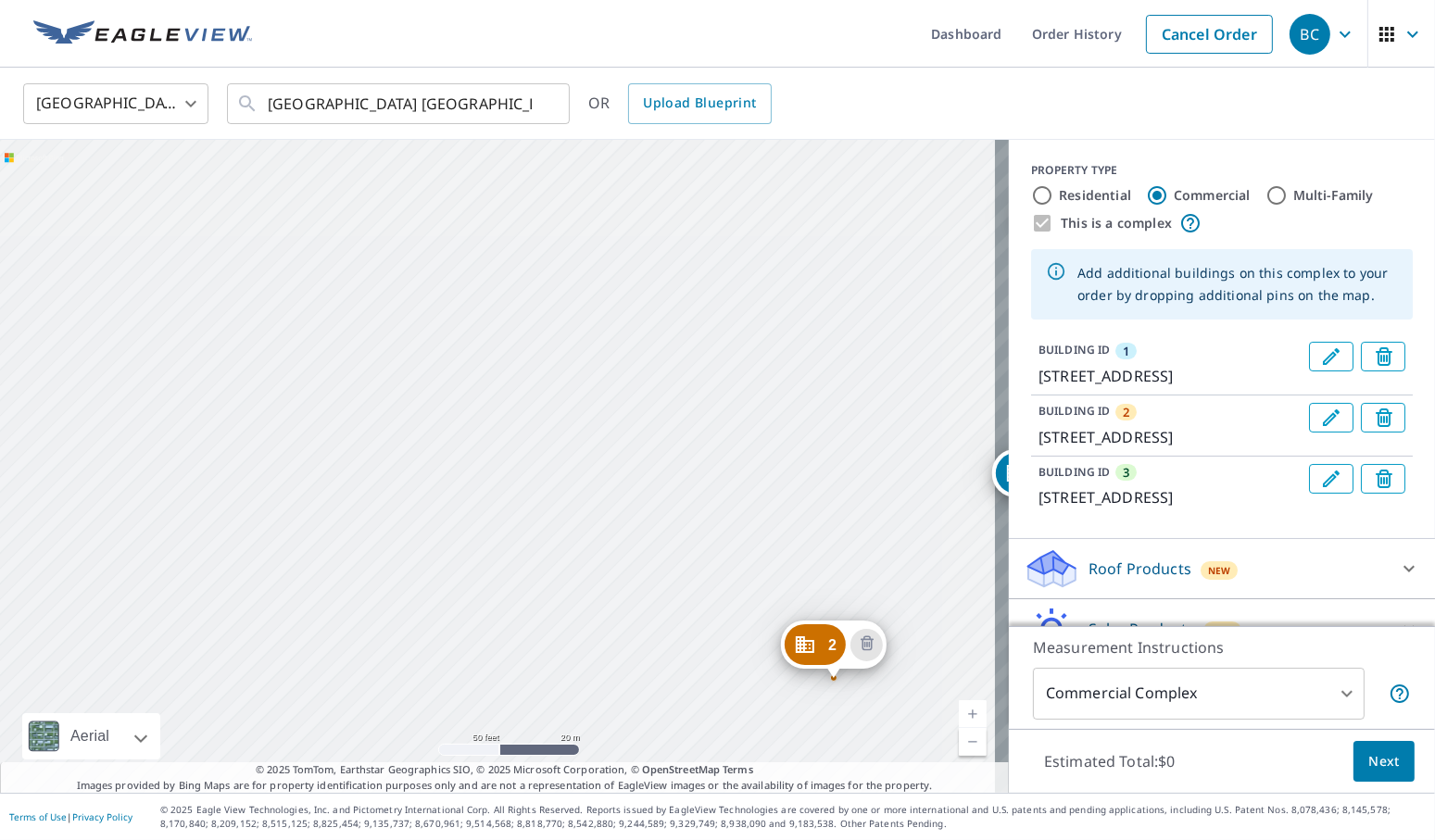
drag, startPoint x: 394, startPoint y: 351, endPoint x: 515, endPoint y: 510, distance: 199.8
click at [515, 510] on div "2 [STREET_ADDRESS] 3 [STREET_ADDRESS] 1 [STREET_ADDRESS]" at bounding box center [504, 466] width 1009 height 653
drag, startPoint x: 359, startPoint y: 356, endPoint x: 532, endPoint y: 482, distance: 214.0
click at [532, 482] on div "2 [STREET_ADDRESS] 3 [STREET_ADDRESS] 1 [STREET_ADDRESS]" at bounding box center [504, 466] width 1009 height 653
click at [596, 420] on div "2 [STREET_ADDRESS] 3 [STREET_ADDRESS] 1 [STREET_ADDRESS]" at bounding box center [504, 466] width 1009 height 653
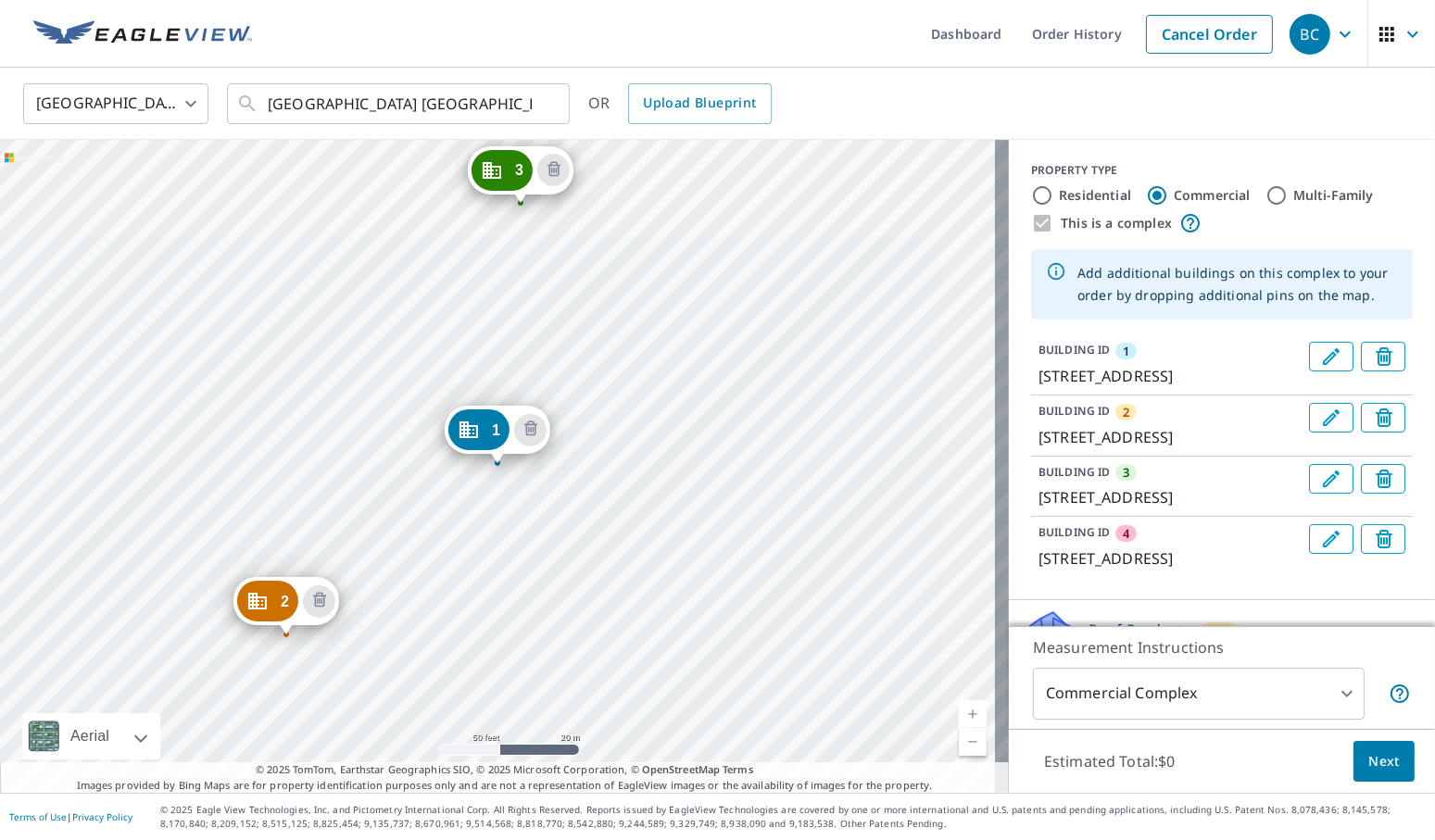
drag, startPoint x: 361, startPoint y: 328, endPoint x: 608, endPoint y: 279, distance: 251.8
click at [608, 279] on div "2 [STREET_ADDRESS] 3 [STREET_ADDRESS] 4 [STREET_ADDRESS] 1 [STREET_ADDRESS]" at bounding box center [504, 466] width 1009 height 653
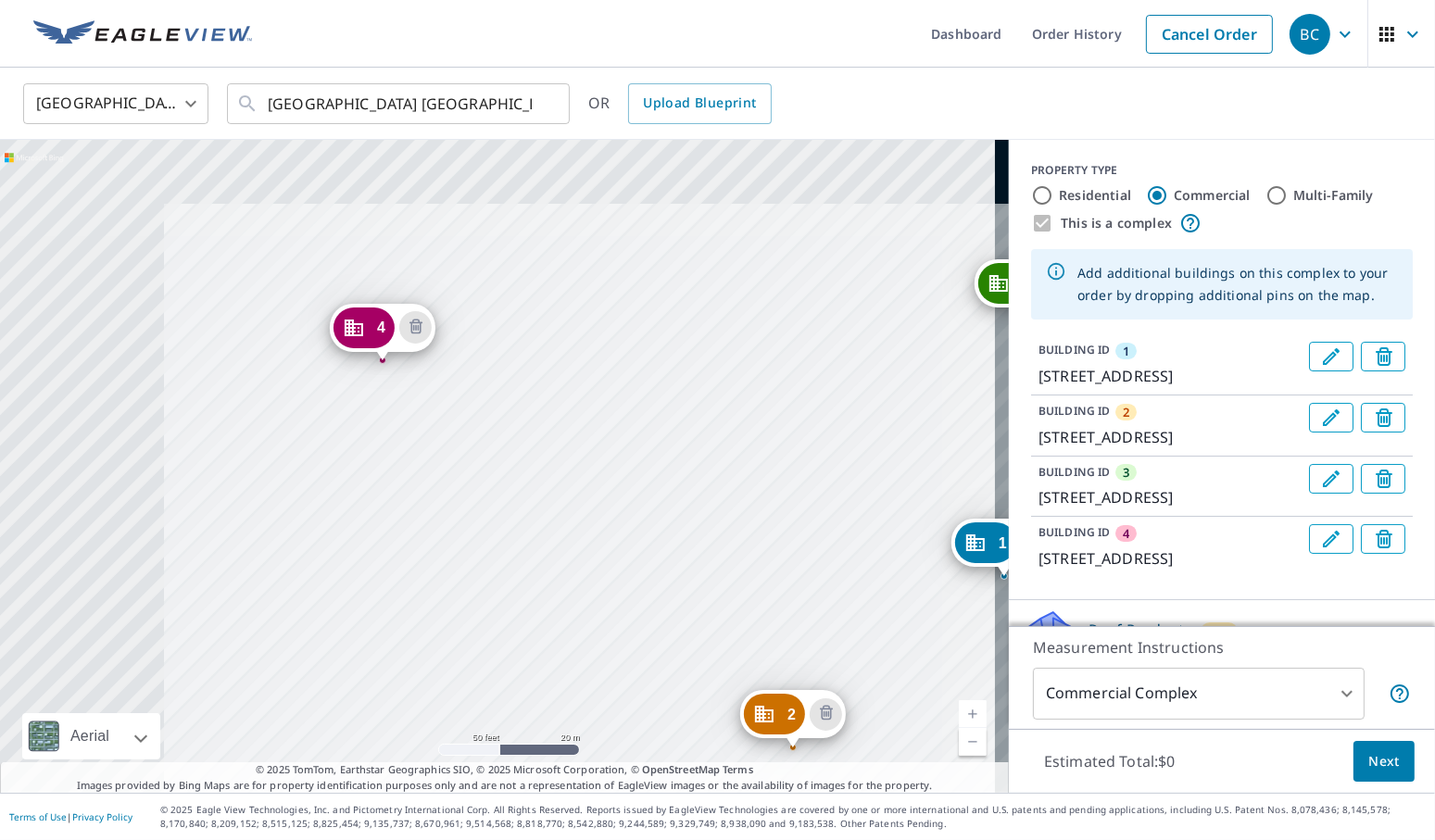
drag, startPoint x: 337, startPoint y: 287, endPoint x: 597, endPoint y: 449, distance: 306.3
click at [597, 449] on div "2 [STREET_ADDRESS] 3 [STREET_ADDRESS] 4 [STREET_ADDRESS] 1 [STREET_ADDRESS]" at bounding box center [504, 466] width 1009 height 653
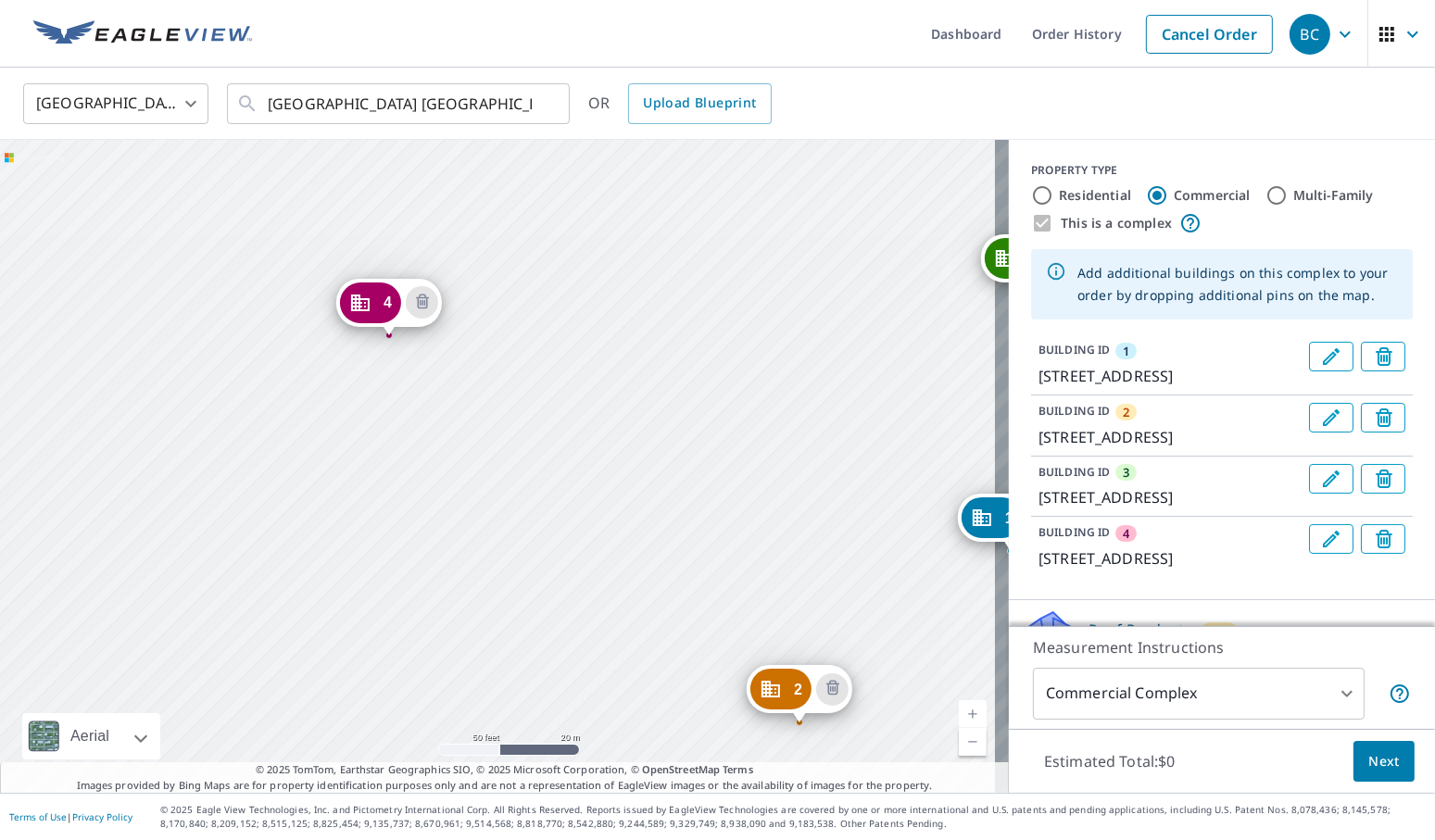
drag, startPoint x: 426, startPoint y: 269, endPoint x: 433, endPoint y: 246, distance: 24.0
click at [433, 246] on div "2 [STREET_ADDRESS] 3 [STREET_ADDRESS] 4 [STREET_ADDRESS] 1 [STREET_ADDRESS]" at bounding box center [504, 466] width 1009 height 653
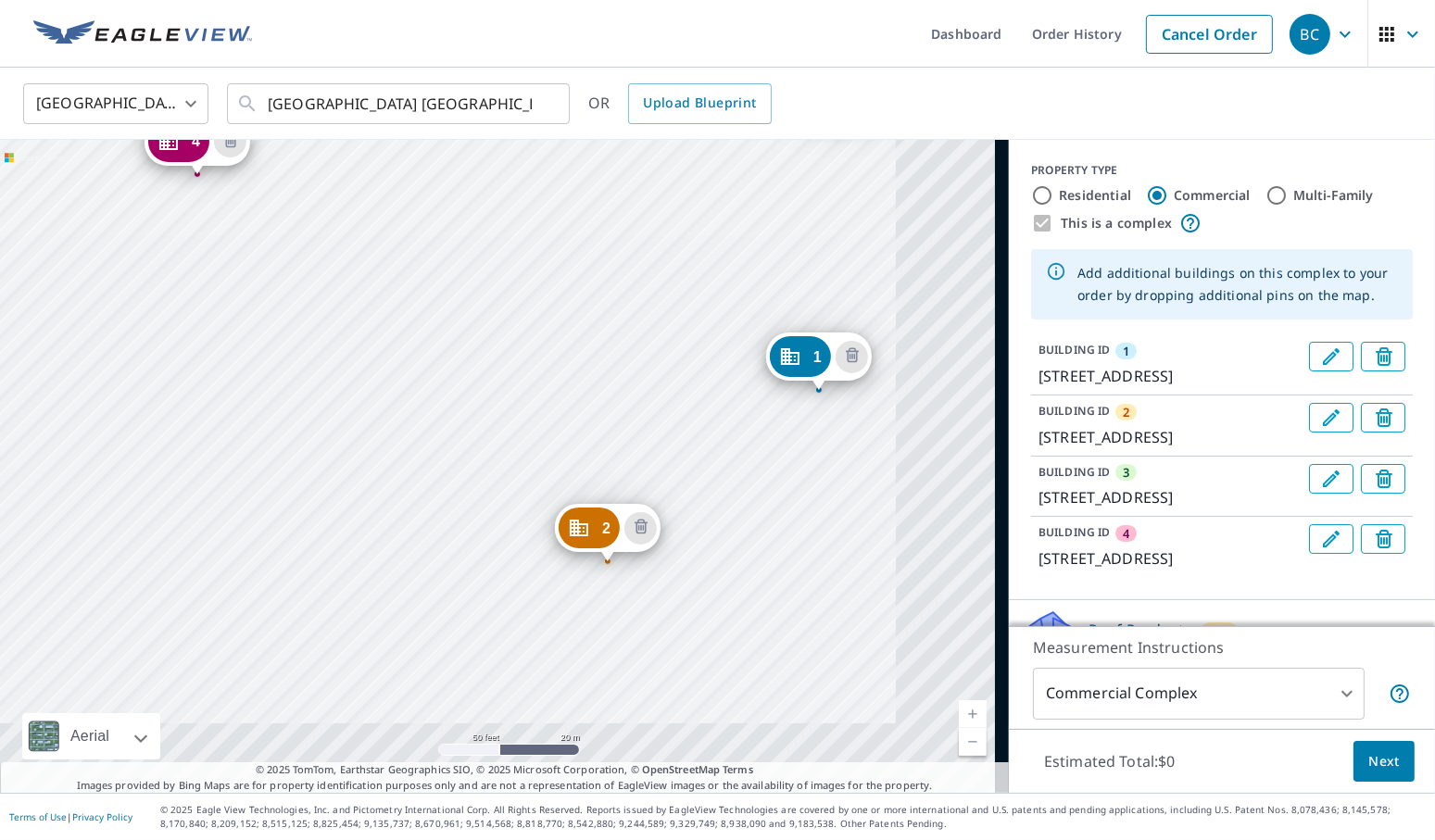
drag, startPoint x: 570, startPoint y: 458, endPoint x: 378, endPoint y: 297, distance: 250.6
click at [378, 297] on div "2 [STREET_ADDRESS] 3 [STREET_ADDRESS] 4 [STREET_ADDRESS] 1 [STREET_ADDRESS]" at bounding box center [504, 466] width 1009 height 653
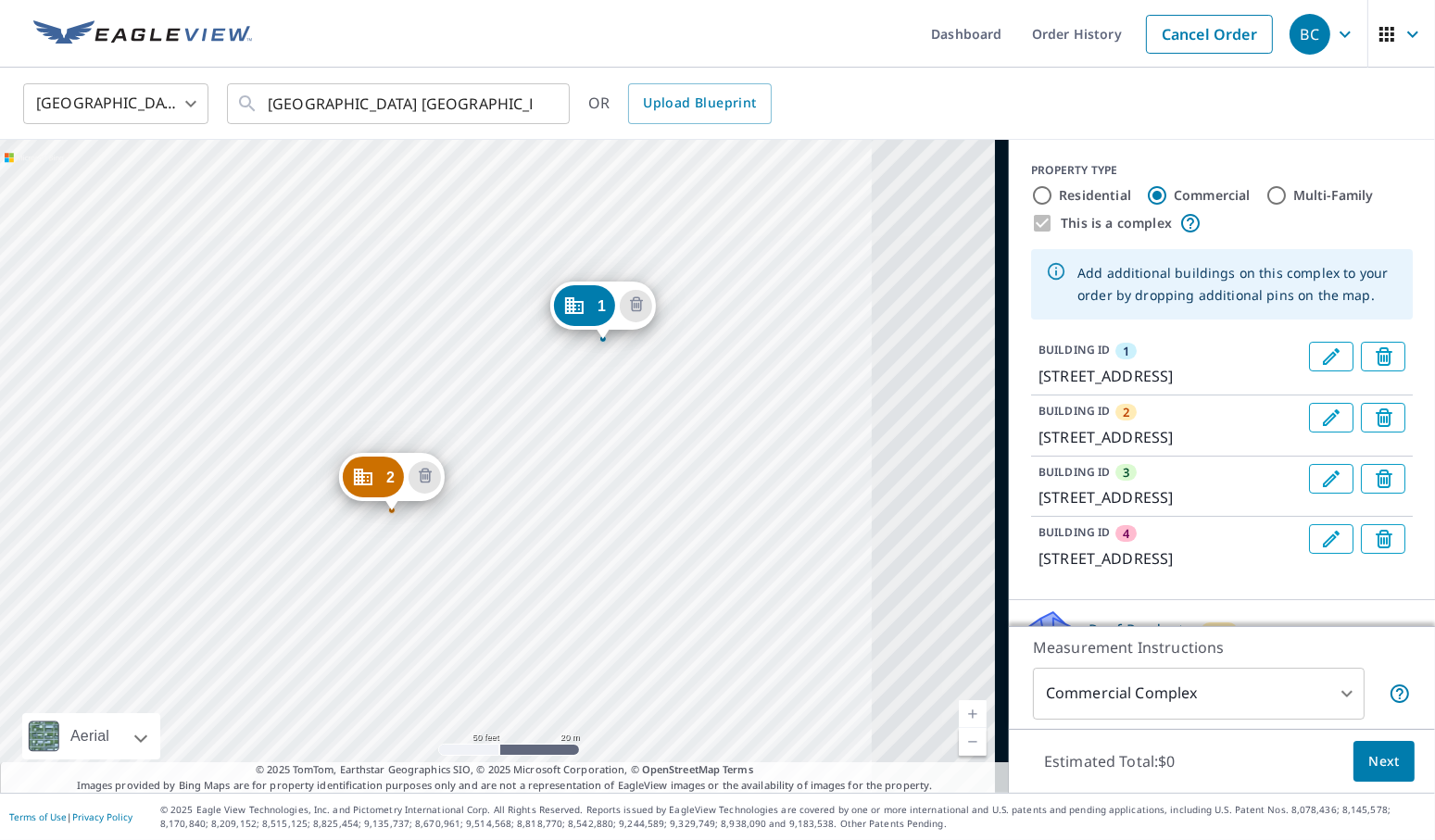
drag, startPoint x: 546, startPoint y: 330, endPoint x: 331, endPoint y: 279, distance: 221.0
click at [331, 279] on div "2 [STREET_ADDRESS] 3 [STREET_ADDRESS] 4 [STREET_ADDRESS] 1 [STREET_ADDRESS]" at bounding box center [504, 466] width 1009 height 653
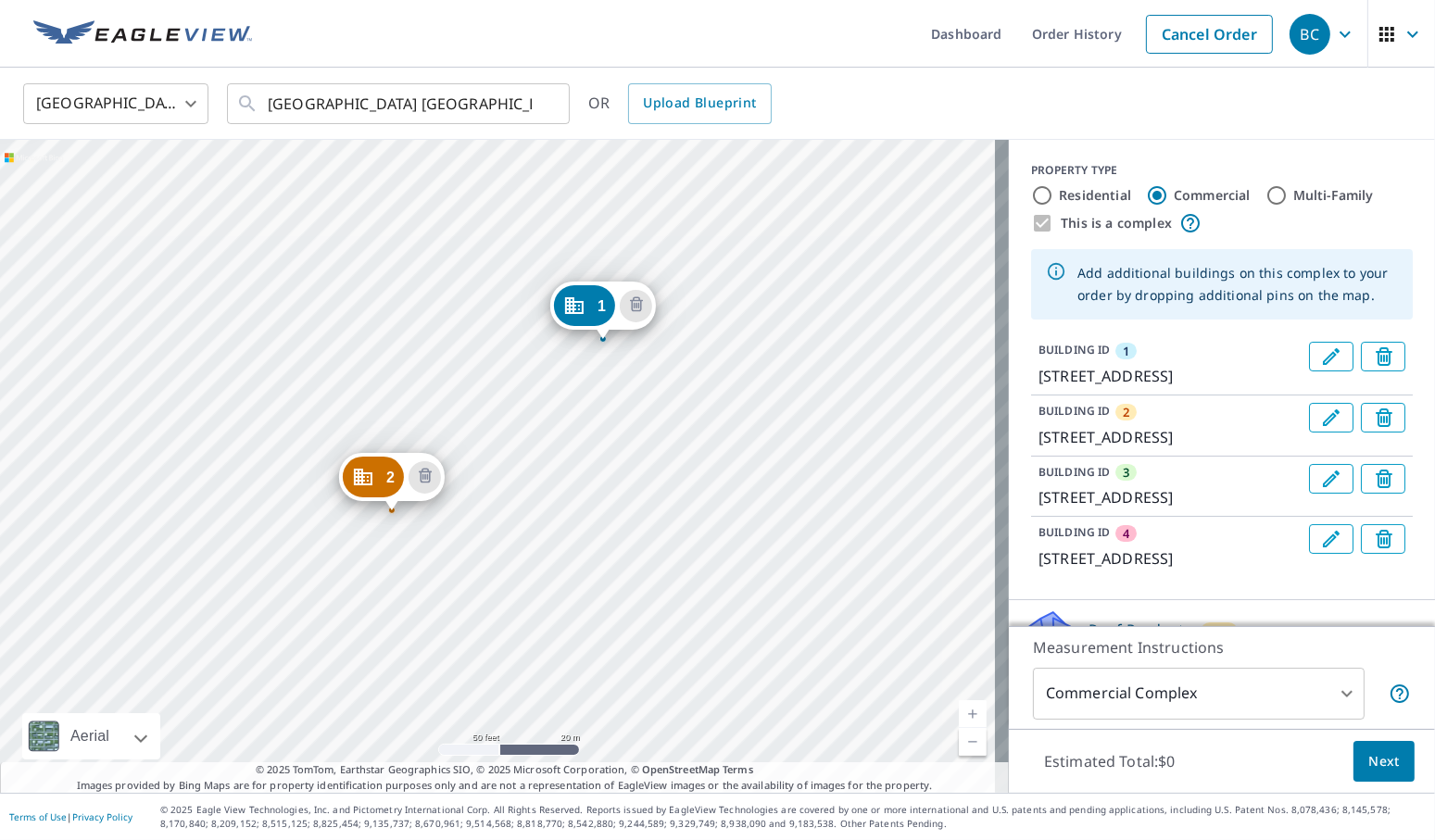
scroll to position [244, 0]
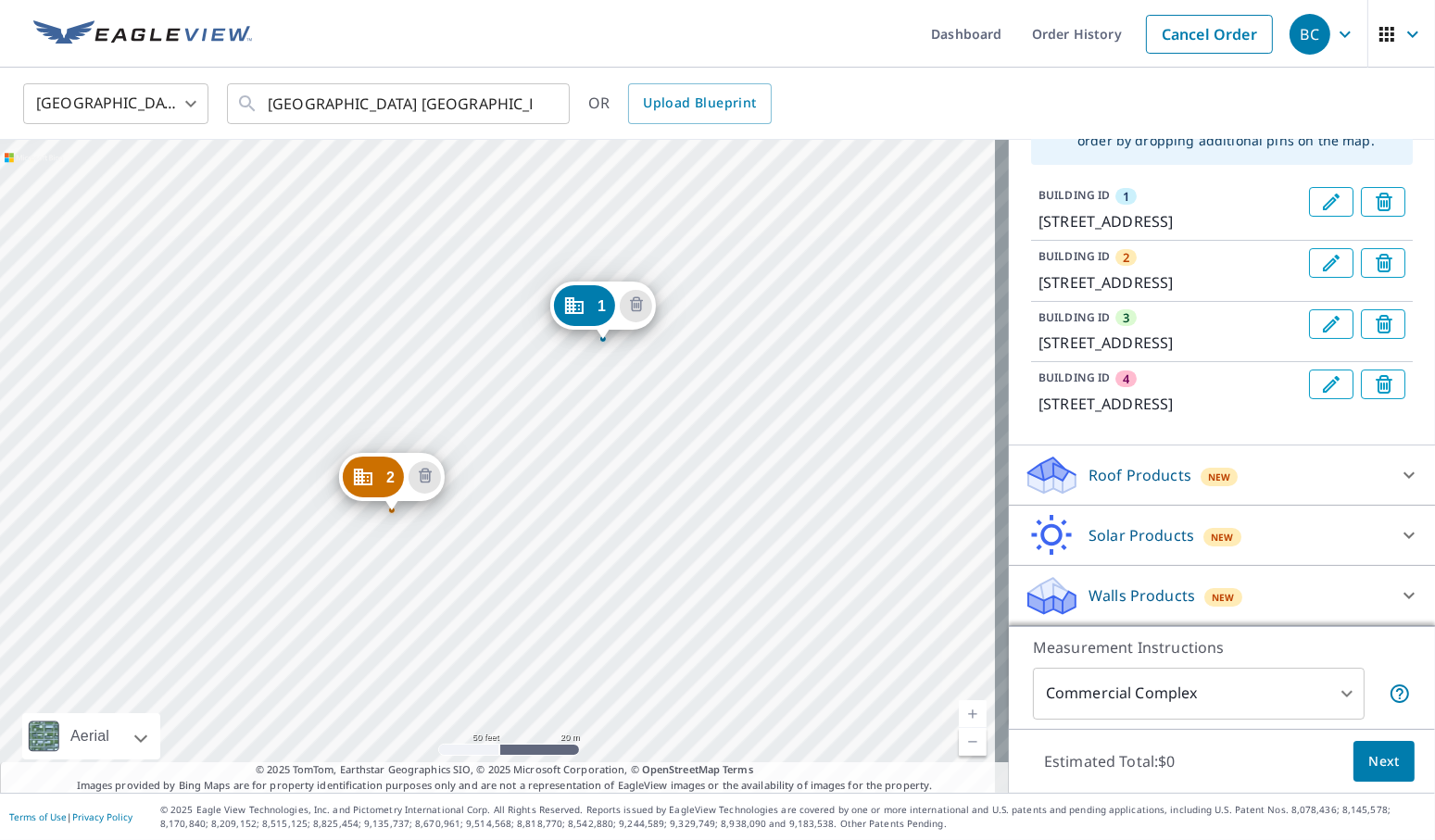
drag, startPoint x: 1236, startPoint y: 525, endPoint x: 1327, endPoint y: 463, distance: 110.1
click at [1327, 463] on div "Roof Products New" at bounding box center [1205, 475] width 363 height 43
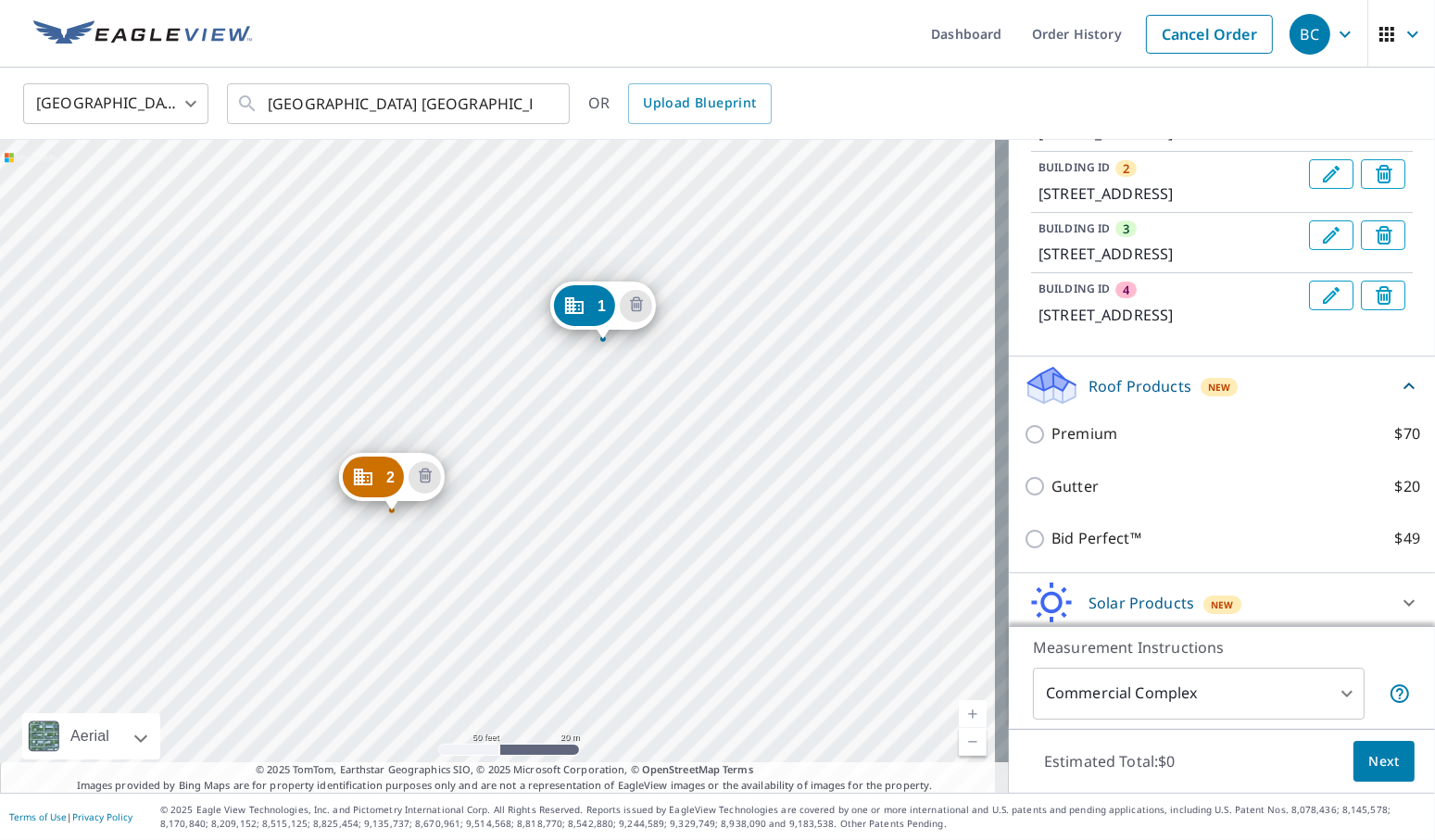
click at [1327, 407] on div "Roof Products New" at bounding box center [1211, 386] width 374 height 43
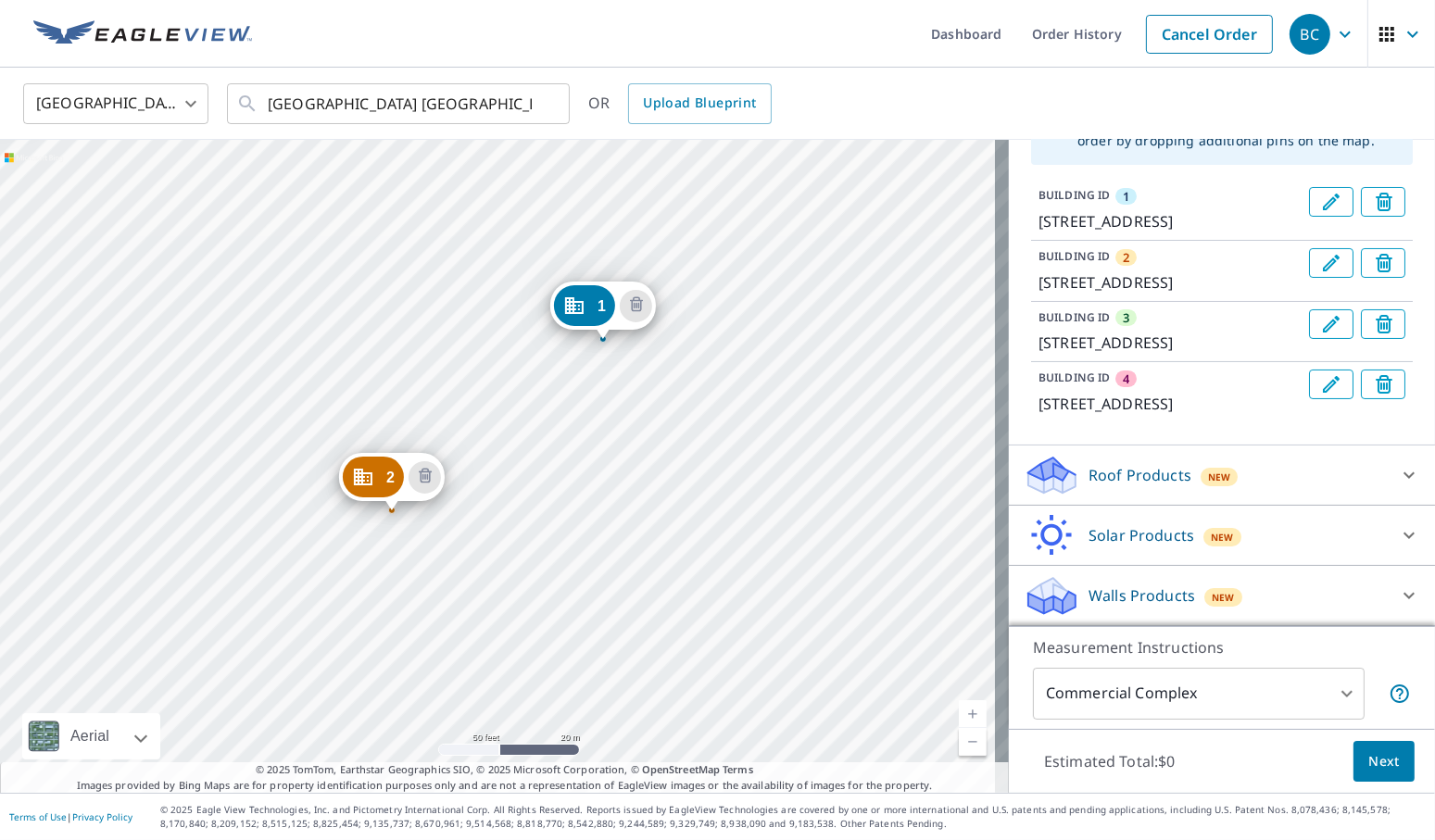
click at [1327, 463] on div "Roof Products New" at bounding box center [1205, 475] width 363 height 43
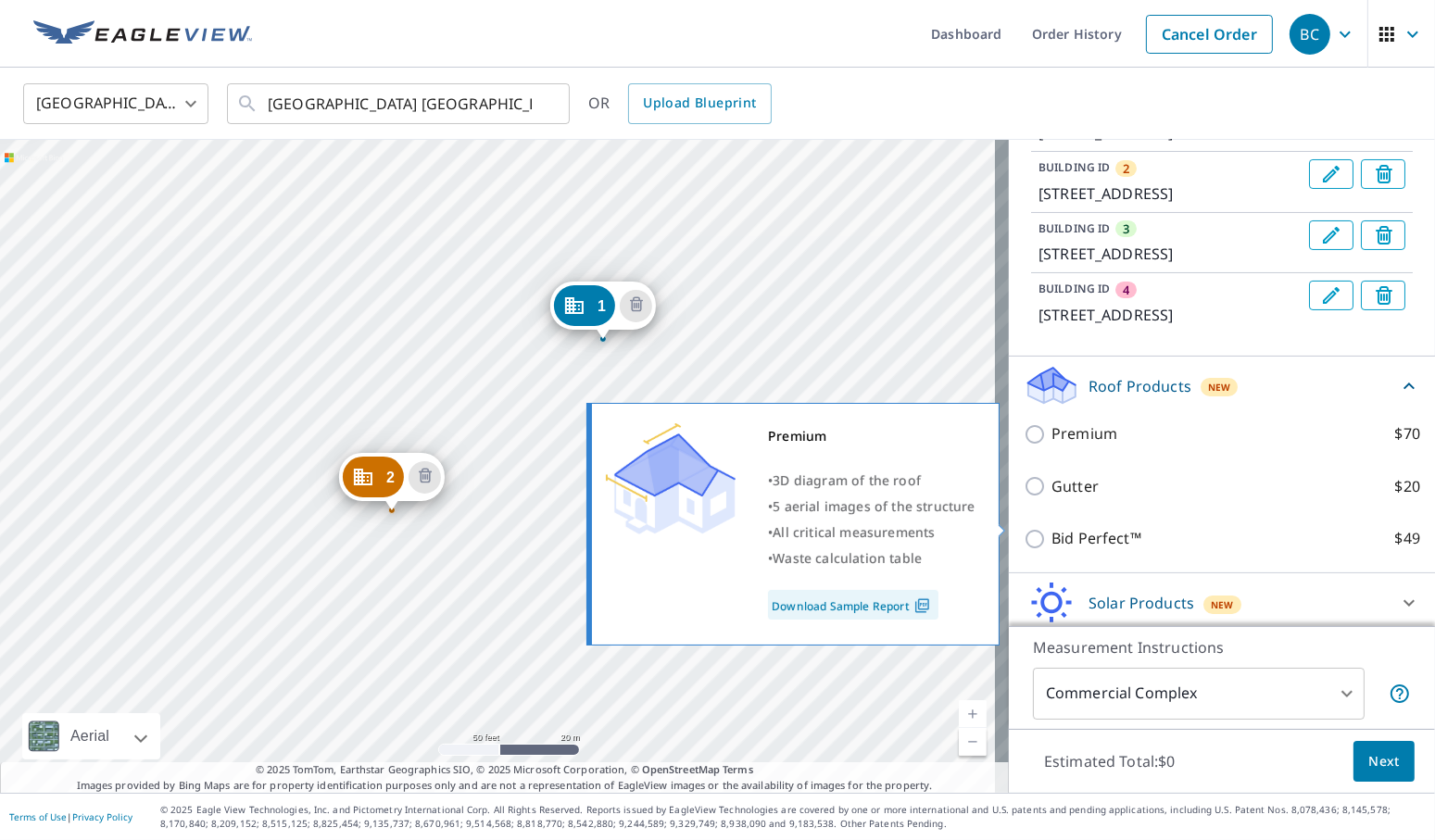
click at [1024, 445] on input "Premium $70" at bounding box center [1037, 435] width 27 height 23
checkbox input "true"
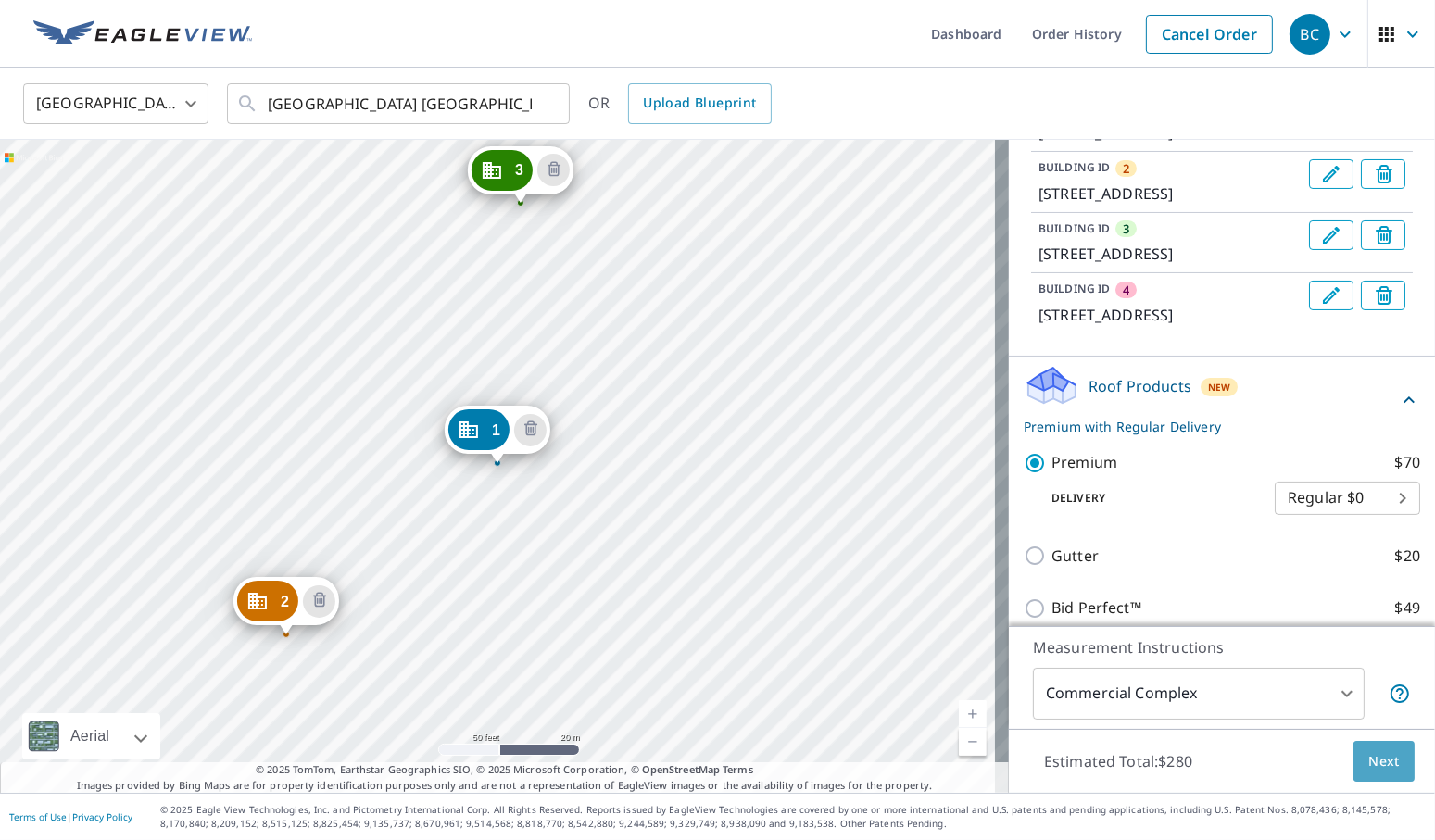
click at [1374, 765] on span "Next" at bounding box center [1383, 762] width 31 height 23
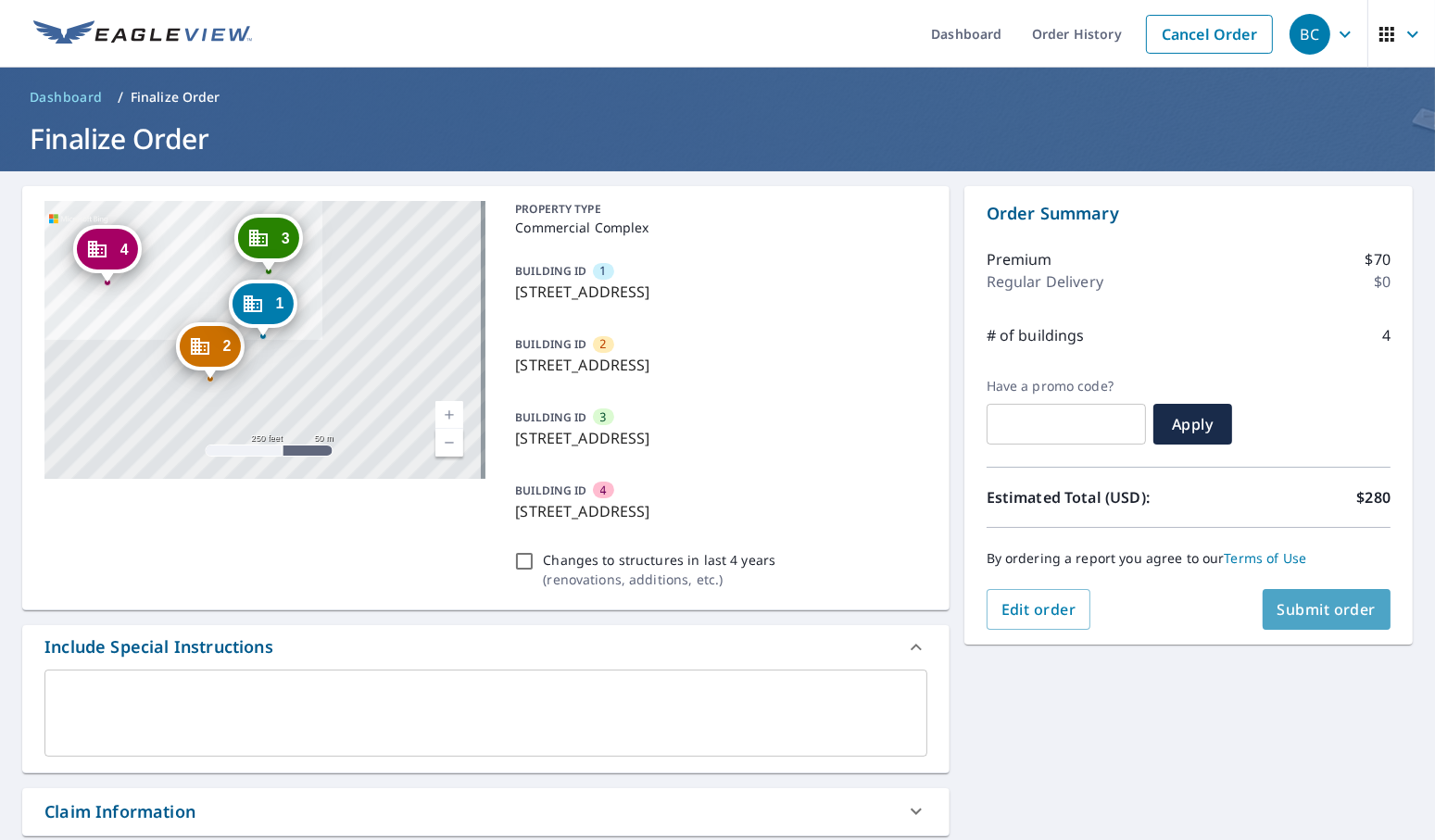
click at [1319, 599] on span "Submit order" at bounding box center [1326, 609] width 99 height 21
